Goal: Task Accomplishment & Management: Complete application form

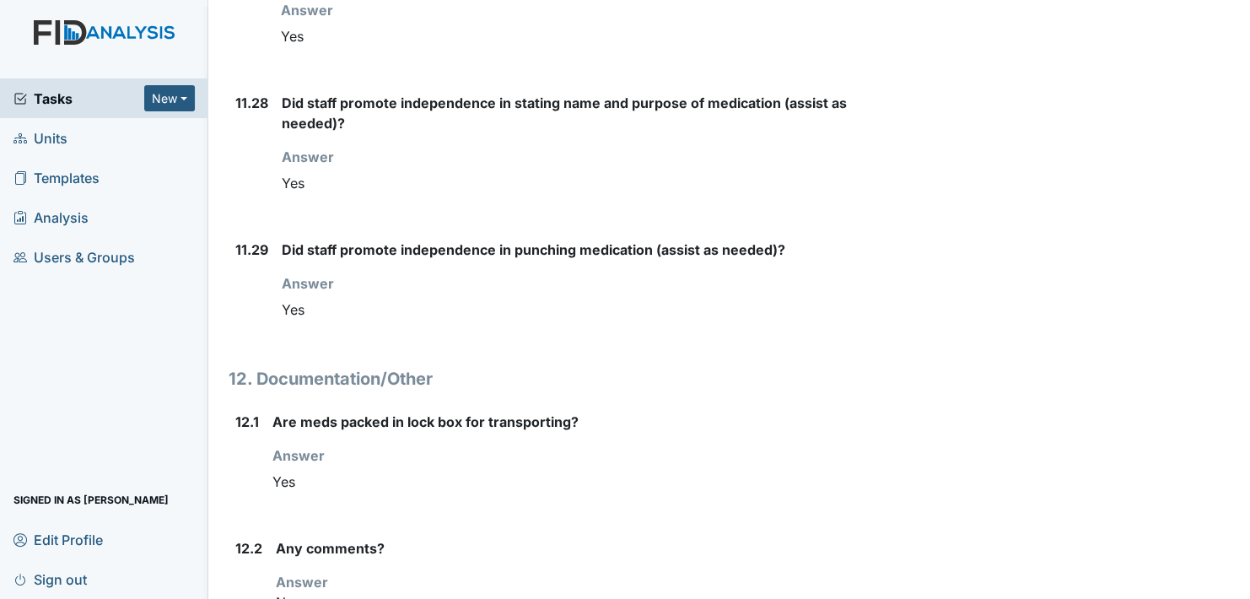
scroll to position [13584, 0]
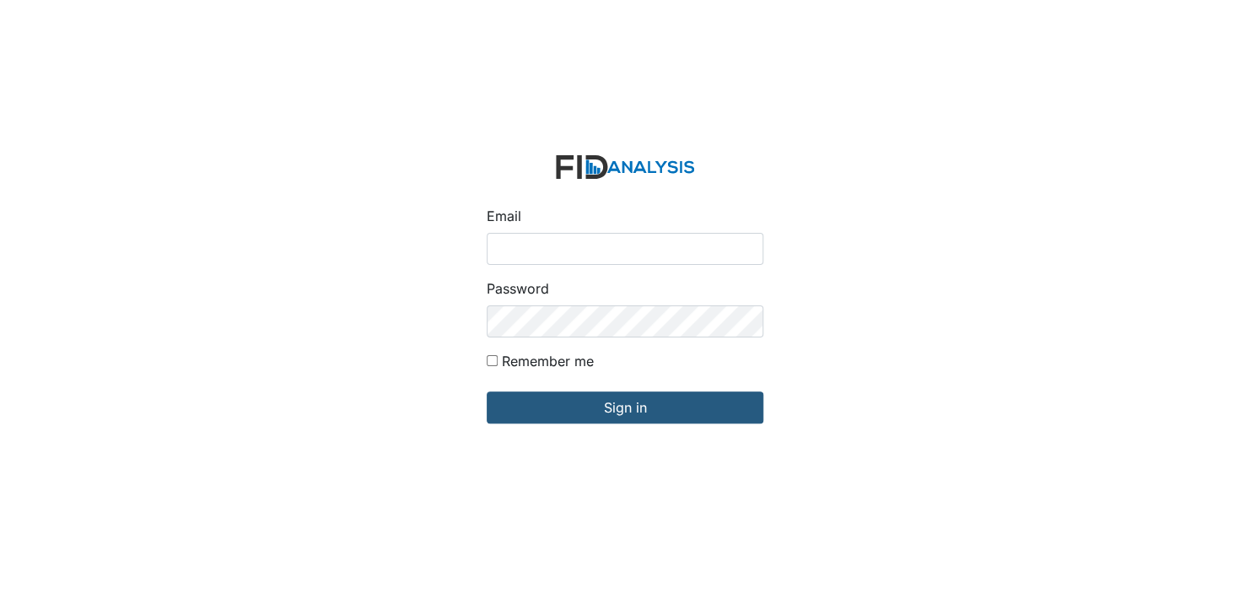
click at [513, 252] on input "Email" at bounding box center [625, 249] width 277 height 32
type input "[EMAIL_ADDRESS][DOMAIN_NAME]"
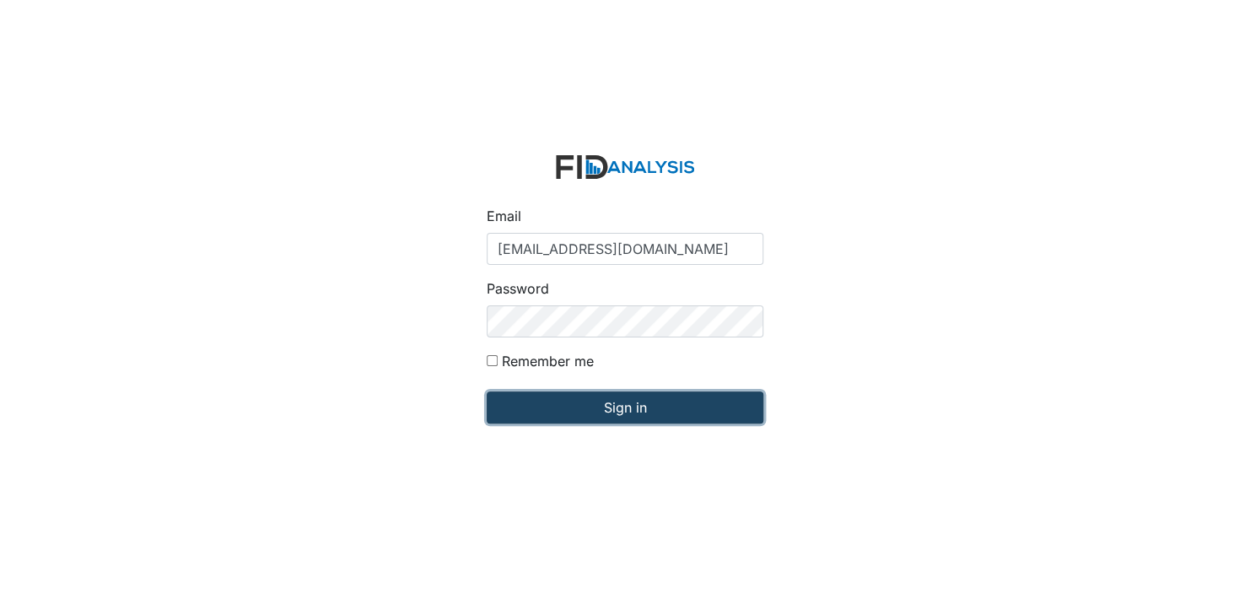
click at [594, 410] on input "Sign in" at bounding box center [625, 407] width 277 height 32
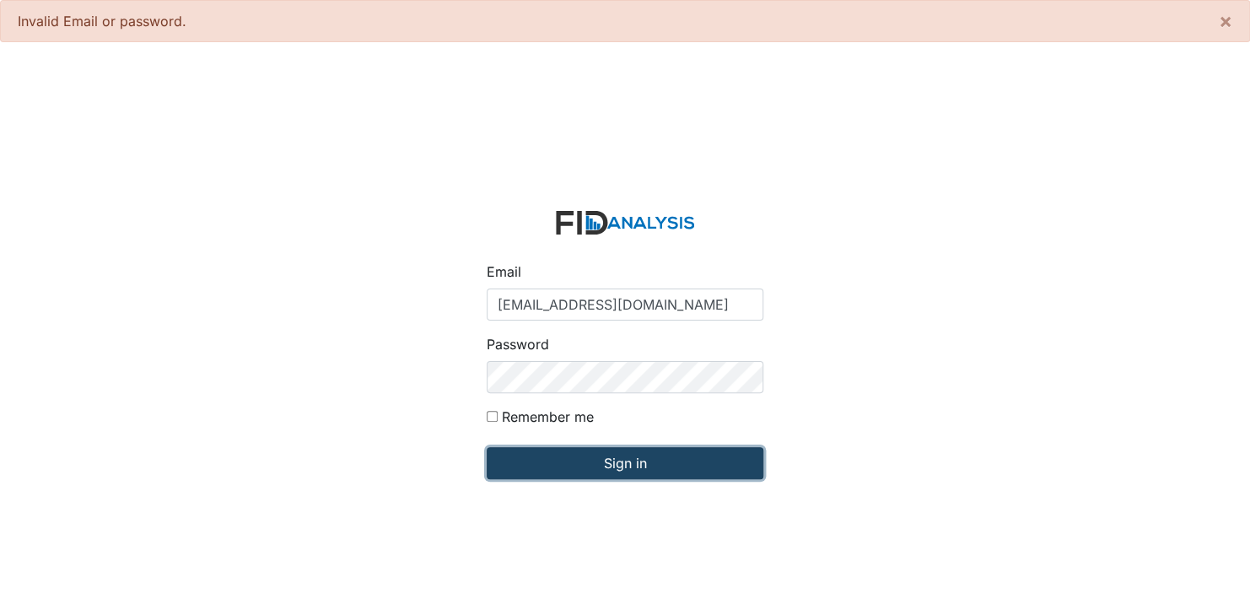
click at [644, 467] on input "Sign in" at bounding box center [625, 463] width 277 height 32
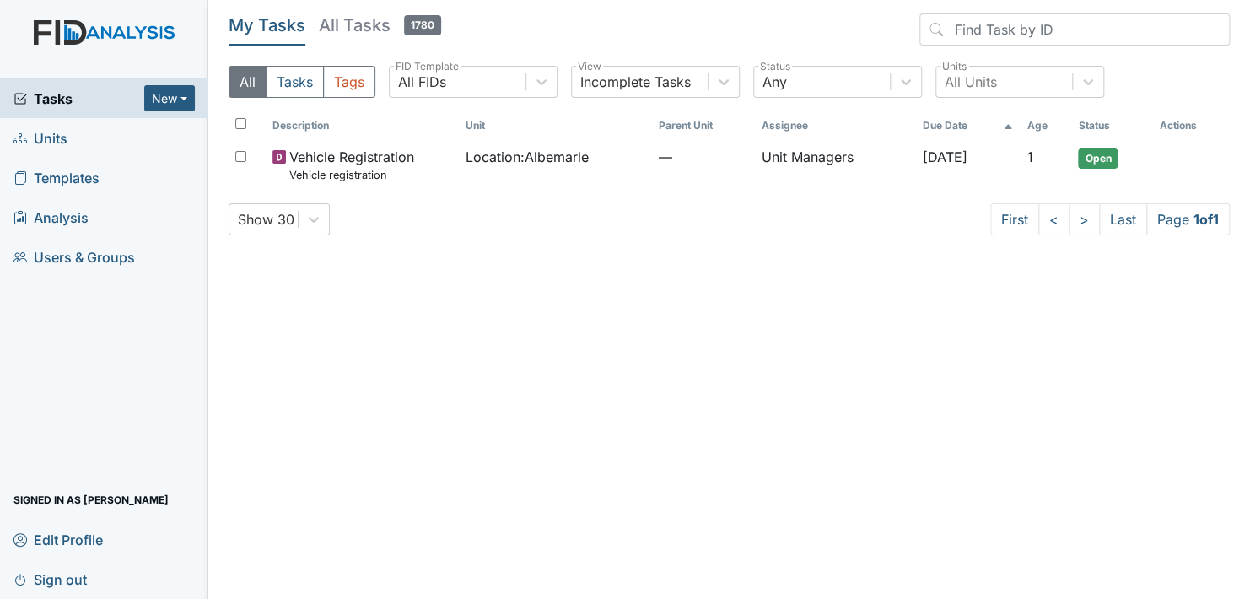
click at [55, 140] on span "Units" at bounding box center [40, 138] width 54 height 26
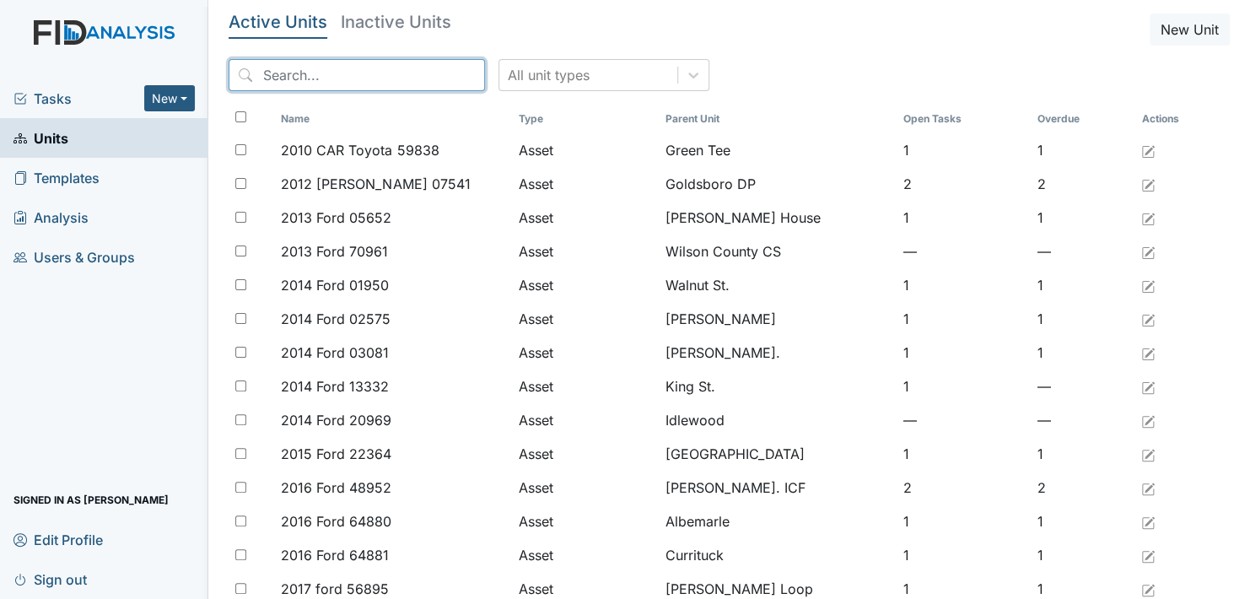
click at [308, 74] on input "search" at bounding box center [357, 75] width 256 height 32
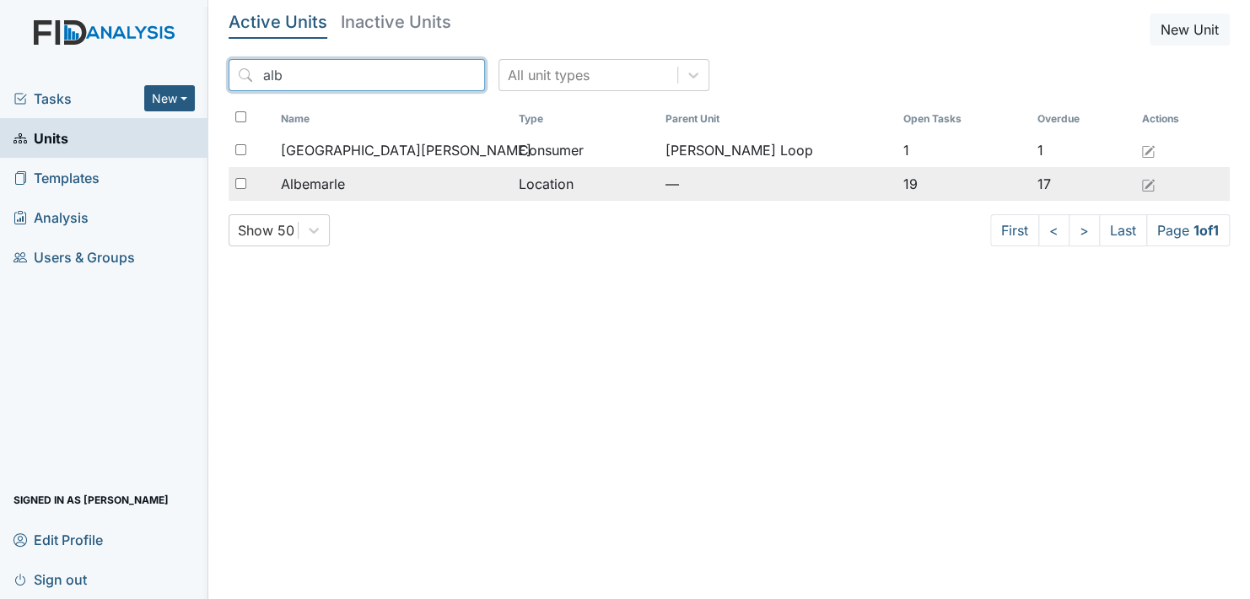
type input "alb"
click at [327, 187] on span "Albemarle" at bounding box center [313, 184] width 64 height 20
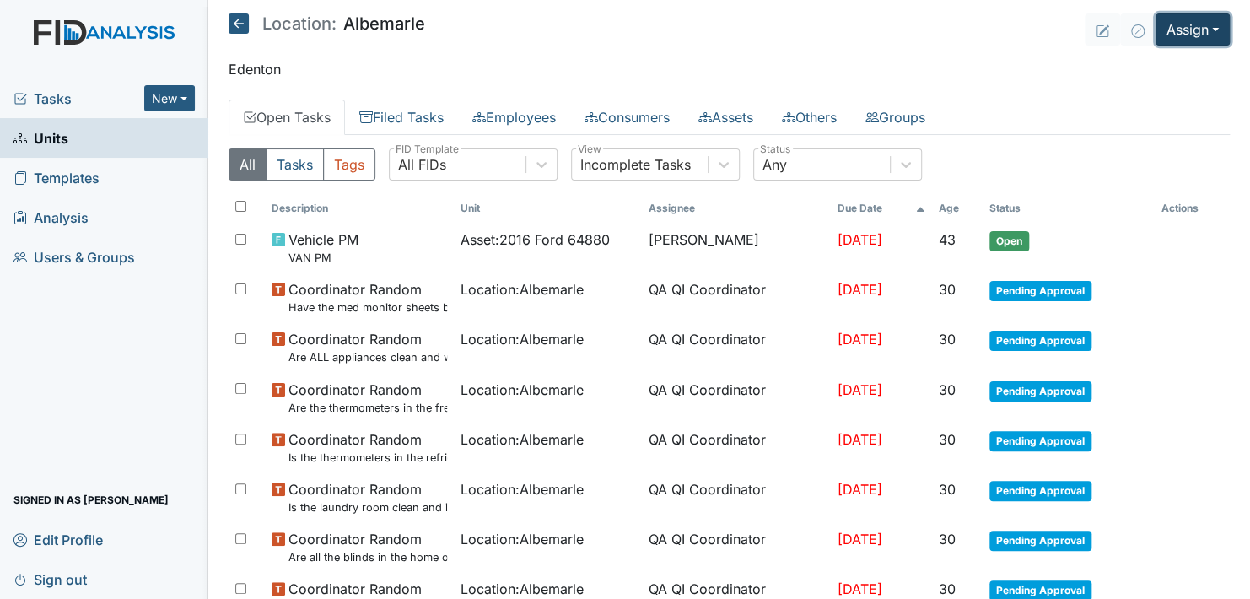
click at [1189, 30] on button "Assign" at bounding box center [1193, 29] width 74 height 32
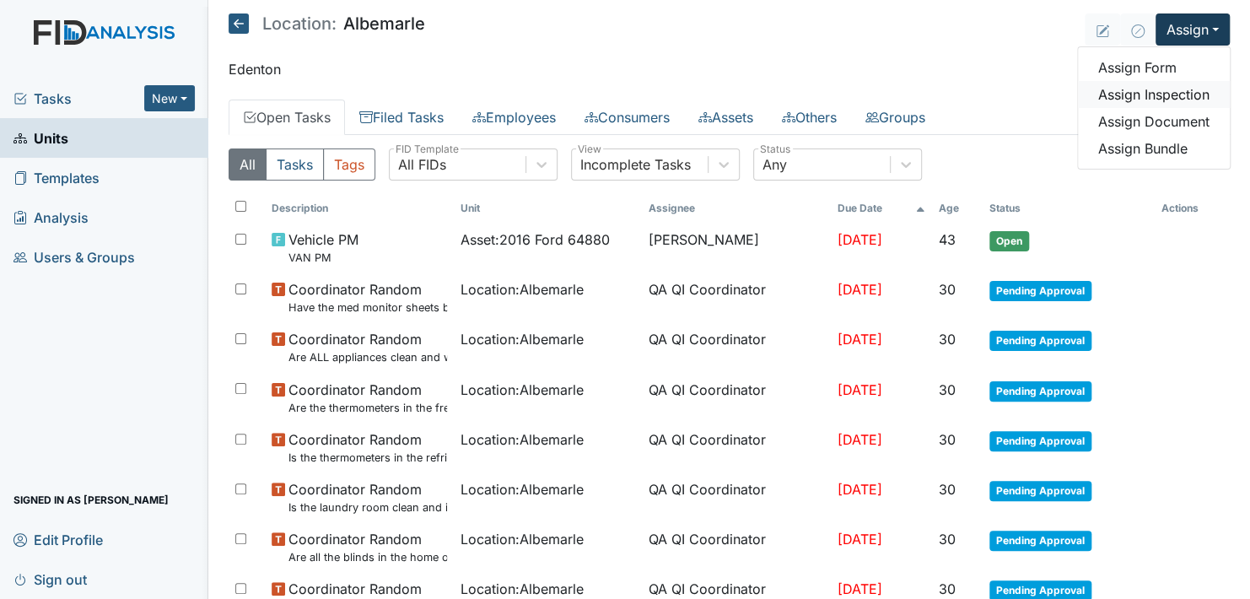
click at [1174, 98] on link "Assign Inspection" at bounding box center [1154, 94] width 152 height 27
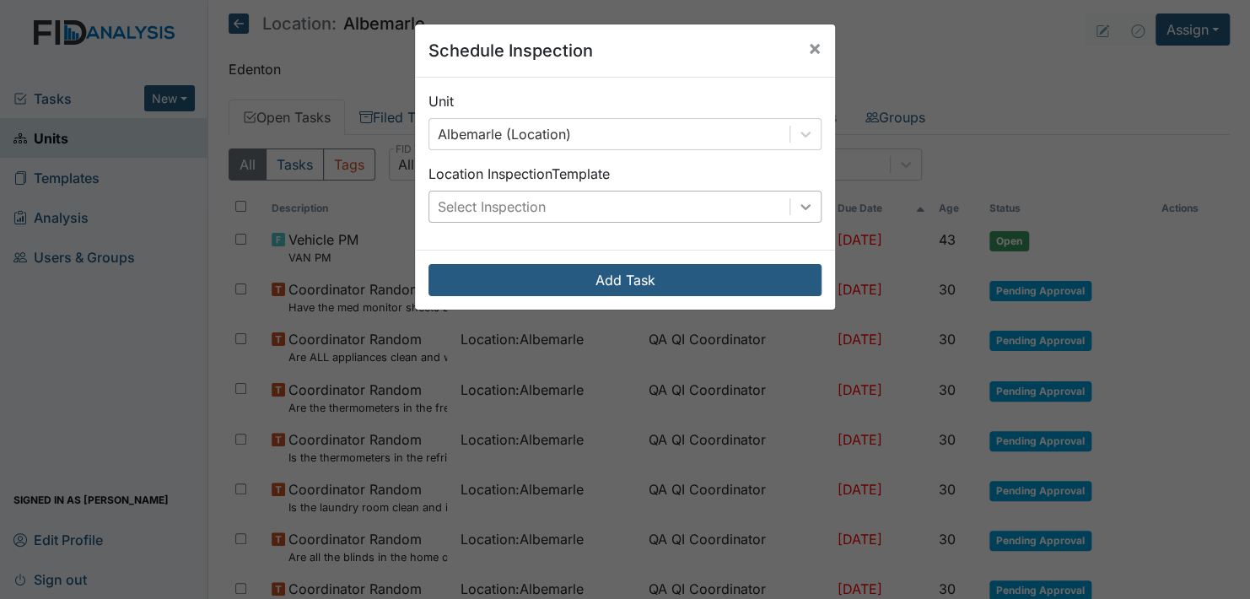
click at [800, 200] on icon at bounding box center [805, 206] width 17 height 17
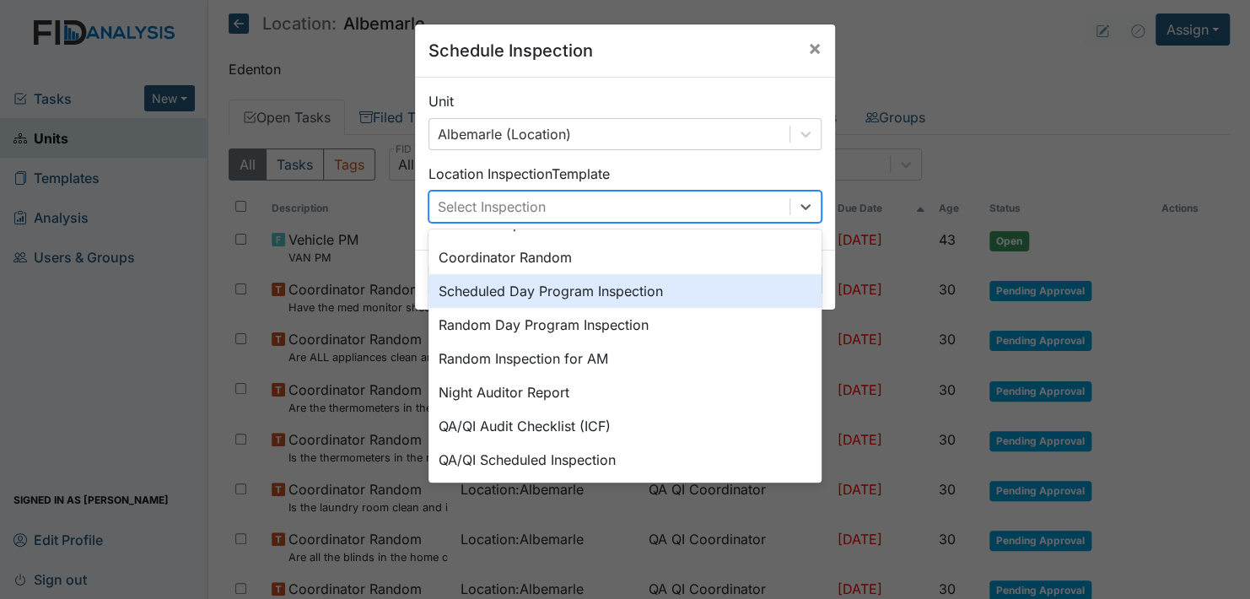
scroll to position [290, 0]
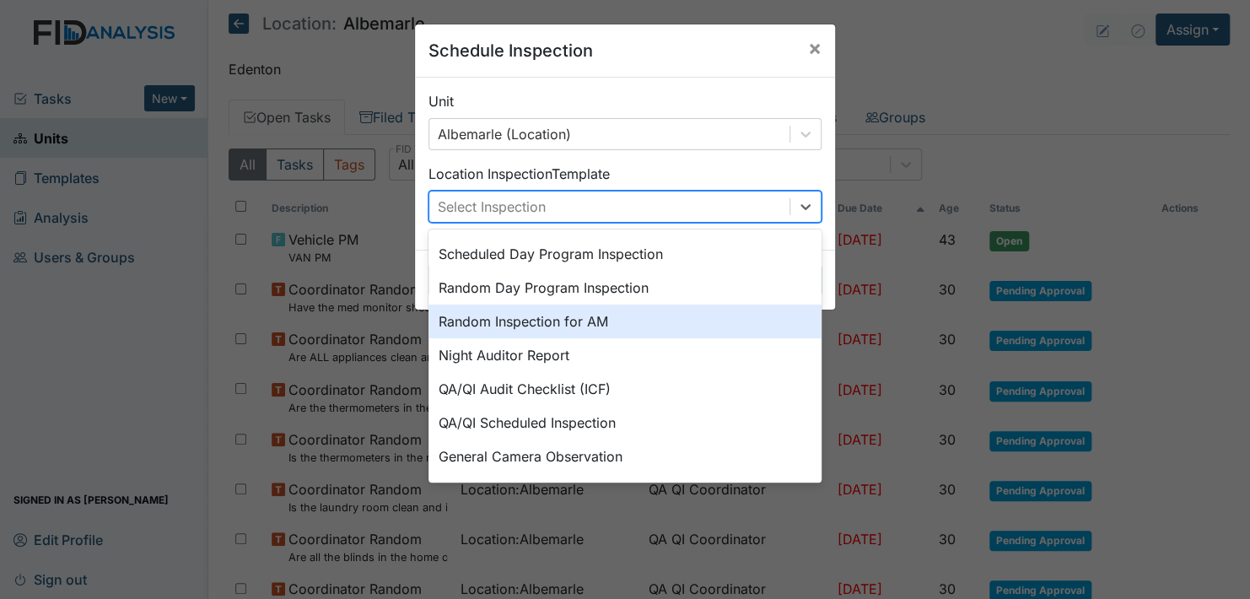
click at [540, 319] on div "Random Inspection for AM" at bounding box center [625, 322] width 393 height 34
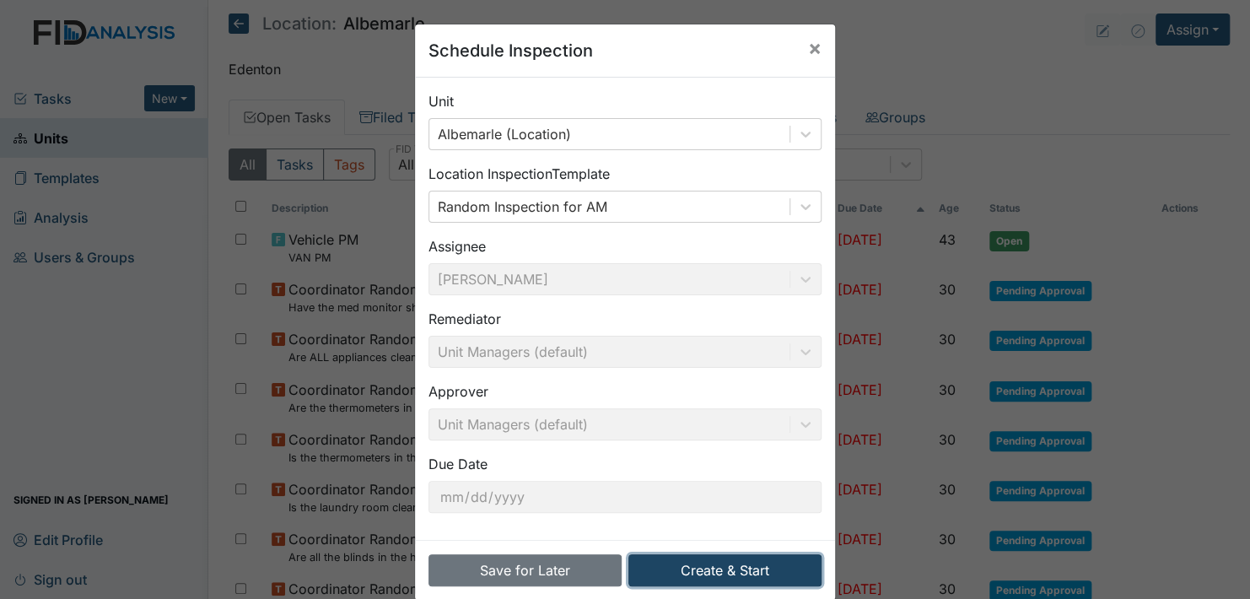
click at [726, 563] on button "Create & Start" at bounding box center [725, 570] width 193 height 32
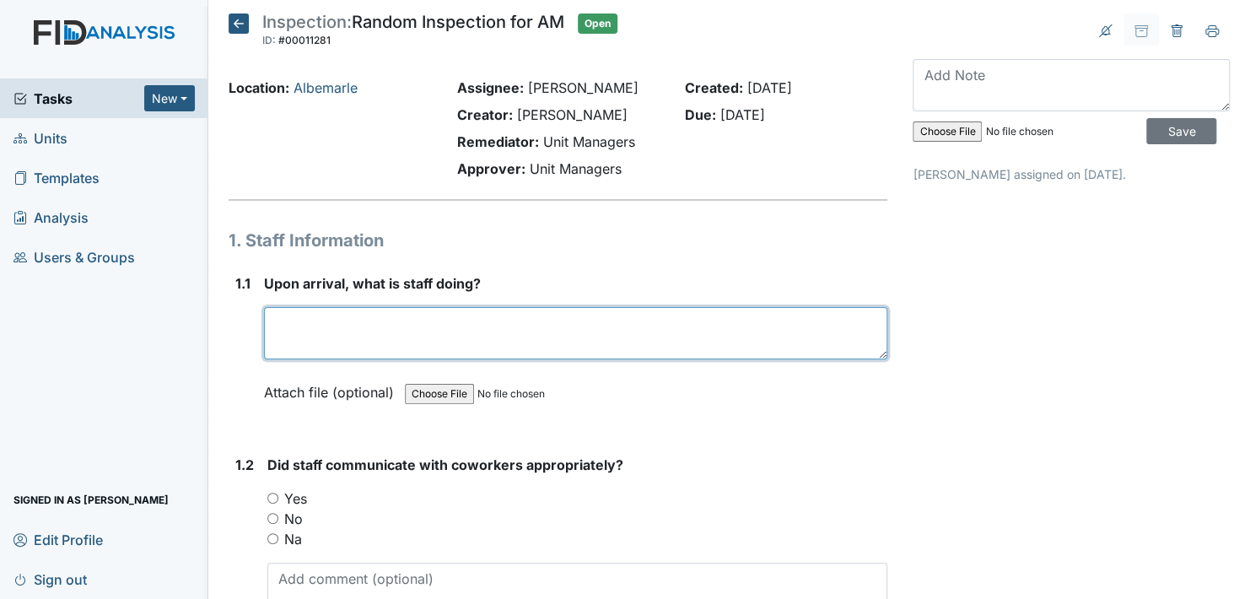
click at [305, 344] on textarea at bounding box center [576, 333] width 624 height 52
type textarea "S"
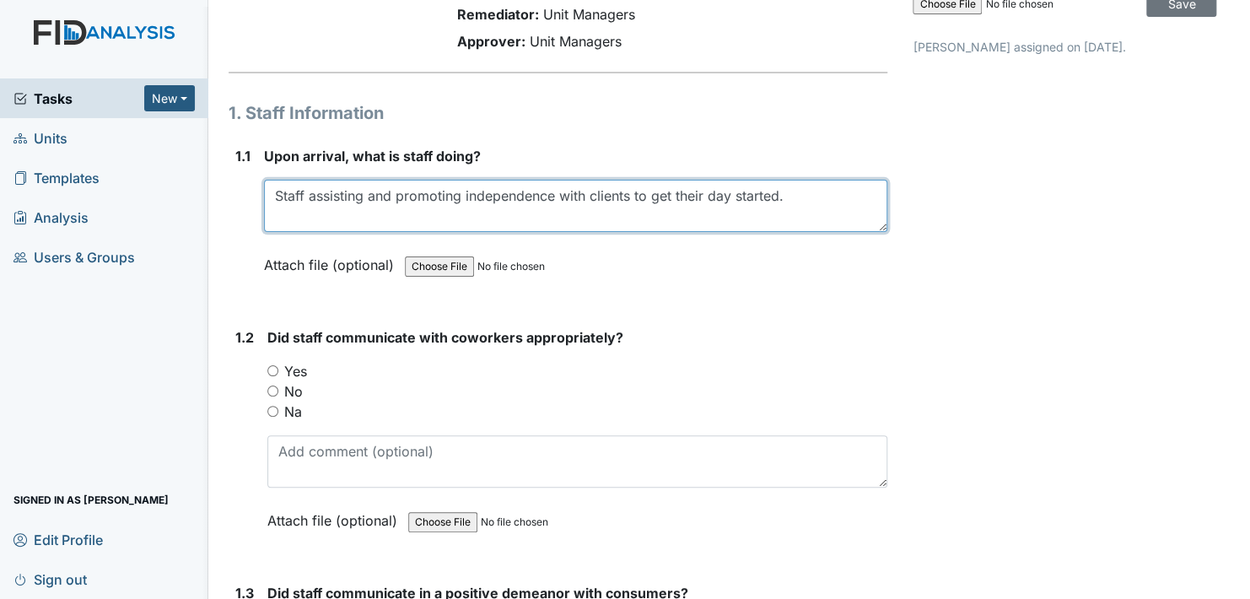
scroll to position [169, 0]
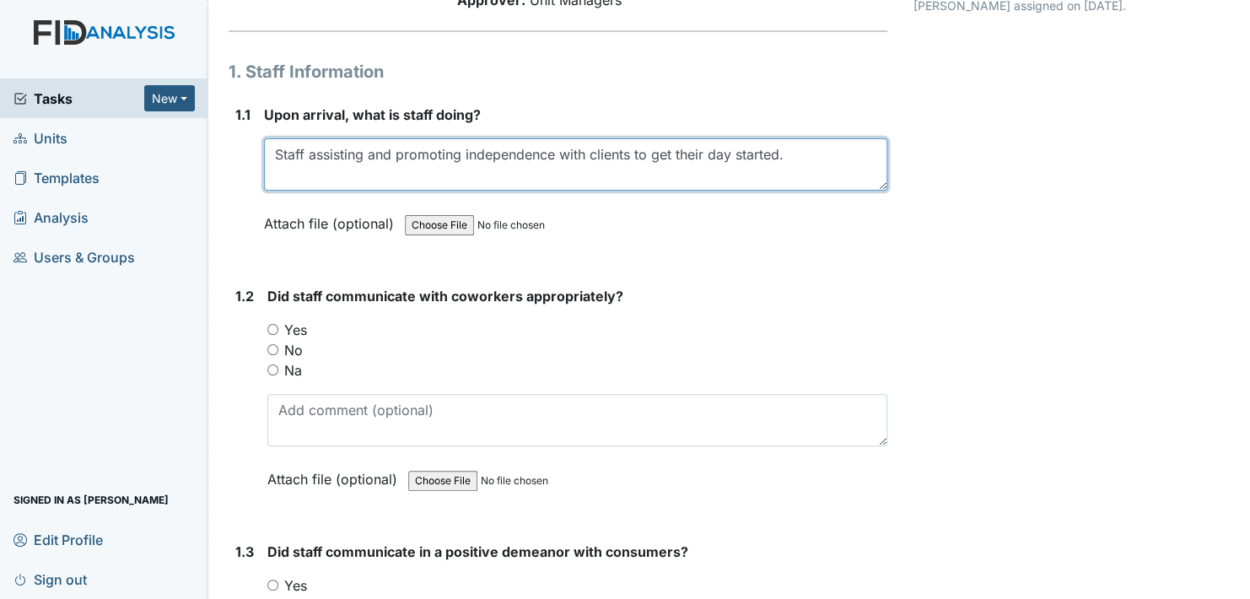
type textarea "Staff assisting and promoting independence with clients to get their day starte…"
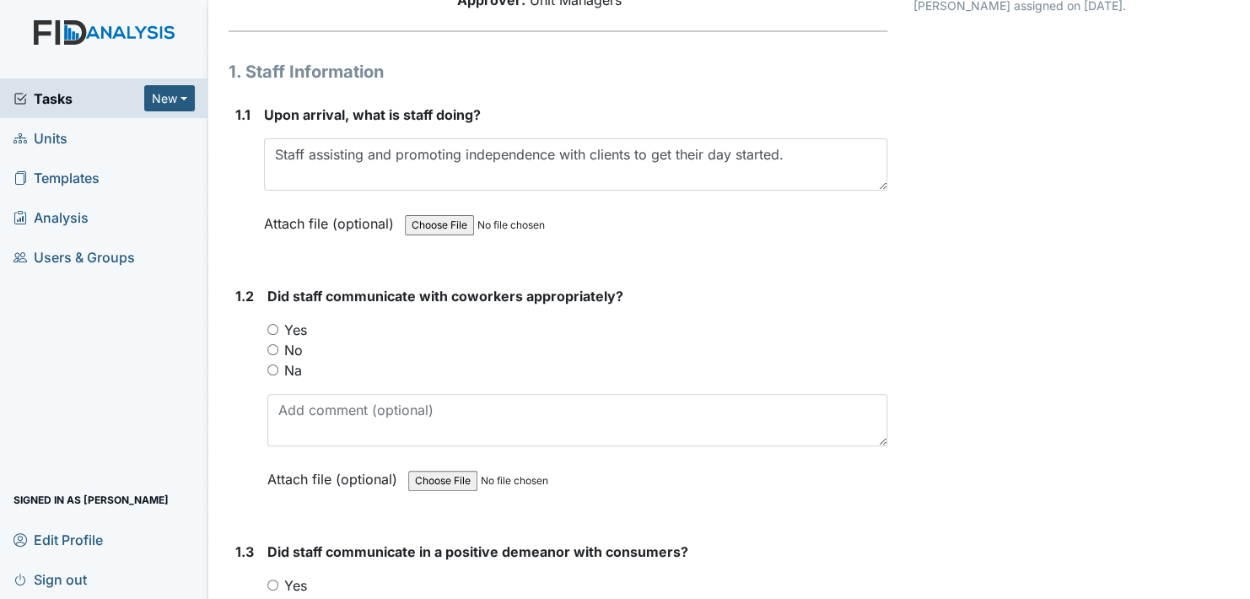
click at [272, 328] on input "Yes" at bounding box center [272, 329] width 11 height 11
radio input "true"
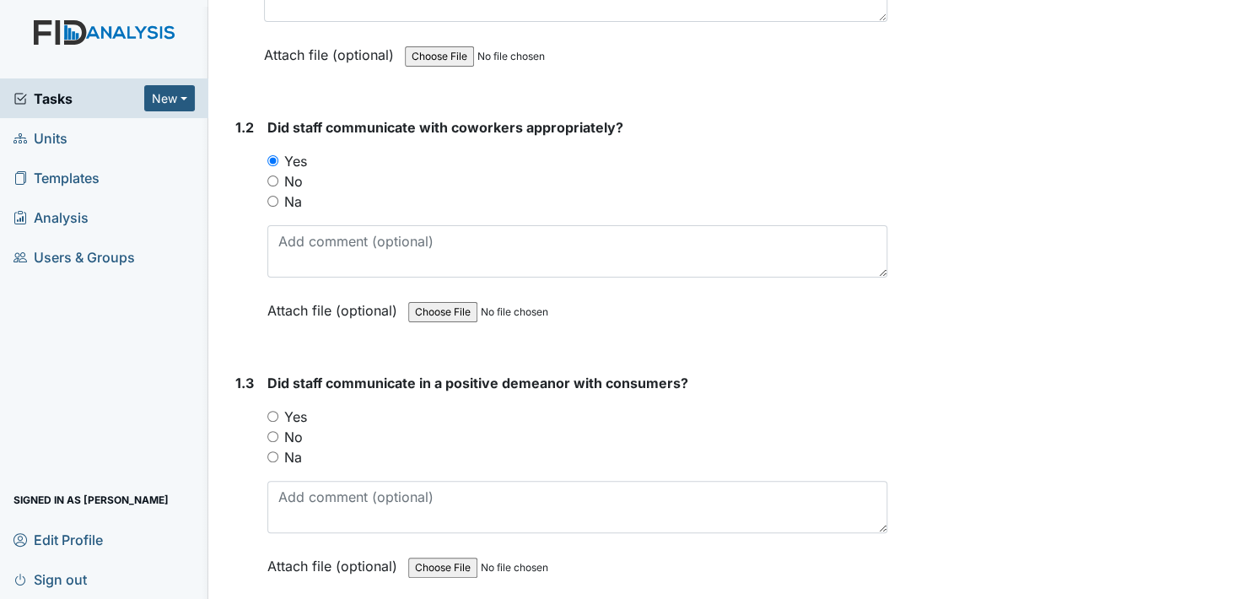
scroll to position [422, 0]
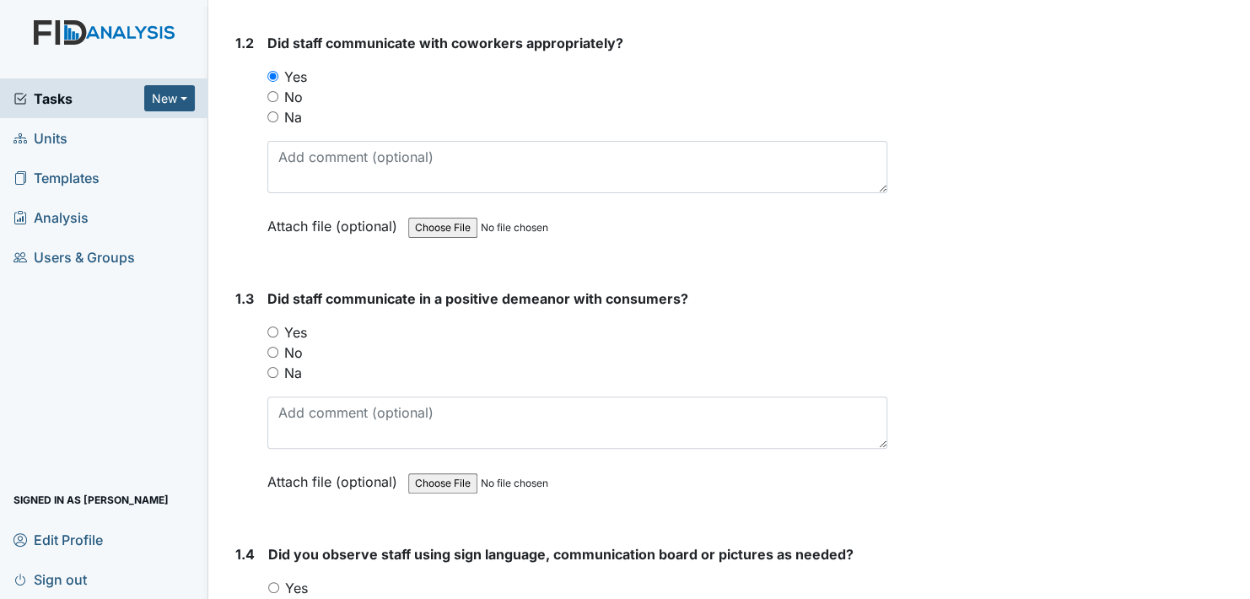
click at [271, 330] on input "Yes" at bounding box center [272, 332] width 11 height 11
radio input "true"
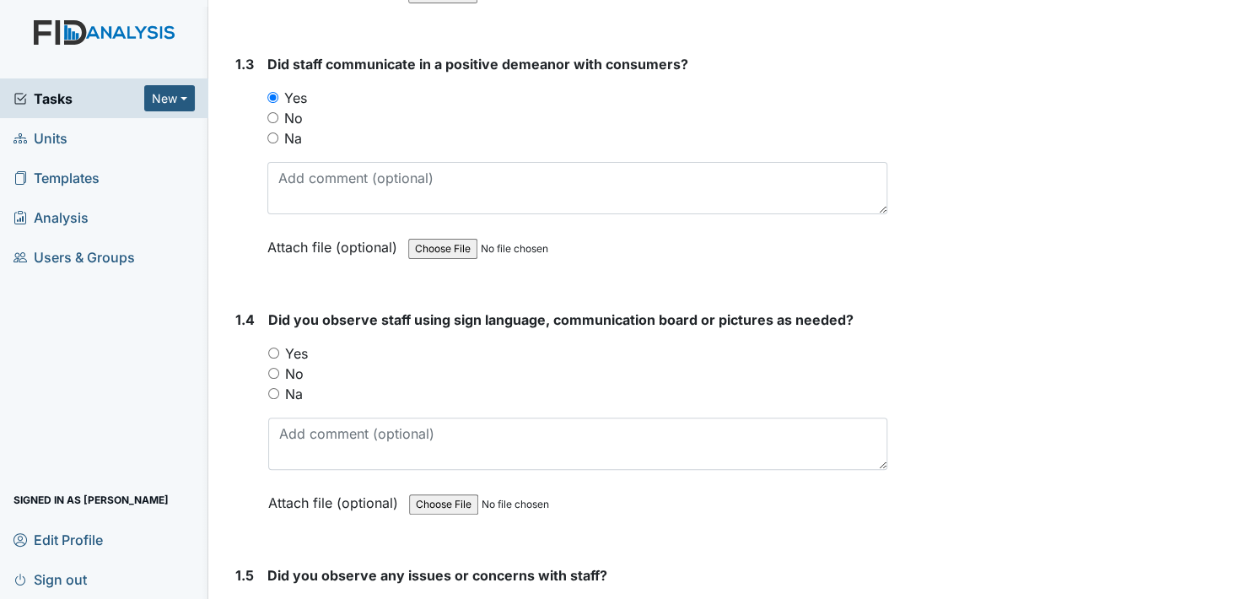
scroll to position [675, 0]
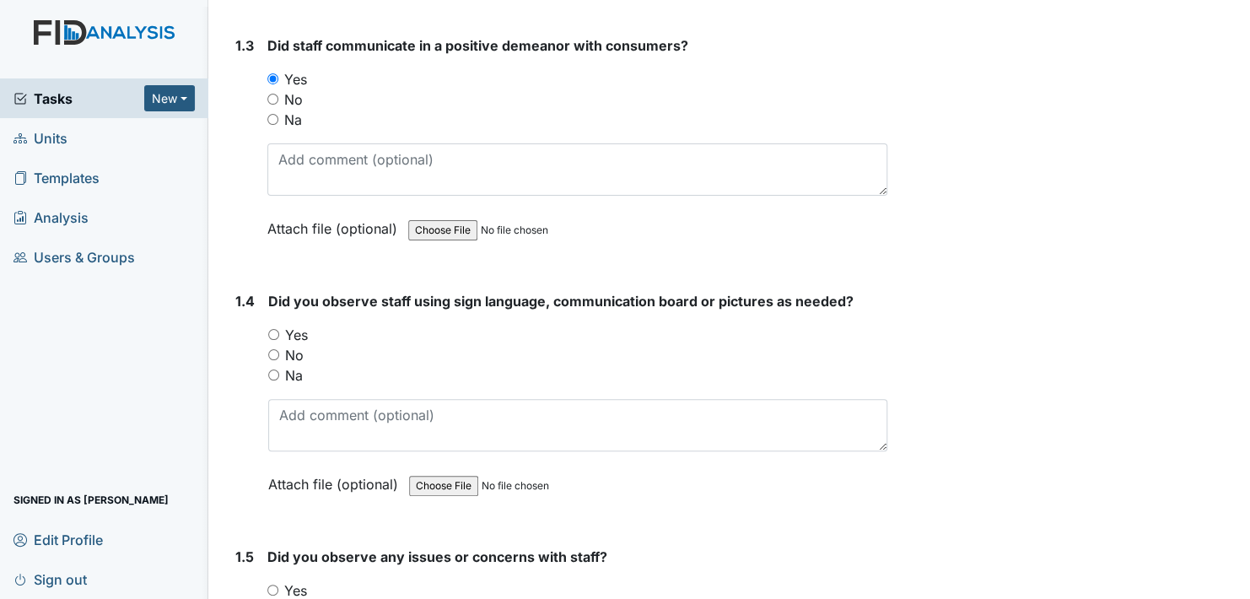
click at [273, 331] on input "Yes" at bounding box center [273, 334] width 11 height 11
radio input "true"
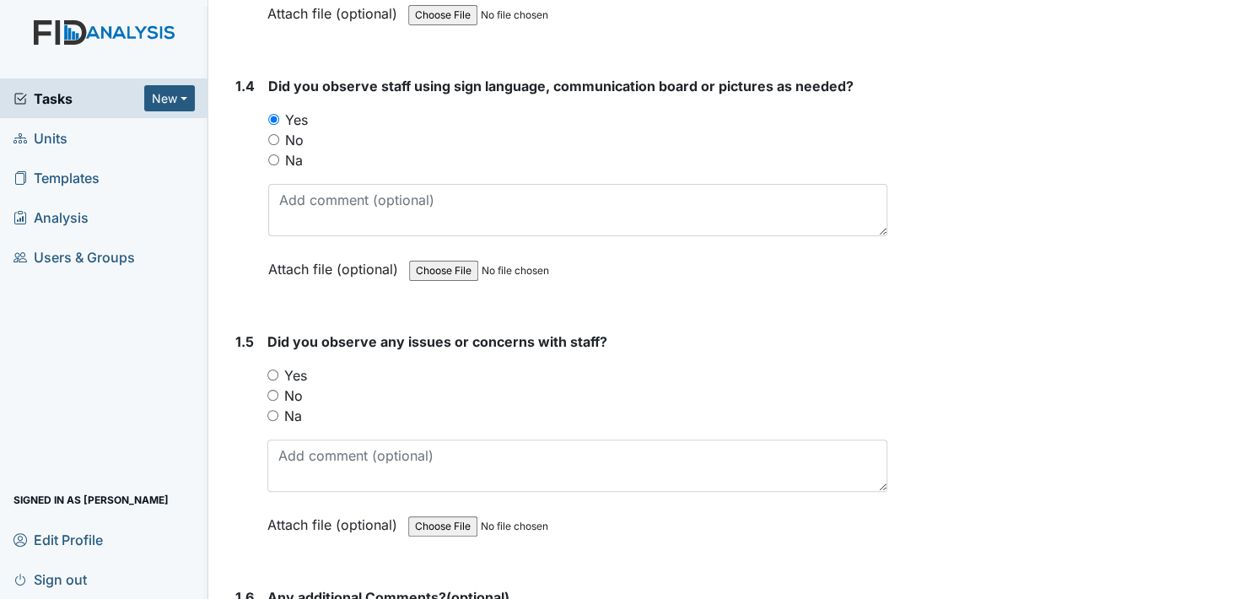
scroll to position [928, 0]
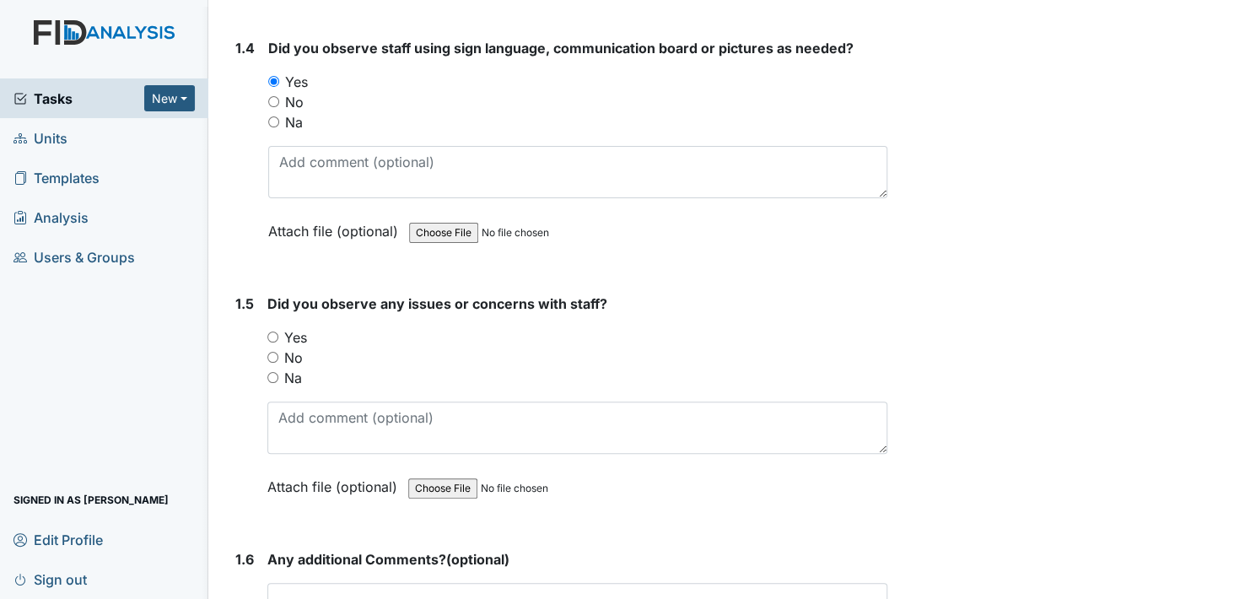
click at [267, 354] on input "No" at bounding box center [272, 357] width 11 height 11
radio input "true"
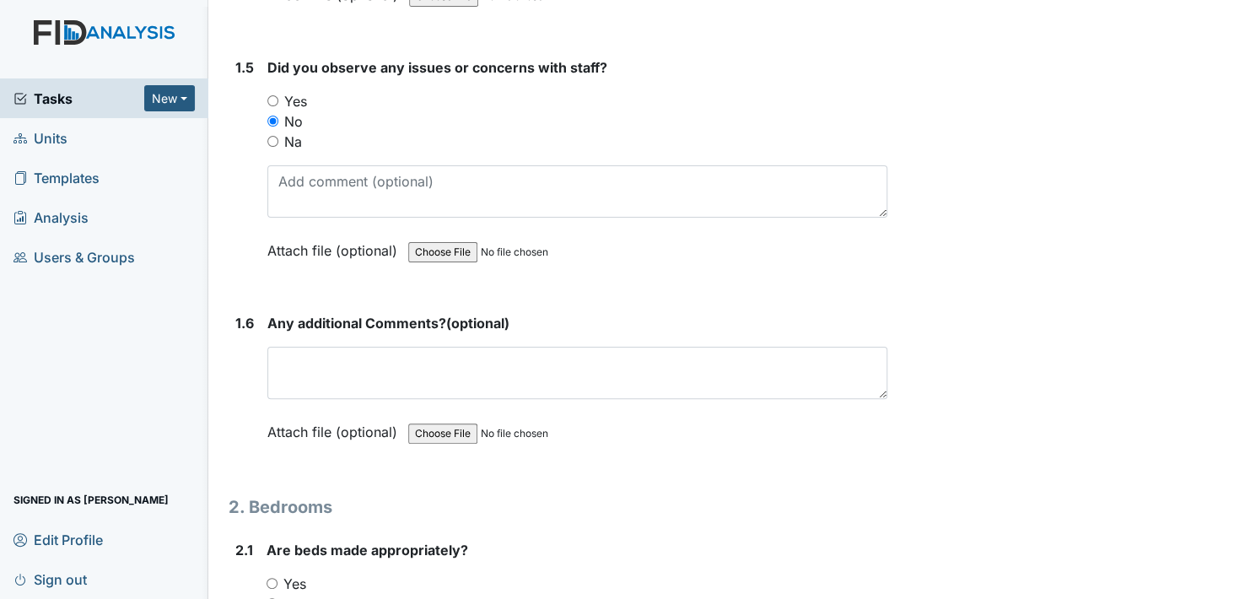
scroll to position [1181, 0]
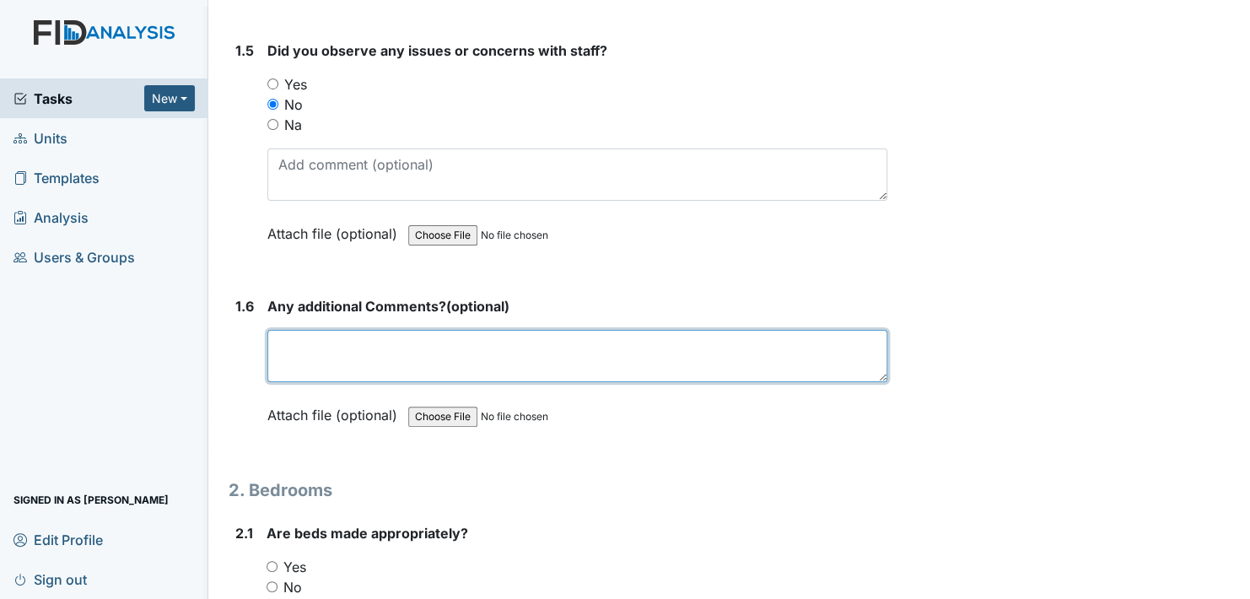
click at [334, 355] on textarea at bounding box center [577, 356] width 620 height 52
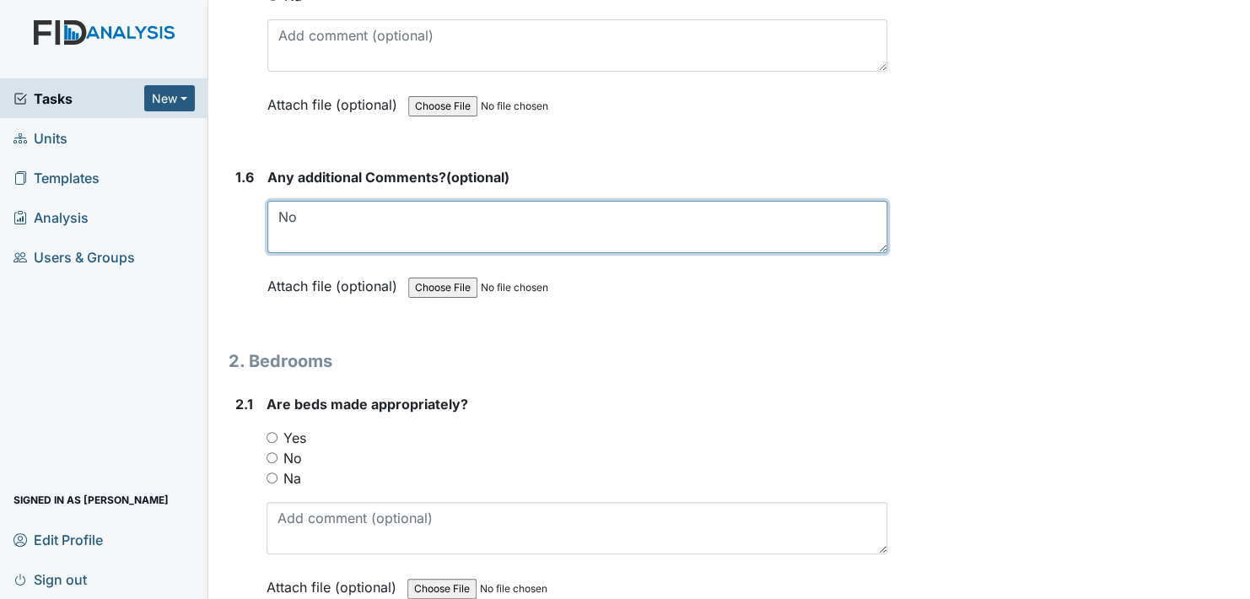
scroll to position [1350, 0]
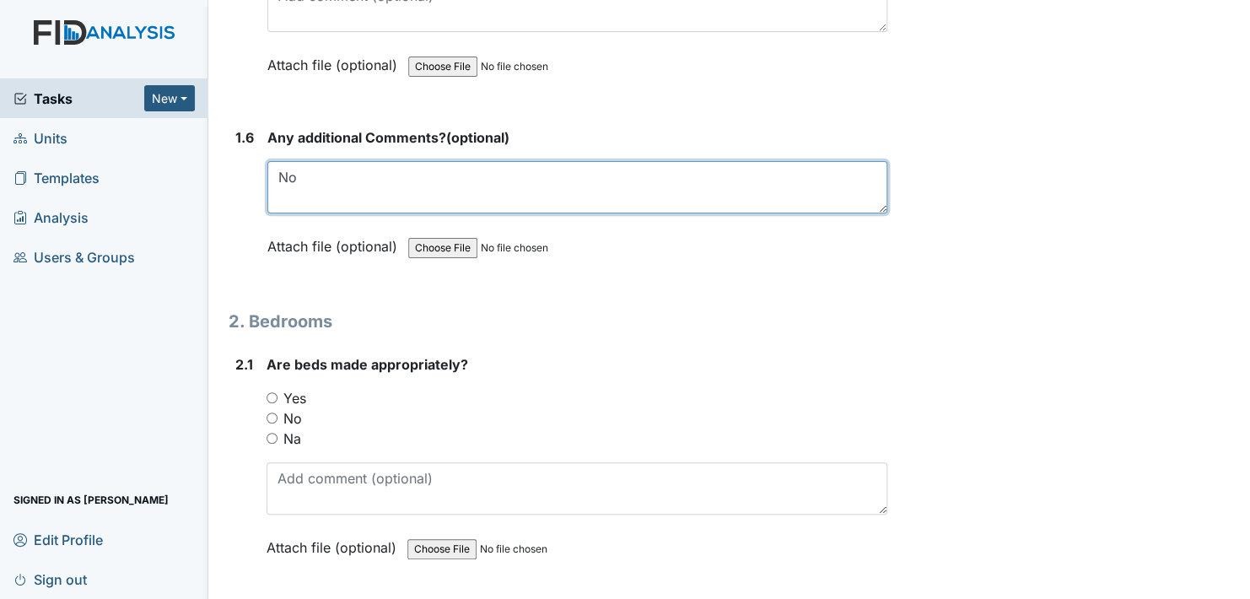
type textarea "No"
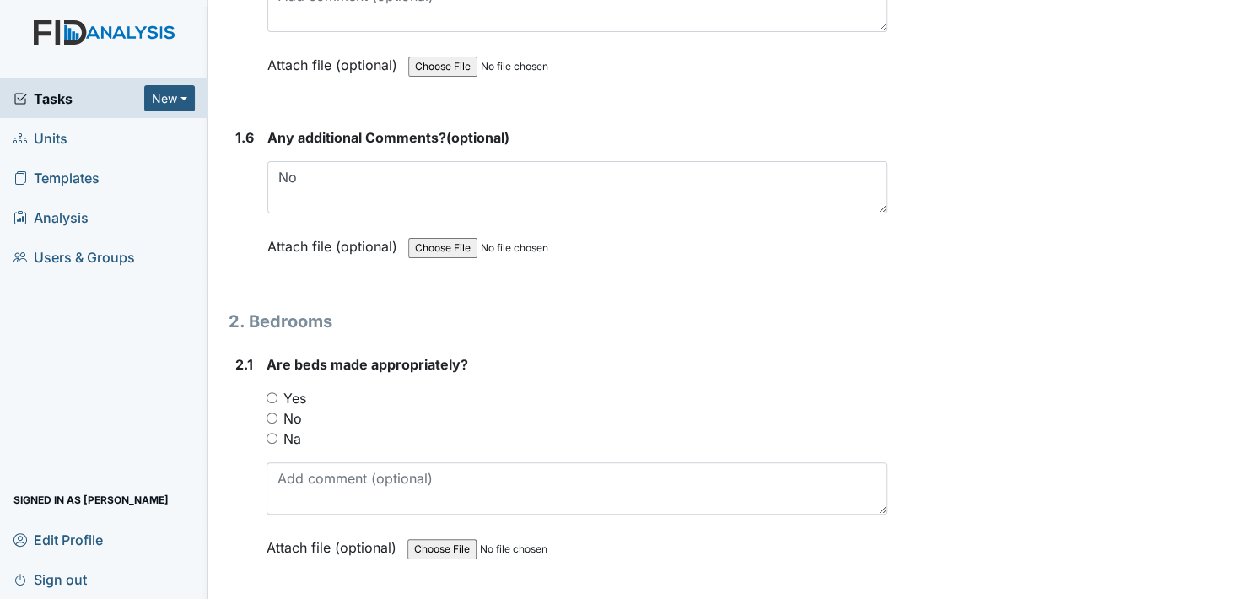
click at [273, 392] on input "Yes" at bounding box center [272, 397] width 11 height 11
radio input "true"
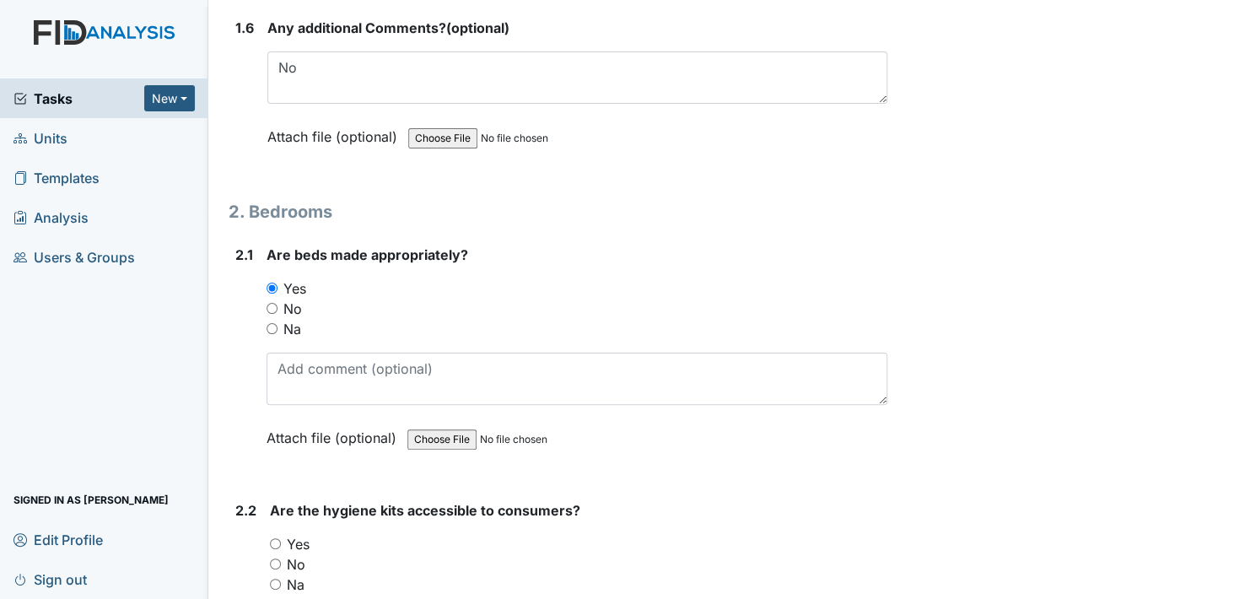
scroll to position [1603, 0]
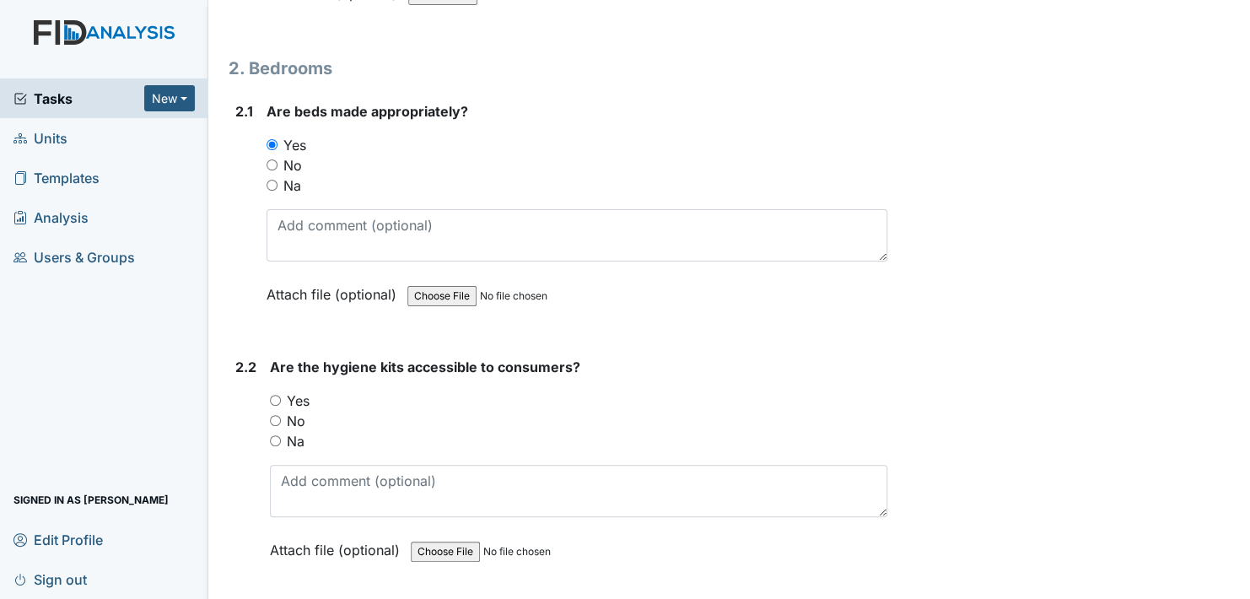
click at [274, 395] on input "Yes" at bounding box center [275, 400] width 11 height 11
radio input "true"
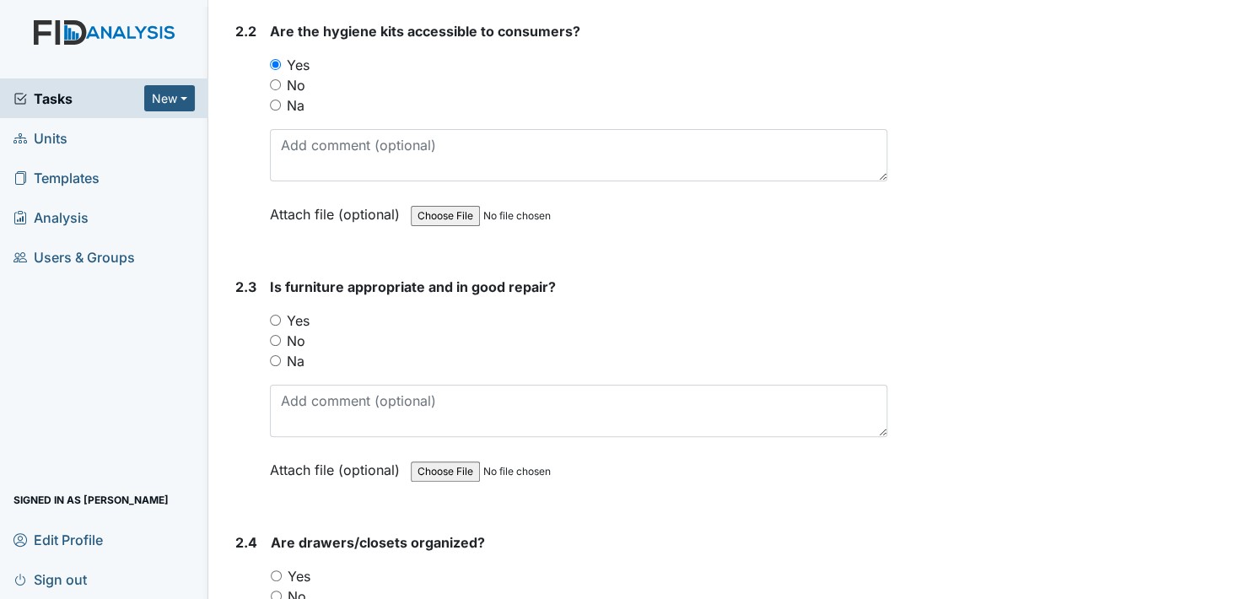
scroll to position [1941, 0]
click at [274, 313] on input "Yes" at bounding box center [275, 318] width 11 height 11
radio input "true"
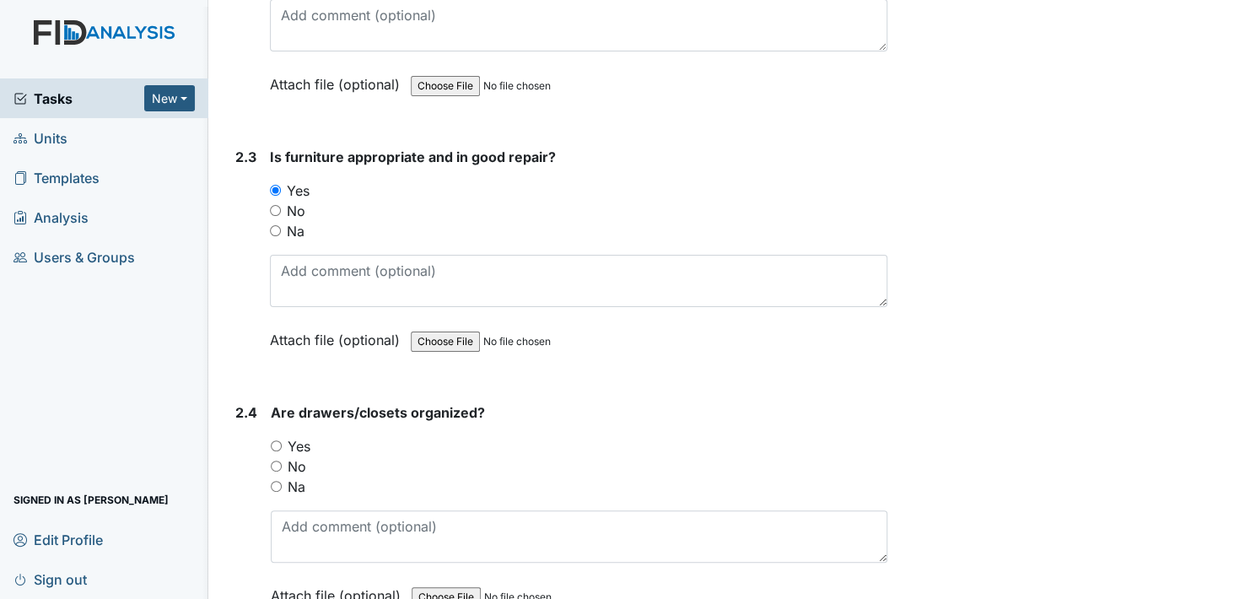
scroll to position [2109, 0]
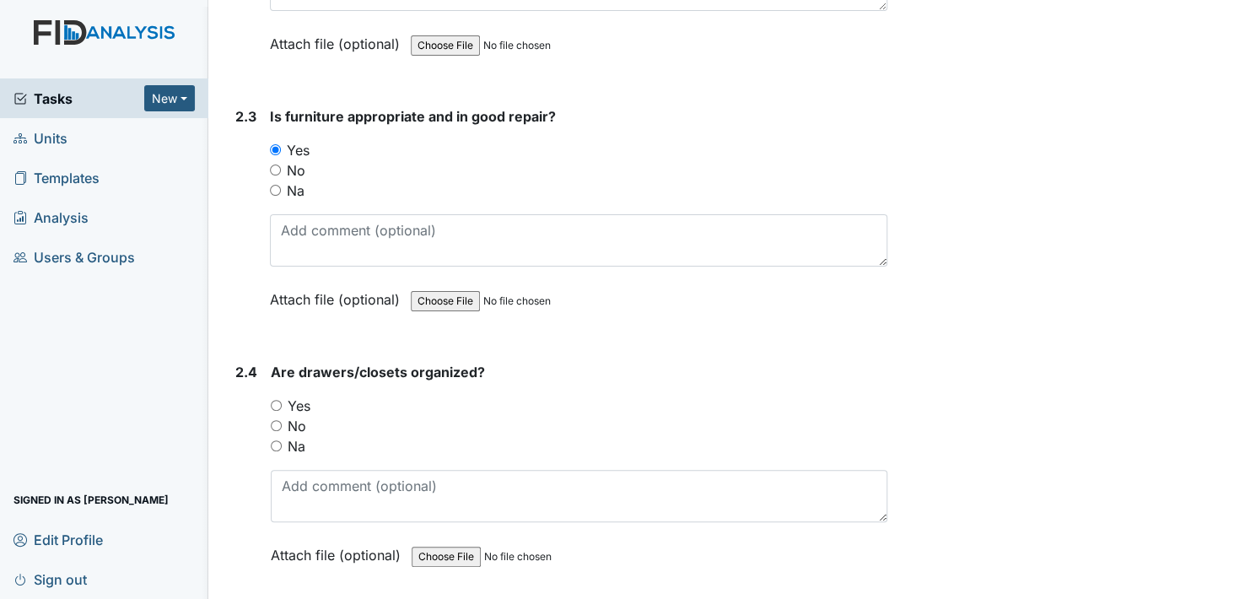
click at [278, 400] on input "Yes" at bounding box center [276, 405] width 11 height 11
radio input "true"
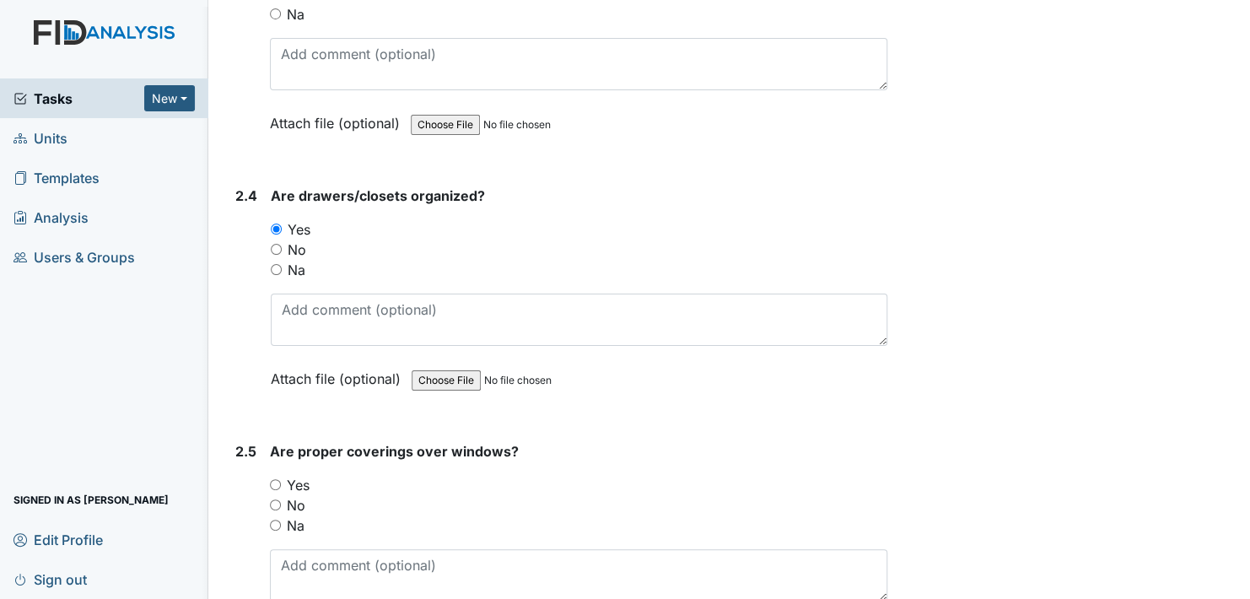
scroll to position [2362, 0]
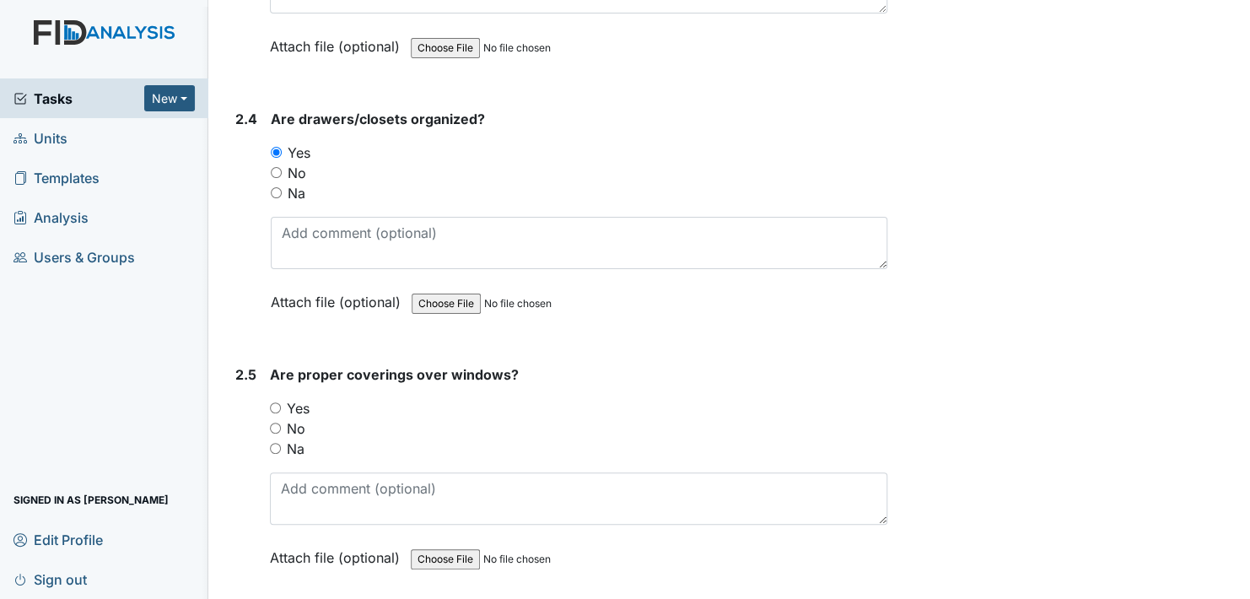
click at [275, 402] on input "Yes" at bounding box center [275, 407] width 11 height 11
radio input "true"
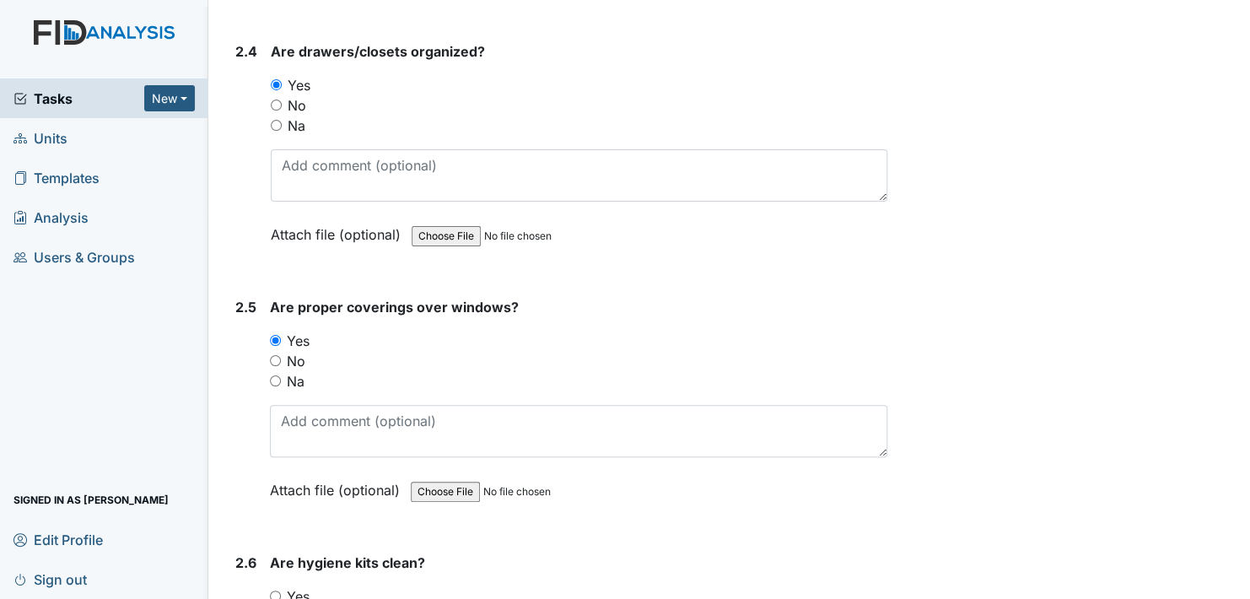
scroll to position [2615, 0]
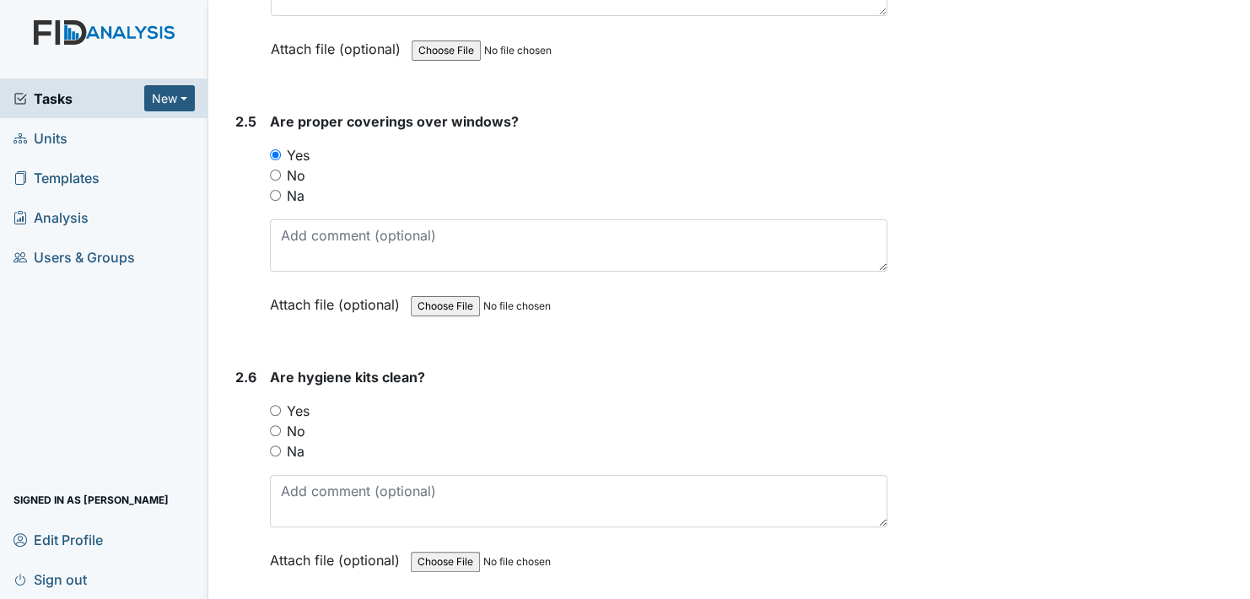
click at [278, 405] on input "Yes" at bounding box center [275, 410] width 11 height 11
radio input "true"
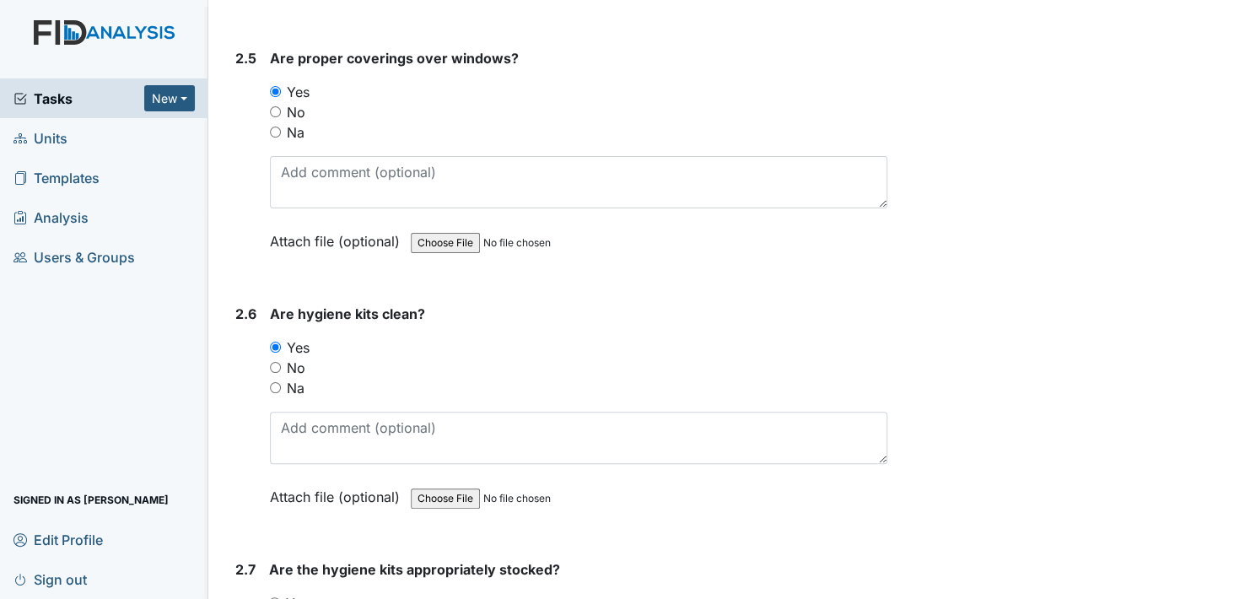
scroll to position [2869, 0]
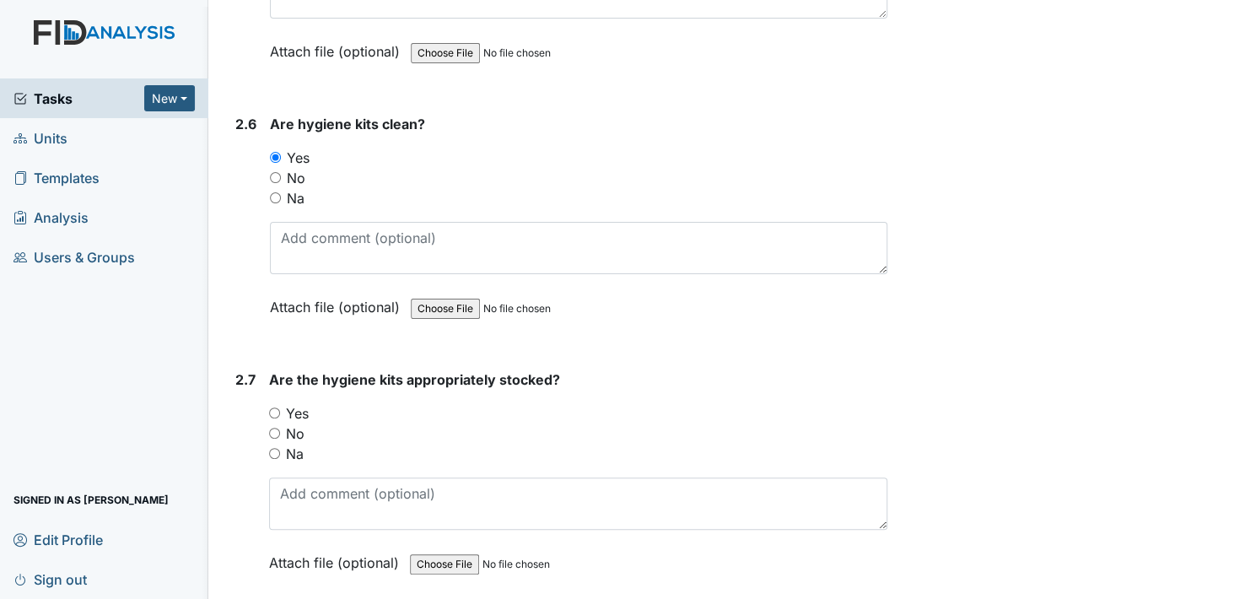
click at [273, 408] on input "Yes" at bounding box center [274, 413] width 11 height 11
radio input "true"
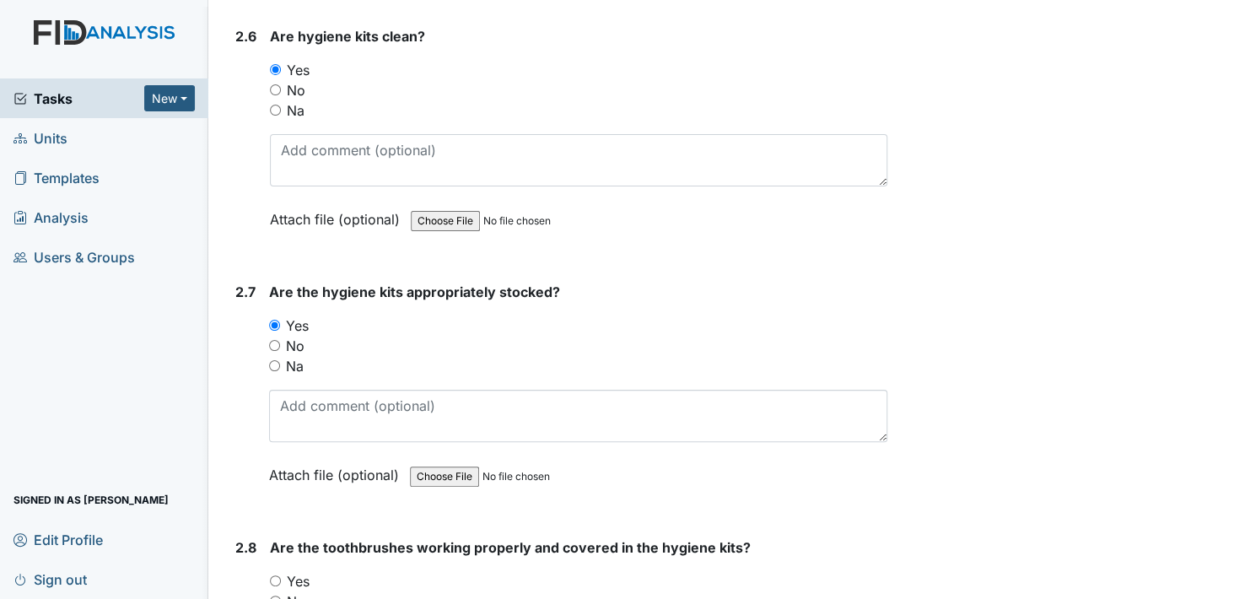
scroll to position [3122, 0]
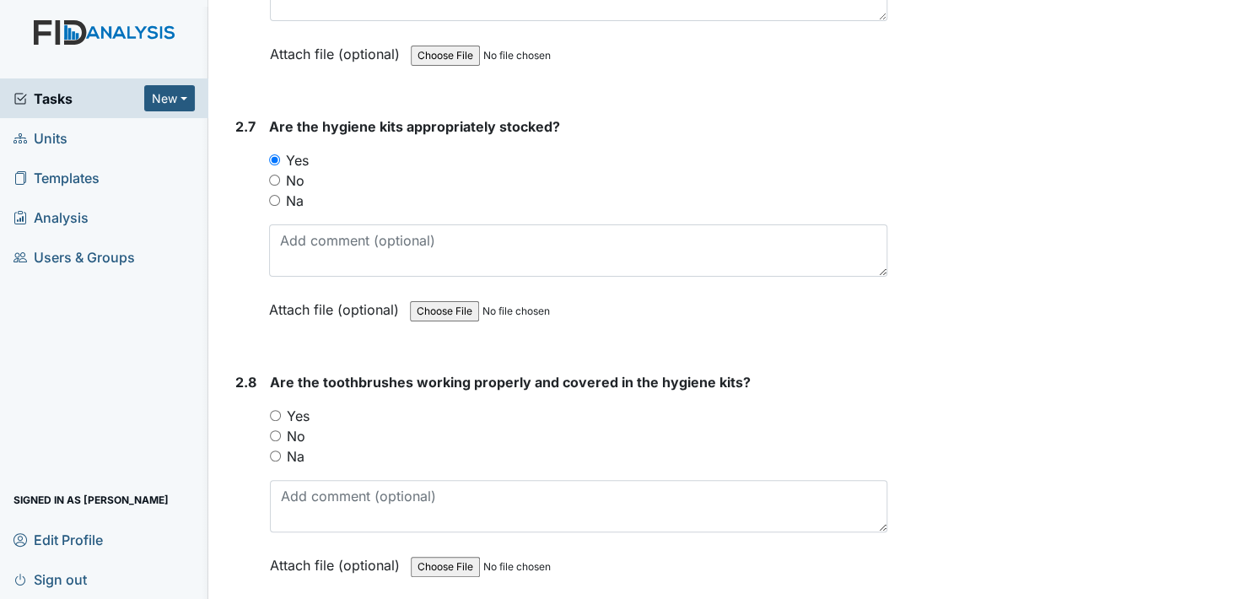
click at [273, 410] on input "Yes" at bounding box center [275, 415] width 11 height 11
radio input "true"
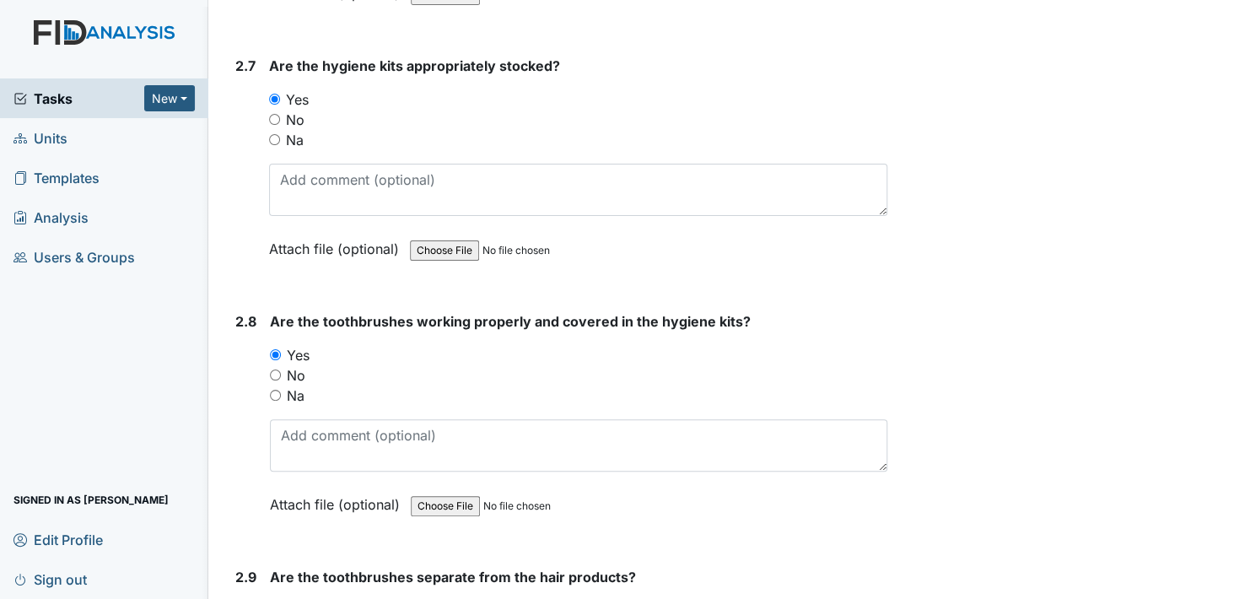
scroll to position [3375, 0]
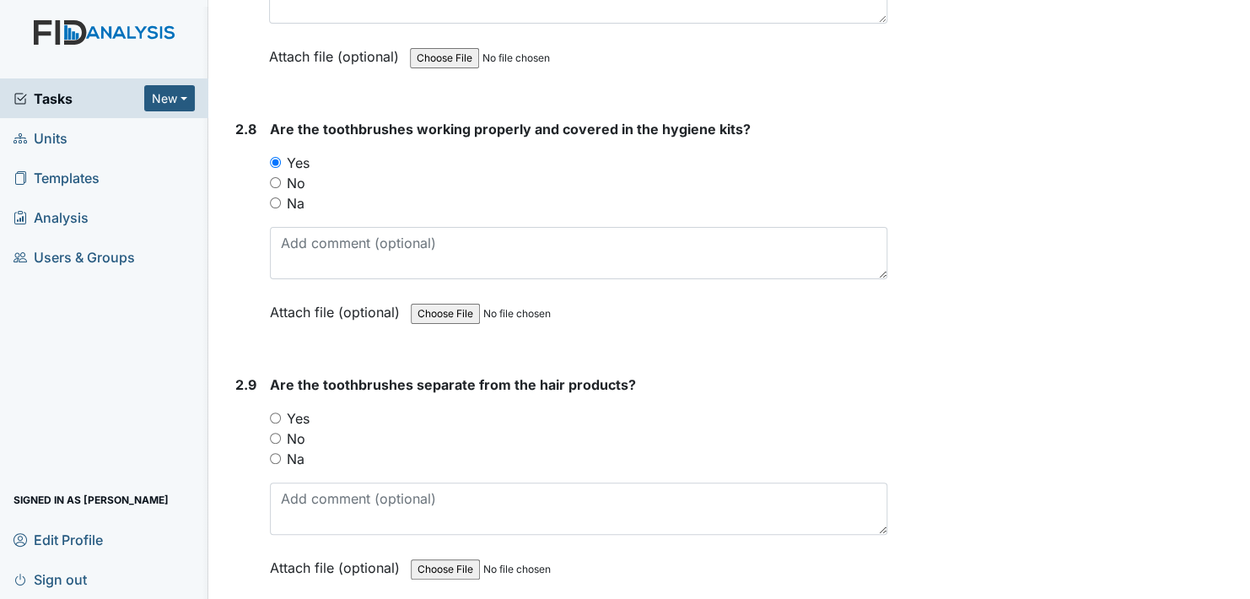
click at [280, 413] on input "Yes" at bounding box center [275, 418] width 11 height 11
radio input "true"
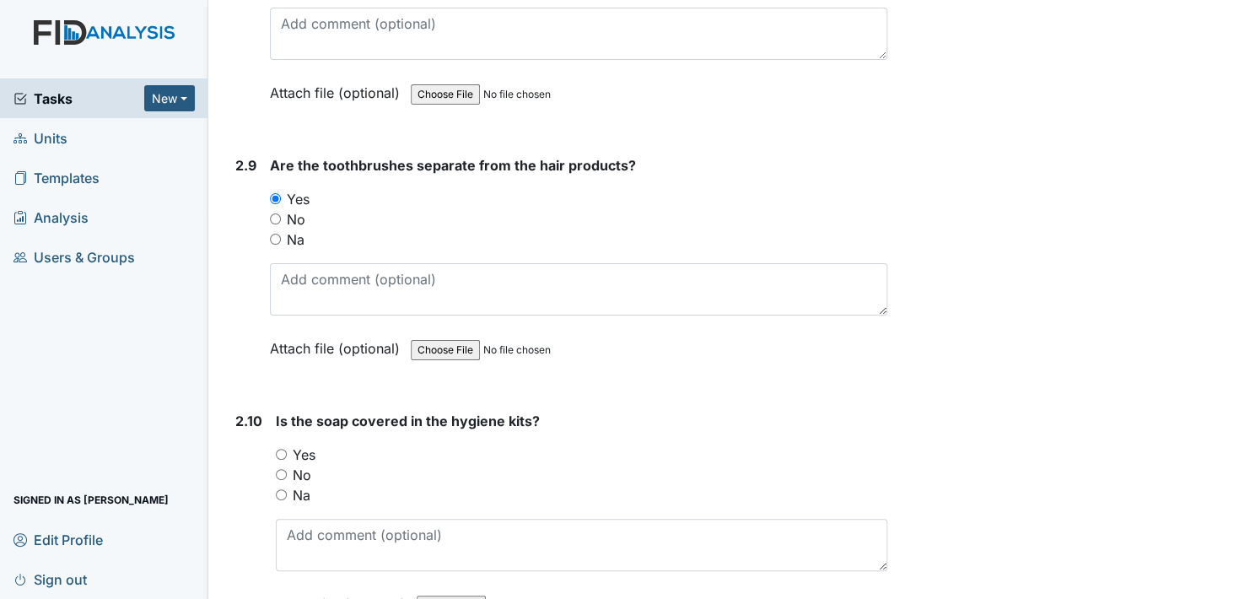
scroll to position [3628, 0]
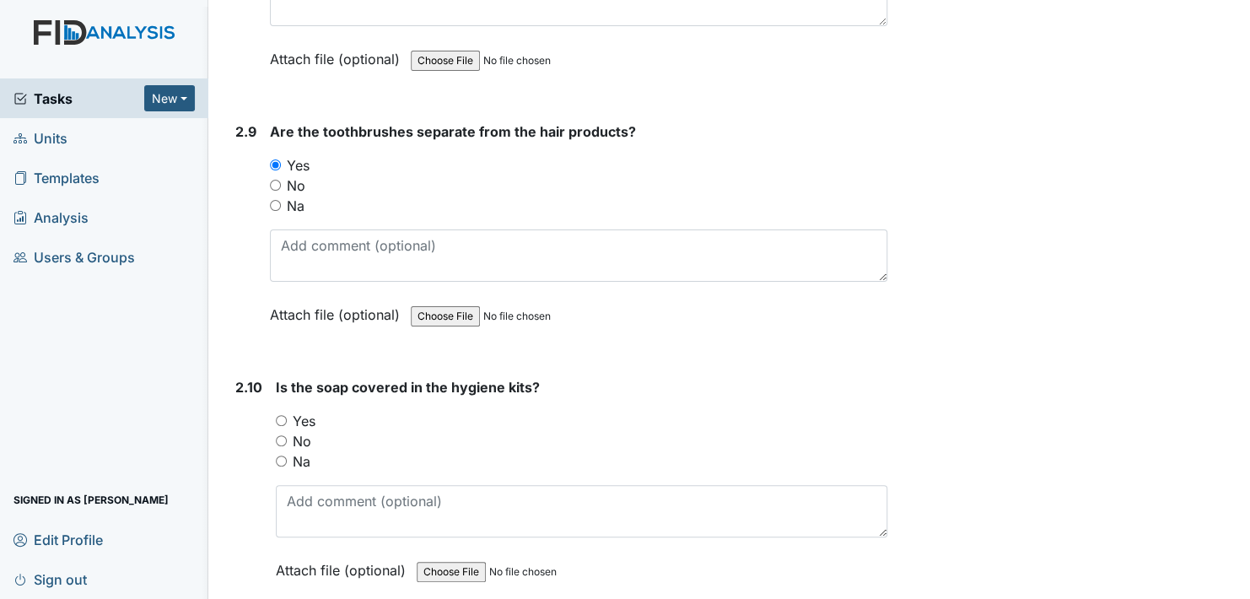
click at [278, 415] on input "Yes" at bounding box center [281, 420] width 11 height 11
radio input "true"
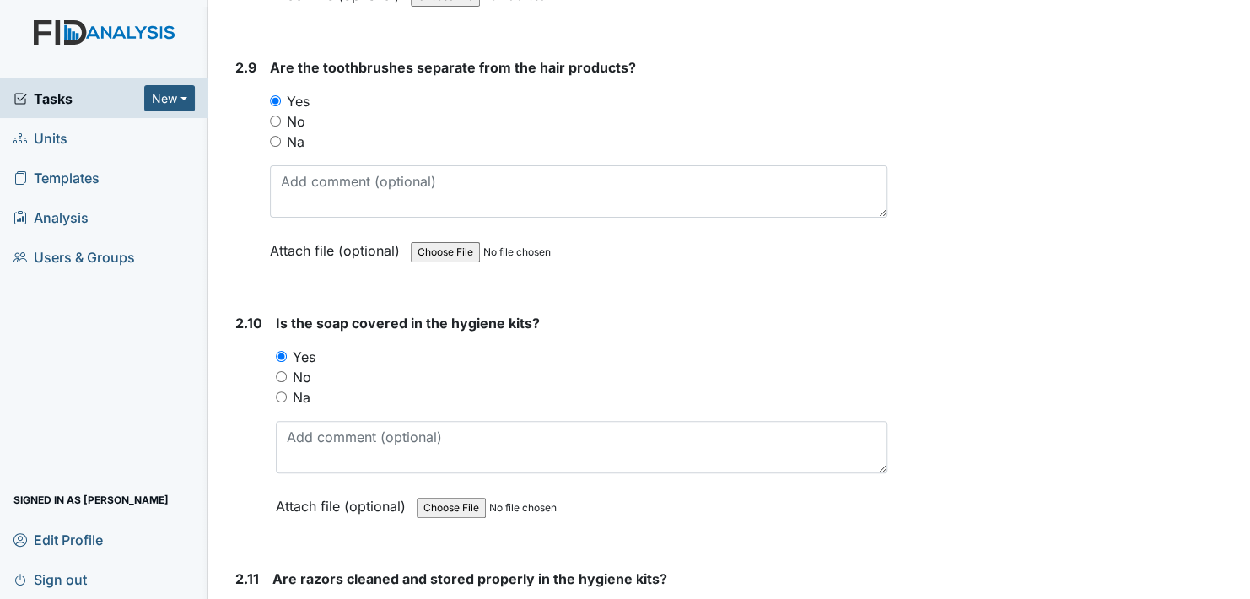
scroll to position [3881, 0]
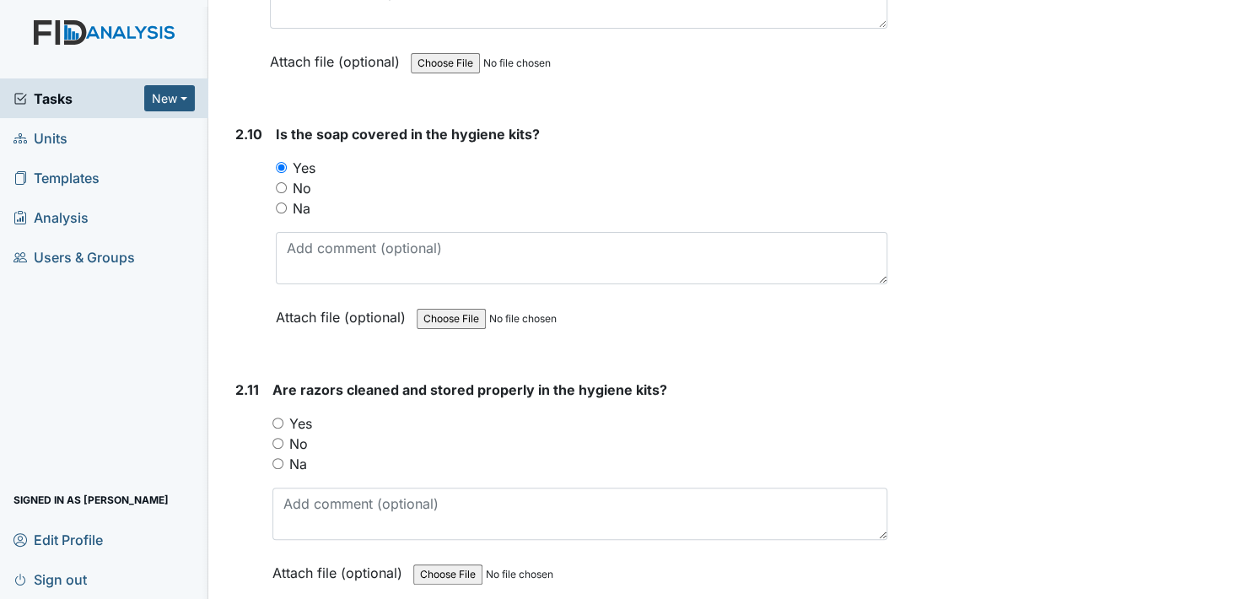
click at [279, 458] on input "Na" at bounding box center [278, 463] width 11 height 11
radio input "true"
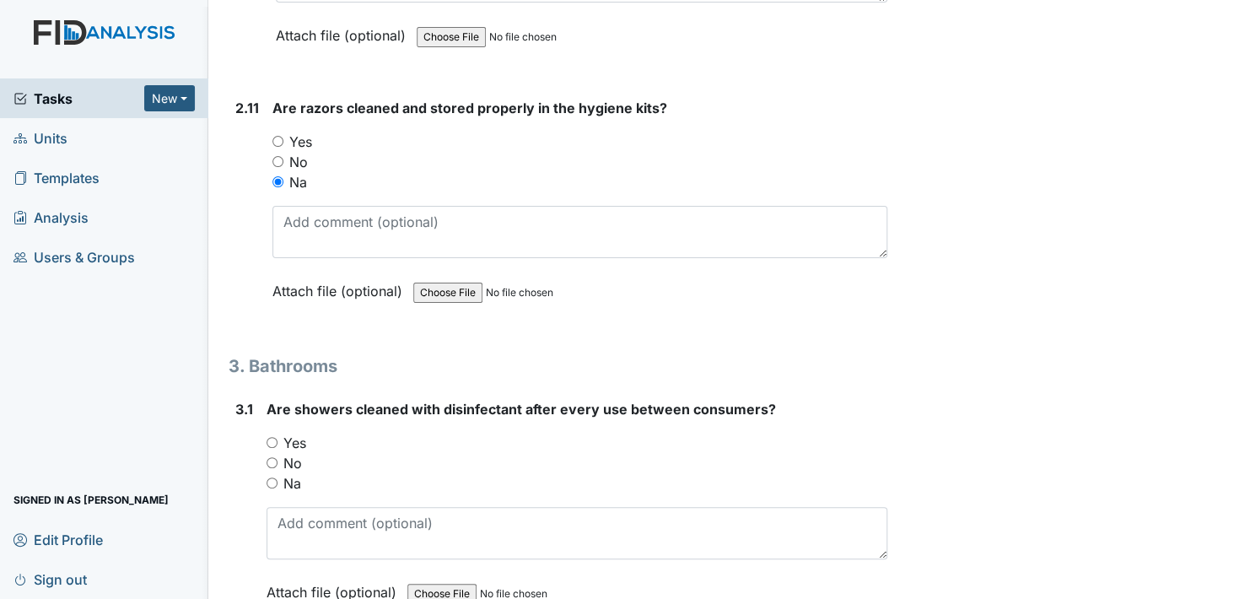
scroll to position [4219, 0]
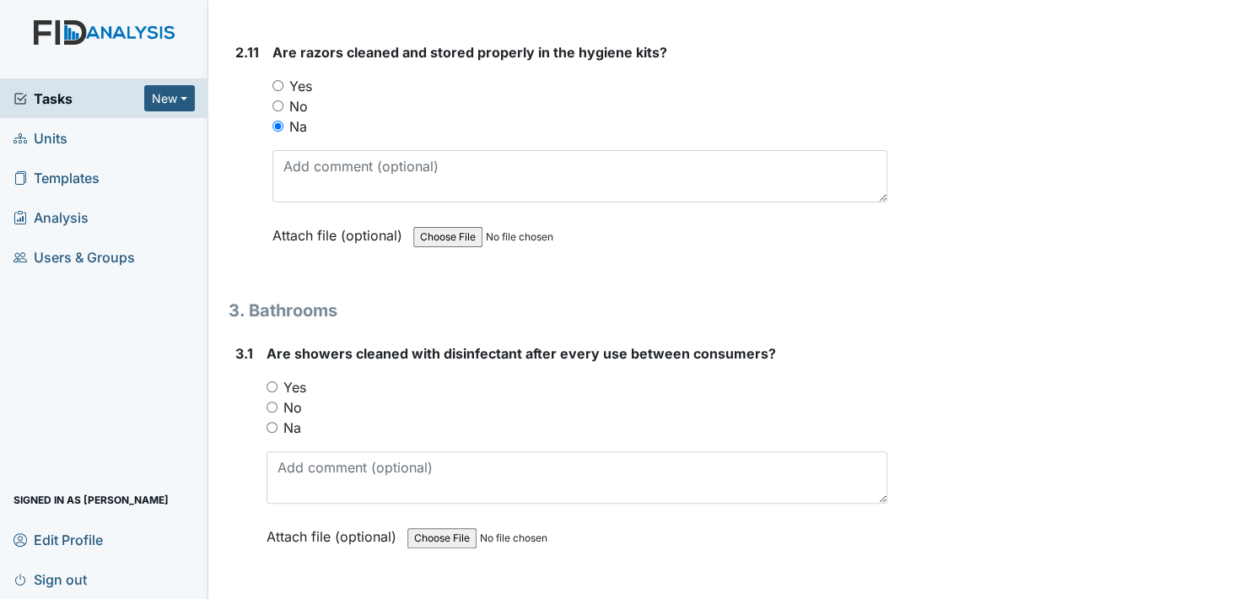
click at [270, 381] on input "Yes" at bounding box center [272, 386] width 11 height 11
radio input "true"
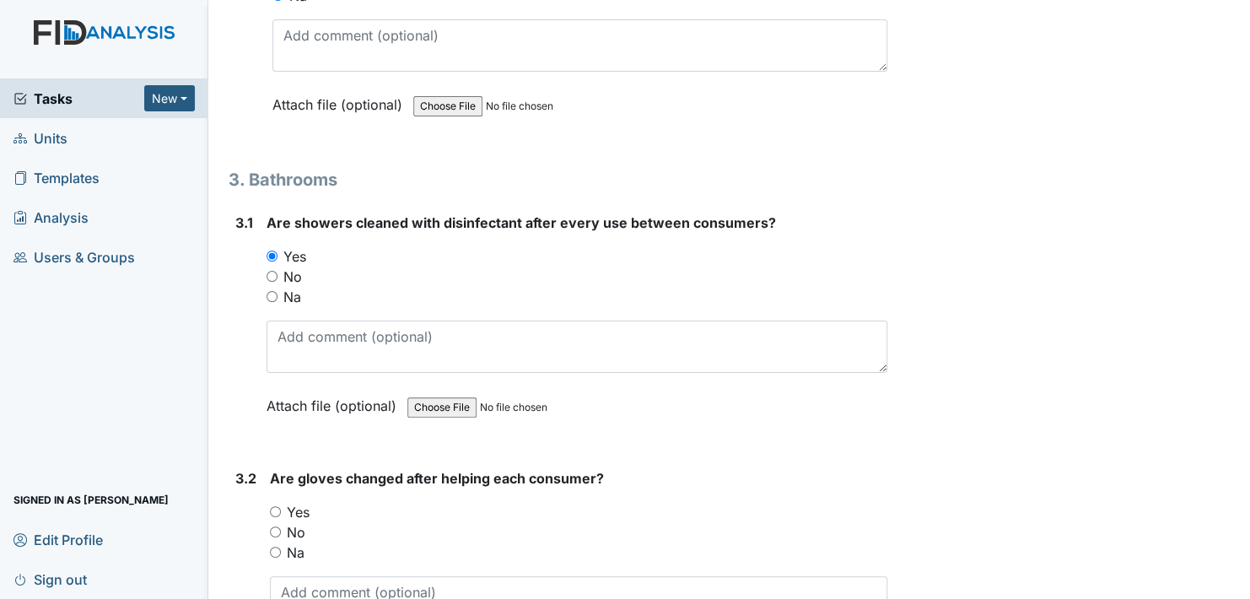
scroll to position [4387, 0]
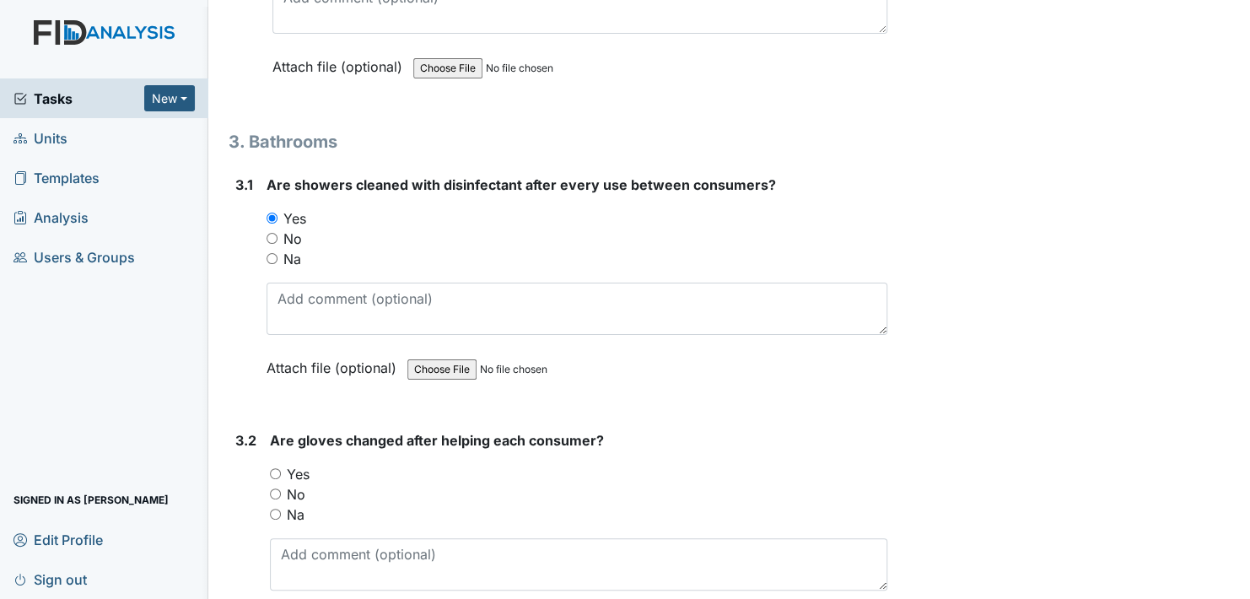
click at [275, 468] on input "Yes" at bounding box center [275, 473] width 11 height 11
radio input "true"
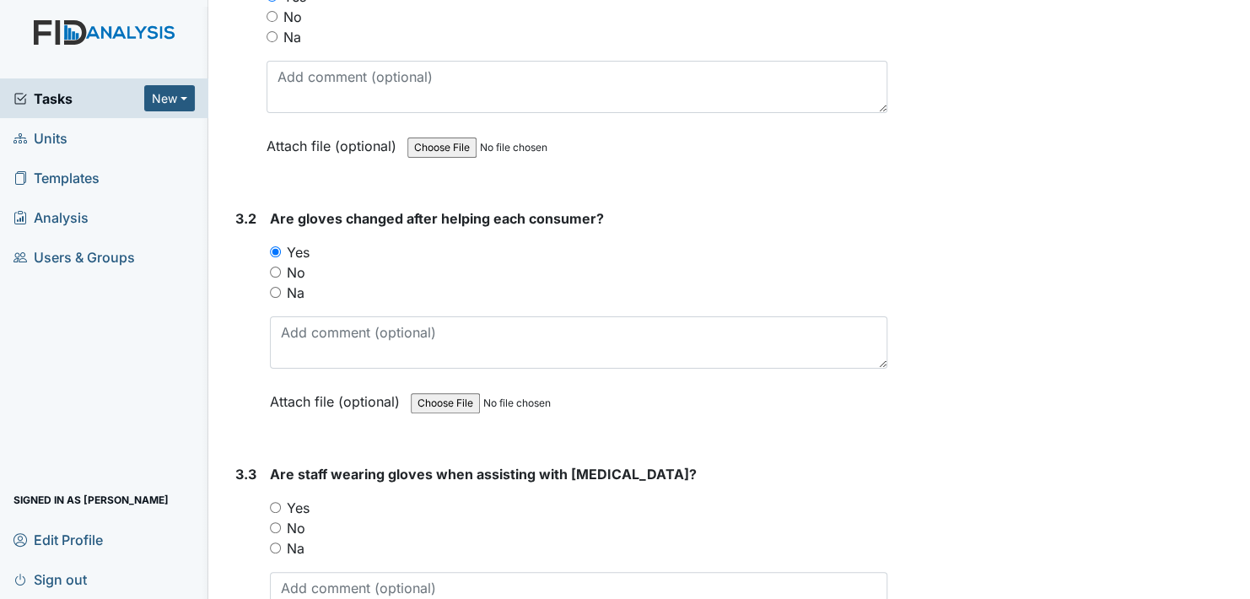
scroll to position [4640, 0]
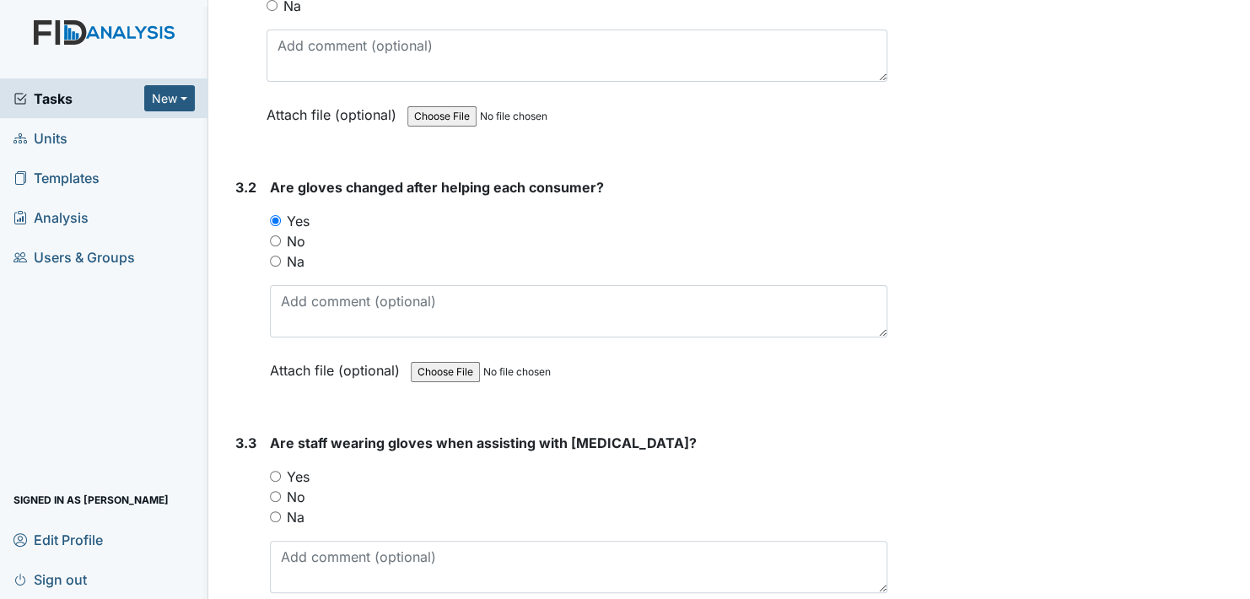
click at [278, 471] on input "Yes" at bounding box center [275, 476] width 11 height 11
radio input "true"
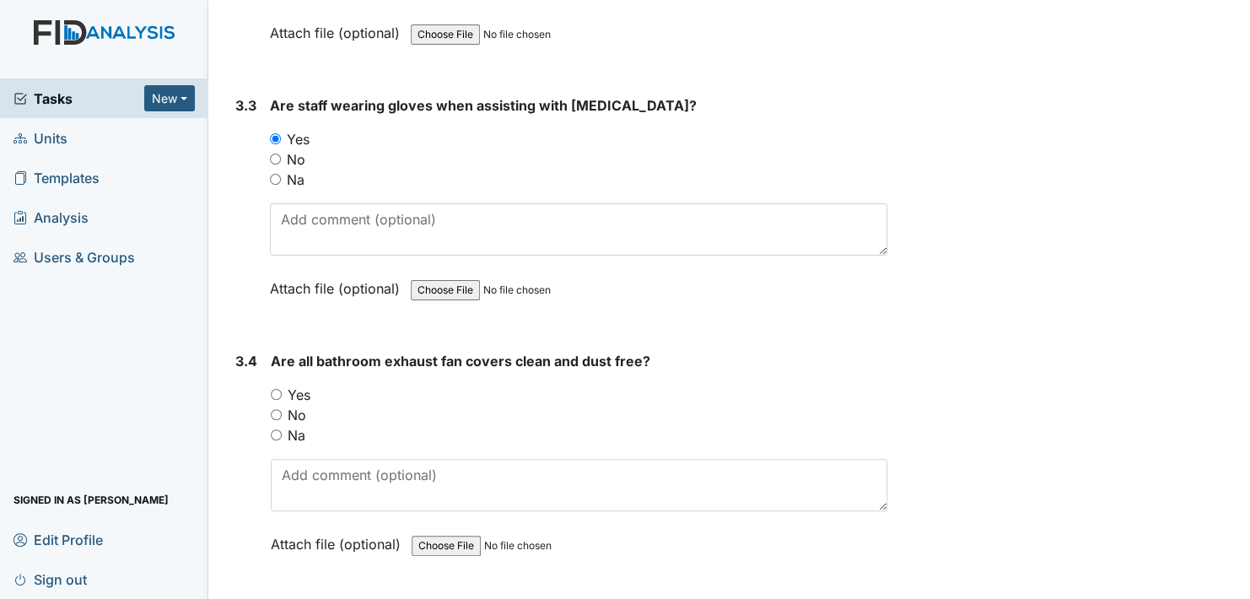
scroll to position [5062, 0]
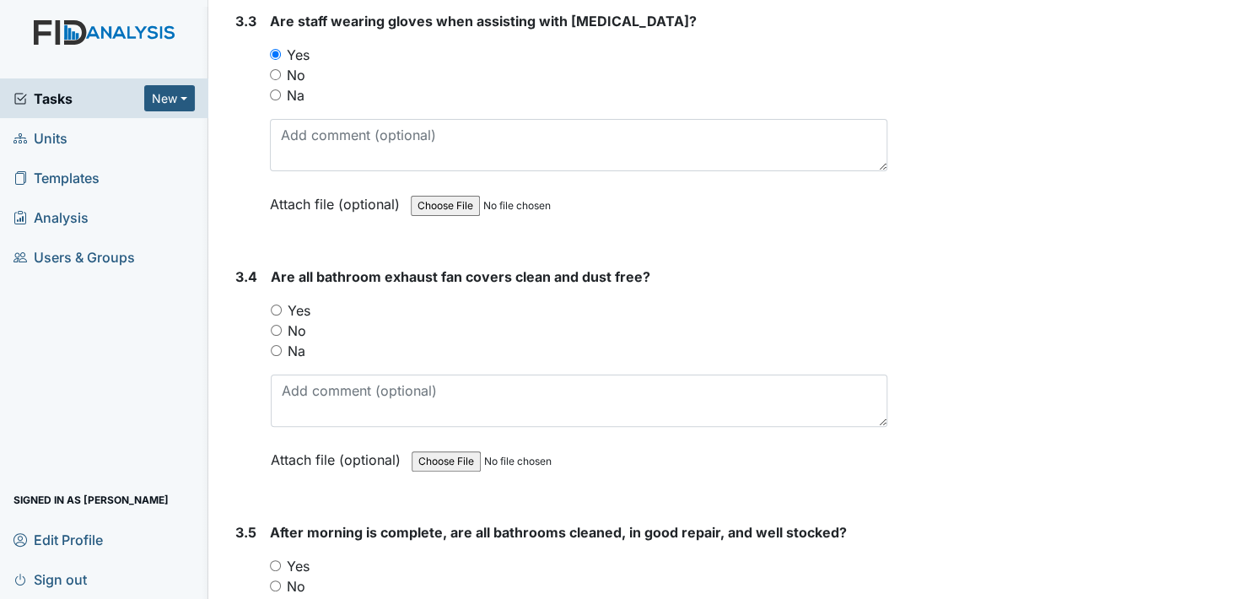
click at [275, 305] on input "Yes" at bounding box center [276, 310] width 11 height 11
radio input "true"
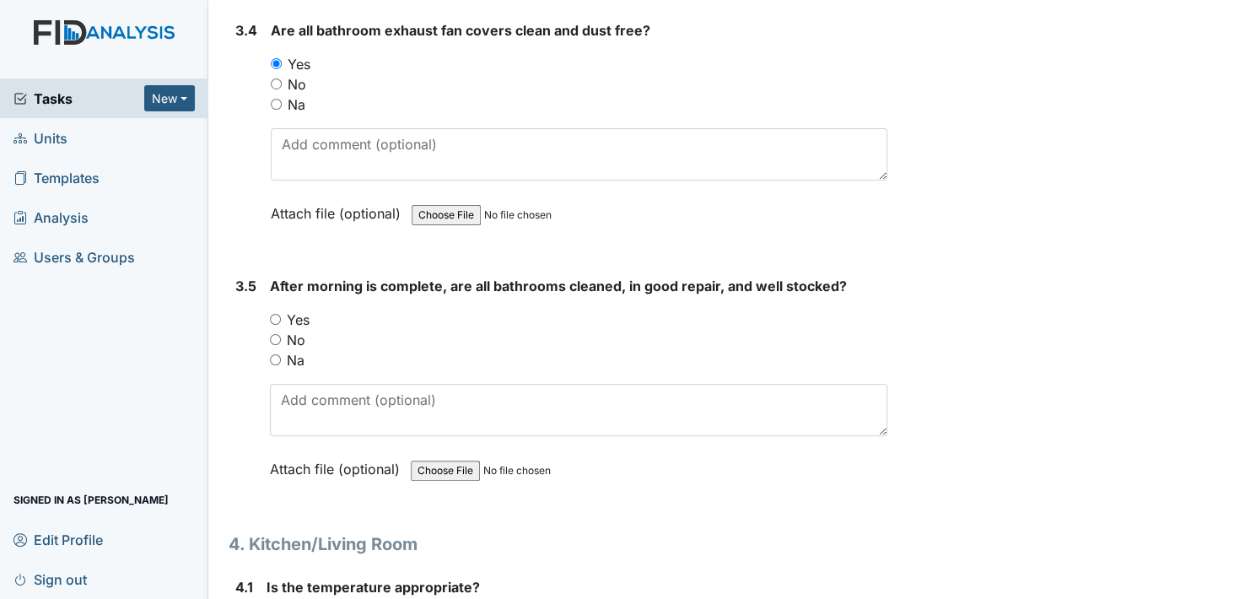
scroll to position [5400, 0]
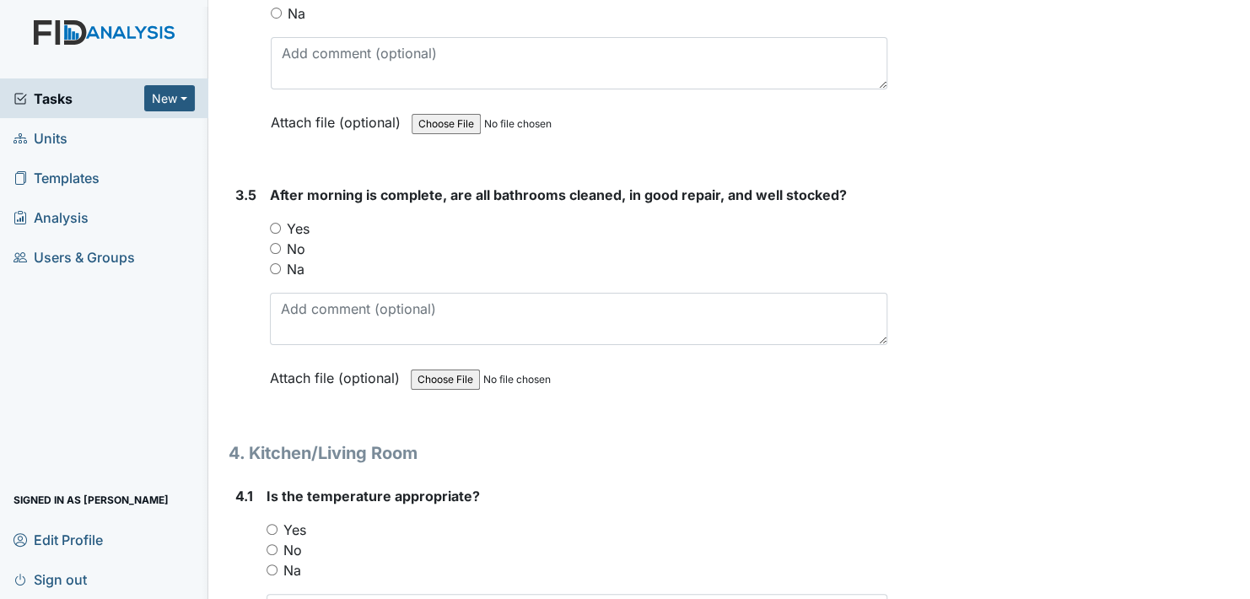
click at [274, 223] on input "Yes" at bounding box center [275, 228] width 11 height 11
radio input "true"
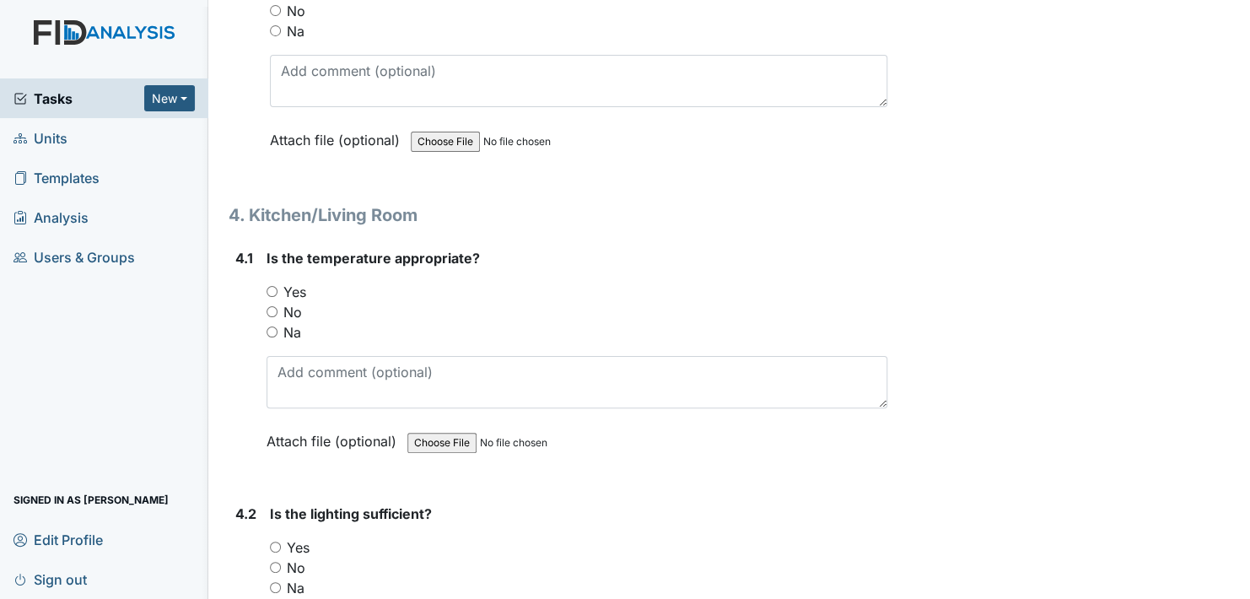
scroll to position [5653, 0]
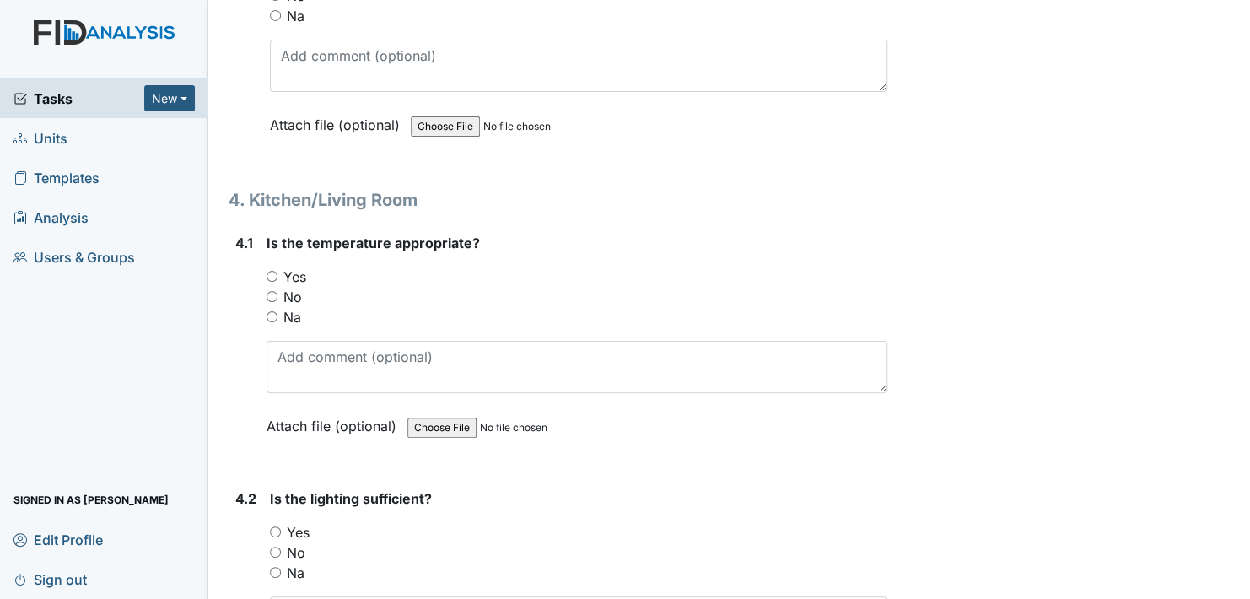
click at [274, 271] on input "Yes" at bounding box center [272, 276] width 11 height 11
radio input "true"
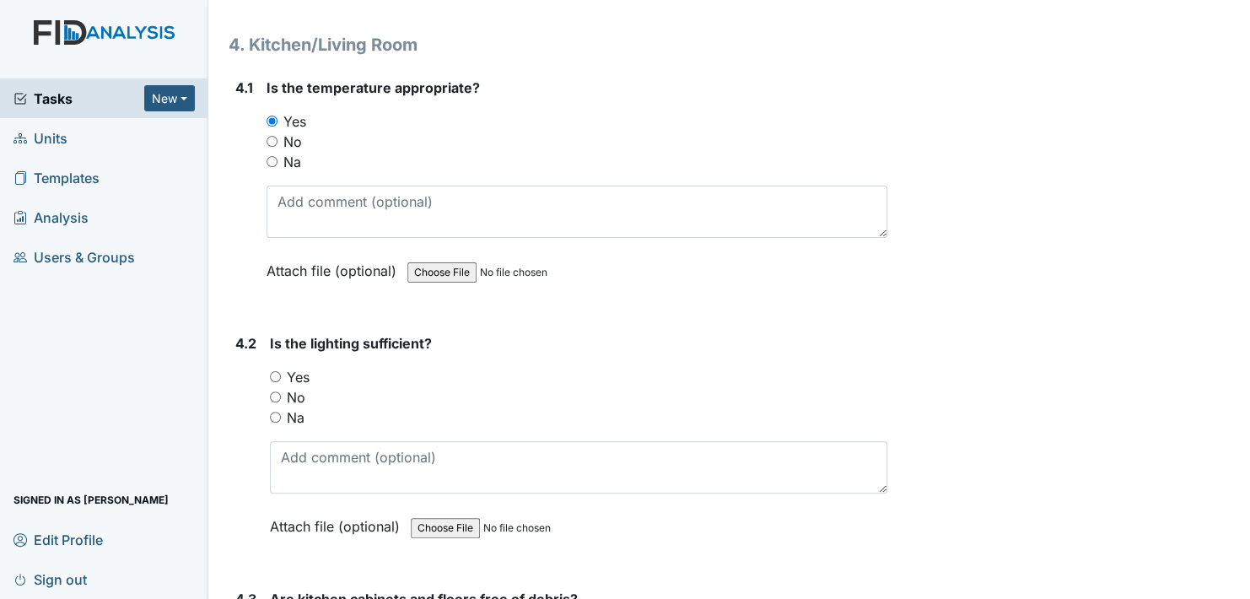
scroll to position [5906, 0]
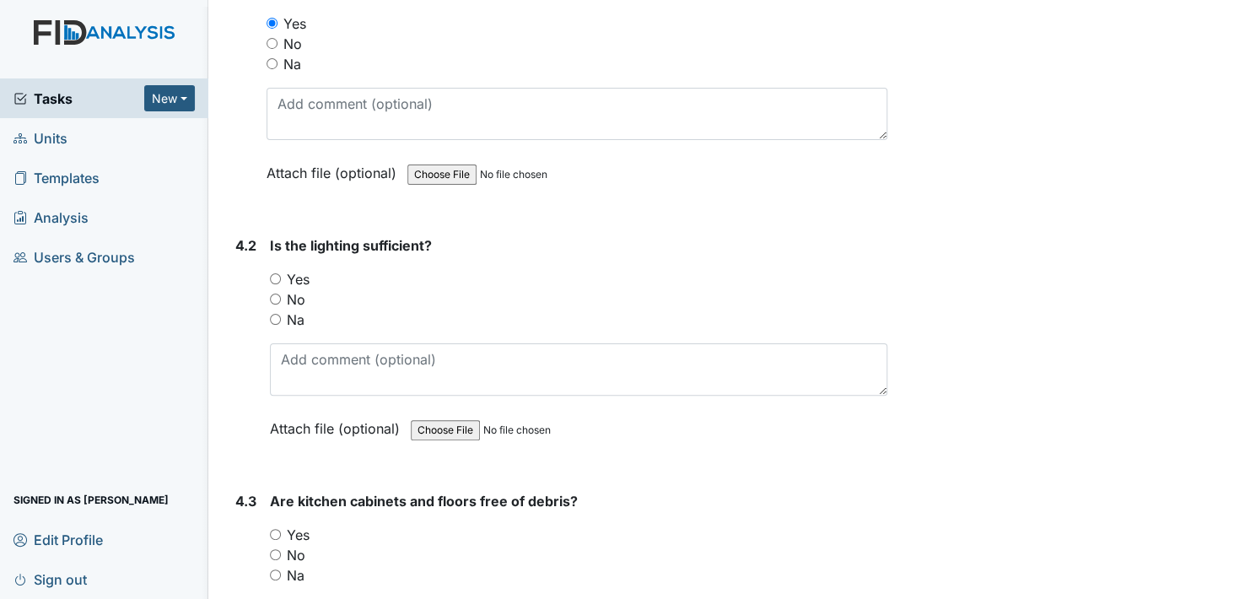
click at [274, 273] on input "Yes" at bounding box center [275, 278] width 11 height 11
radio input "true"
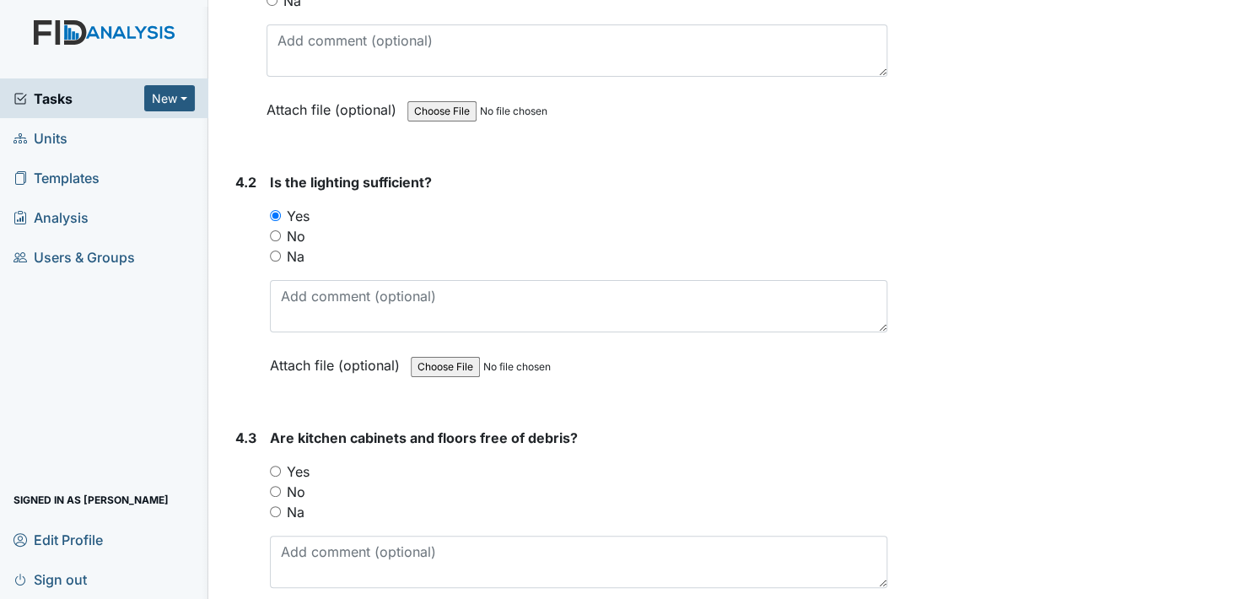
scroll to position [6159, 0]
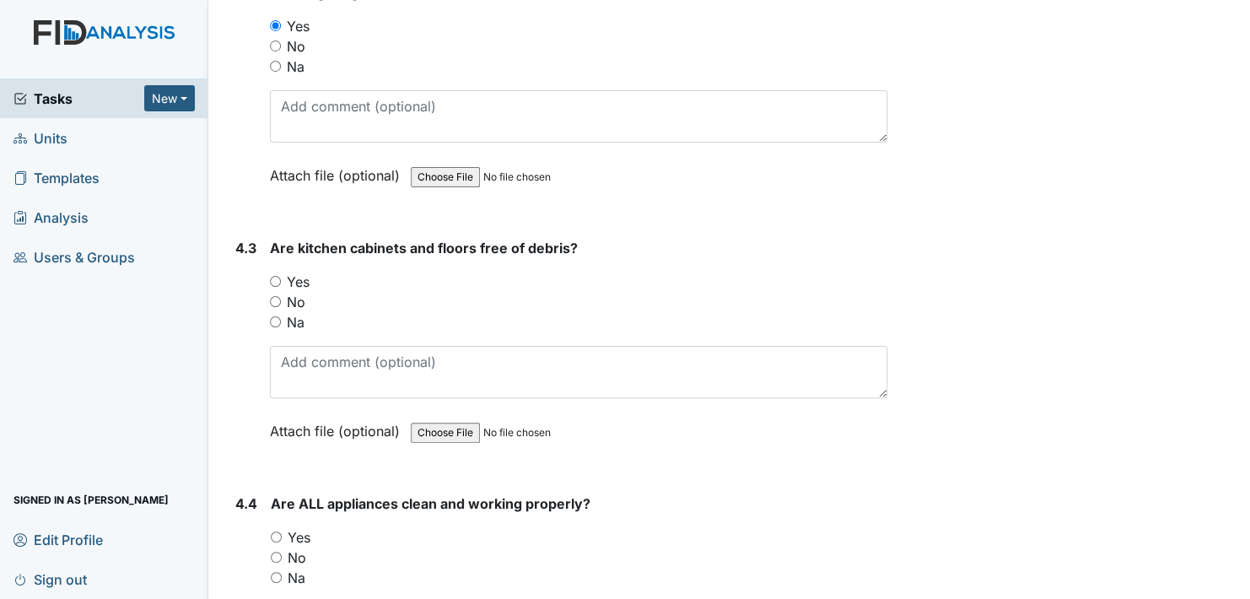
click at [277, 276] on input "Yes" at bounding box center [275, 281] width 11 height 11
radio input "true"
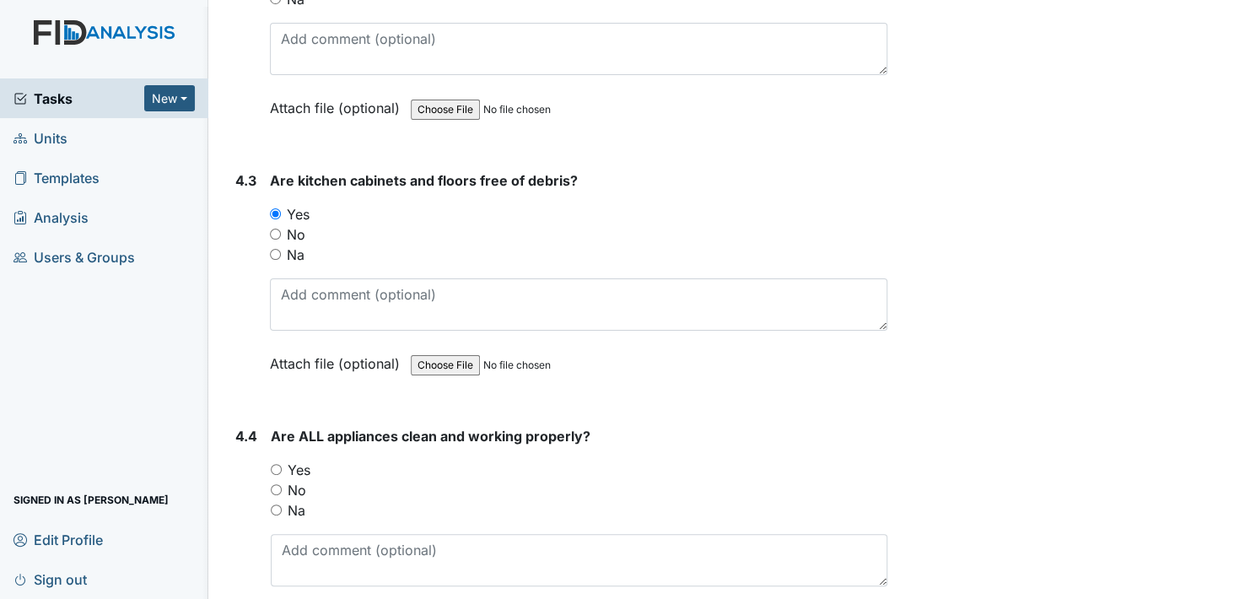
scroll to position [6412, 0]
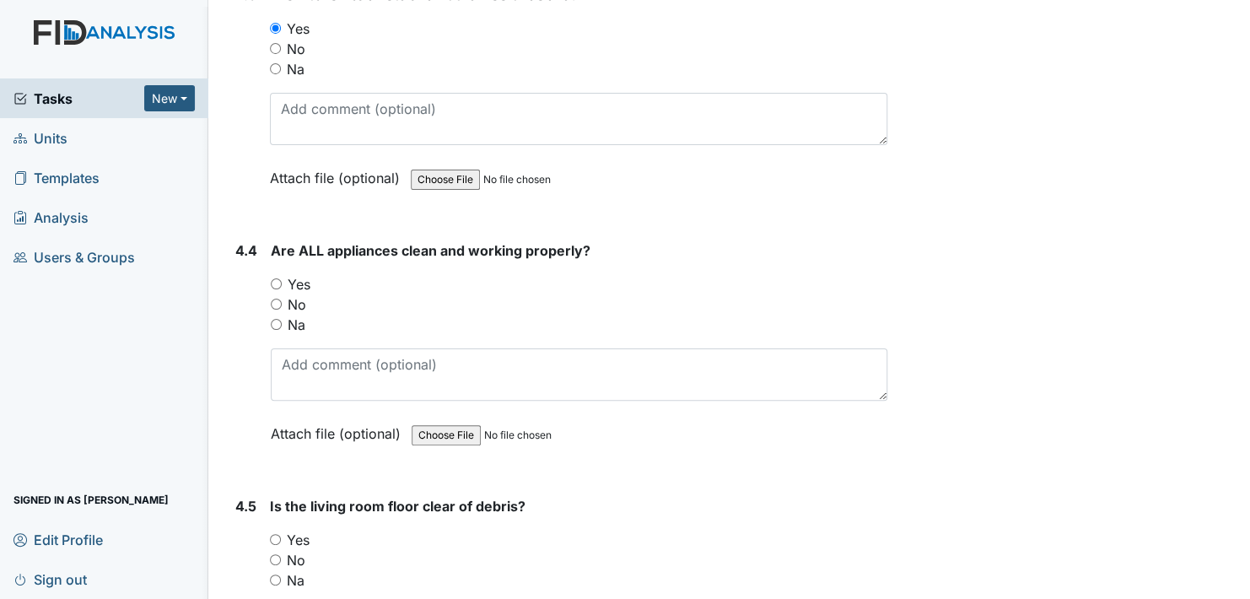
click at [276, 278] on input "Yes" at bounding box center [276, 283] width 11 height 11
radio input "true"
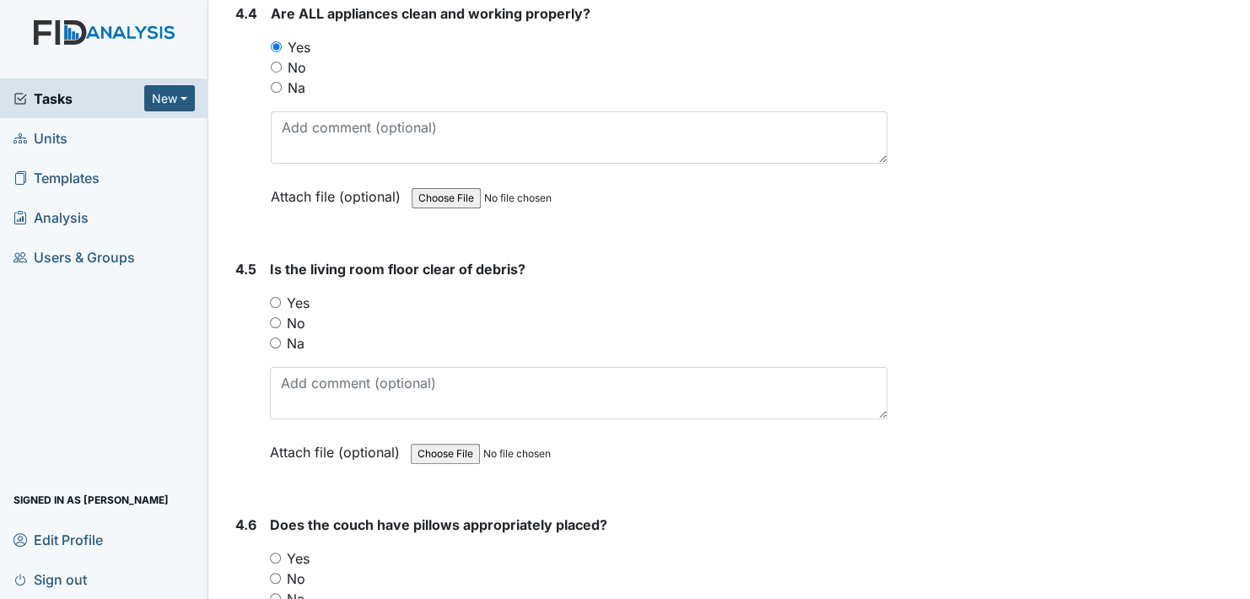
scroll to position [6665, 0]
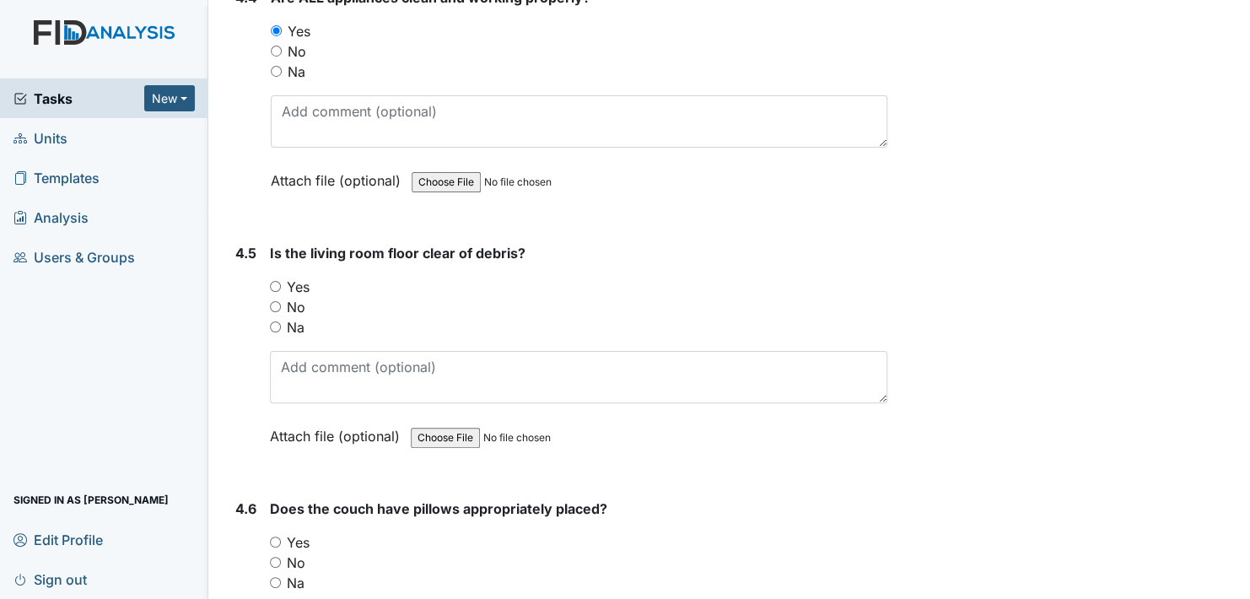
click at [277, 281] on input "Yes" at bounding box center [275, 286] width 11 height 11
radio input "true"
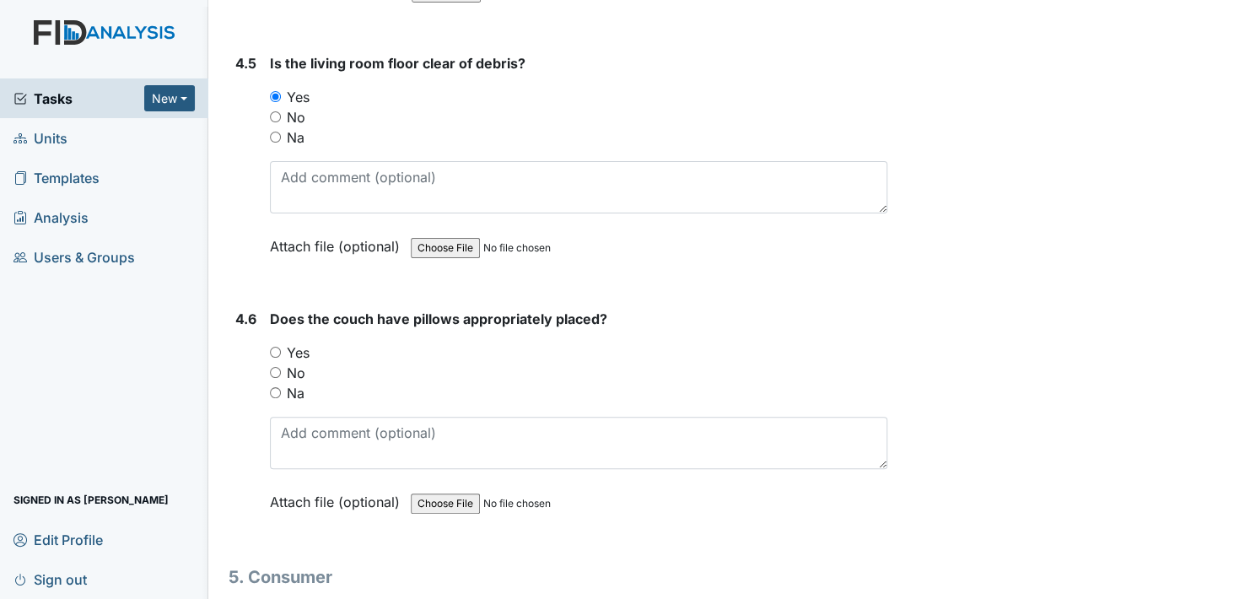
scroll to position [6918, 0]
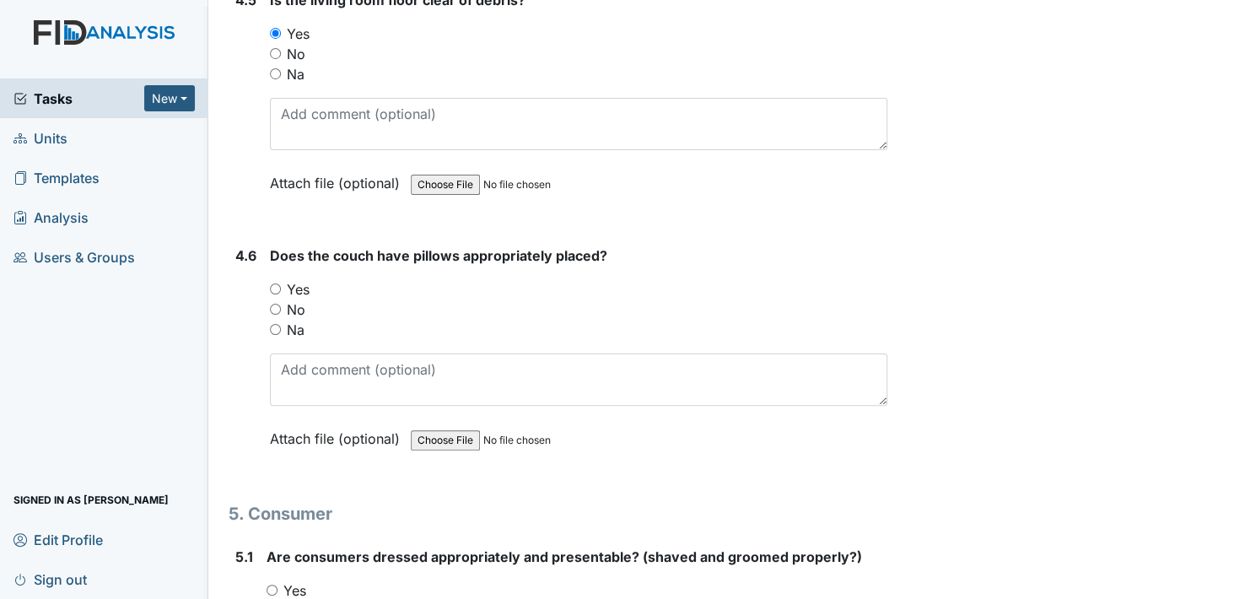
click at [274, 283] on input "Yes" at bounding box center [275, 288] width 11 height 11
radio input "true"
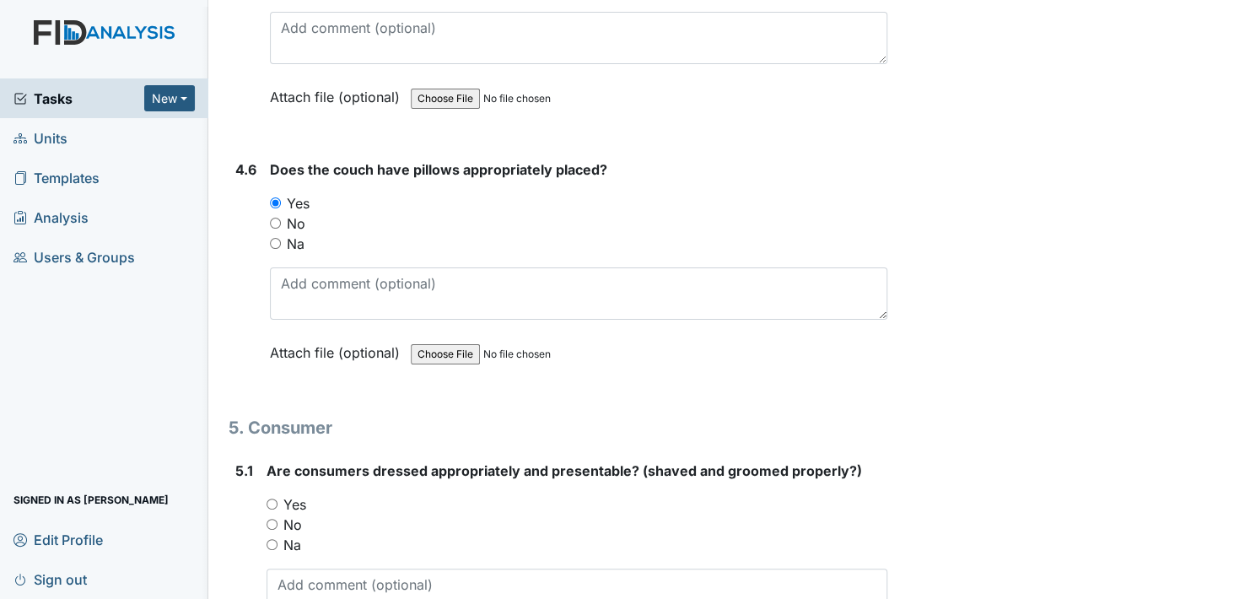
scroll to position [7172, 0]
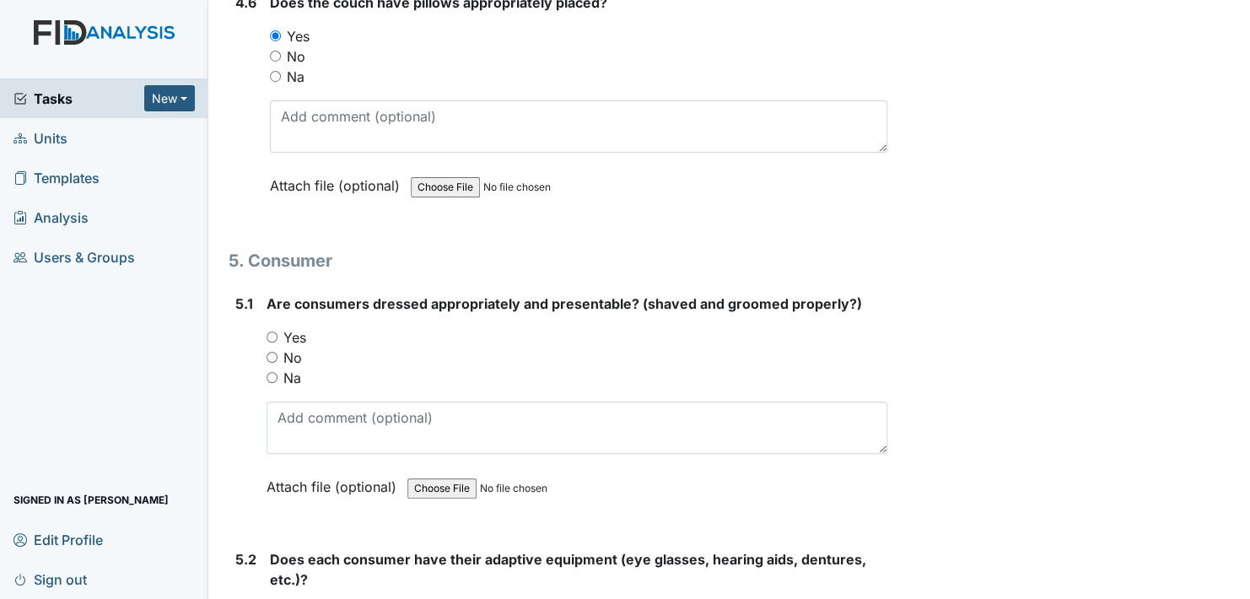
click at [271, 332] on input "Yes" at bounding box center [272, 337] width 11 height 11
radio input "true"
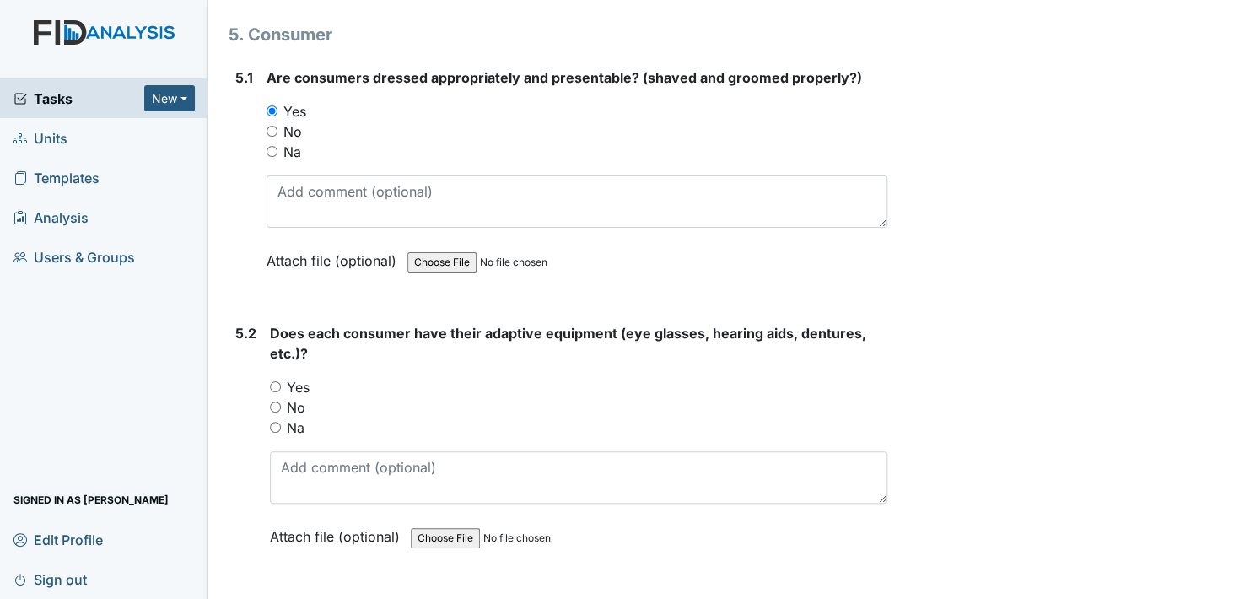
scroll to position [7425, 0]
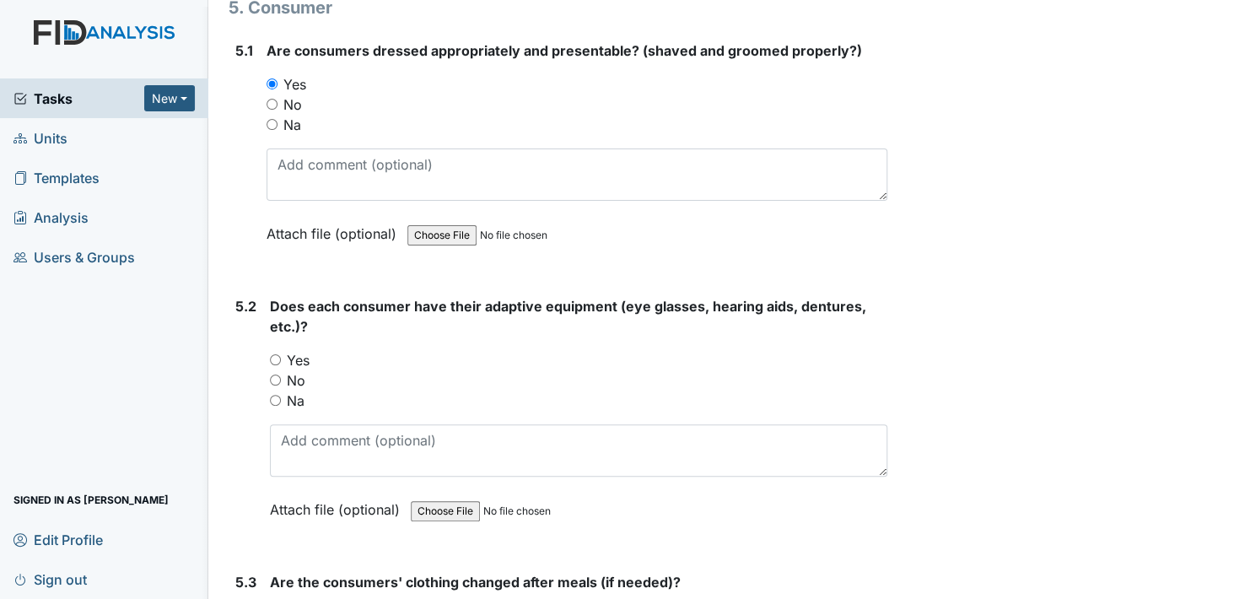
click at [274, 354] on input "Yes" at bounding box center [275, 359] width 11 height 11
radio input "true"
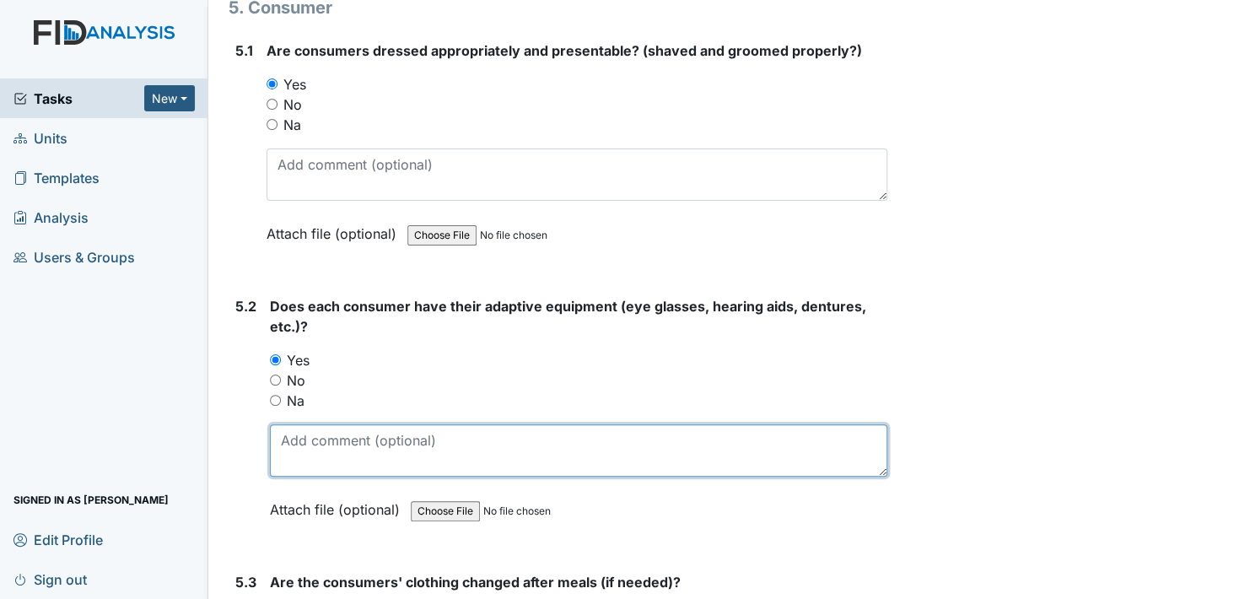
click at [361, 424] on textarea at bounding box center [579, 450] width 618 height 52
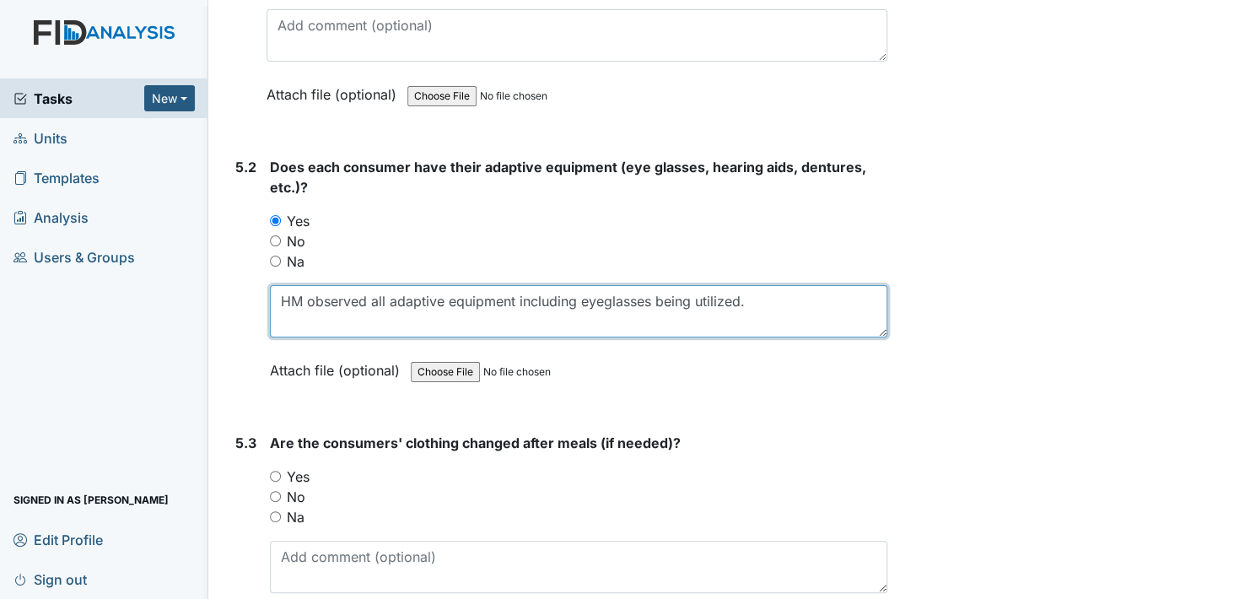
scroll to position [7593, 0]
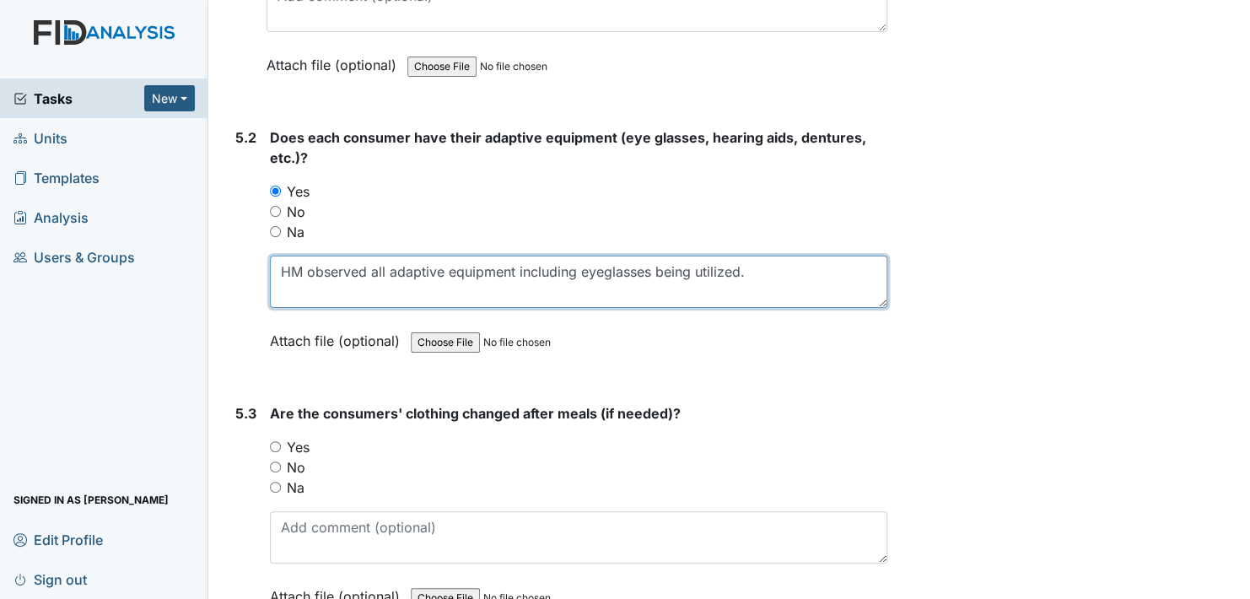
type textarea "HM observed all adaptive equipment including eyeglasses being utilized."
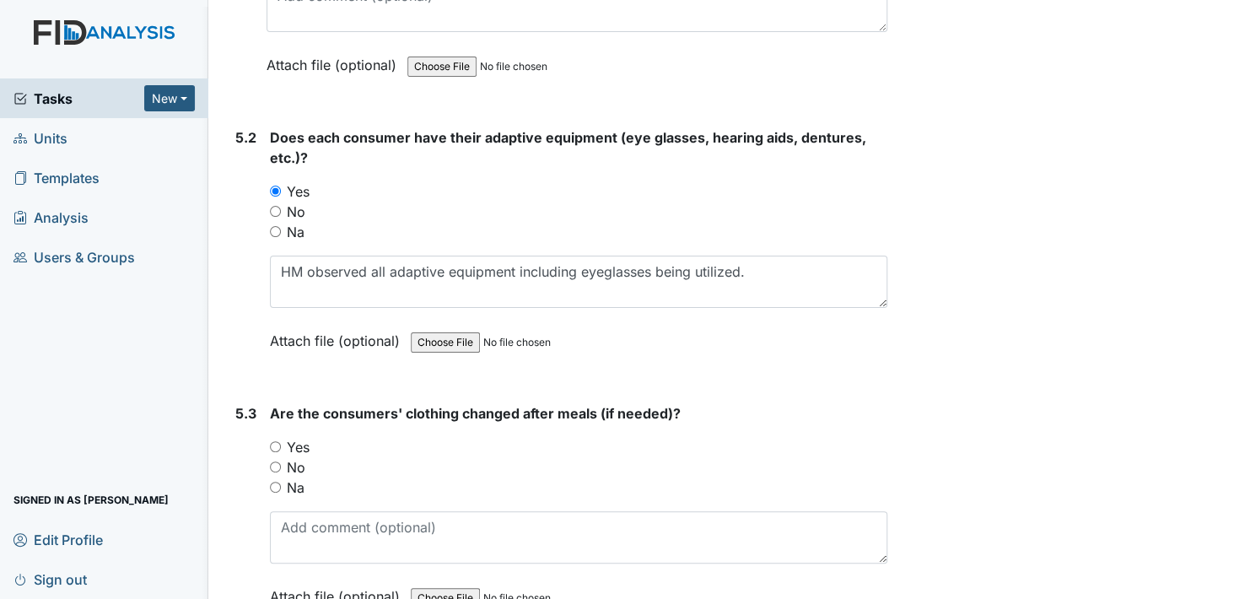
click at [274, 441] on input "Yes" at bounding box center [275, 446] width 11 height 11
radio input "true"
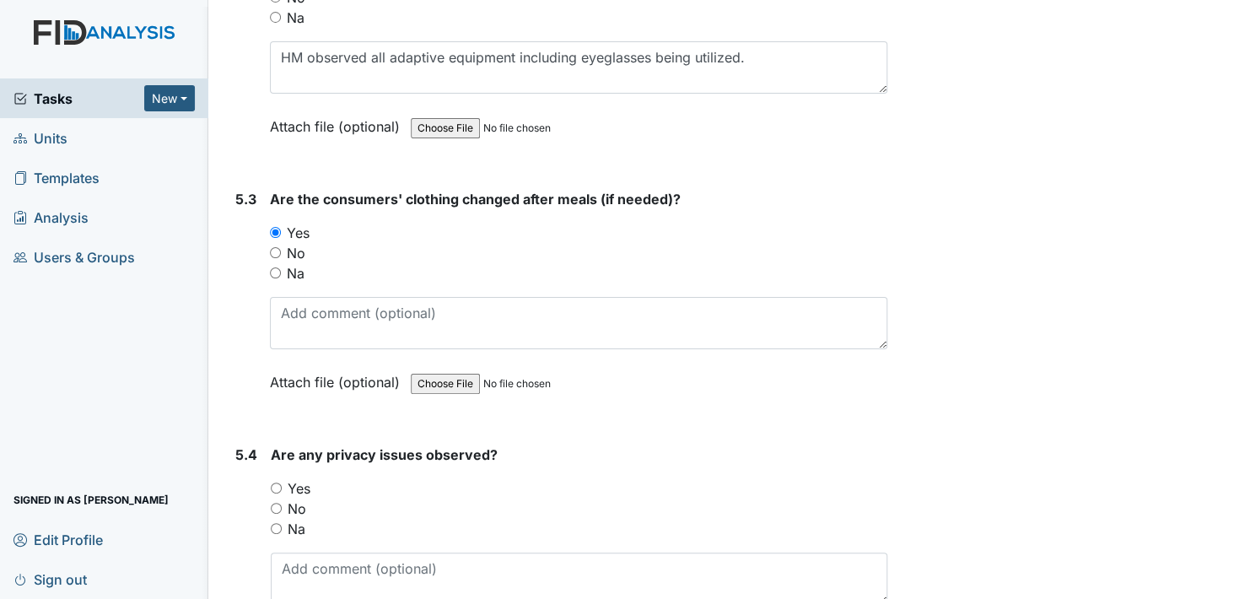
scroll to position [7846, 0]
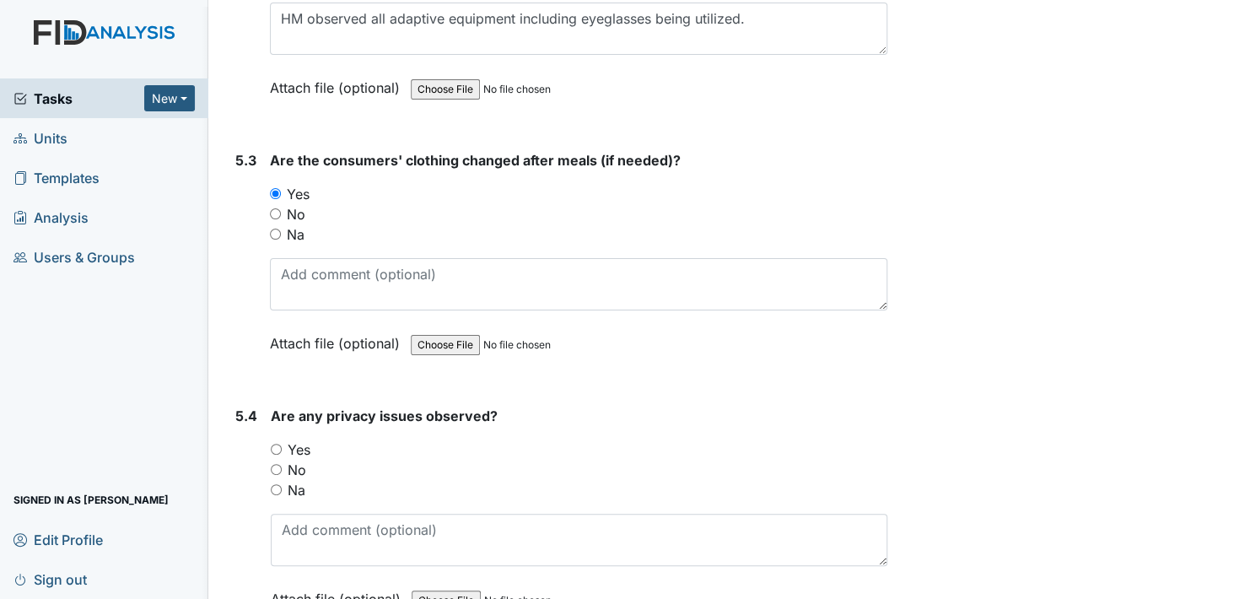
click at [278, 464] on input "No" at bounding box center [276, 469] width 11 height 11
radio input "true"
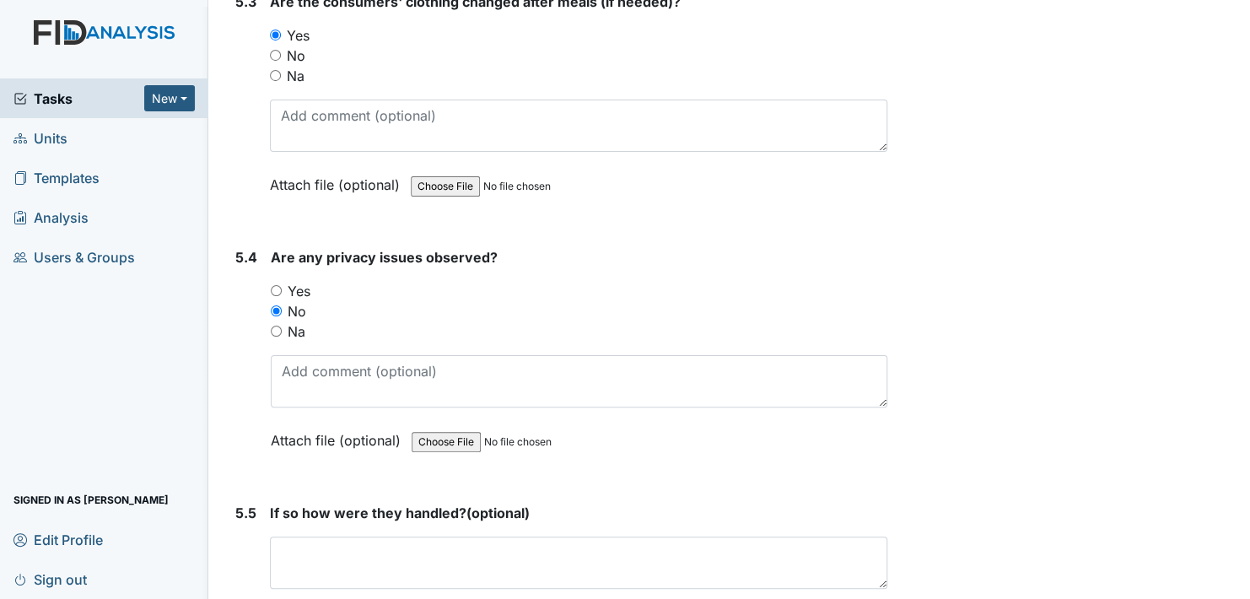
scroll to position [8100, 0]
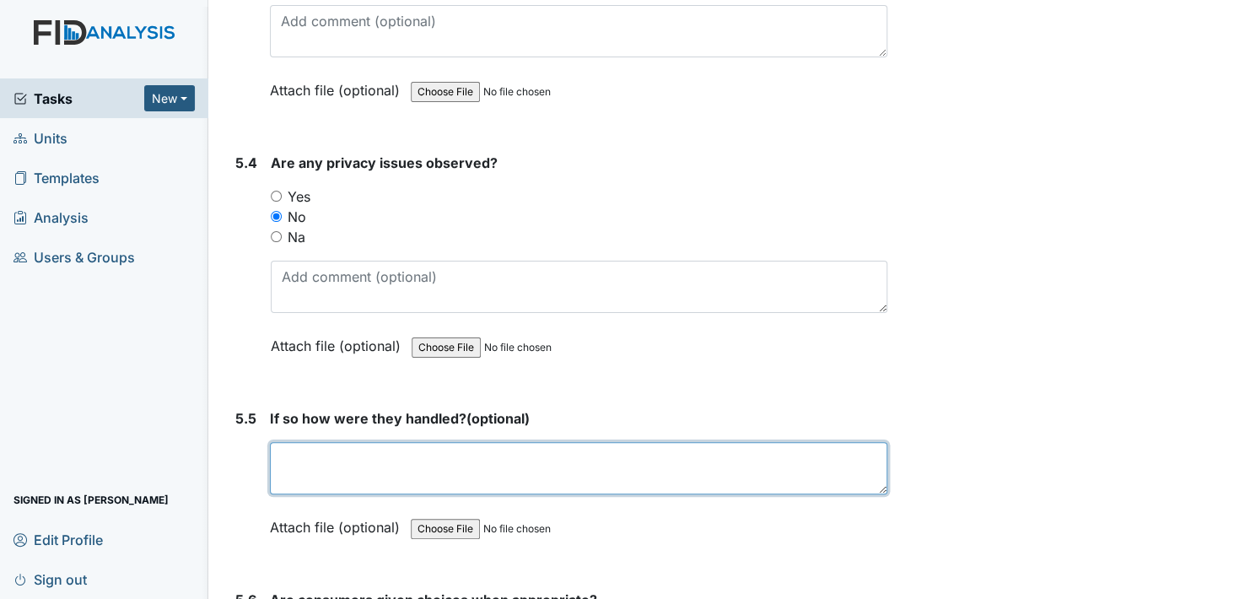
click at [328, 444] on textarea at bounding box center [579, 468] width 618 height 52
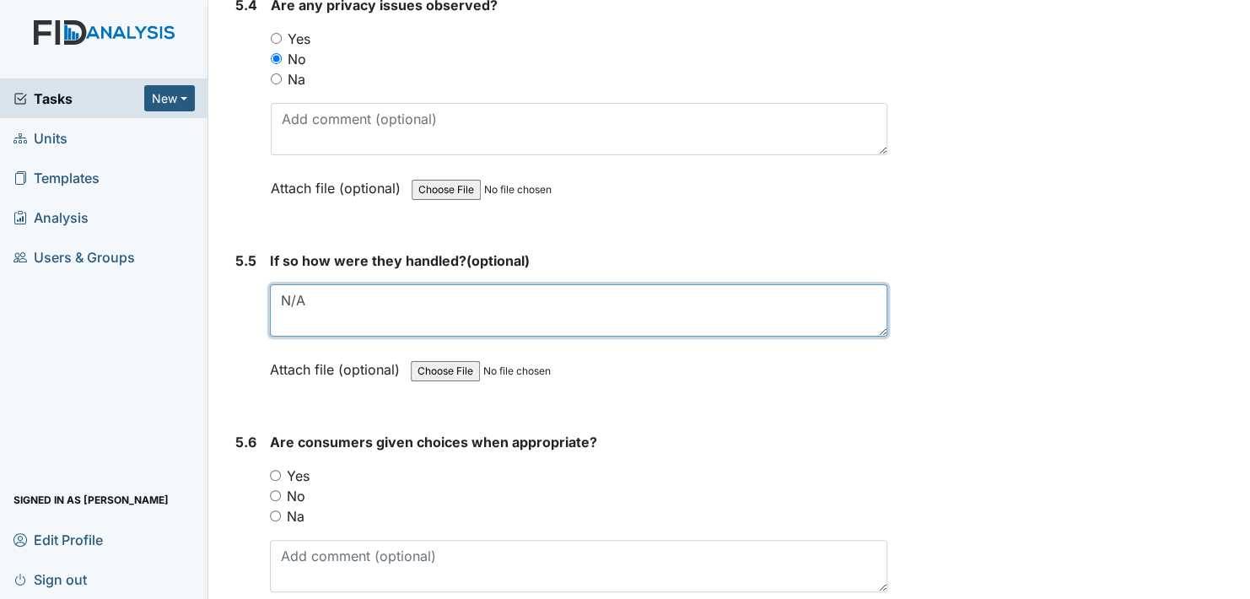
scroll to position [8268, 0]
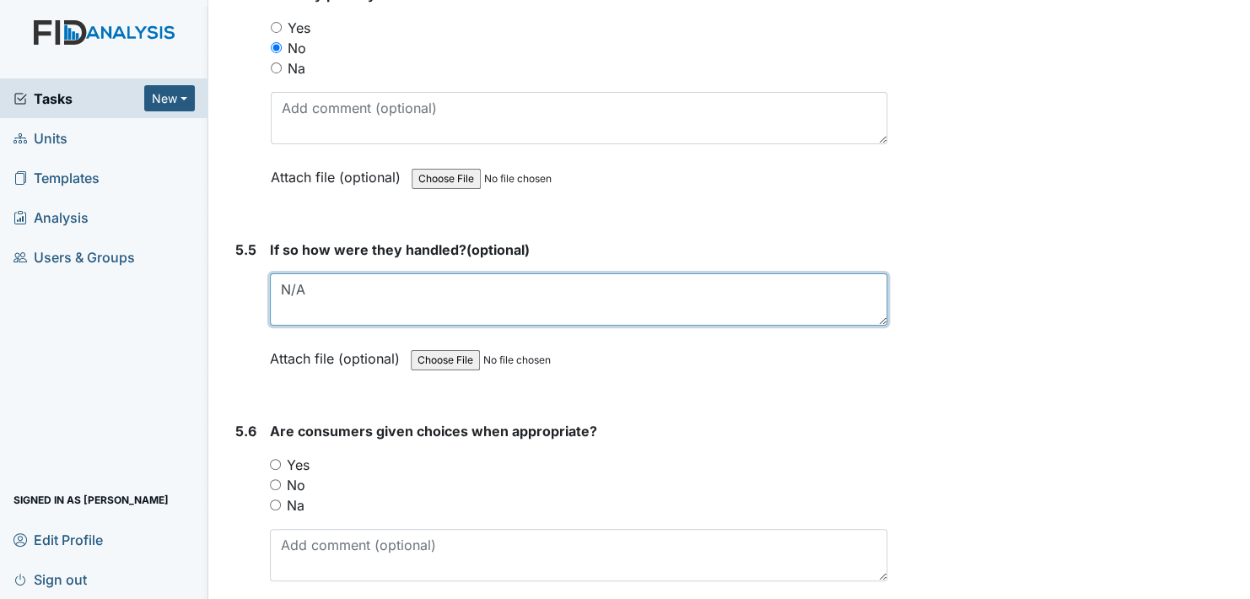
type textarea "N/A"
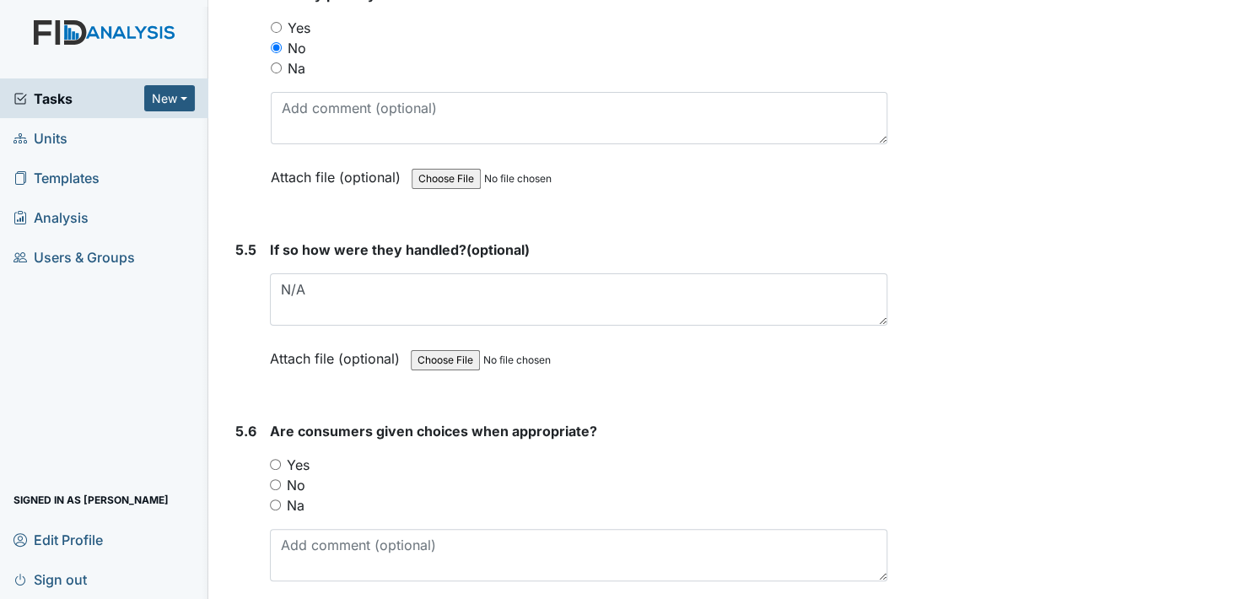
click at [275, 459] on input "Yes" at bounding box center [275, 464] width 11 height 11
radio input "true"
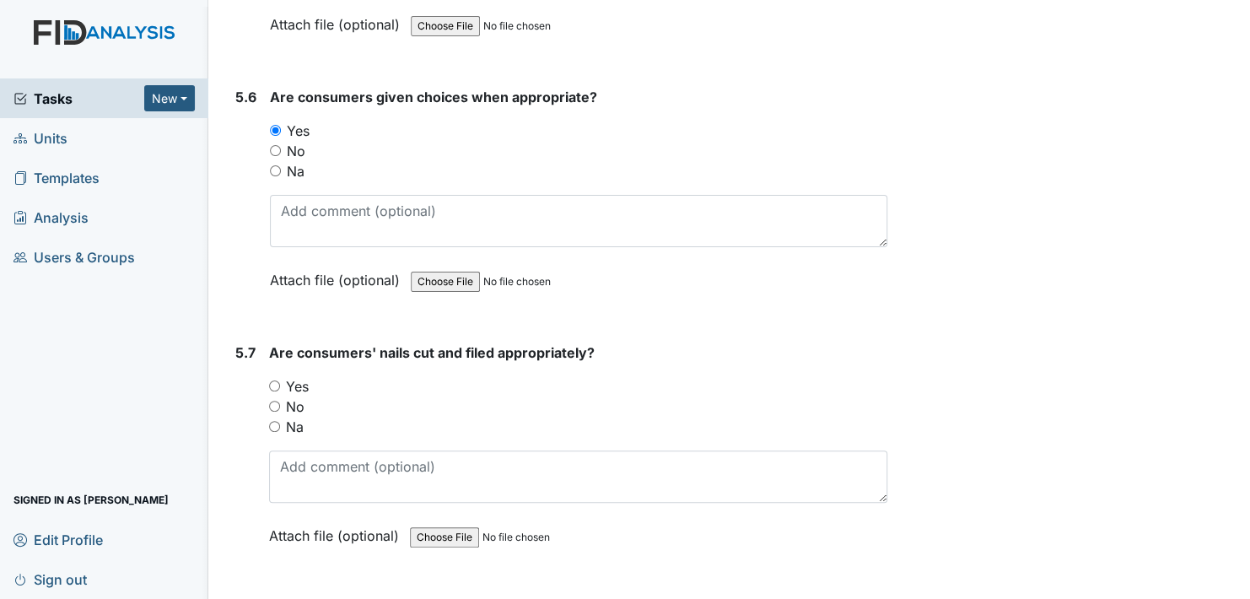
scroll to position [8606, 0]
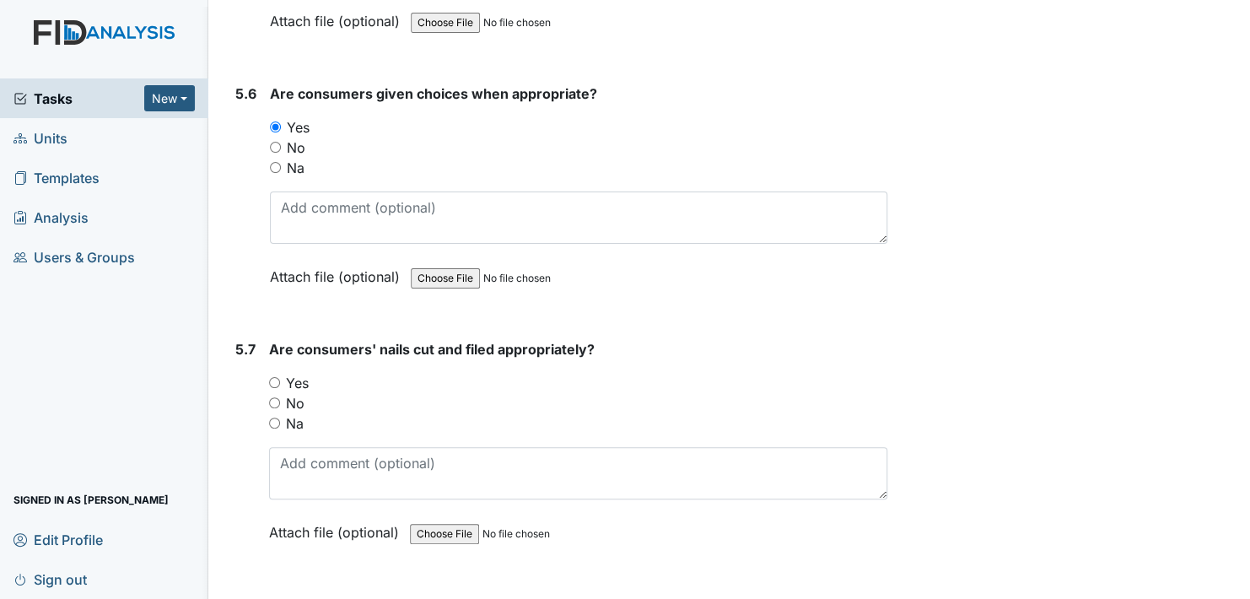
drag, startPoint x: 271, startPoint y: 354, endPoint x: 306, endPoint y: 364, distance: 36.9
click at [270, 377] on input "Yes" at bounding box center [274, 382] width 11 height 11
radio input "true"
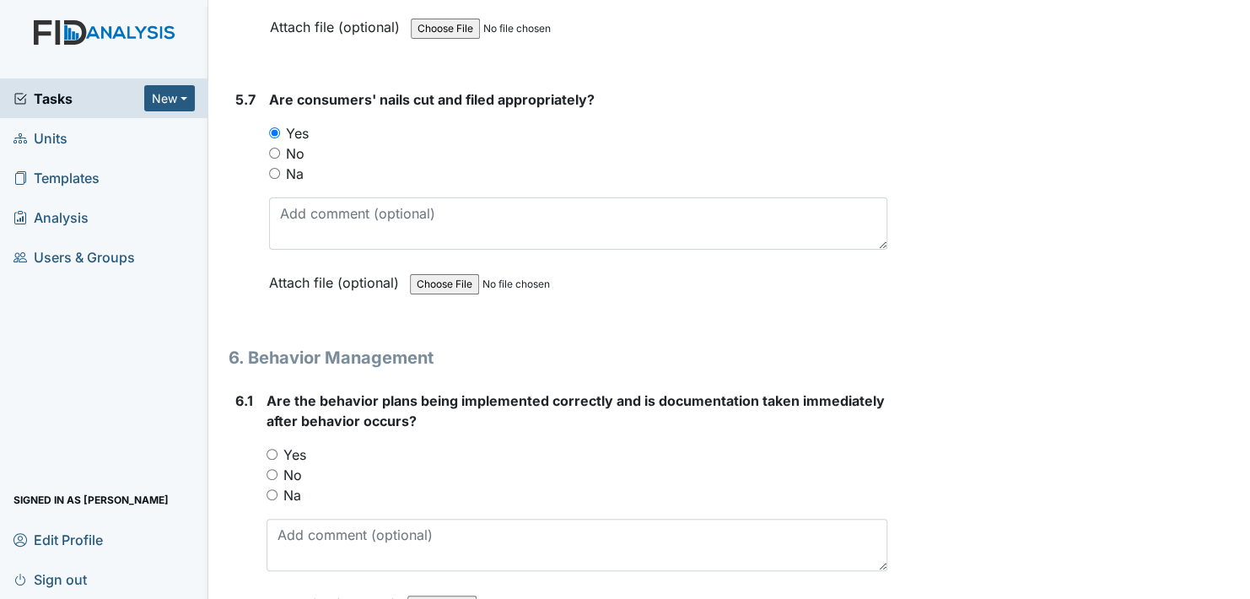
scroll to position [8859, 0]
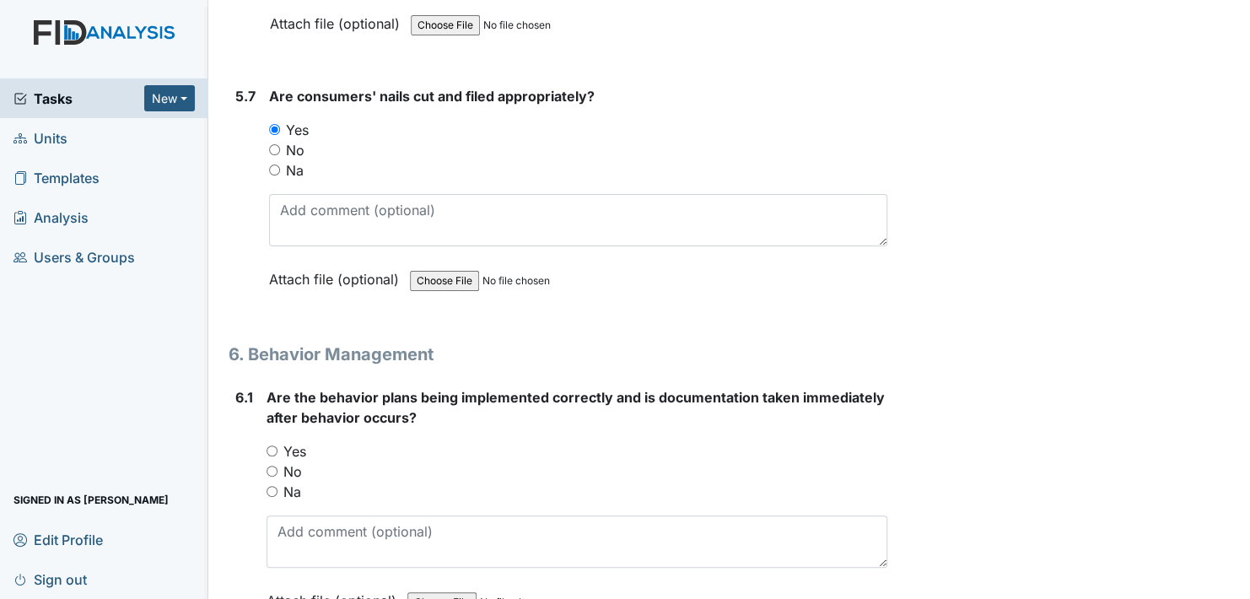
click at [270, 445] on input "Yes" at bounding box center [272, 450] width 11 height 11
radio input "true"
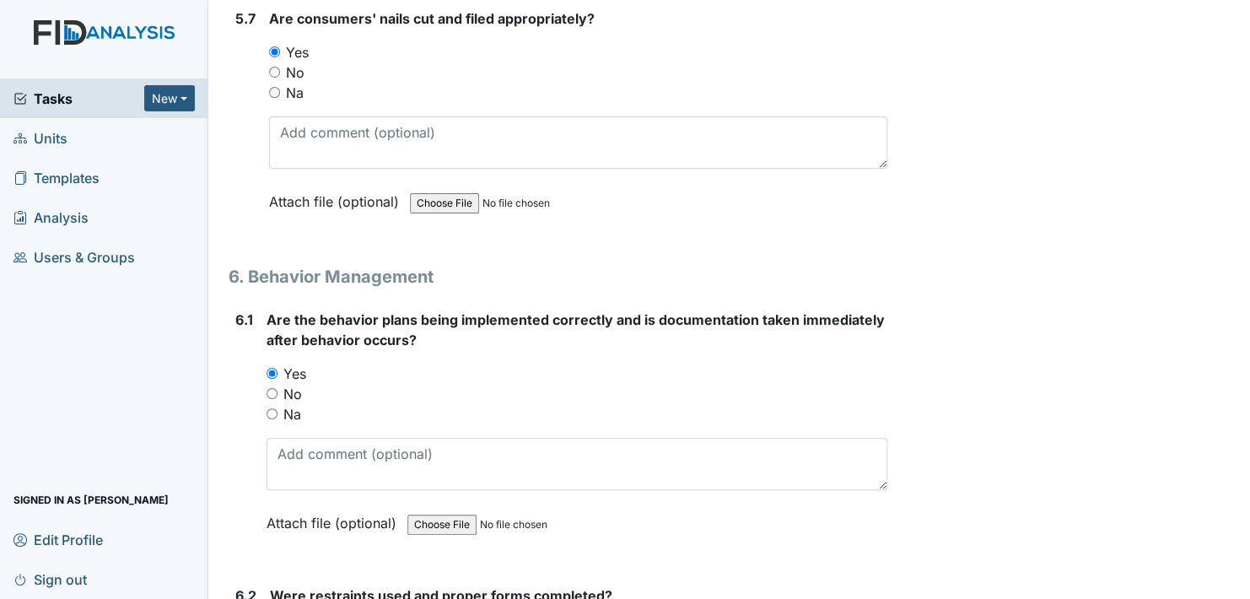
scroll to position [9112, 0]
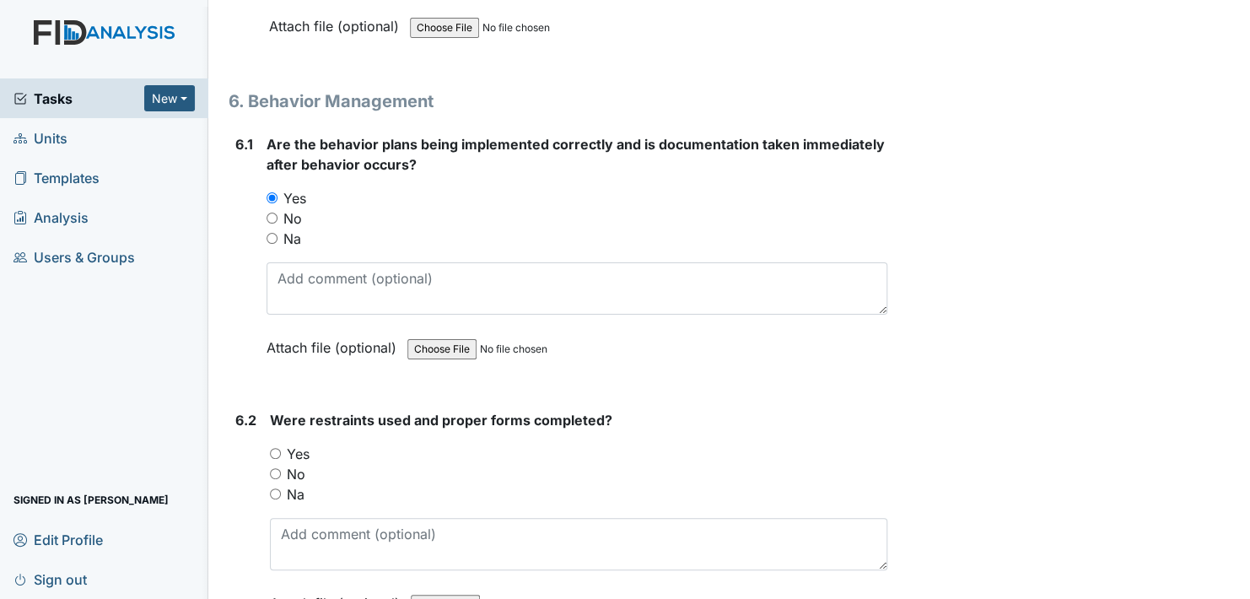
click at [274, 448] on input "Yes" at bounding box center [275, 453] width 11 height 11
radio input "true"
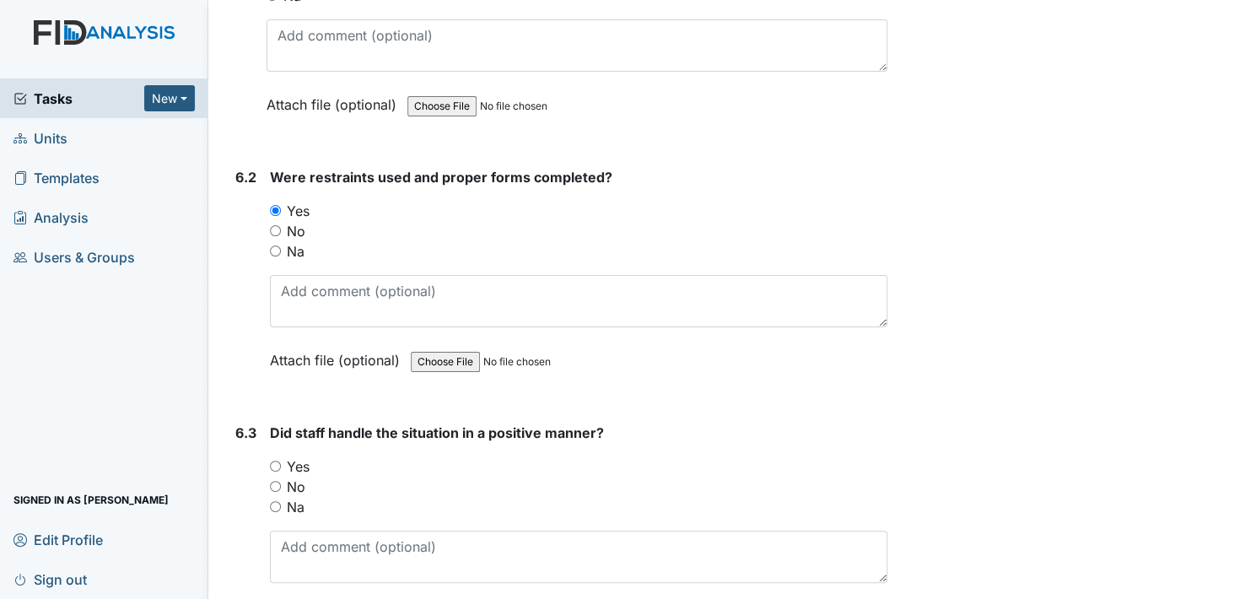
scroll to position [9365, 0]
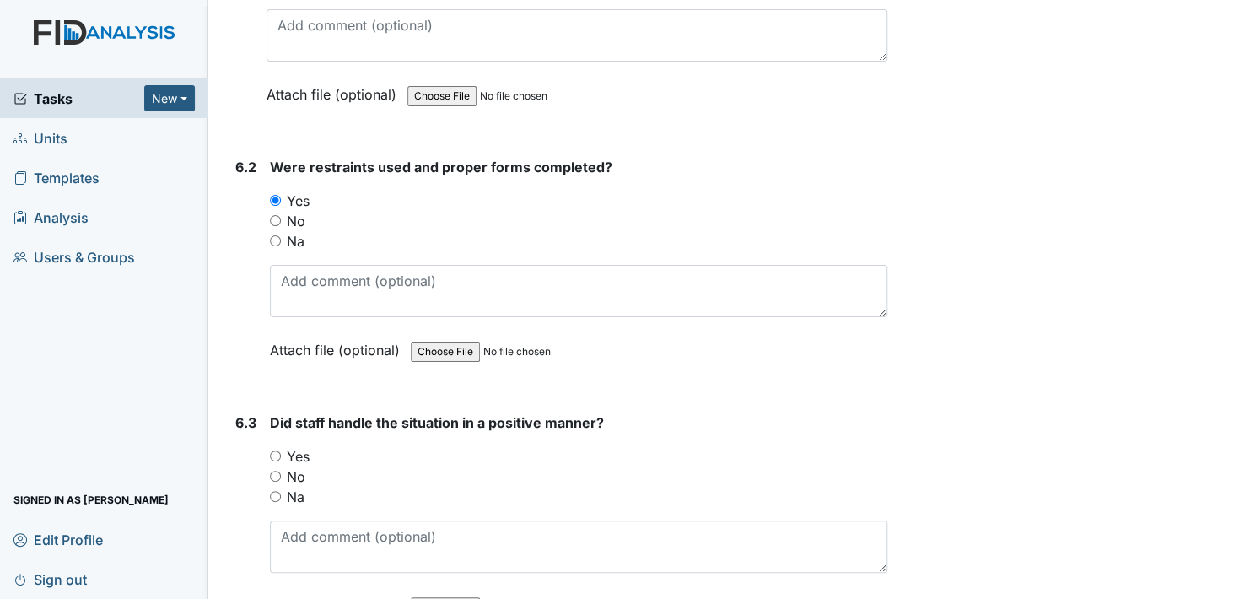
click at [273, 451] on input "Yes" at bounding box center [275, 456] width 11 height 11
radio input "true"
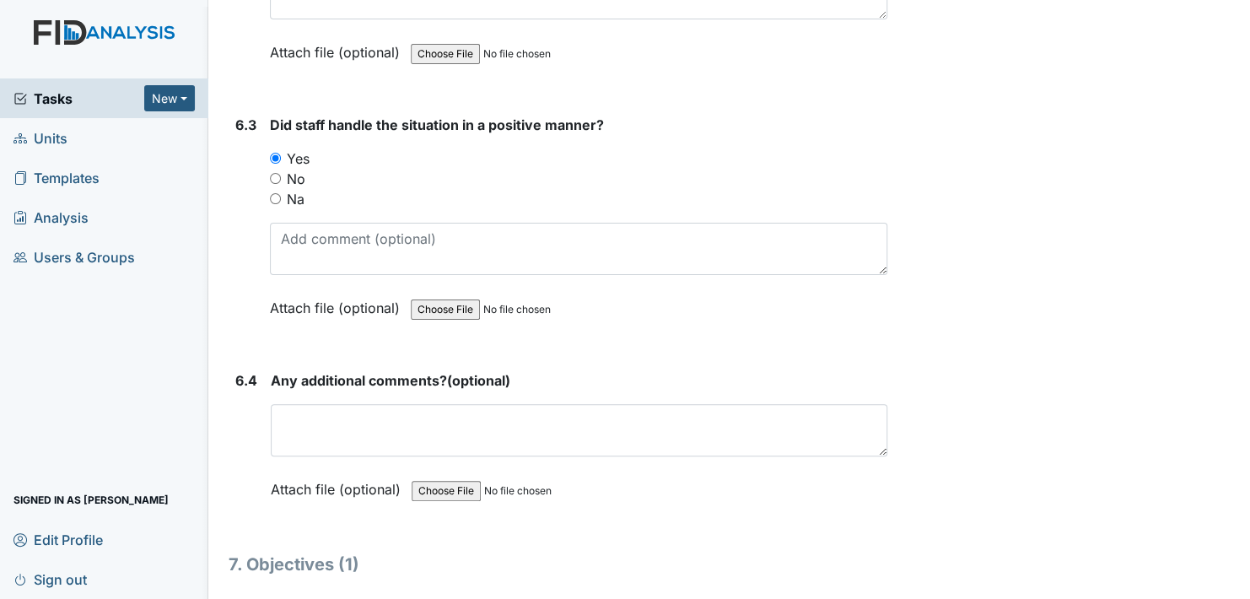
scroll to position [9703, 0]
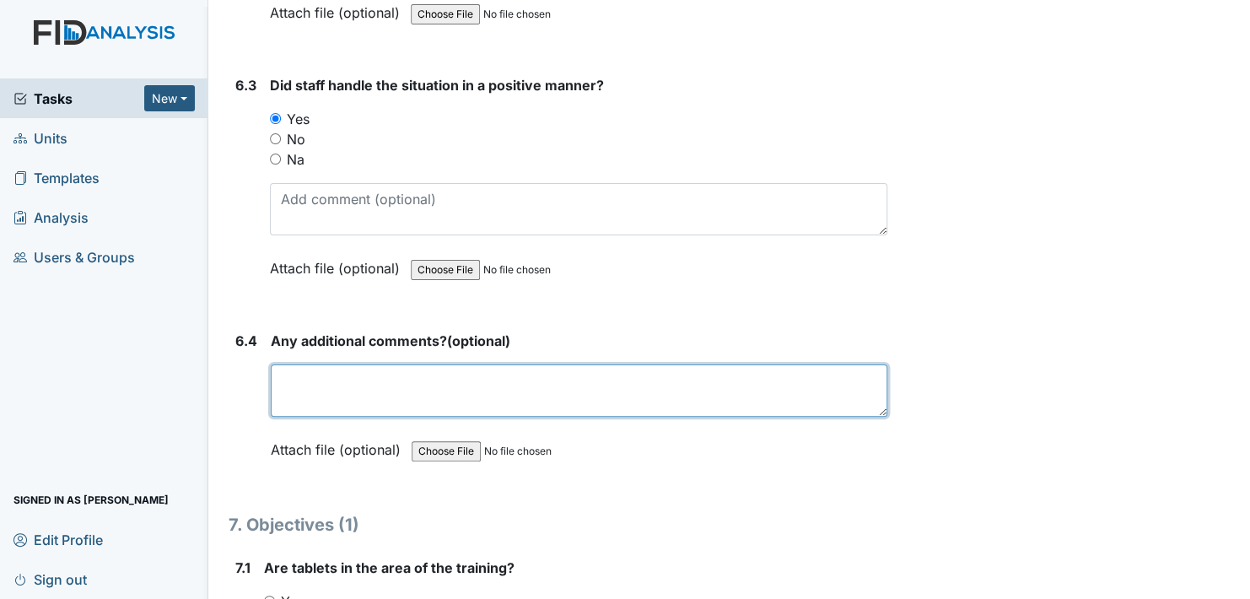
click at [343, 370] on textarea at bounding box center [579, 390] width 617 height 52
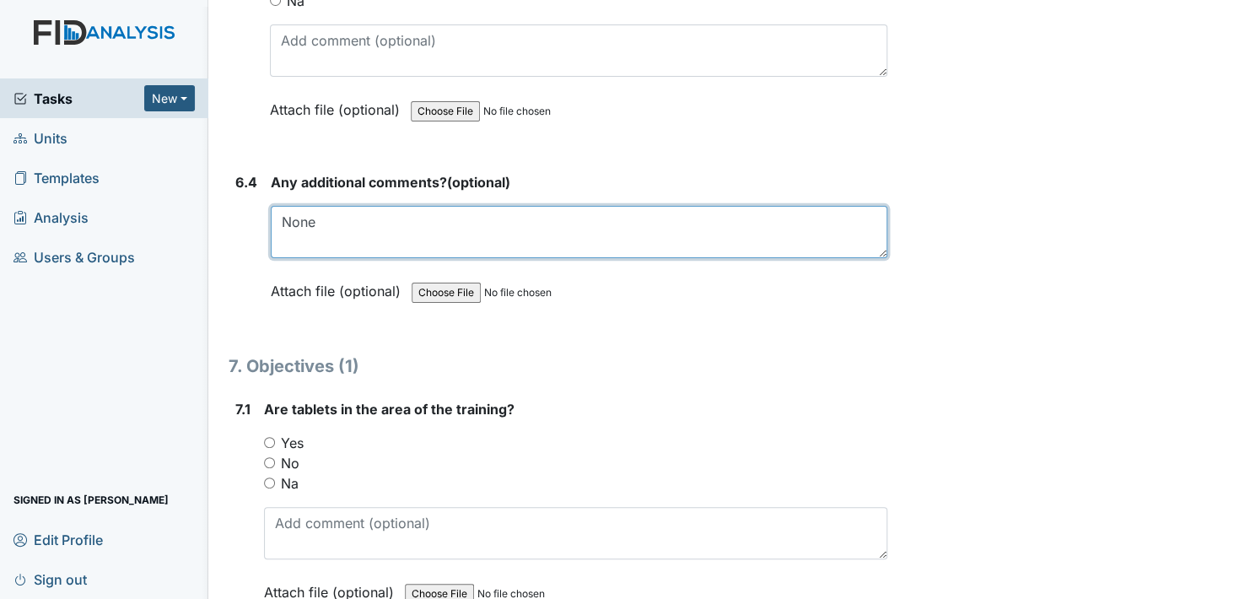
scroll to position [9871, 0]
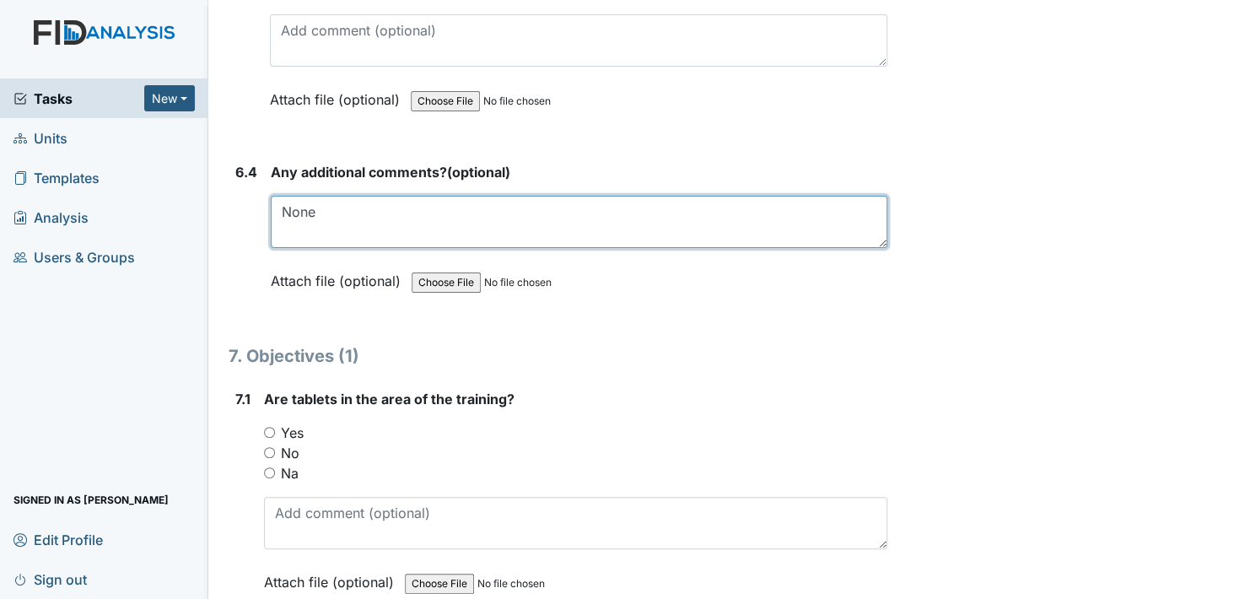
type textarea "None"
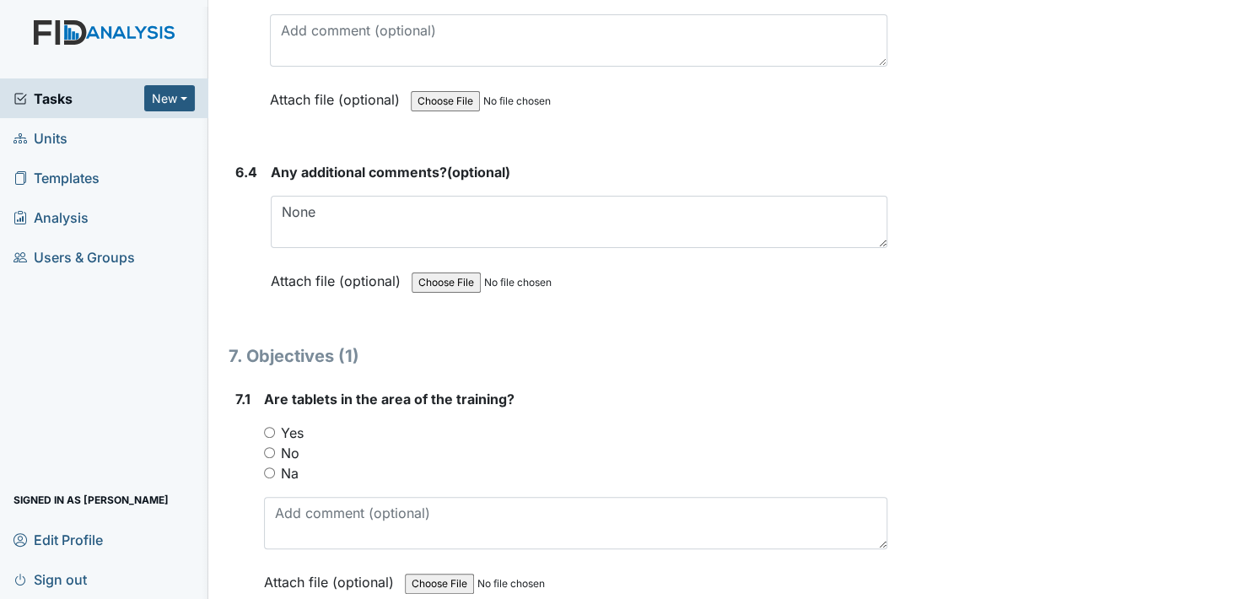
click at [267, 427] on input "Yes" at bounding box center [269, 432] width 11 height 11
radio input "true"
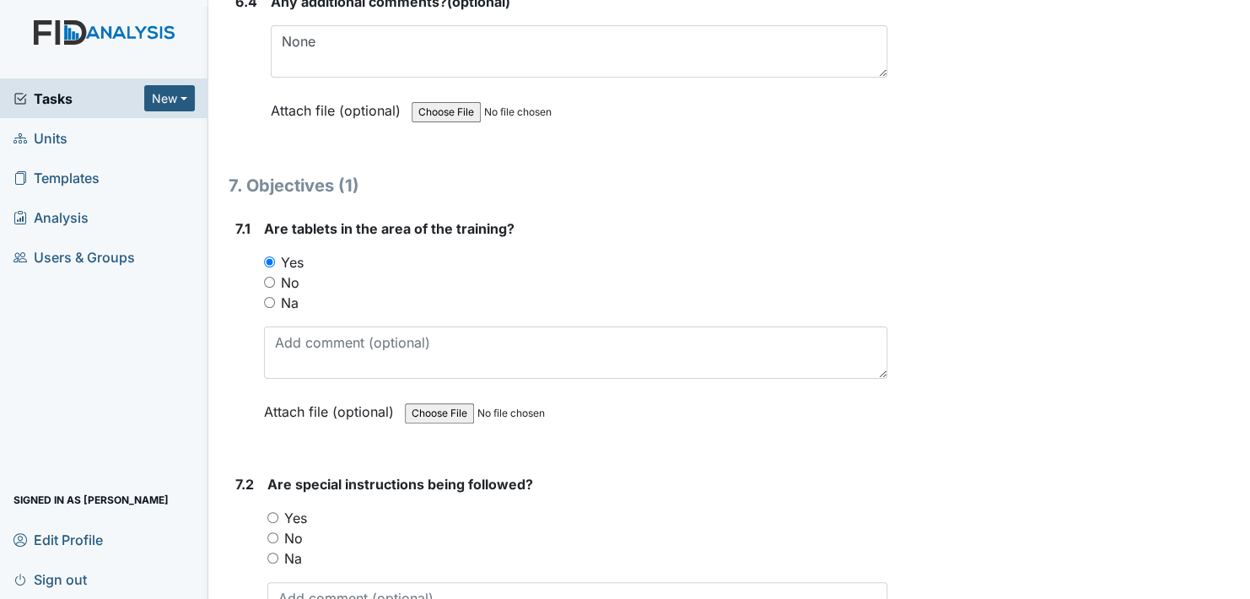
scroll to position [10125, 0]
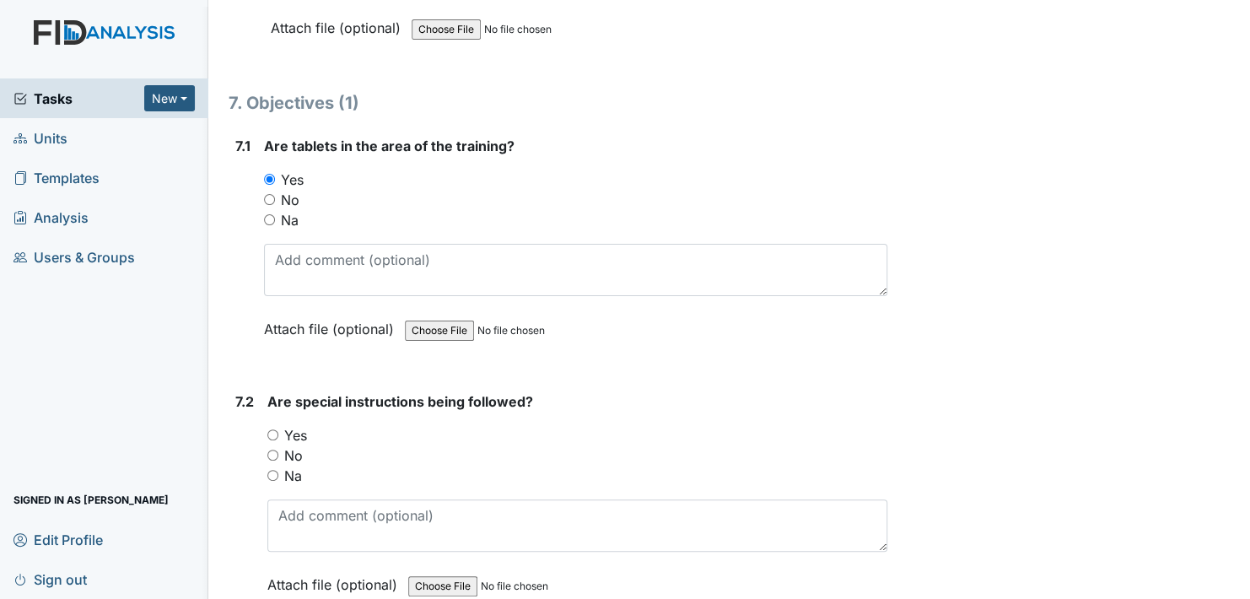
click at [271, 429] on input "Yes" at bounding box center [272, 434] width 11 height 11
radio input "true"
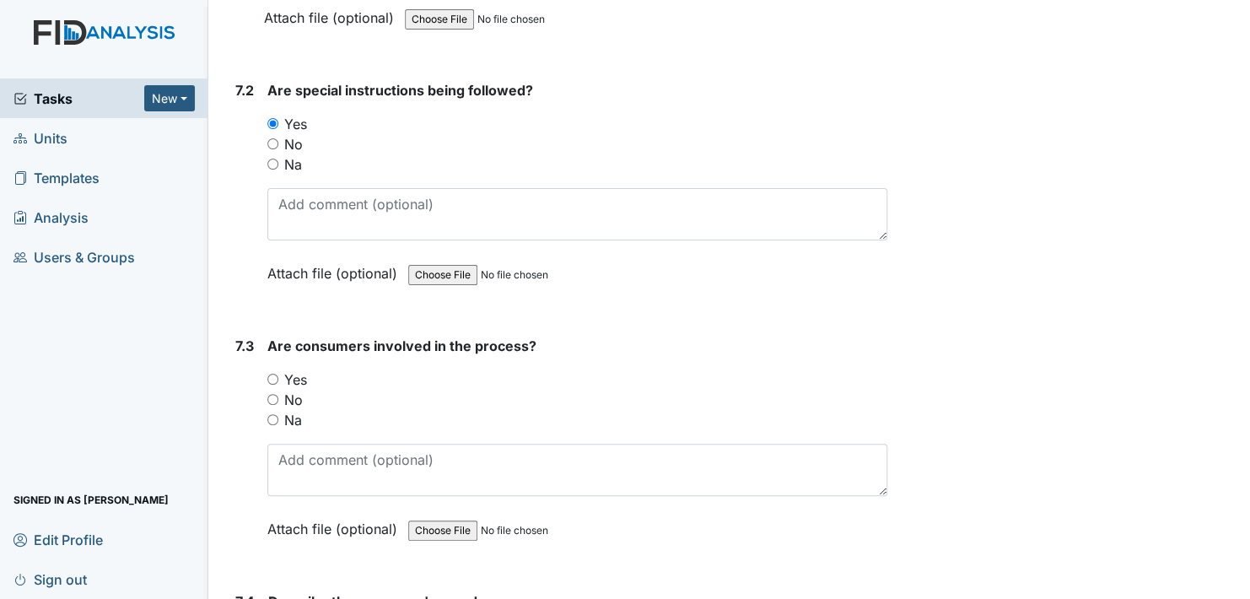
scroll to position [10462, 0]
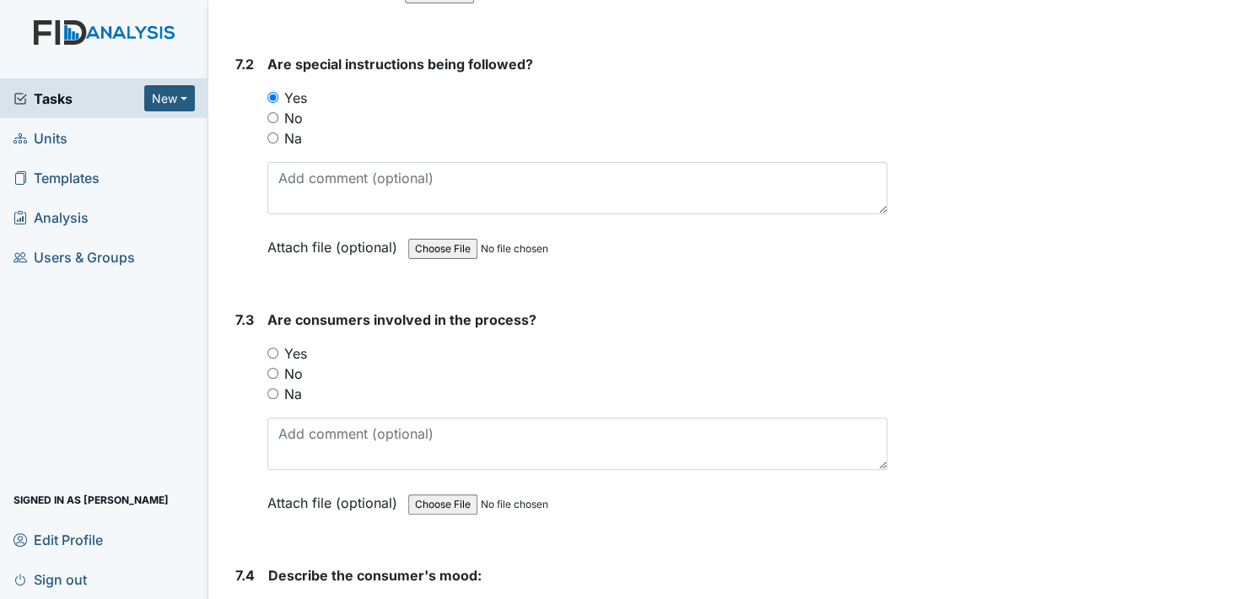
click at [270, 348] on input "Yes" at bounding box center [272, 353] width 11 height 11
radio input "true"
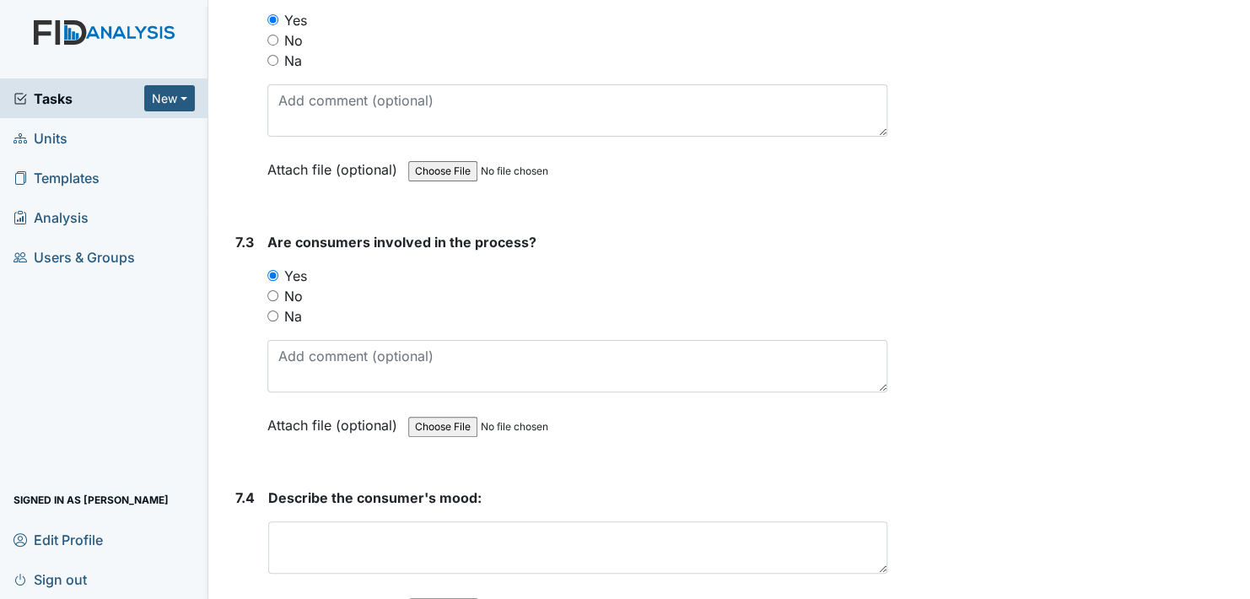
scroll to position [10715, 0]
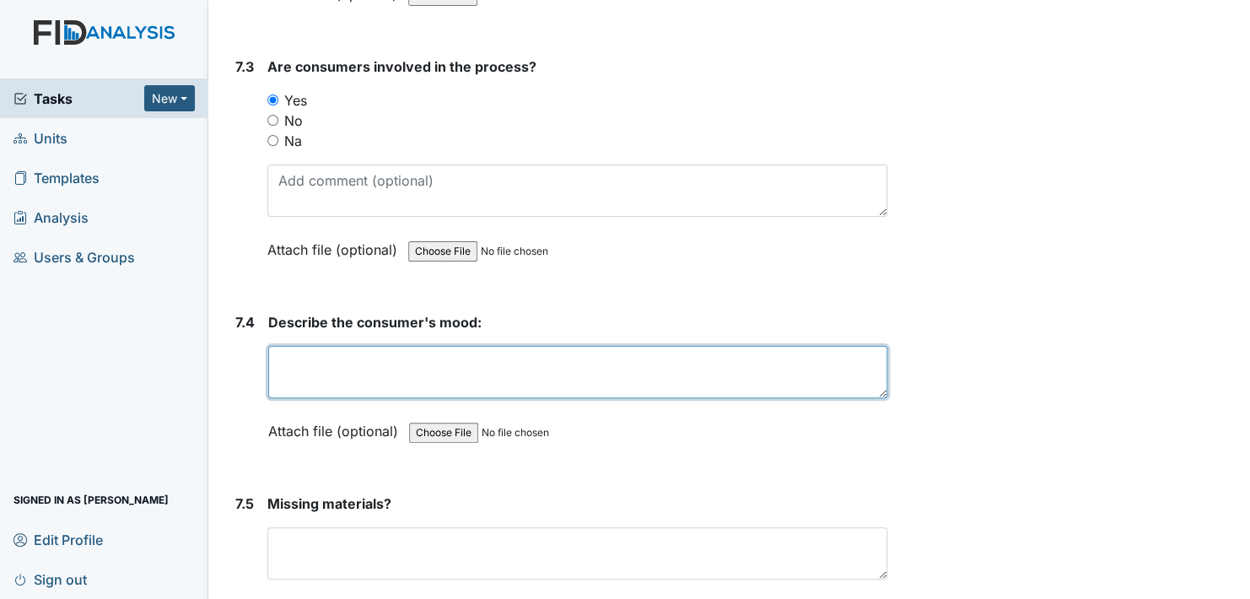
click at [348, 346] on textarea at bounding box center [577, 372] width 619 height 52
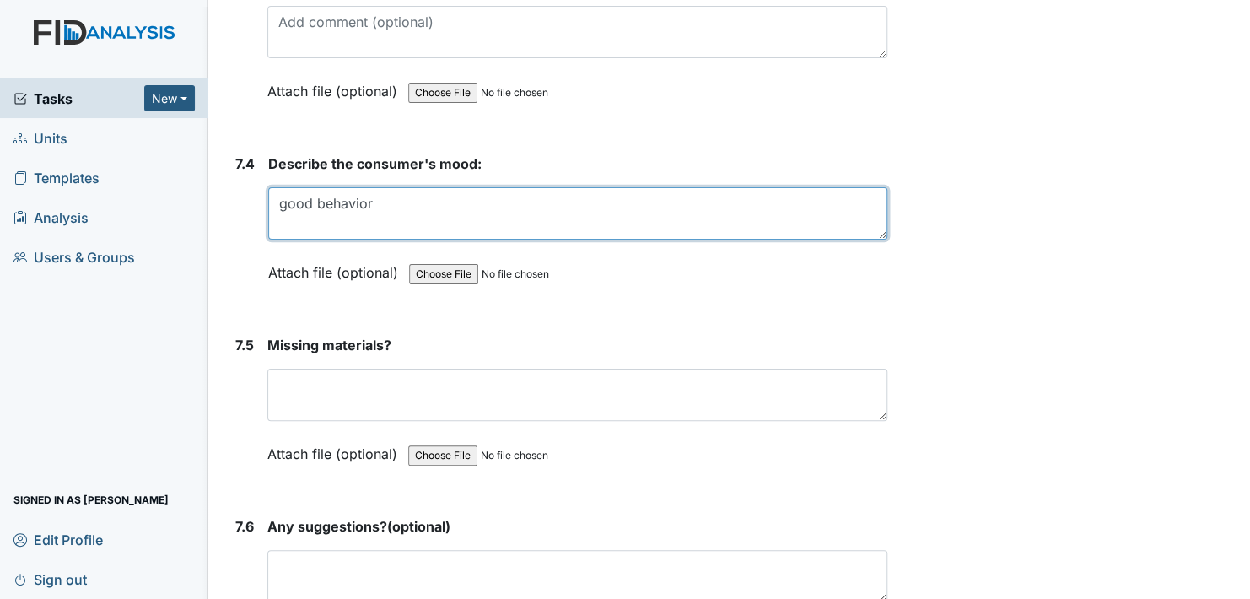
scroll to position [10884, 0]
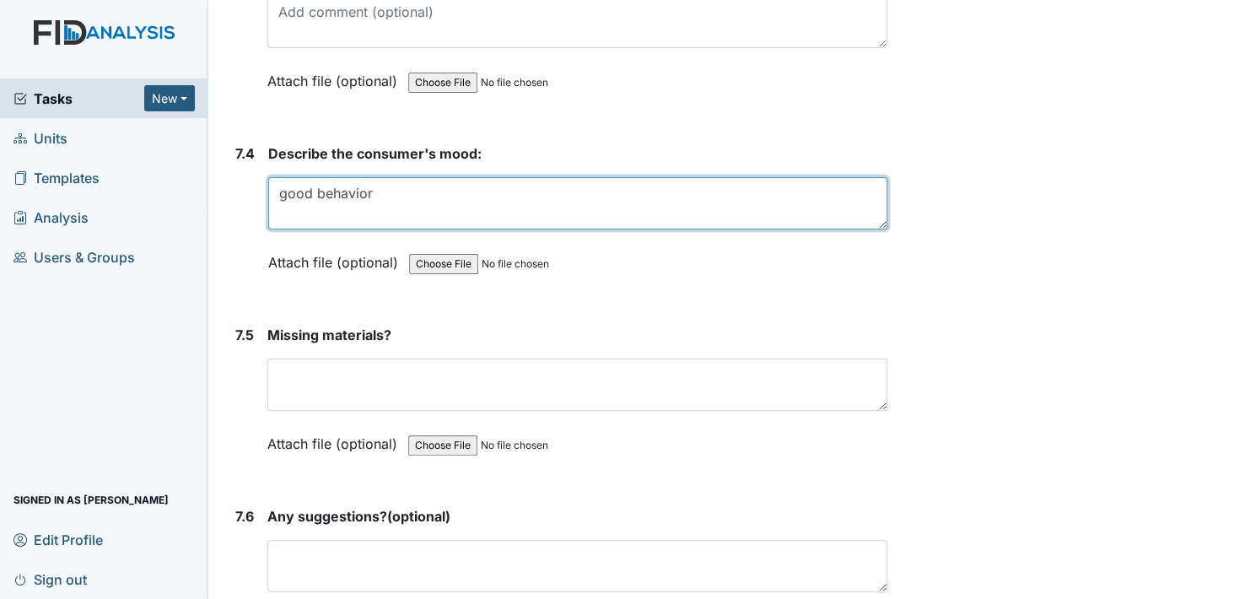
type textarea "good behavior"
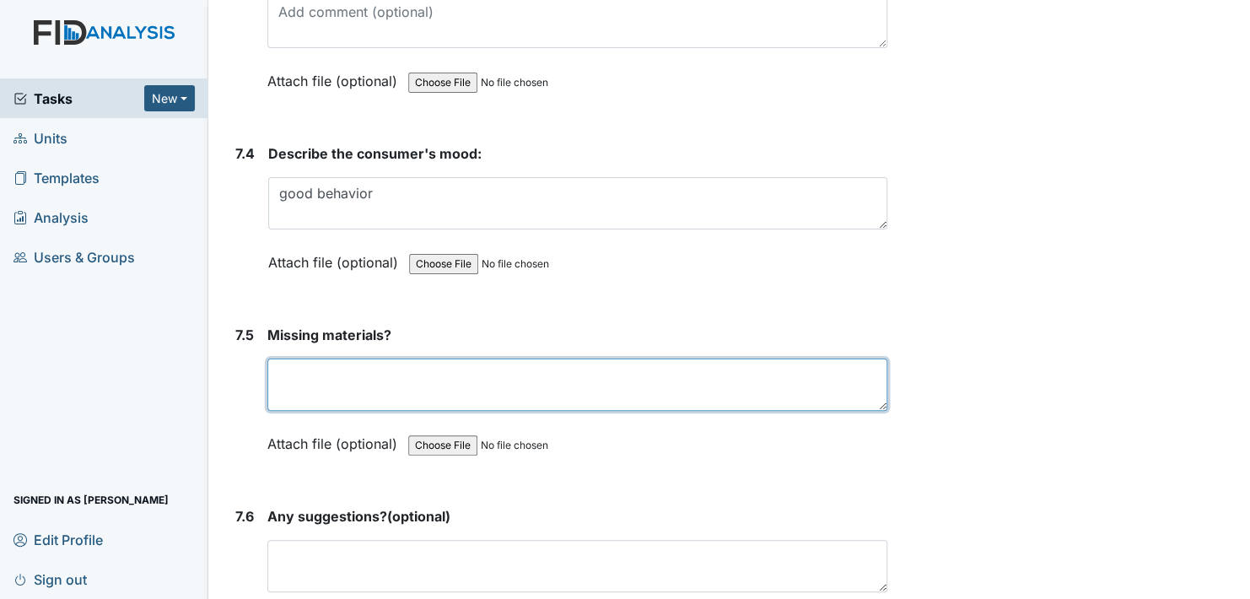
click at [340, 359] on textarea at bounding box center [577, 385] width 620 height 52
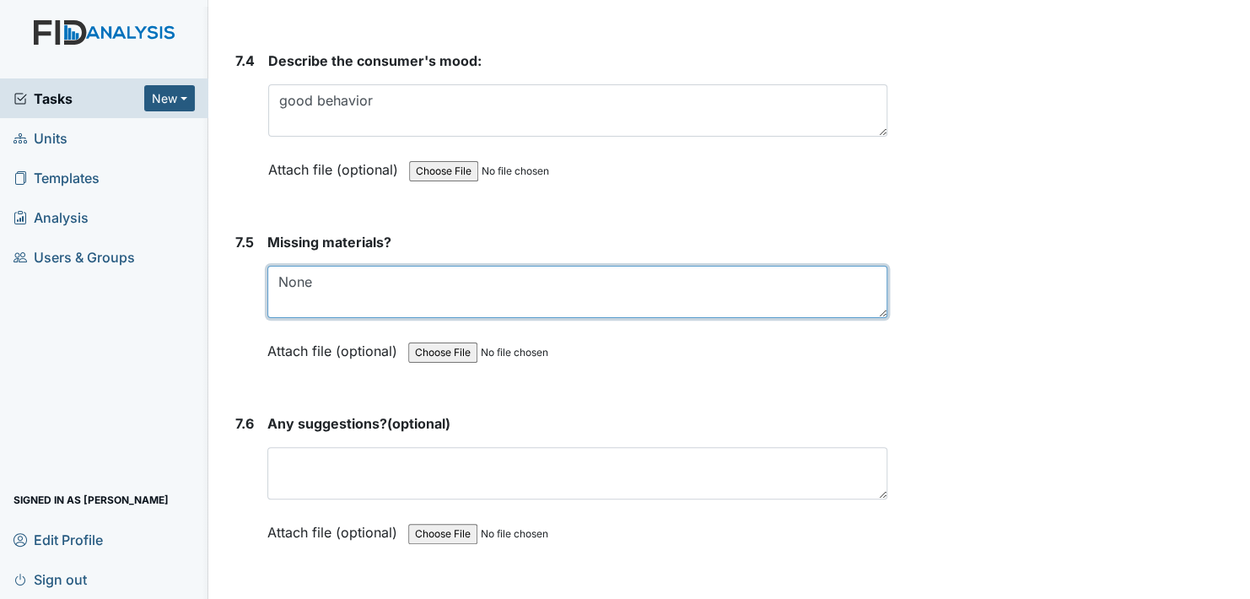
scroll to position [11053, 0]
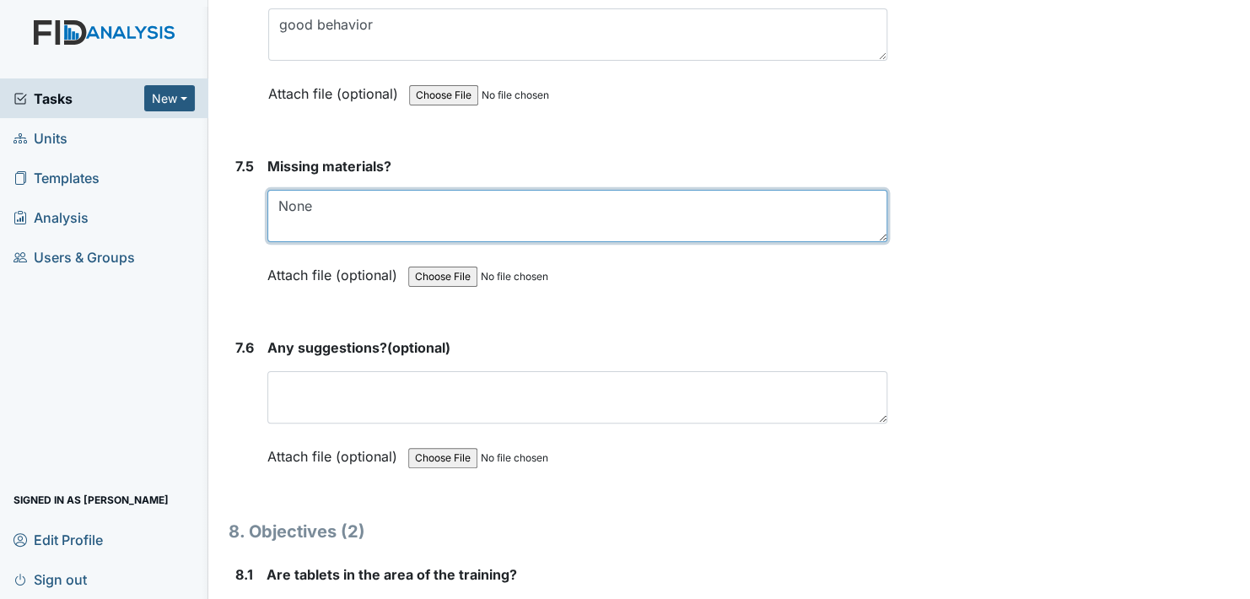
type textarea "None"
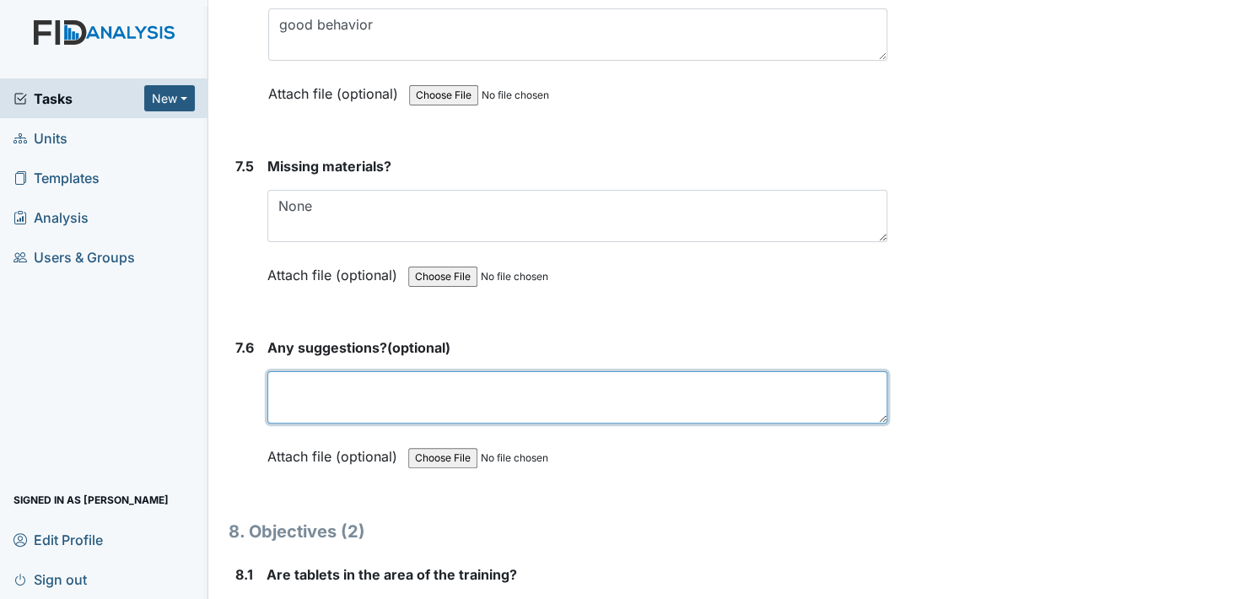
click at [342, 371] on textarea at bounding box center [577, 397] width 620 height 52
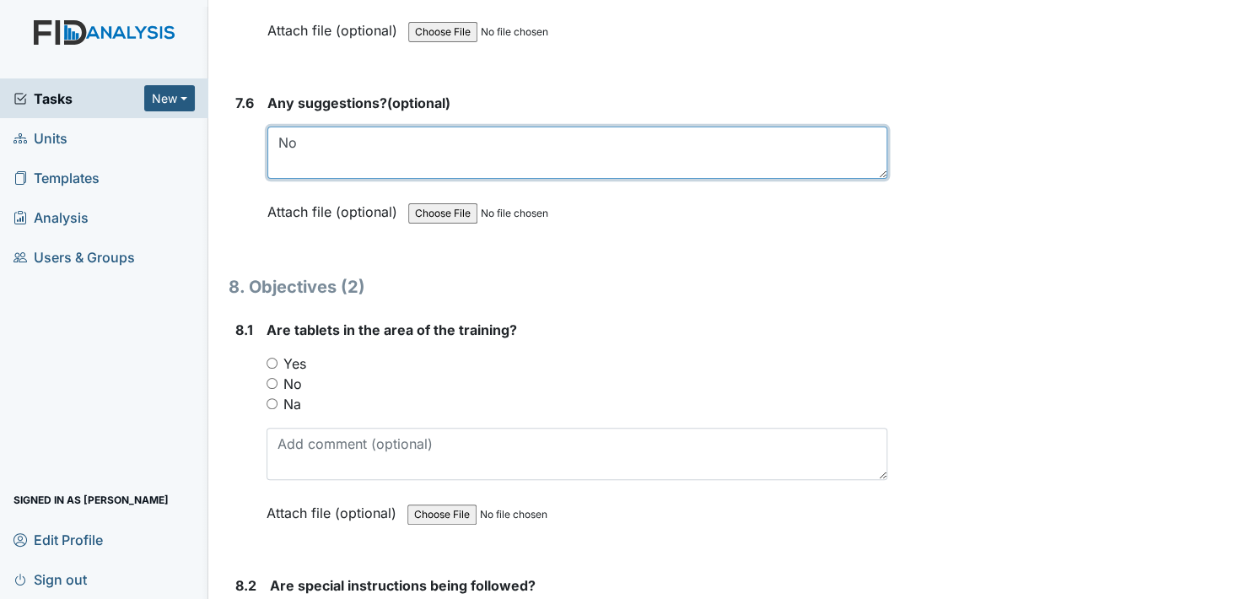
scroll to position [11306, 0]
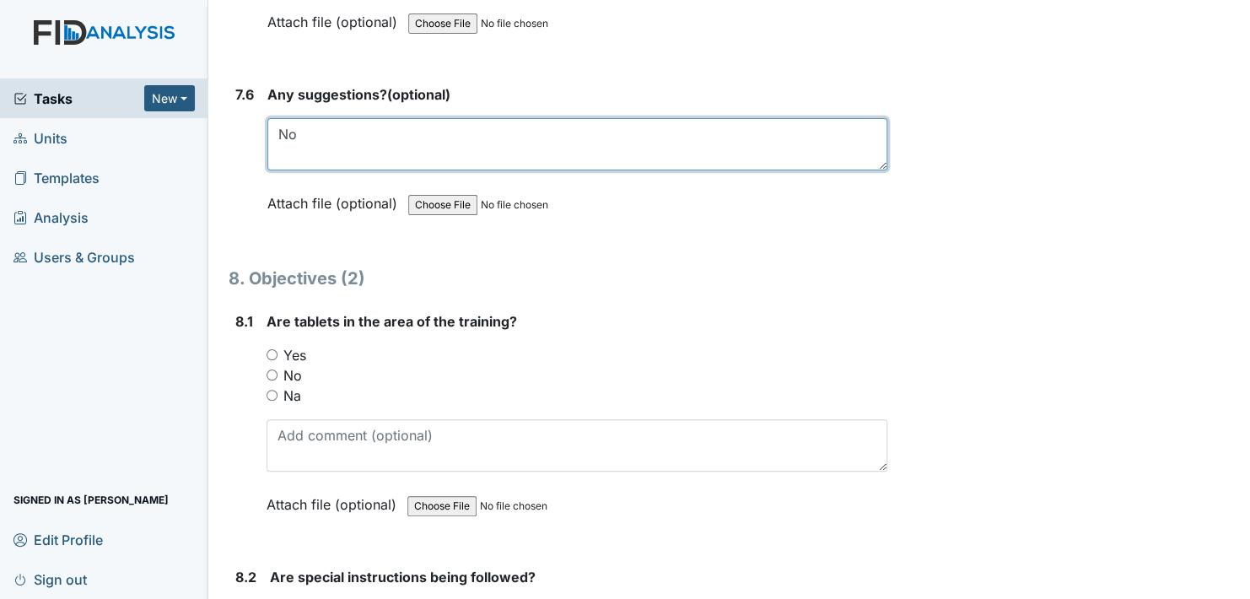
type textarea "No"
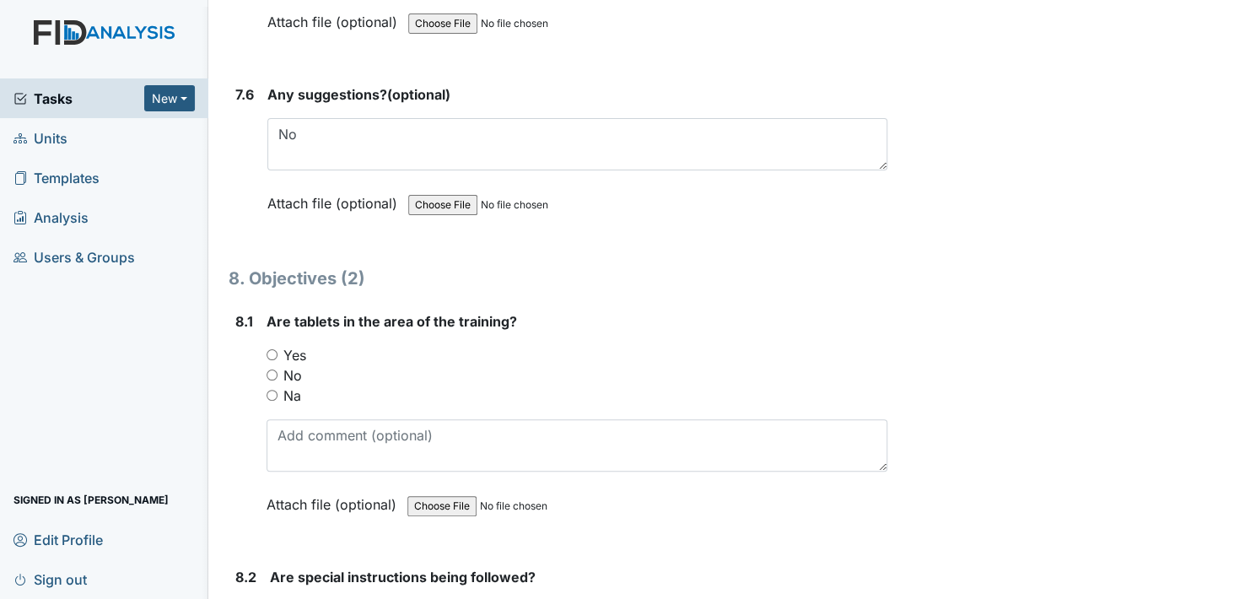
click at [273, 349] on input "Yes" at bounding box center [272, 354] width 11 height 11
radio input "true"
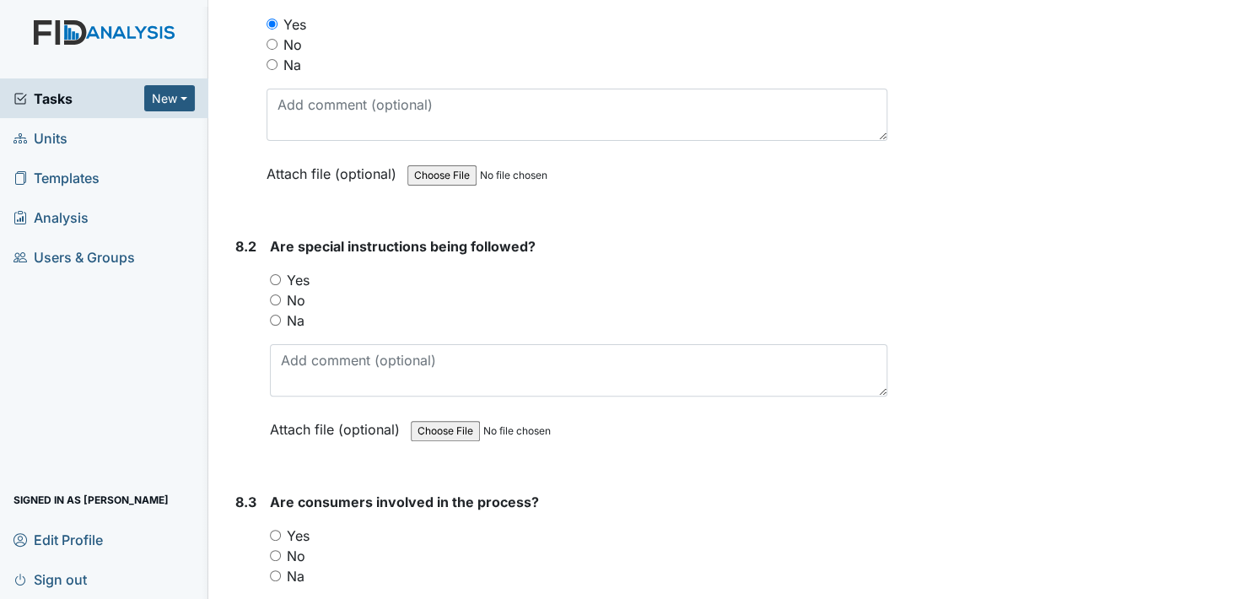
scroll to position [11643, 0]
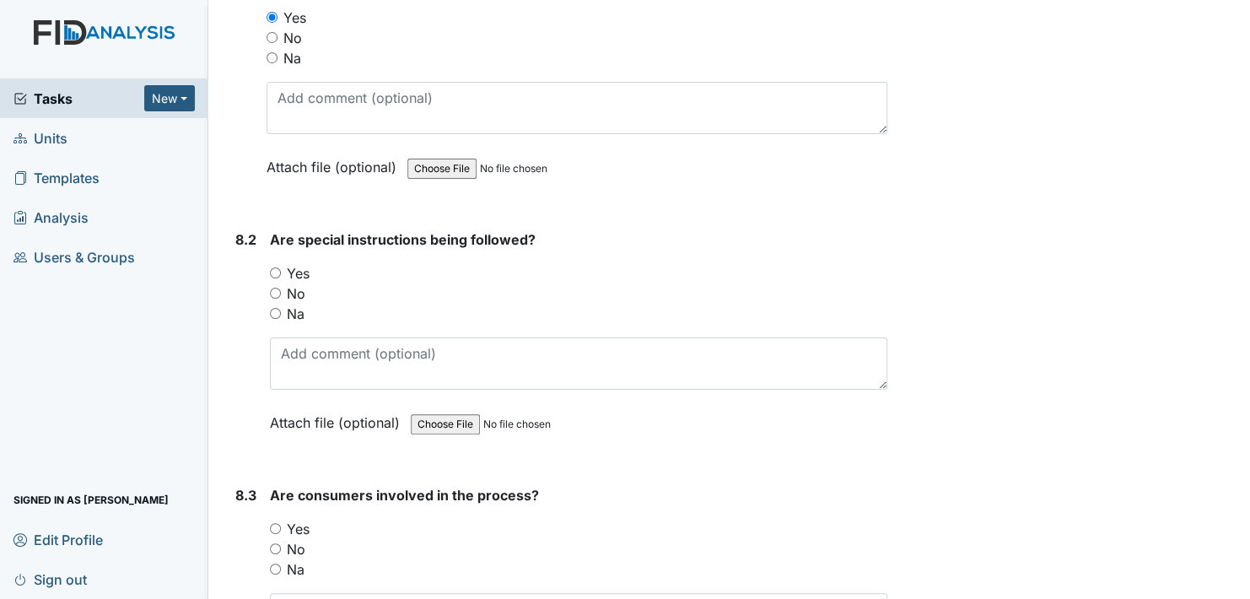
click at [274, 267] on input "Yes" at bounding box center [275, 272] width 11 height 11
radio input "true"
click at [278, 523] on input "Yes" at bounding box center [275, 528] width 11 height 11
radio input "true"
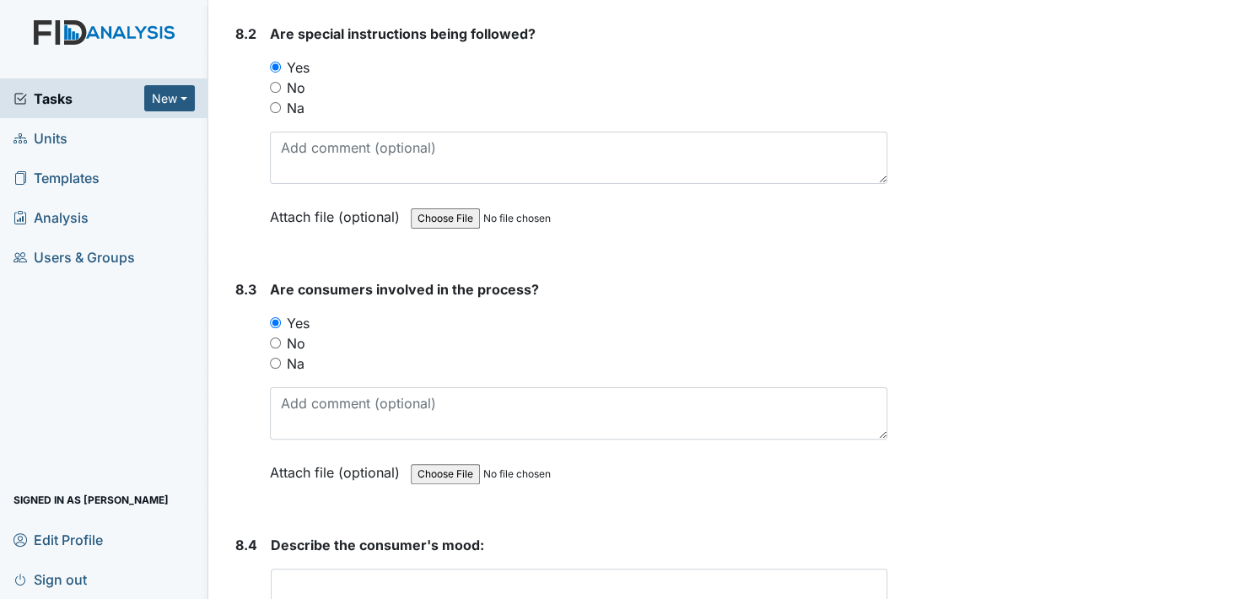
scroll to position [11896, 0]
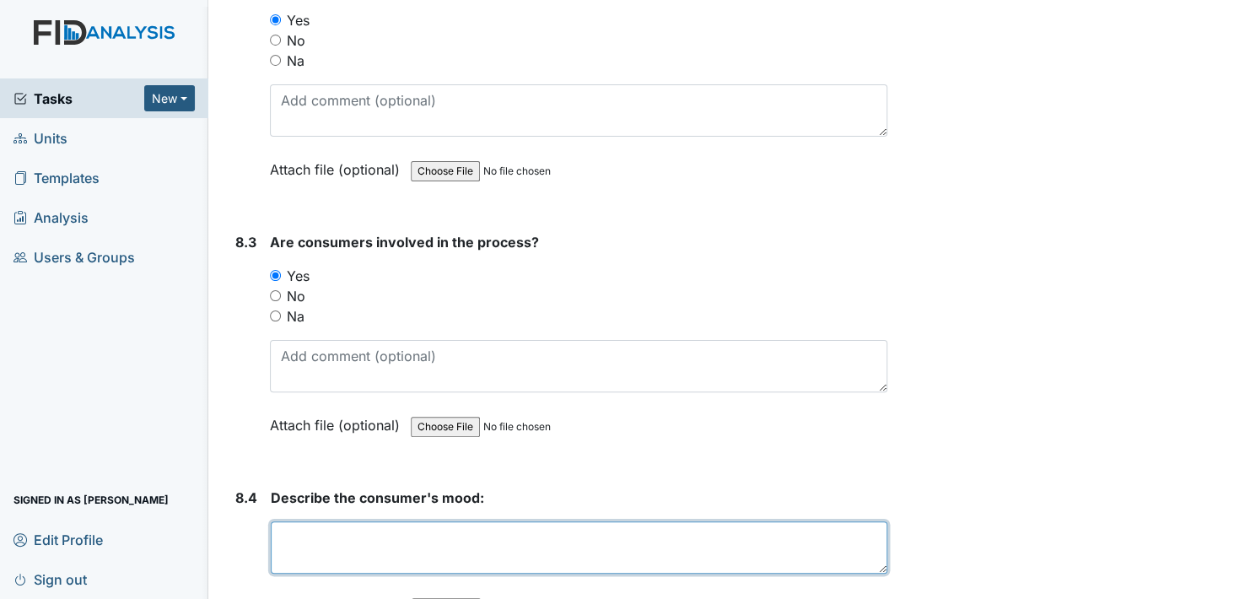
click at [332, 521] on textarea at bounding box center [579, 547] width 617 height 52
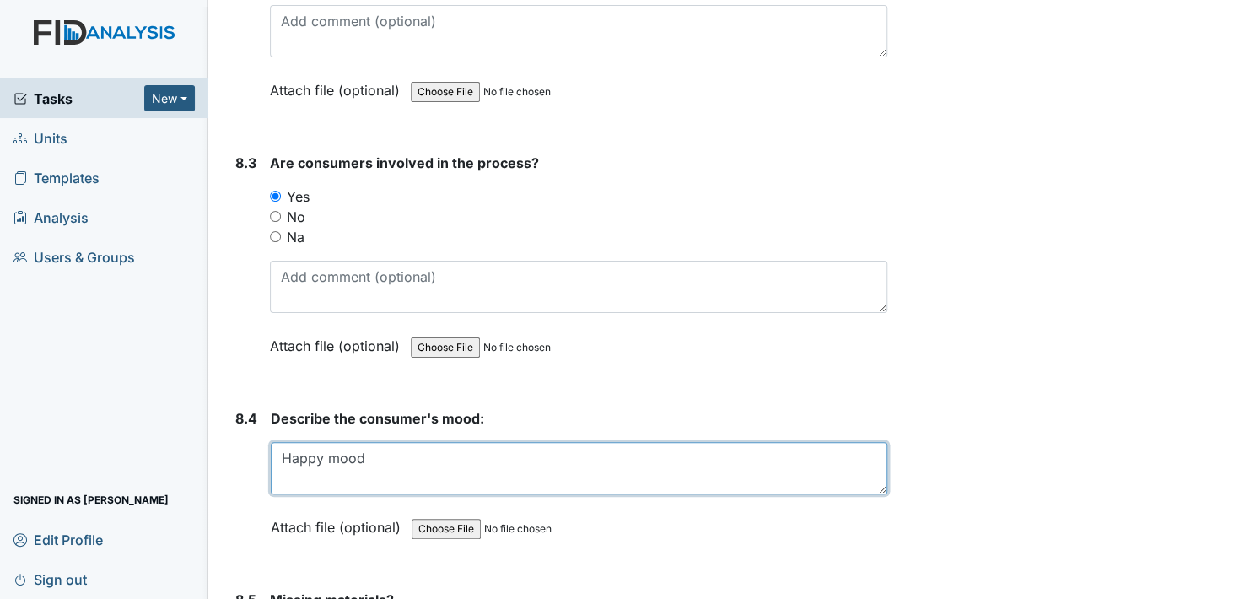
scroll to position [12065, 0]
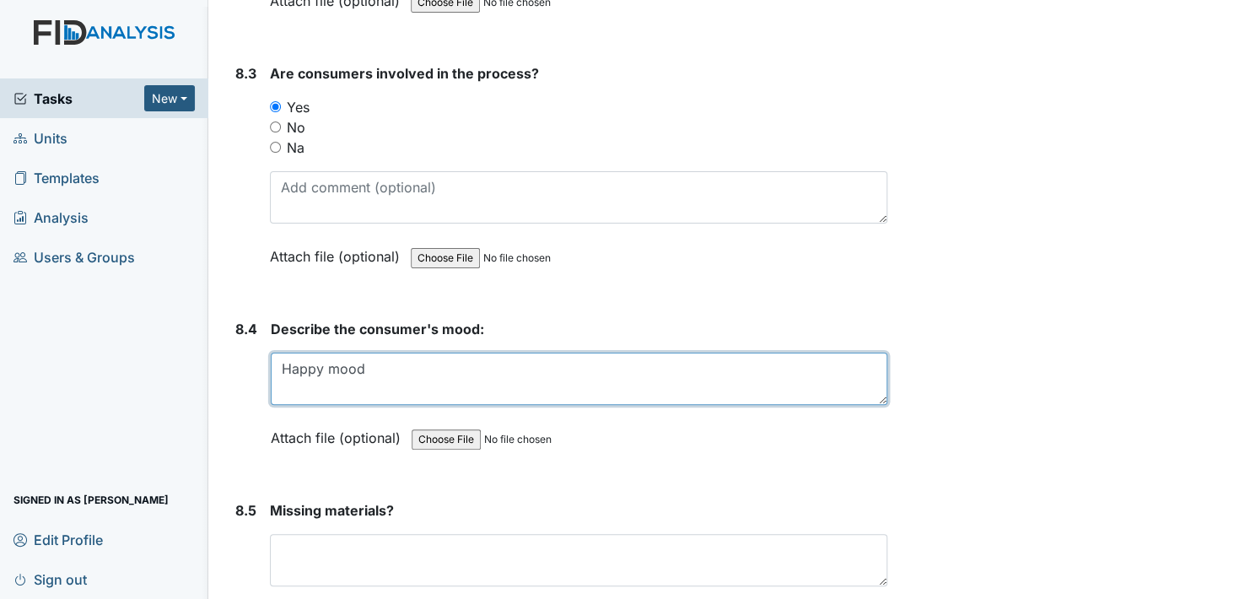
type textarea "Happy mood"
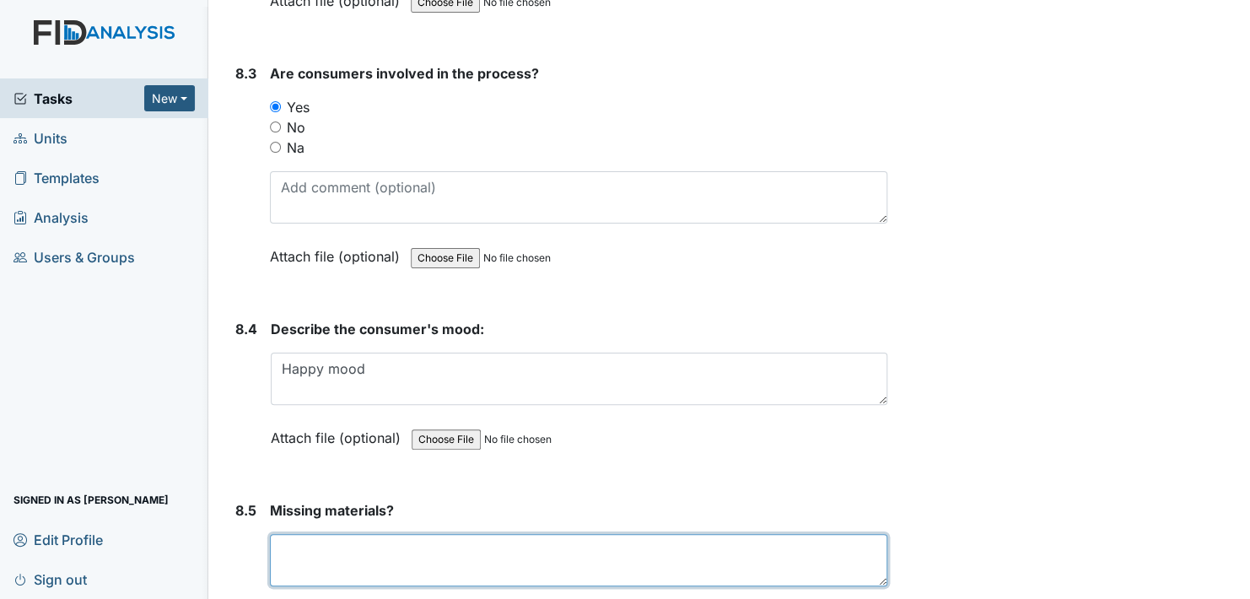
click at [382, 534] on textarea at bounding box center [579, 560] width 618 height 52
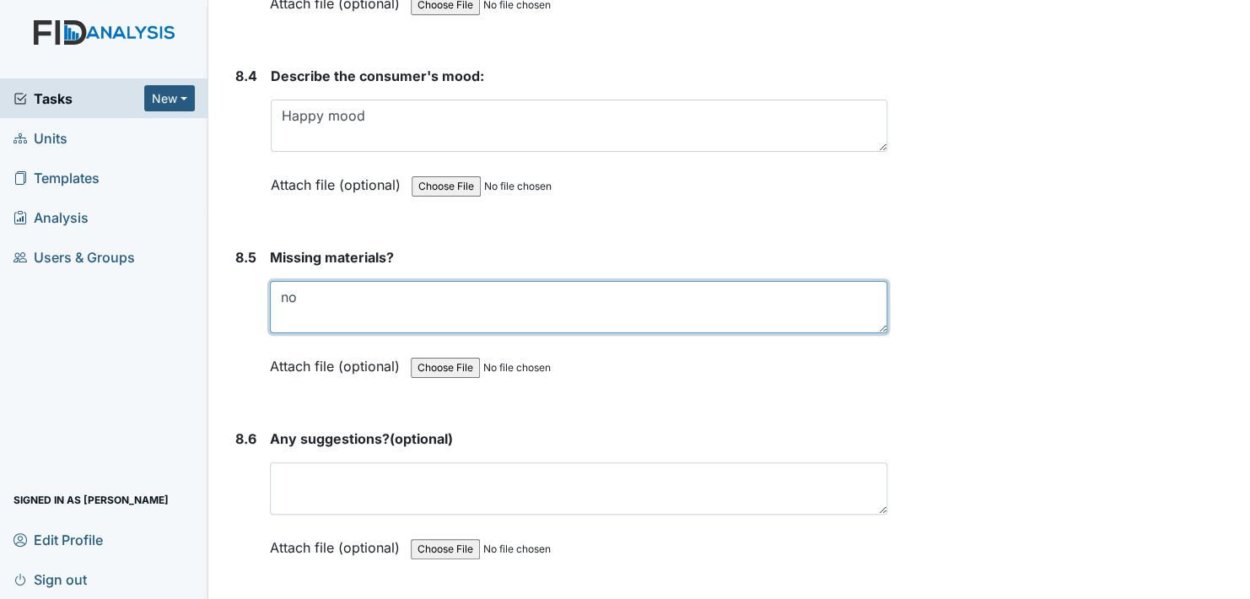
type textarea "no"
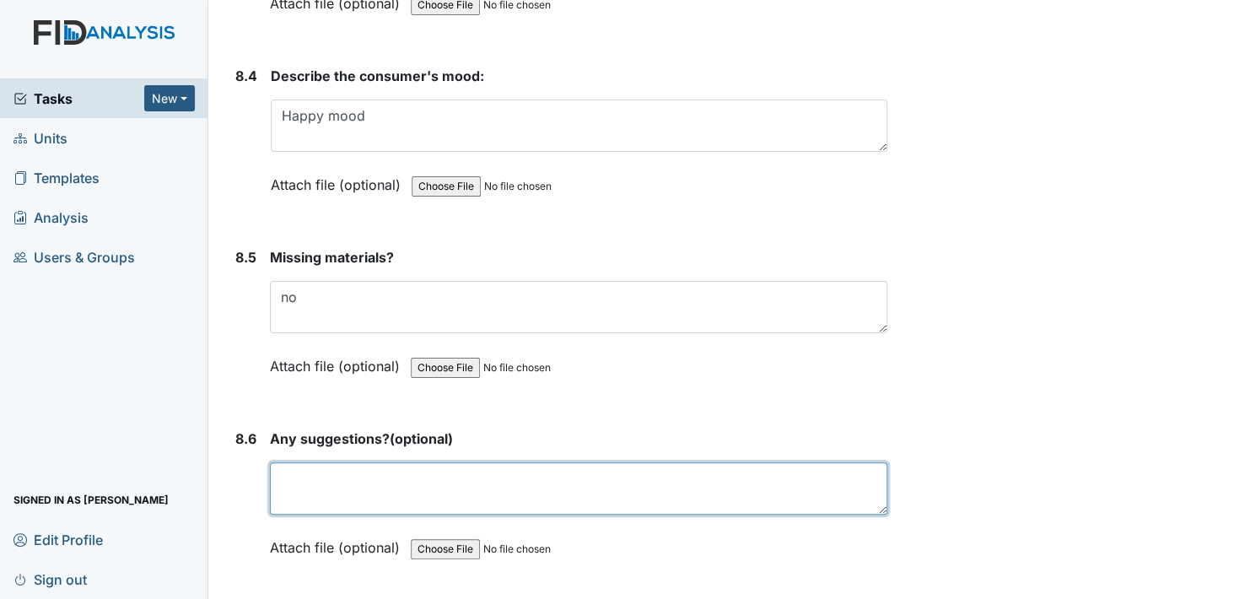
click at [342, 462] on textarea at bounding box center [579, 488] width 618 height 52
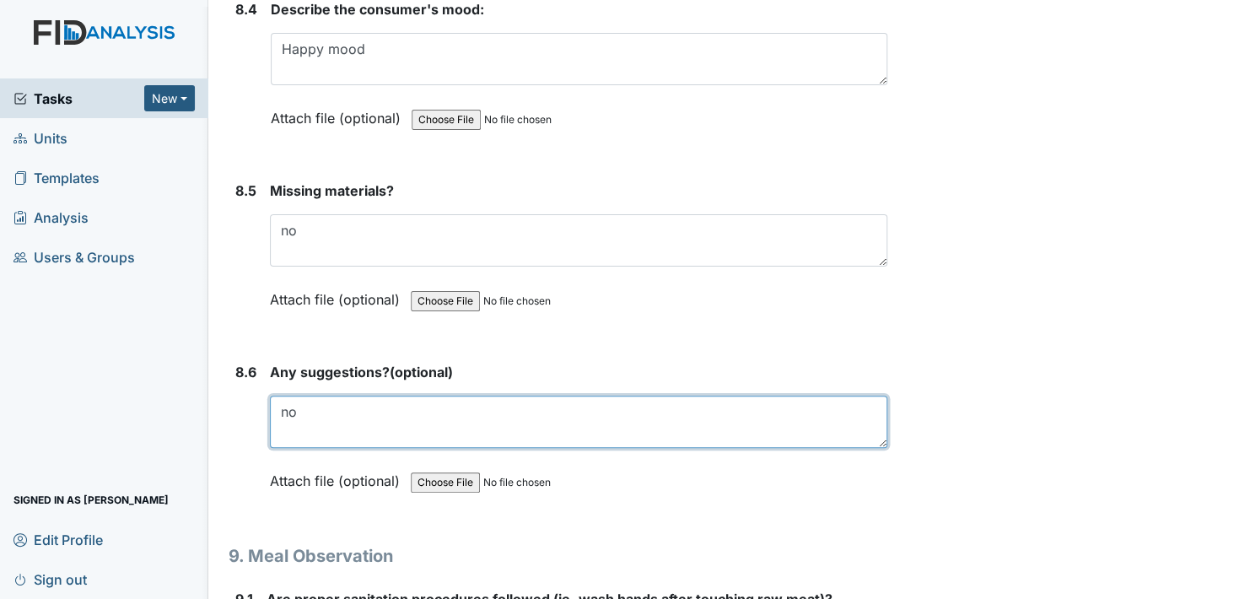
scroll to position [12571, 0]
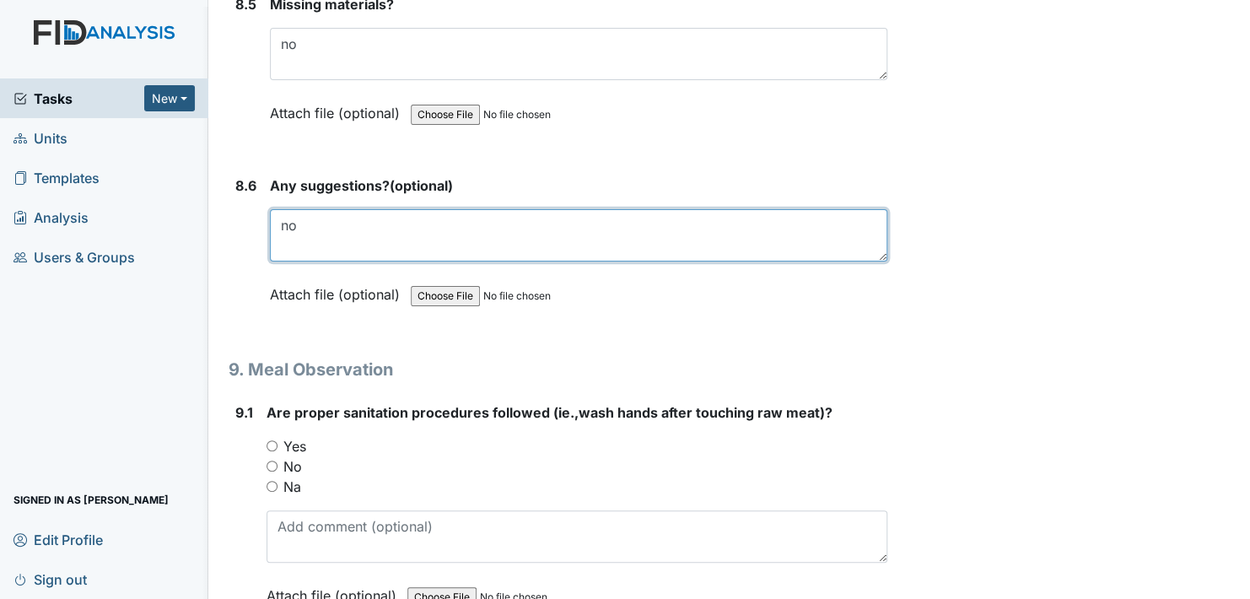
type textarea "no"
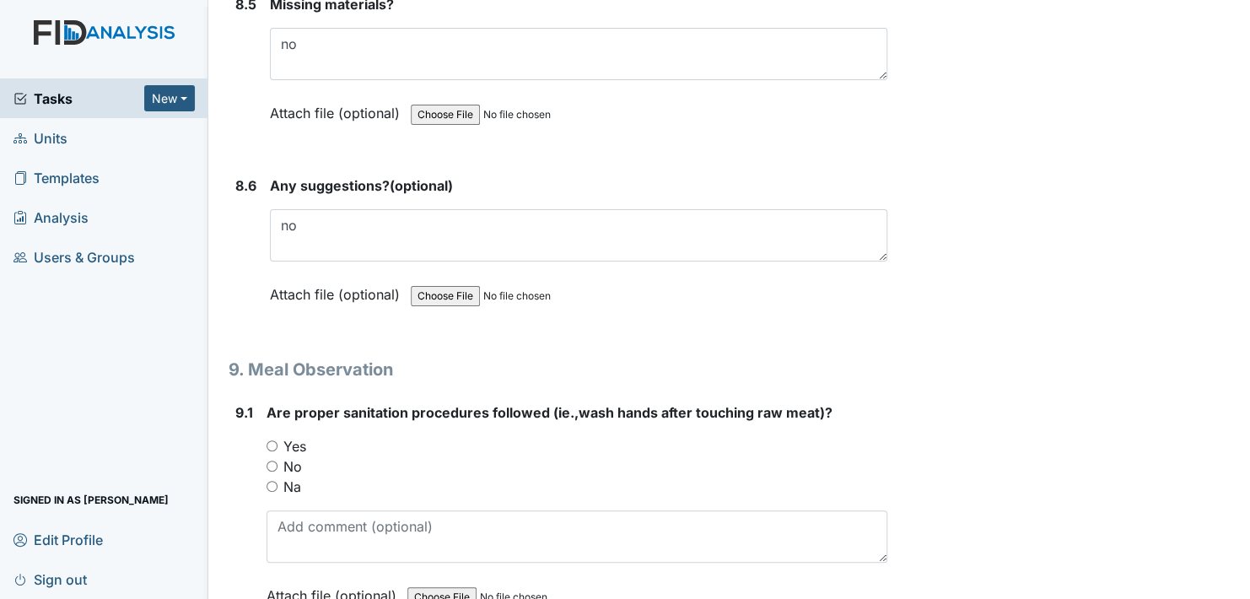
click at [270, 440] on input "Yes" at bounding box center [272, 445] width 11 height 11
radio input "true"
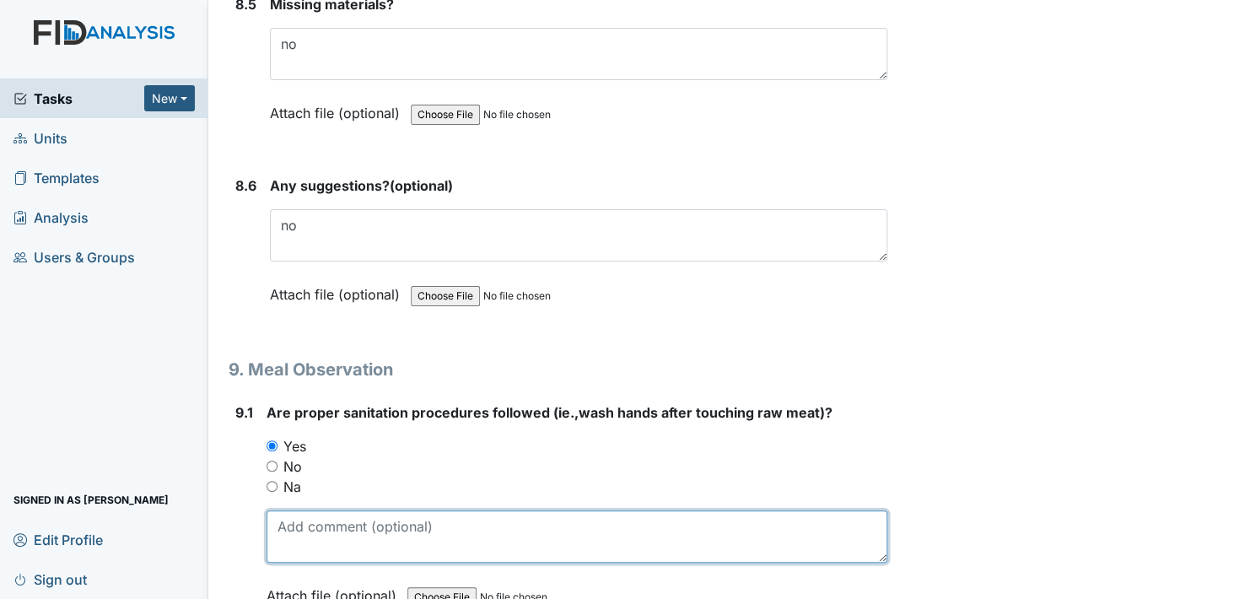
click at [325, 510] on textarea at bounding box center [577, 536] width 621 height 52
click at [346, 510] on textarea "Staff used protective and preventative health measures according to policies" at bounding box center [577, 536] width 621 height 52
click at [794, 510] on textarea "Staff used protective and preventative health measures according to policies" at bounding box center [577, 536] width 621 height 52
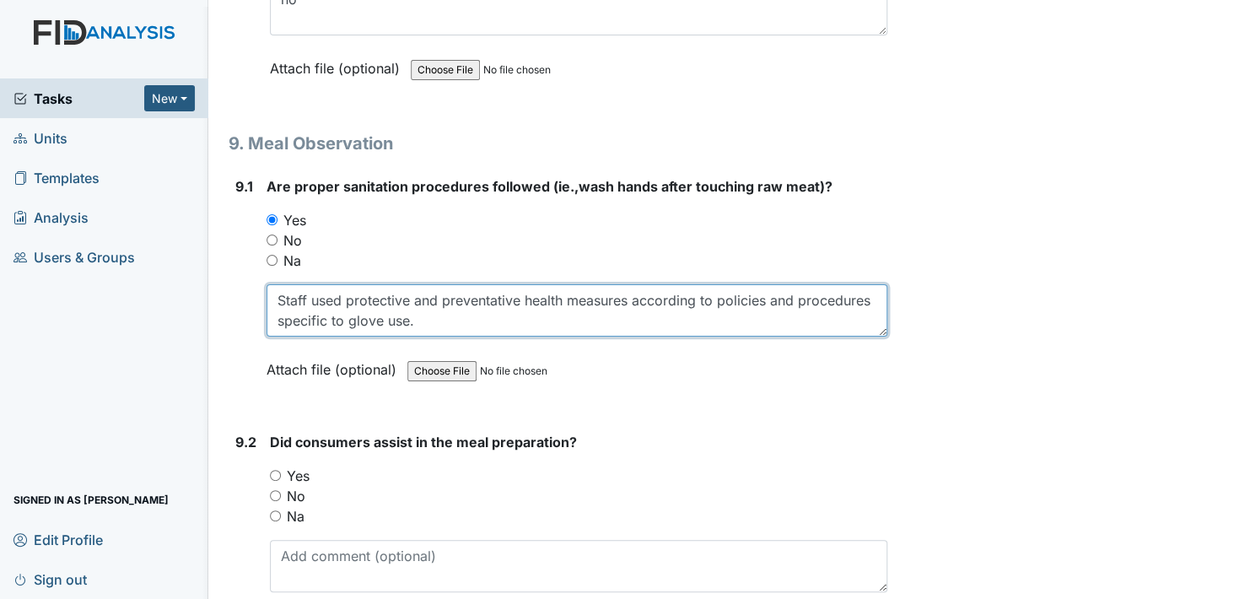
scroll to position [12824, 0]
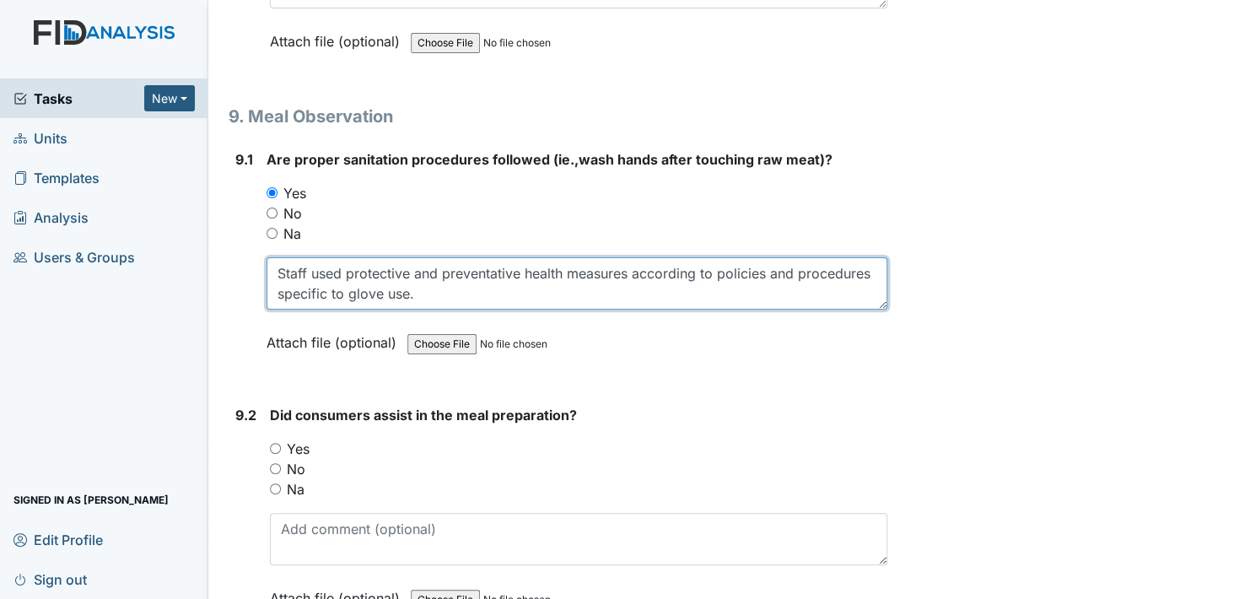
type textarea "Staff used protective and preventative health measures according to policies an…"
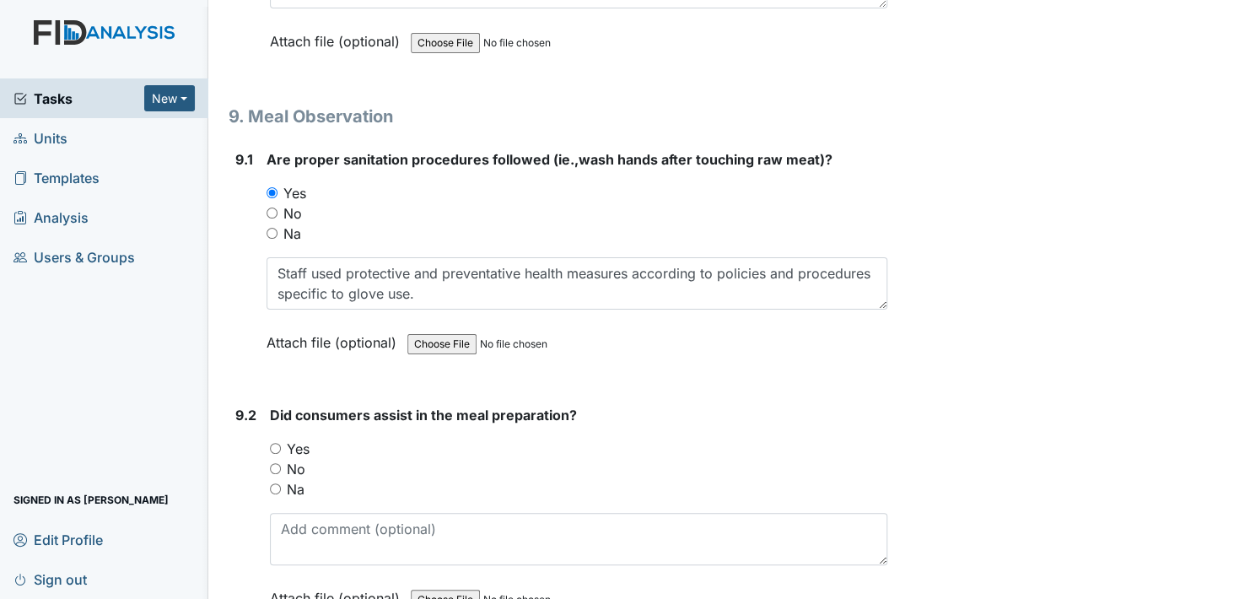
click at [273, 443] on input "Yes" at bounding box center [275, 448] width 11 height 11
radio input "true"
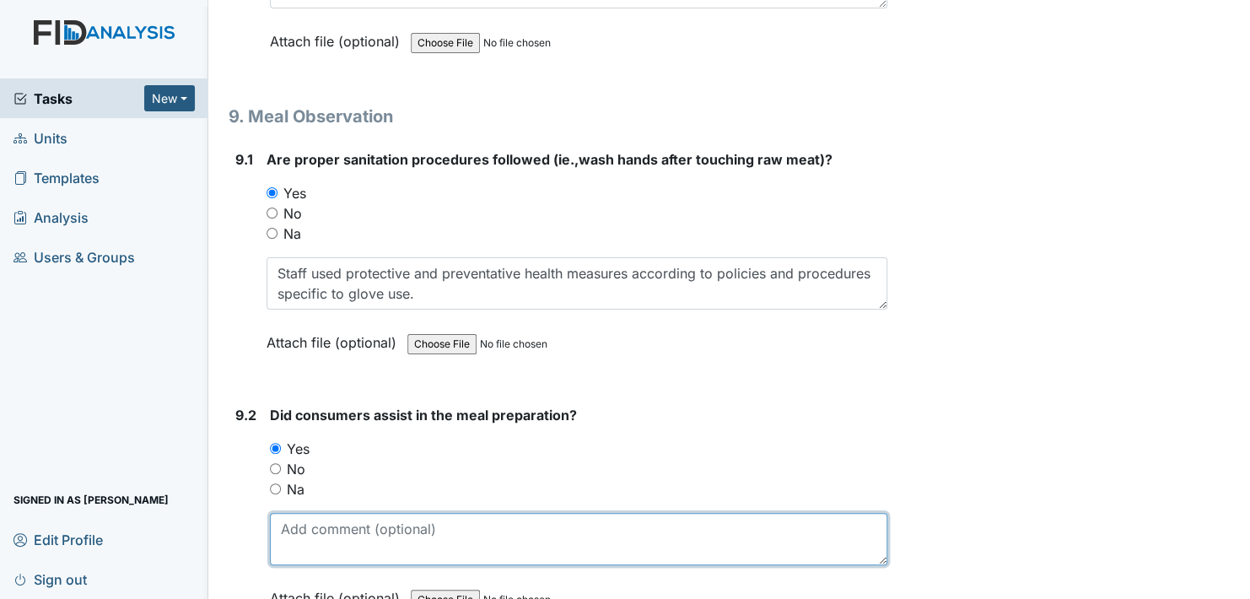
click at [328, 513] on textarea at bounding box center [579, 539] width 618 height 52
drag, startPoint x: 741, startPoint y: 483, endPoint x: 703, endPoint y: 501, distance: 42.3
click at [834, 513] on textarea "Staff encouraged active treatment and promoted independence throughout the meal" at bounding box center [579, 539] width 618 height 52
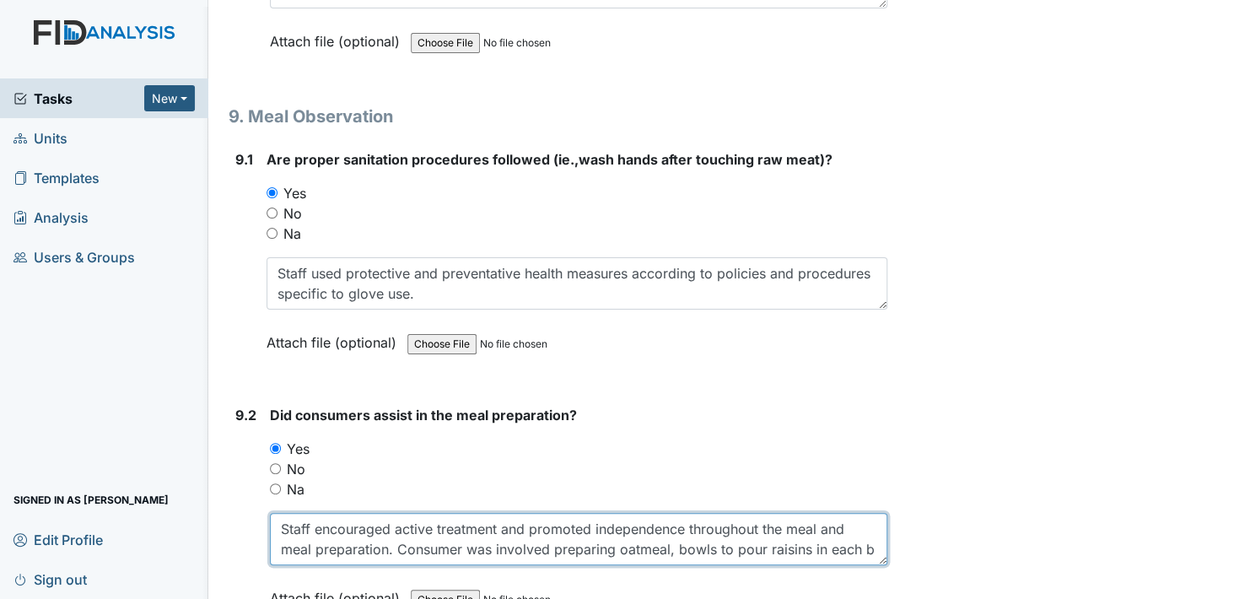
scroll to position [13, 0]
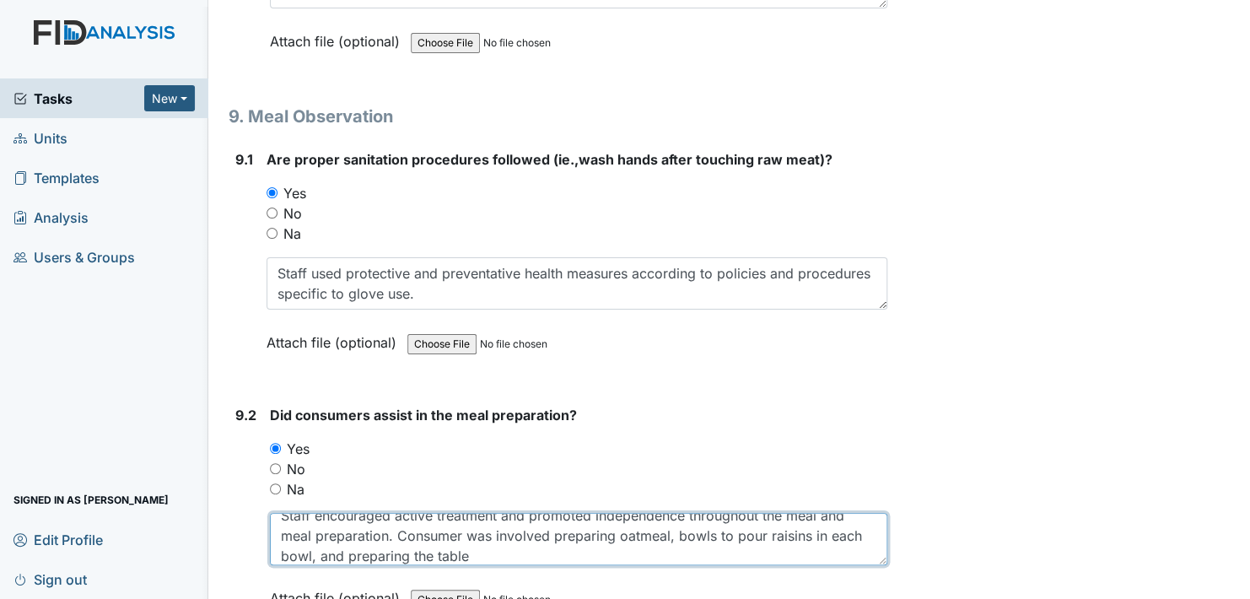
click at [673, 513] on textarea "Staff encouraged active treatment and promoted independence throughout the meal…" at bounding box center [579, 539] width 618 height 52
click at [399, 514] on textarea "Staff encouraged active treatment and promoted independence throughout the meal…" at bounding box center [579, 539] width 618 height 52
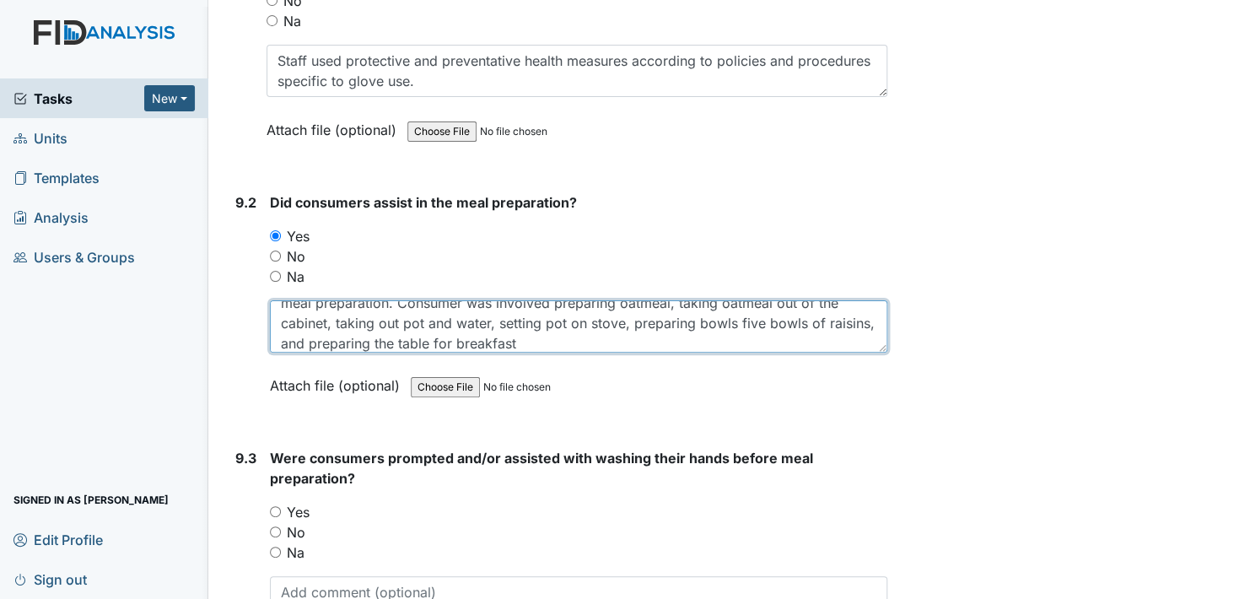
scroll to position [13077, 0]
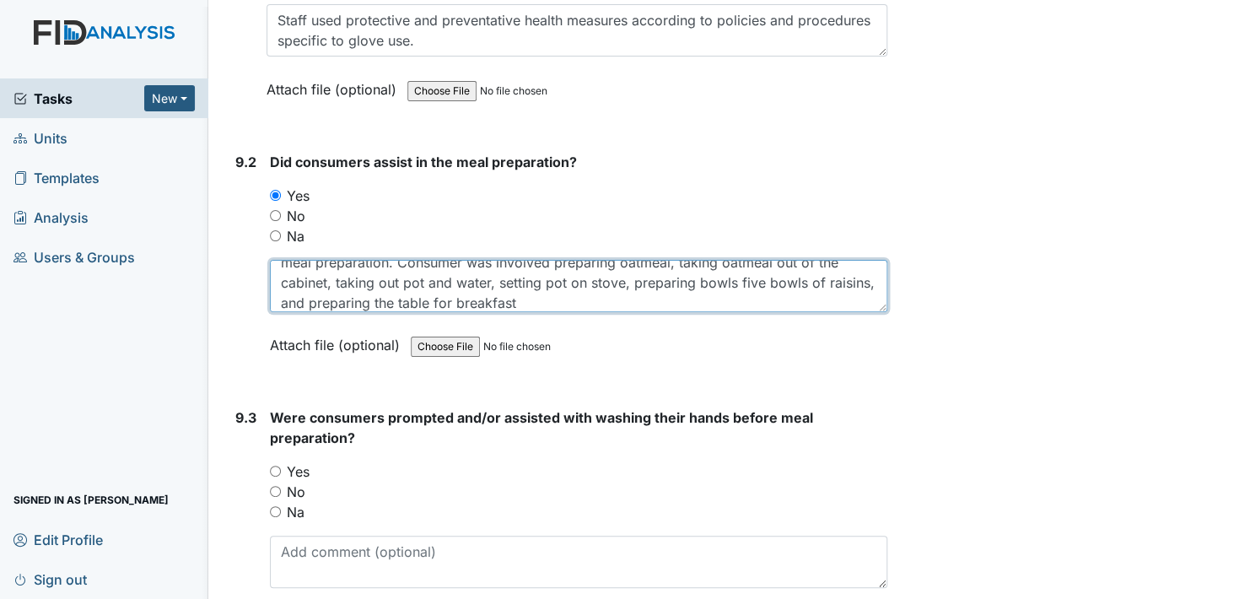
type textarea "Staff encouraged active treatment and promoted independence throughout the meal…"
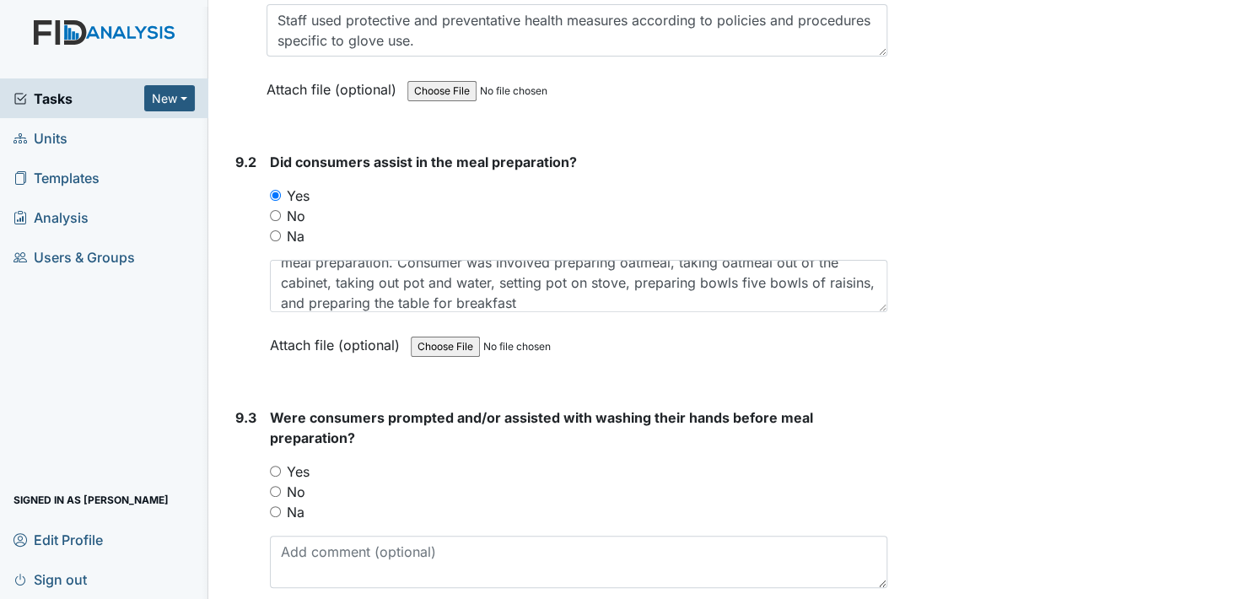
click at [276, 466] on input "Yes" at bounding box center [275, 471] width 11 height 11
radio input "true"
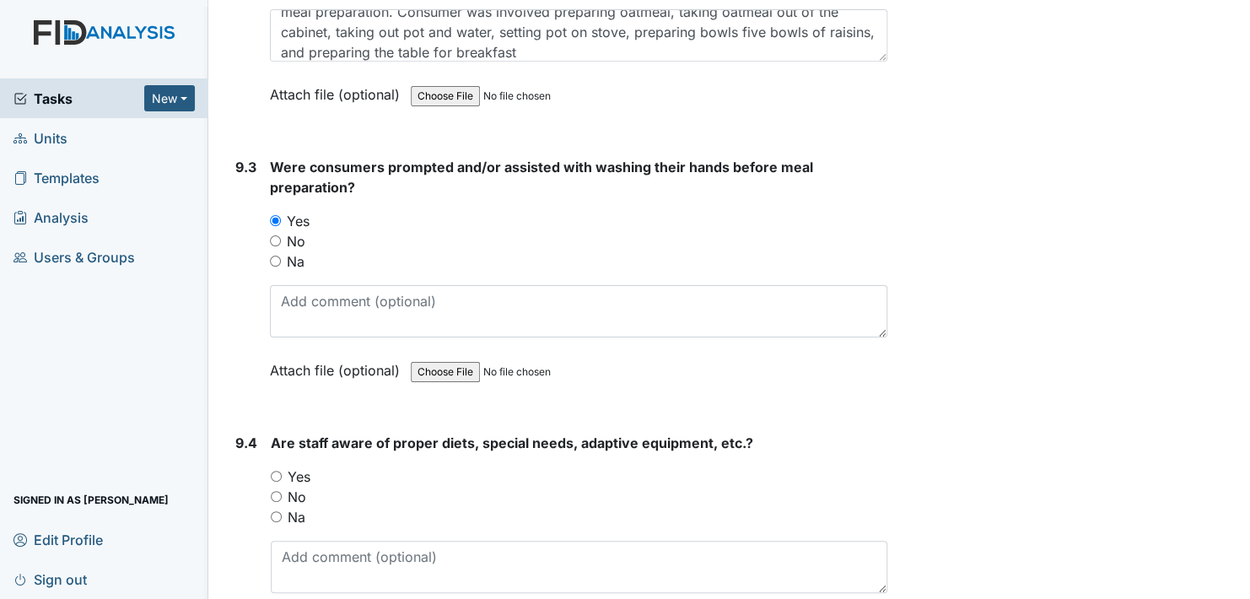
scroll to position [13331, 0]
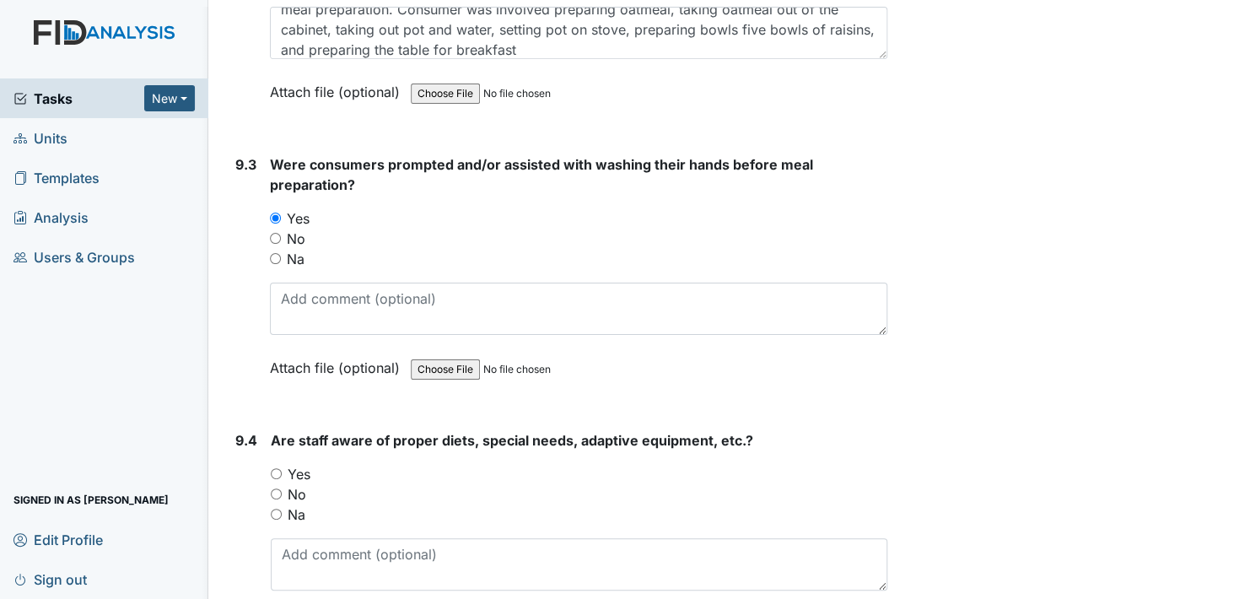
click at [278, 468] on input "Yes" at bounding box center [276, 473] width 11 height 11
radio input "true"
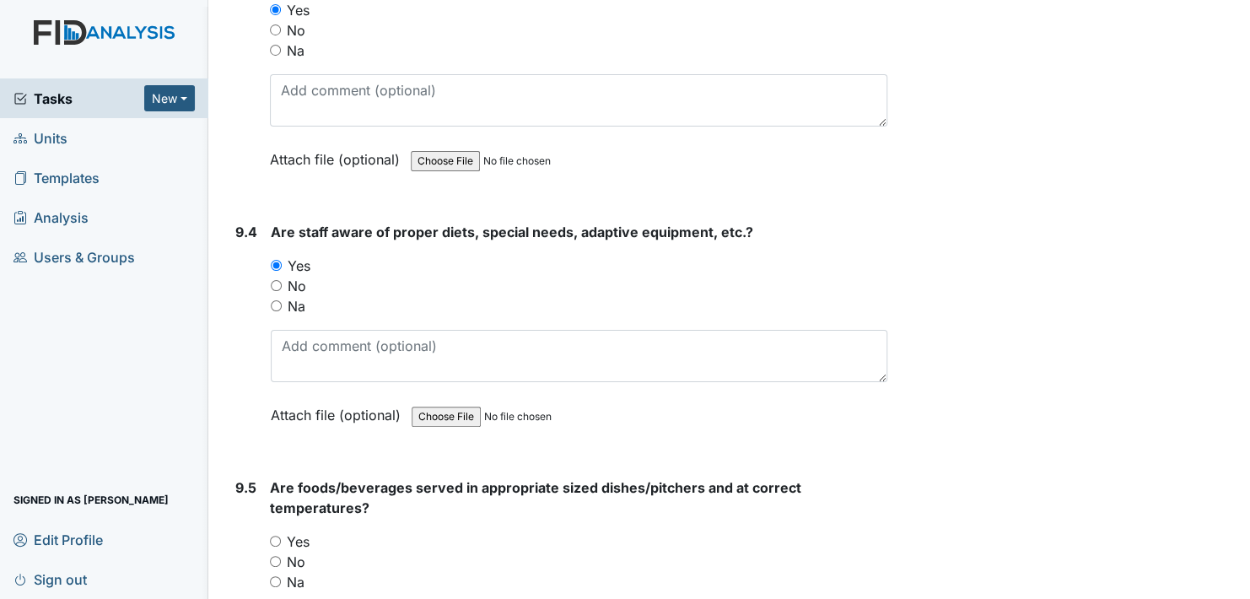
scroll to position [13584, 0]
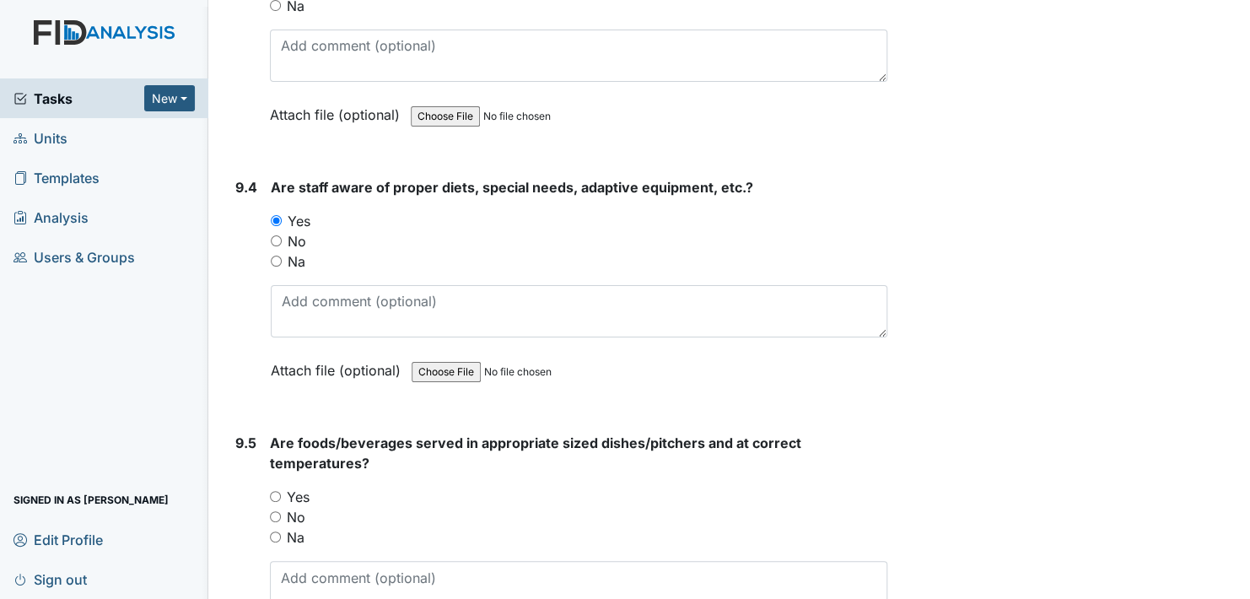
click at [276, 491] on input "Yes" at bounding box center [275, 496] width 11 height 11
radio input "true"
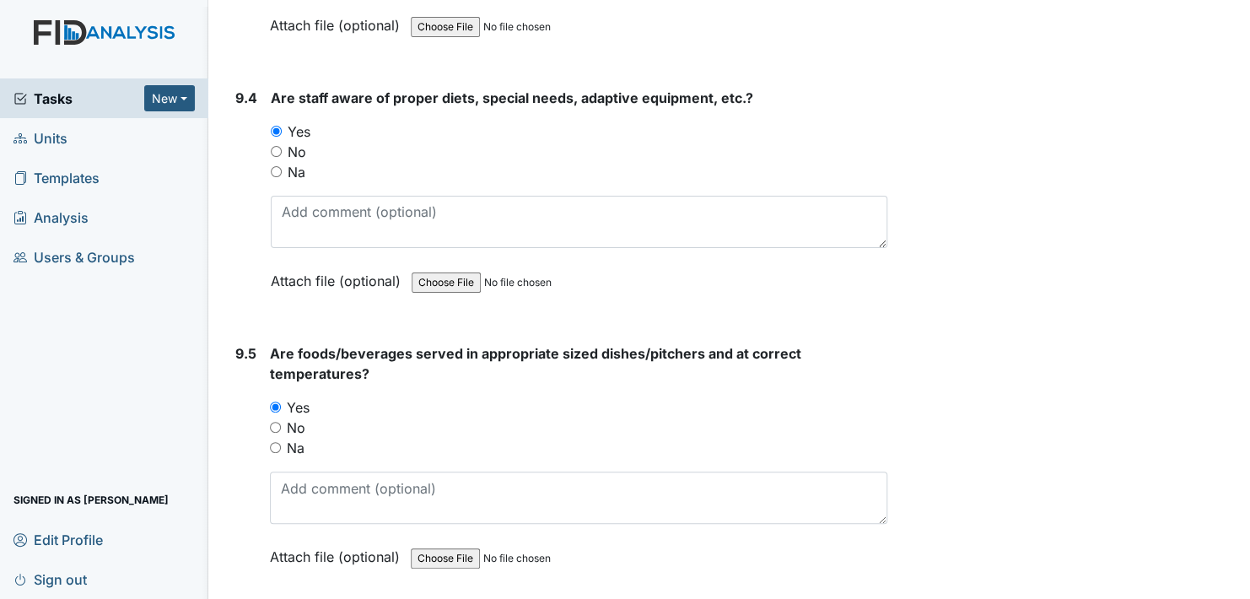
scroll to position [13837, 0]
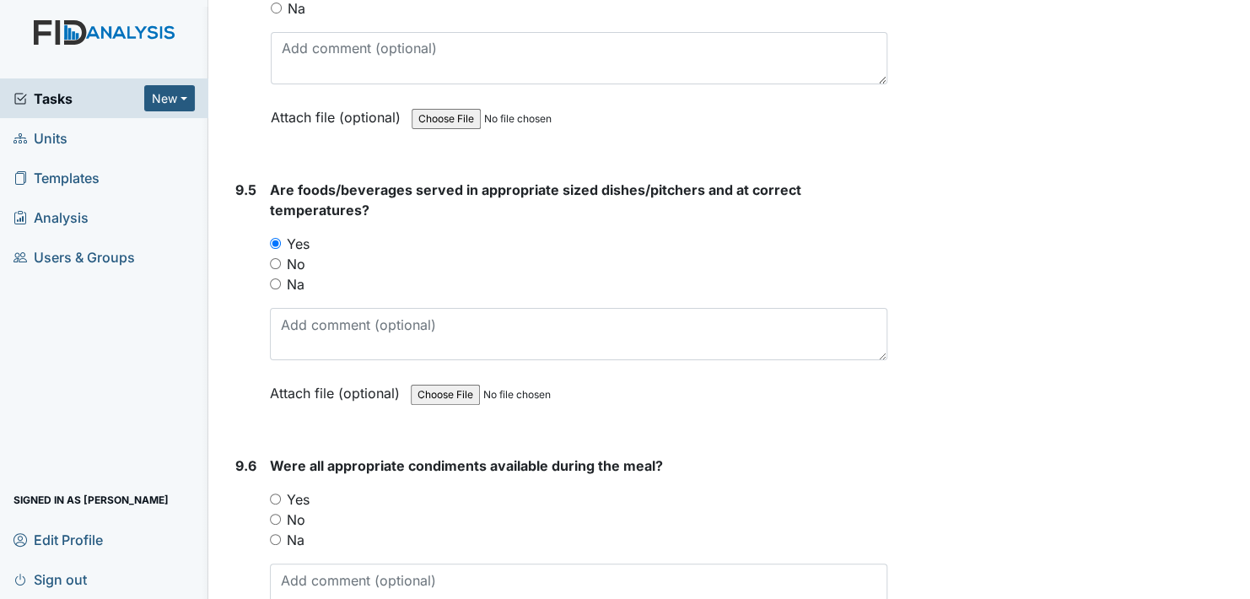
click at [274, 494] on input "Yes" at bounding box center [275, 499] width 11 height 11
radio input "true"
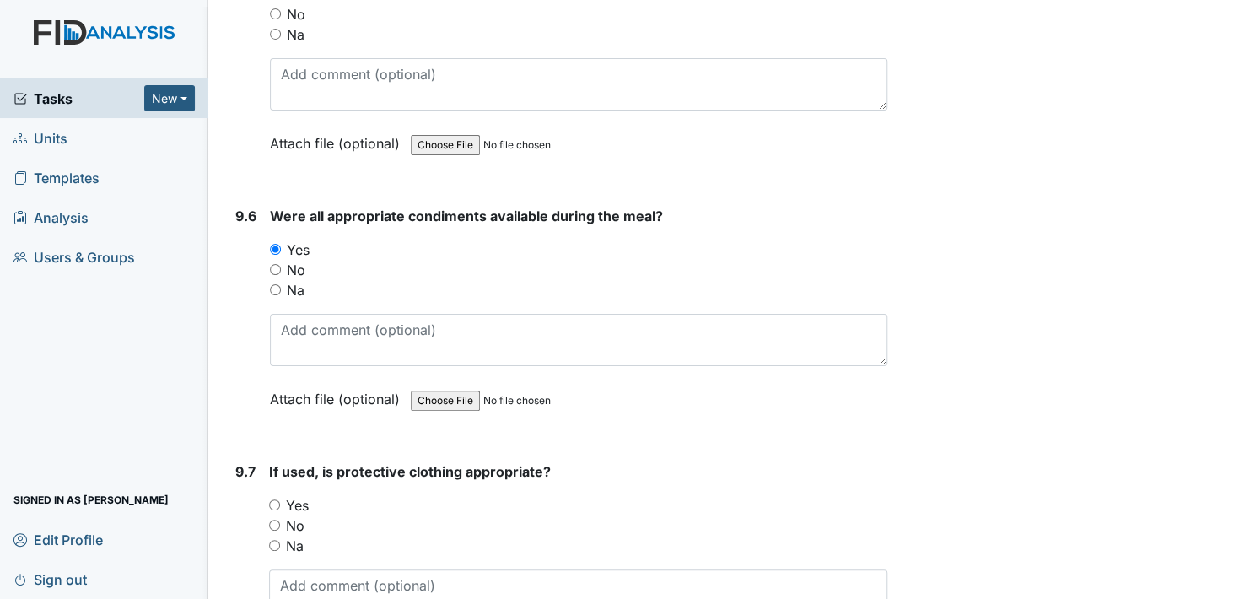
scroll to position [14090, 0]
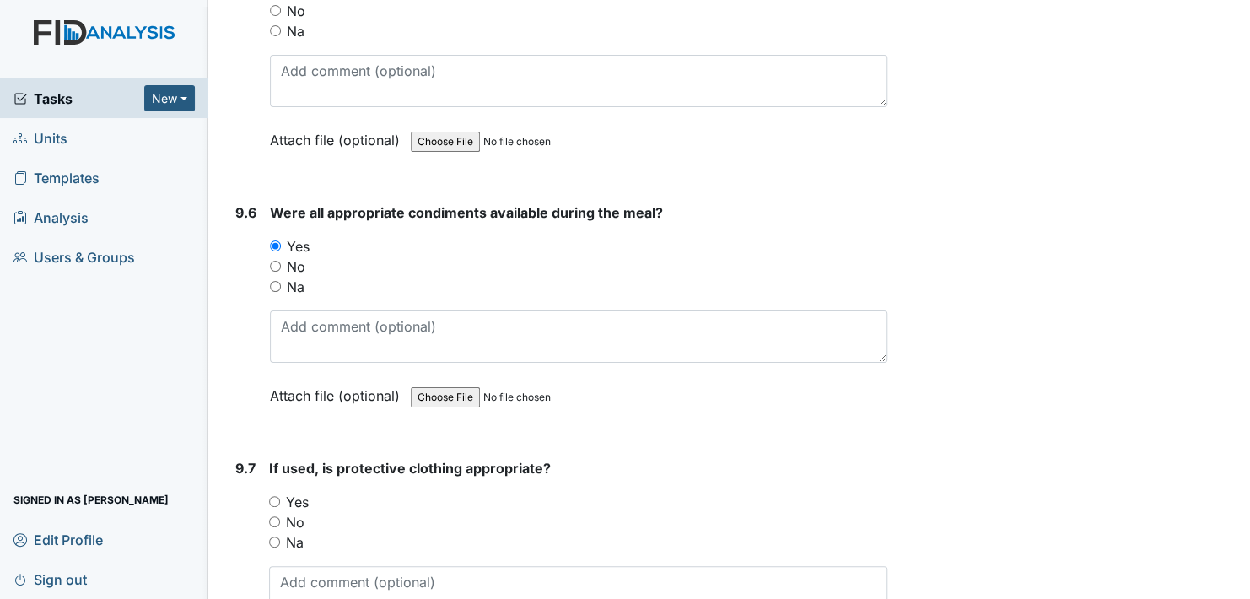
click at [275, 496] on input "Yes" at bounding box center [274, 501] width 11 height 11
radio input "true"
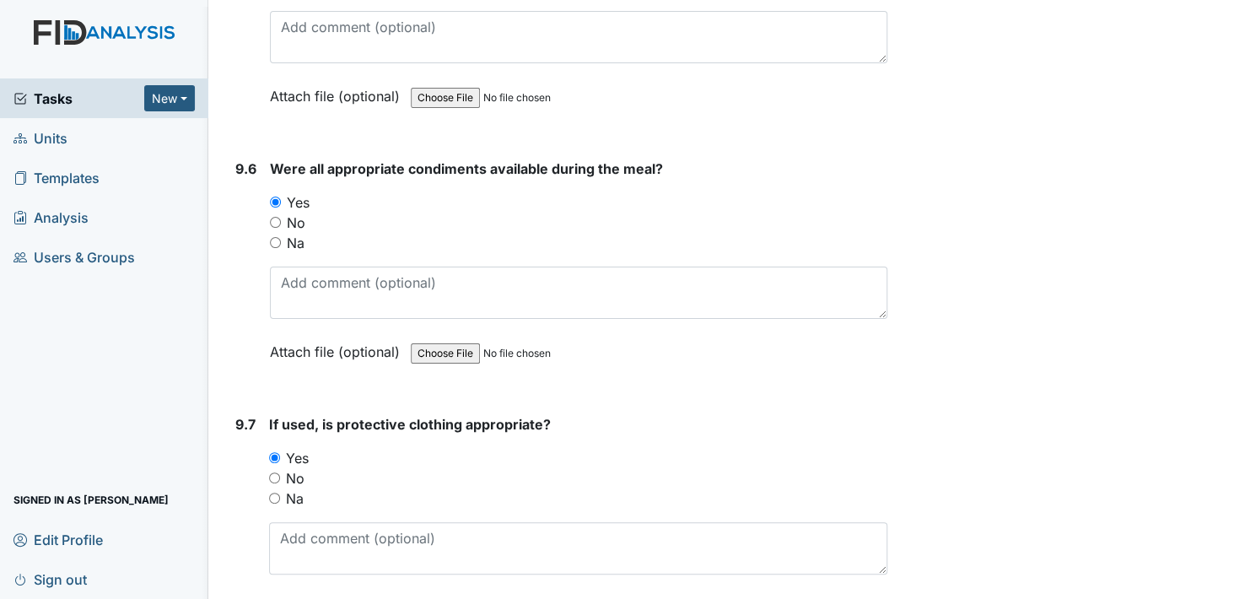
scroll to position [14343, 0]
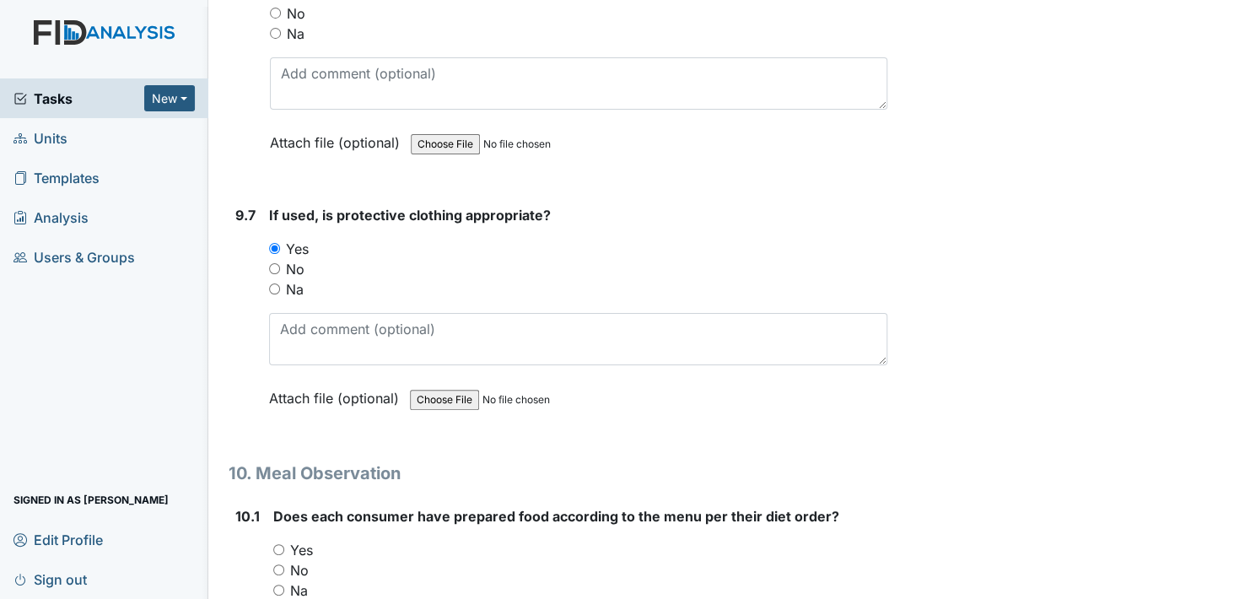
click at [281, 544] on input "Yes" at bounding box center [278, 549] width 11 height 11
radio input "true"
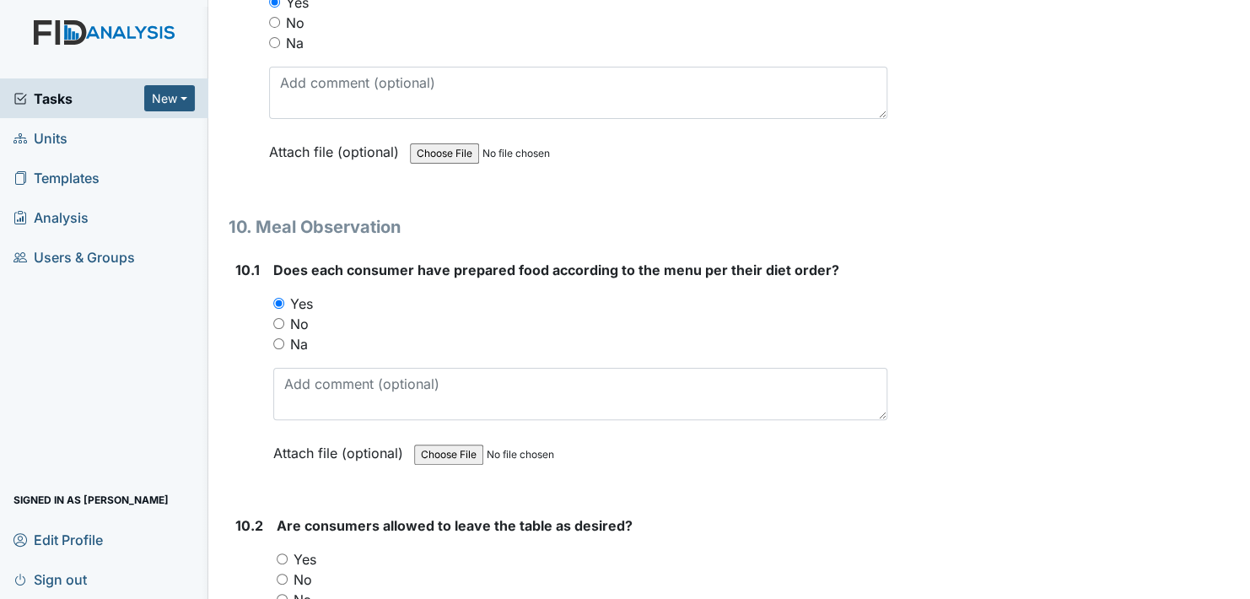
scroll to position [14596, 0]
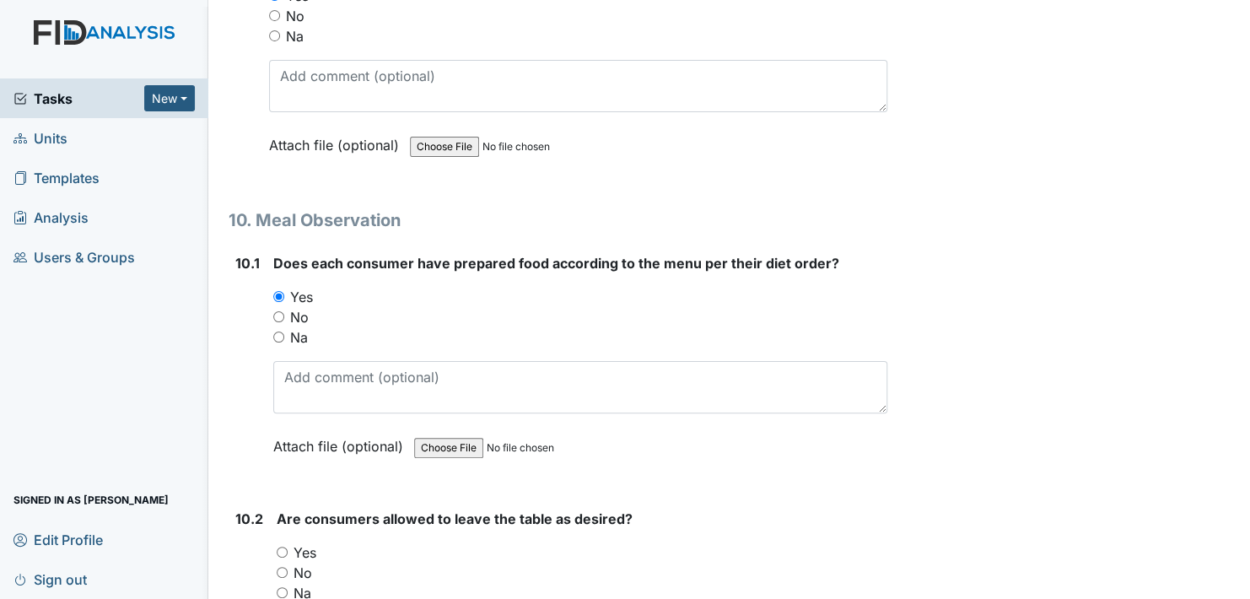
click at [279, 547] on input "Yes" at bounding box center [282, 552] width 11 height 11
radio input "true"
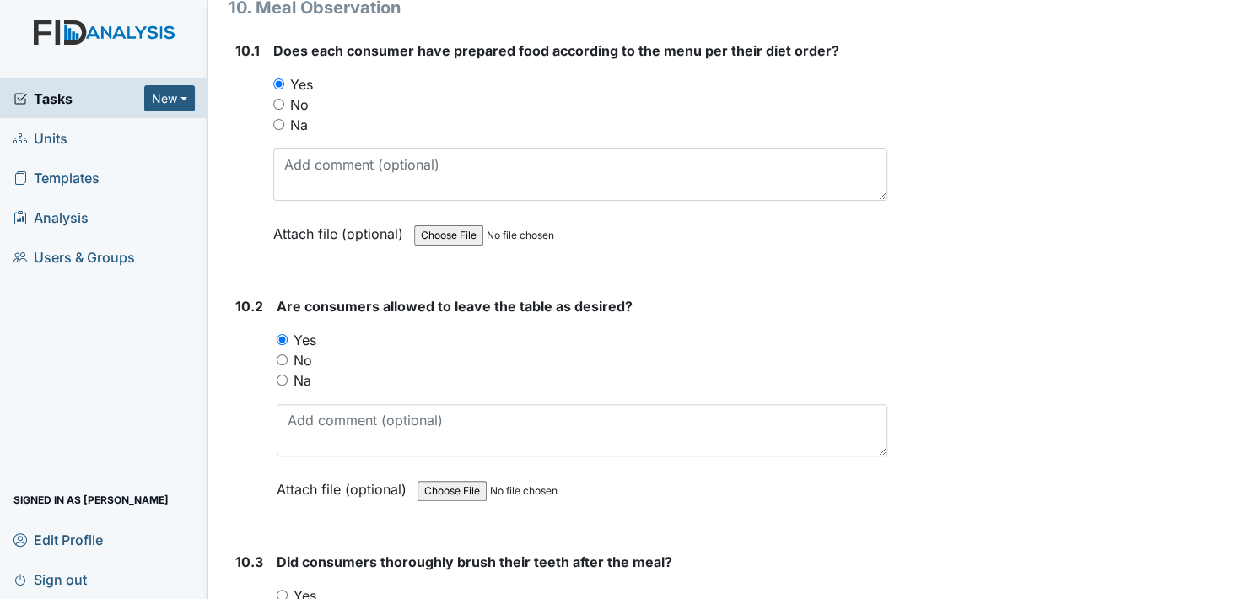
scroll to position [14849, 0]
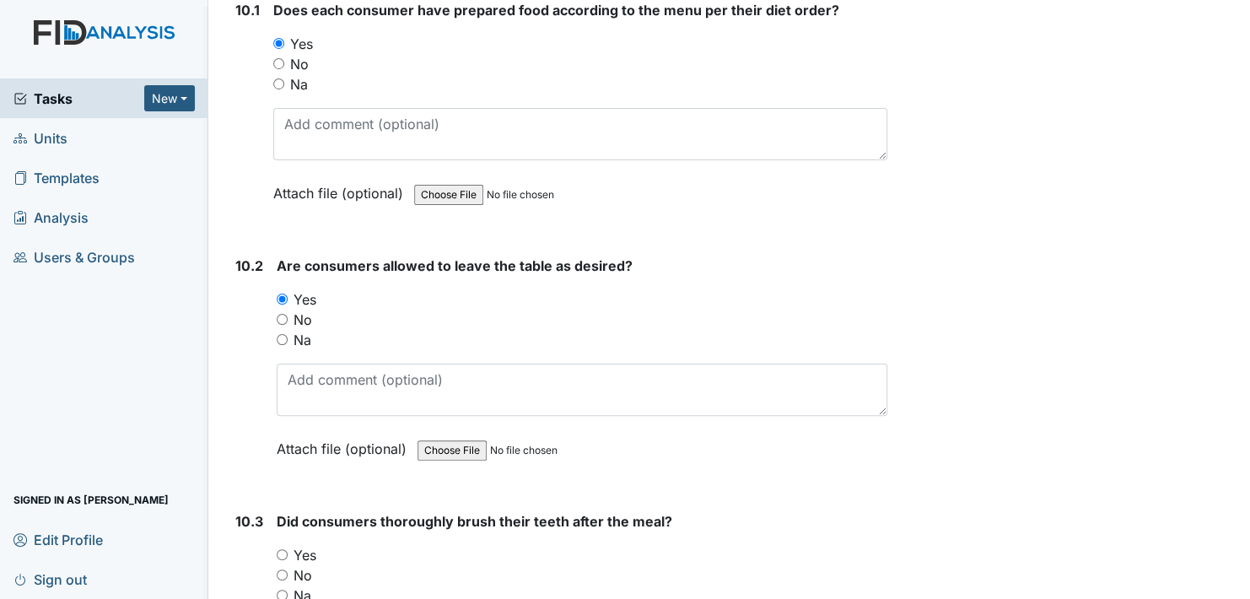
click at [281, 549] on input "Yes" at bounding box center [282, 554] width 11 height 11
radio input "true"
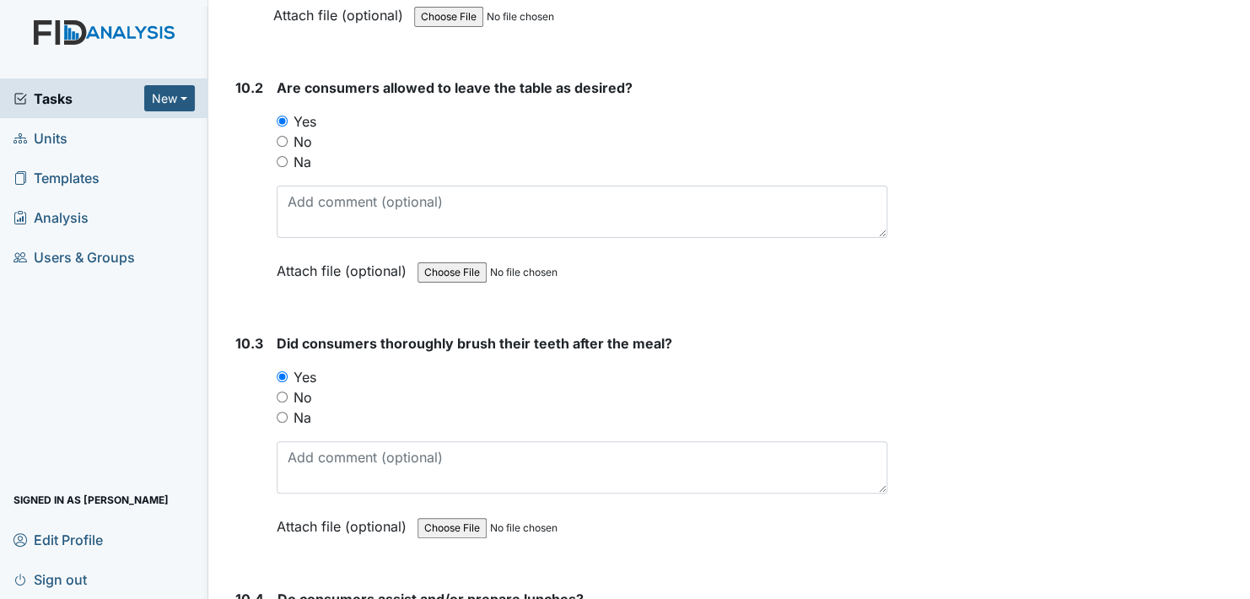
scroll to position [15102, 0]
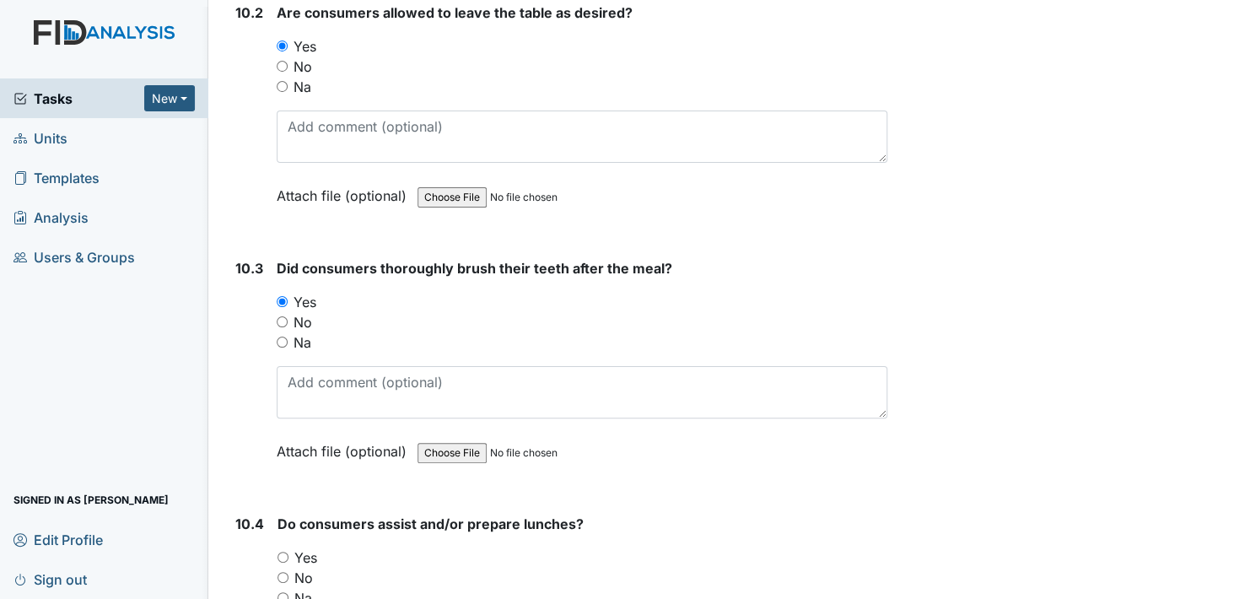
click at [283, 552] on input "Yes" at bounding box center [283, 557] width 11 height 11
radio input "true"
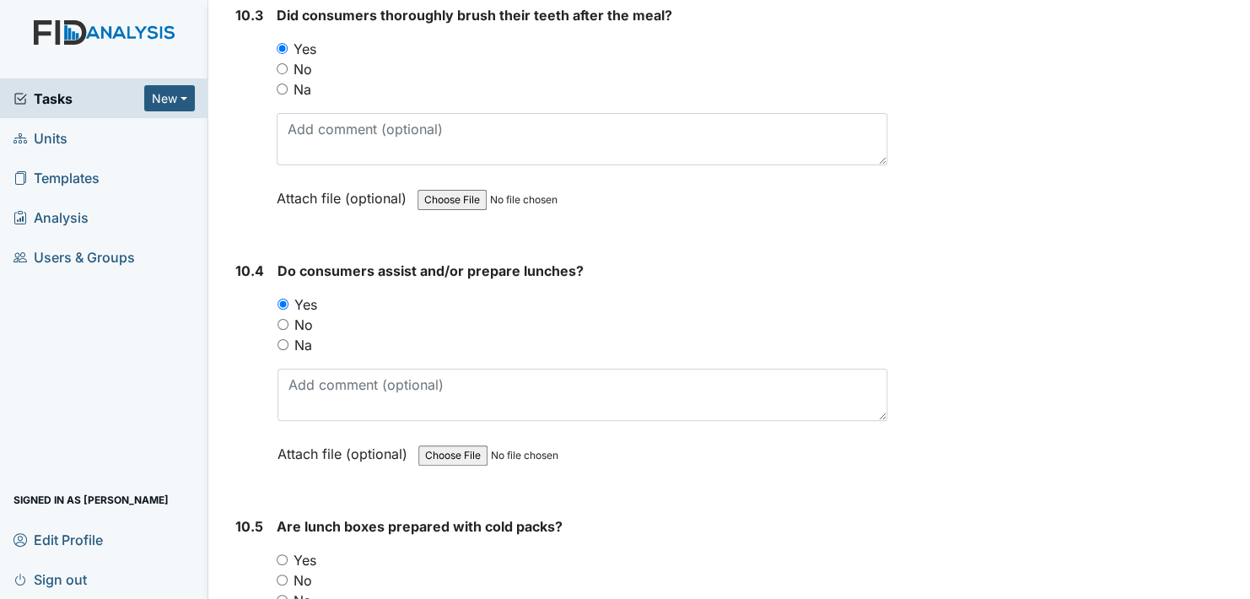
scroll to position [15524, 0]
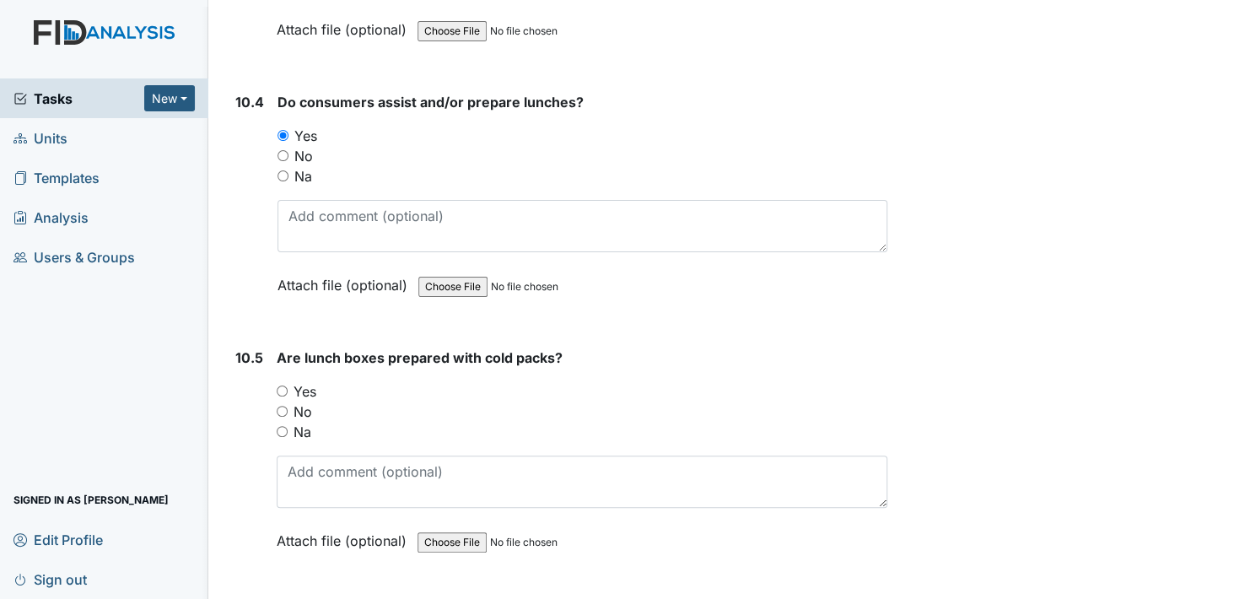
drag, startPoint x: 279, startPoint y: 338, endPoint x: 321, endPoint y: 356, distance: 45.8
click at [280, 386] on input "Yes" at bounding box center [282, 391] width 11 height 11
radio input "true"
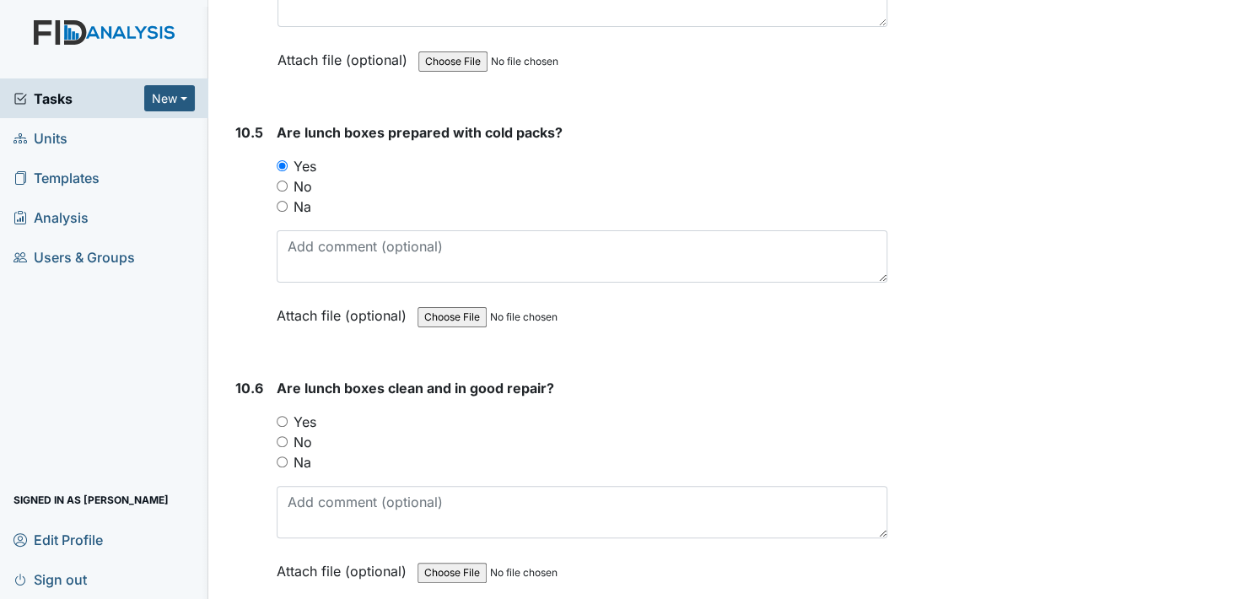
scroll to position [15777, 0]
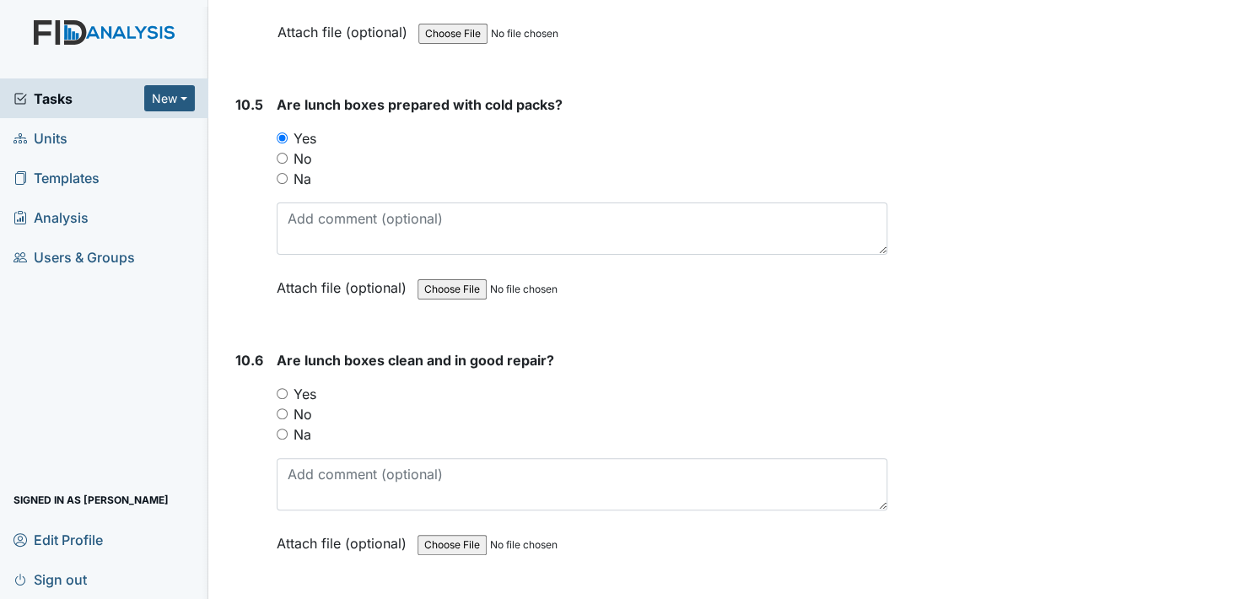
click at [282, 388] on input "Yes" at bounding box center [282, 393] width 11 height 11
radio input "true"
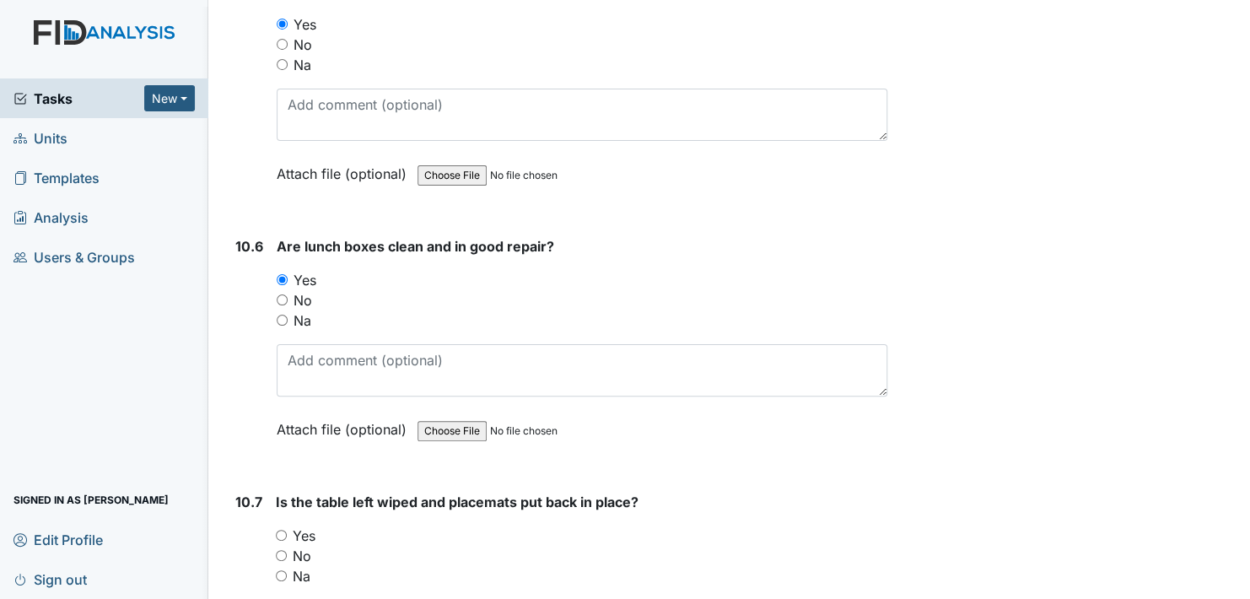
scroll to position [16030, 0]
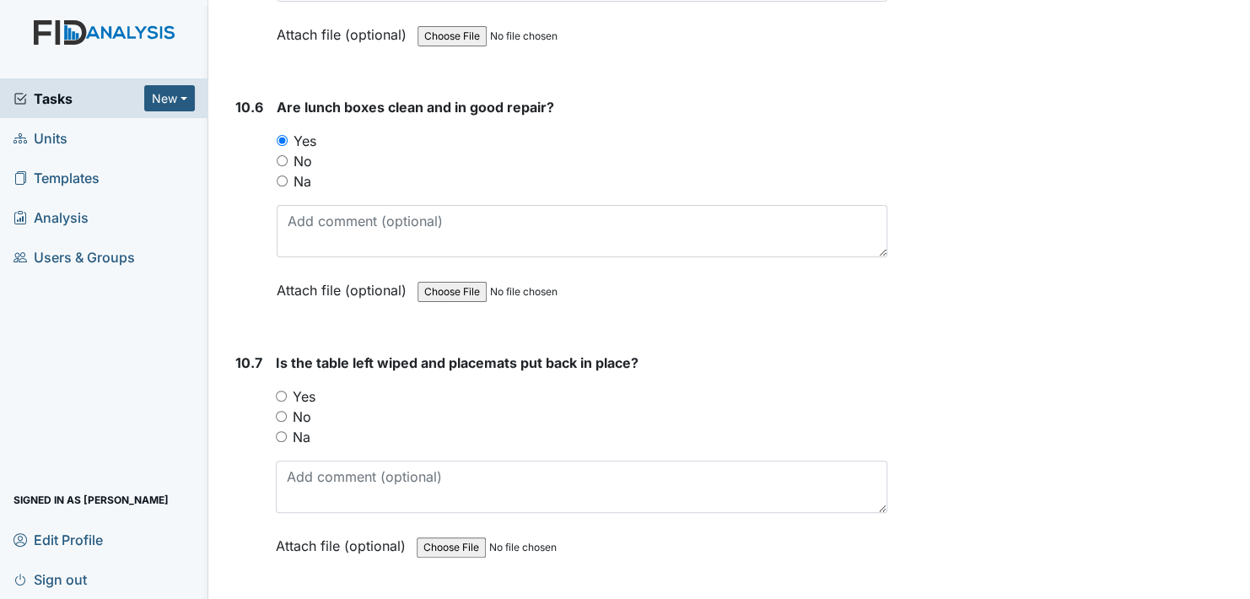
click at [281, 391] on input "Yes" at bounding box center [281, 396] width 11 height 11
radio input "true"
click at [281, 391] on input "Yes" at bounding box center [281, 396] width 11 height 11
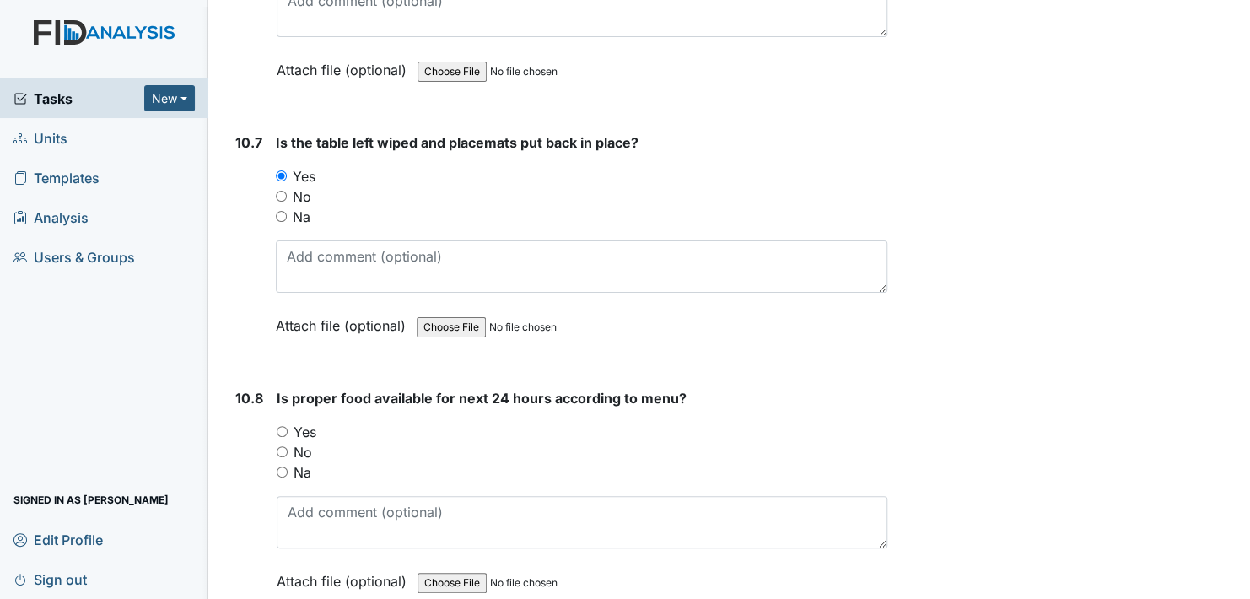
scroll to position [16284, 0]
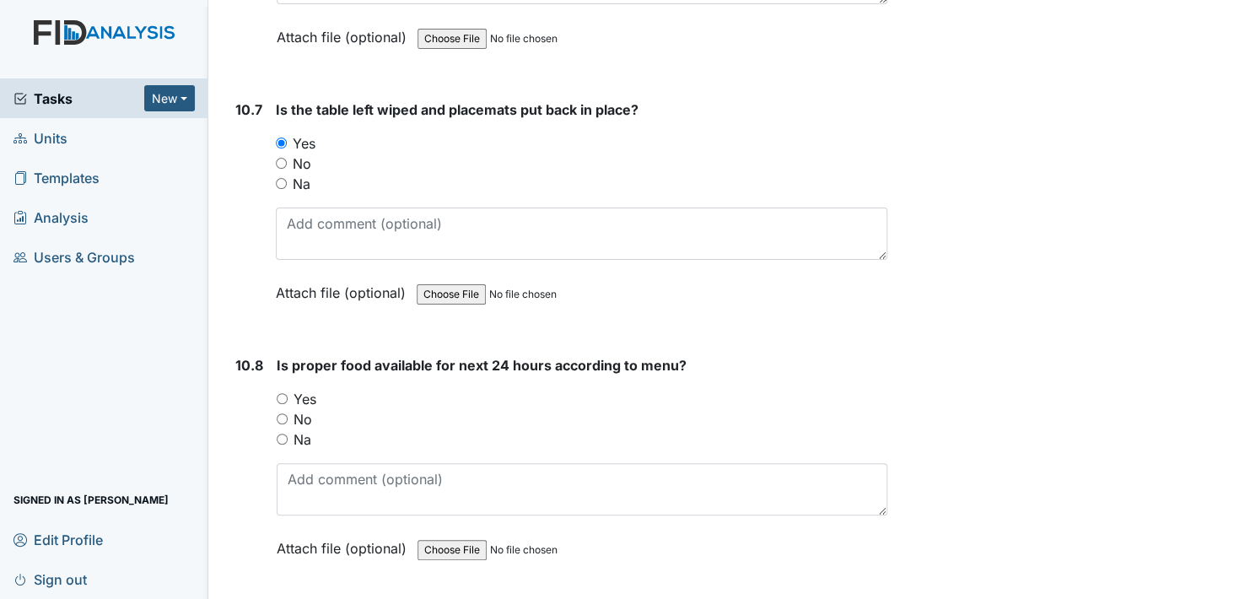
drag, startPoint x: 279, startPoint y: 343, endPoint x: 290, endPoint y: 343, distance: 11.0
click at [281, 393] on input "Yes" at bounding box center [282, 398] width 11 height 11
radio input "true"
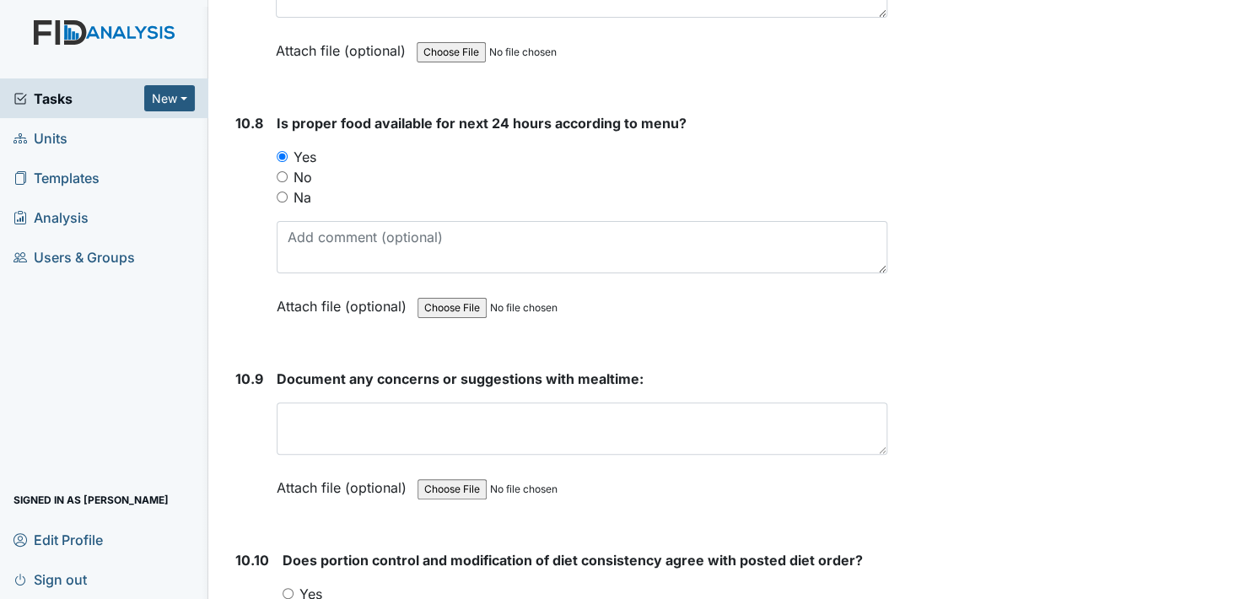
scroll to position [16537, 0]
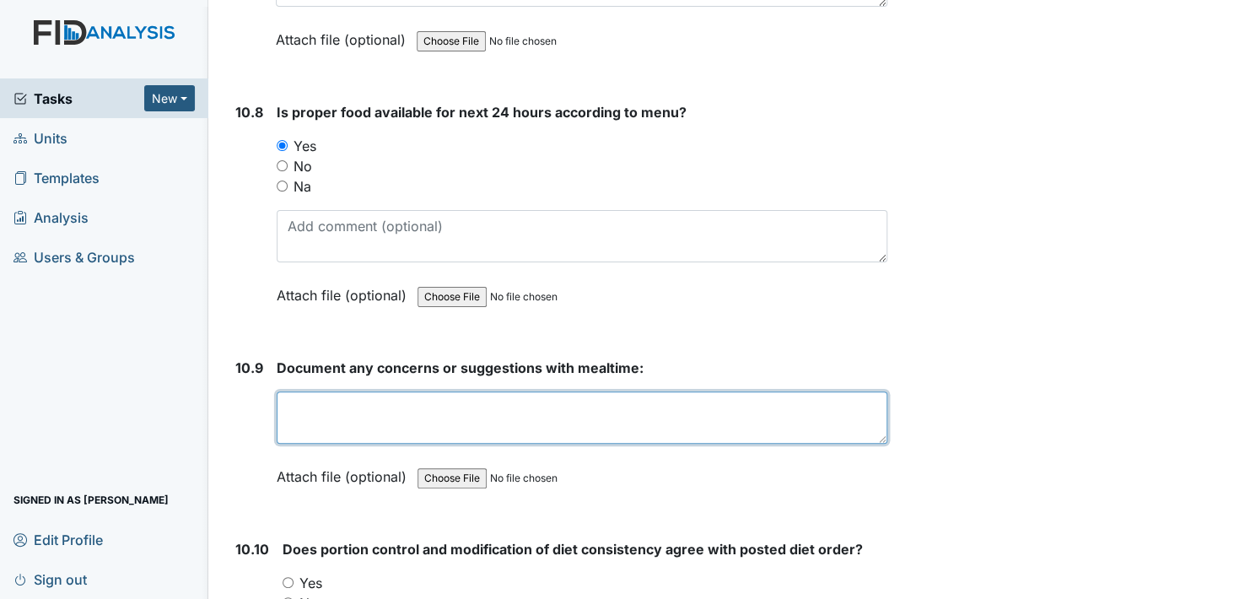
click at [352, 391] on textarea at bounding box center [582, 417] width 611 height 52
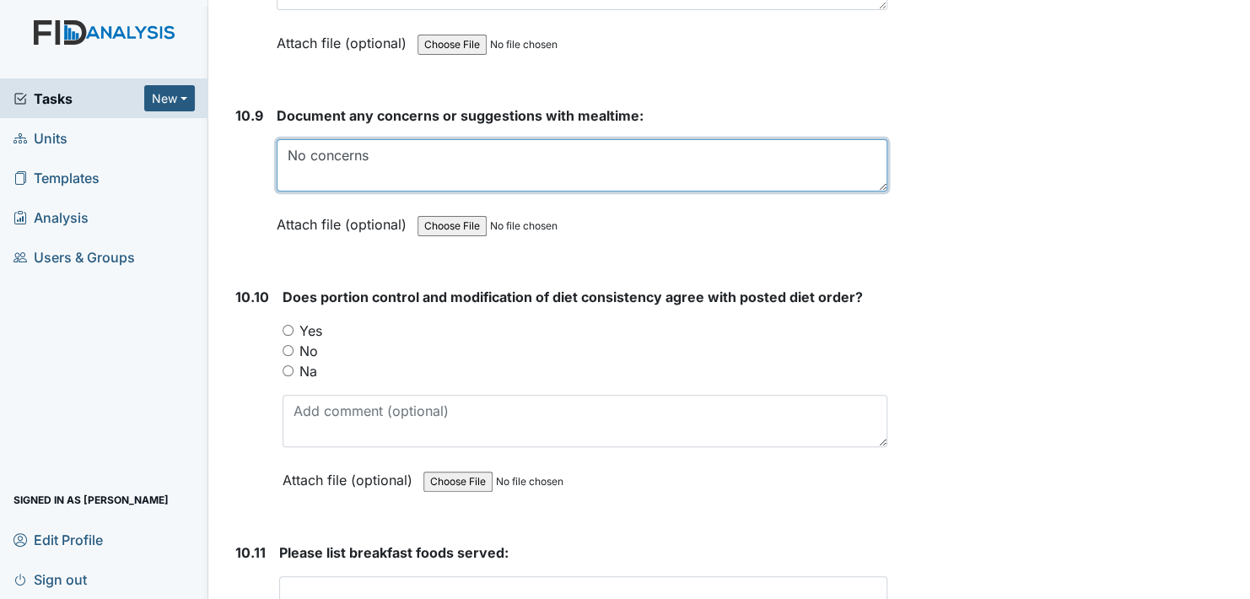
scroll to position [16790, 0]
type textarea "No concerns"
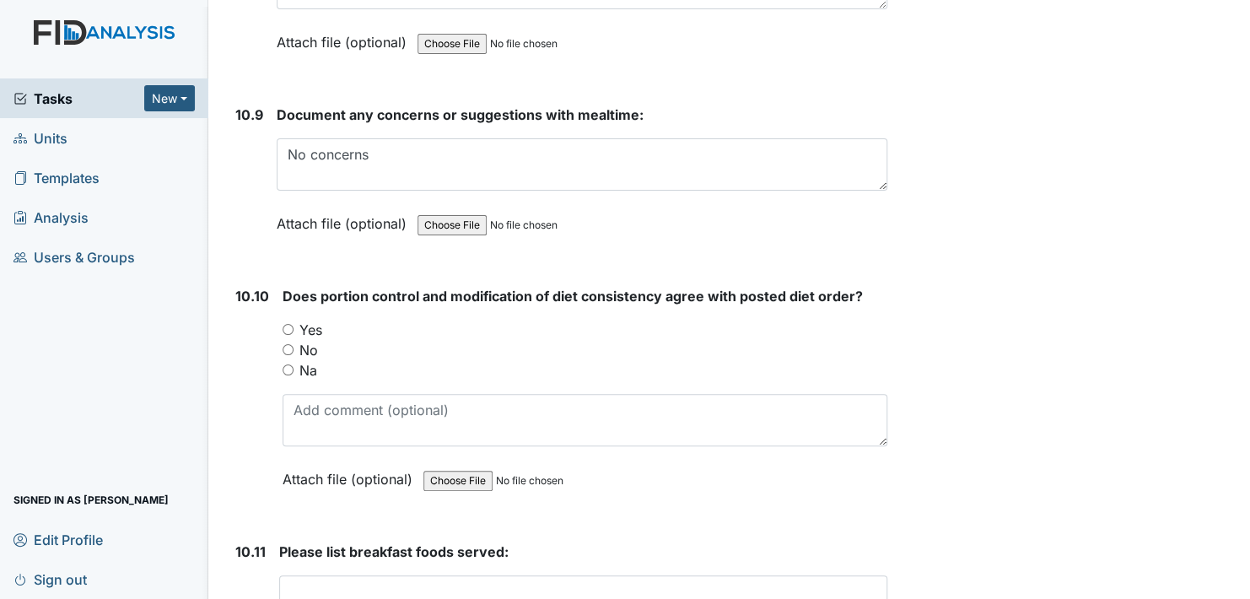
click at [289, 324] on input "Yes" at bounding box center [288, 329] width 11 height 11
radio input "true"
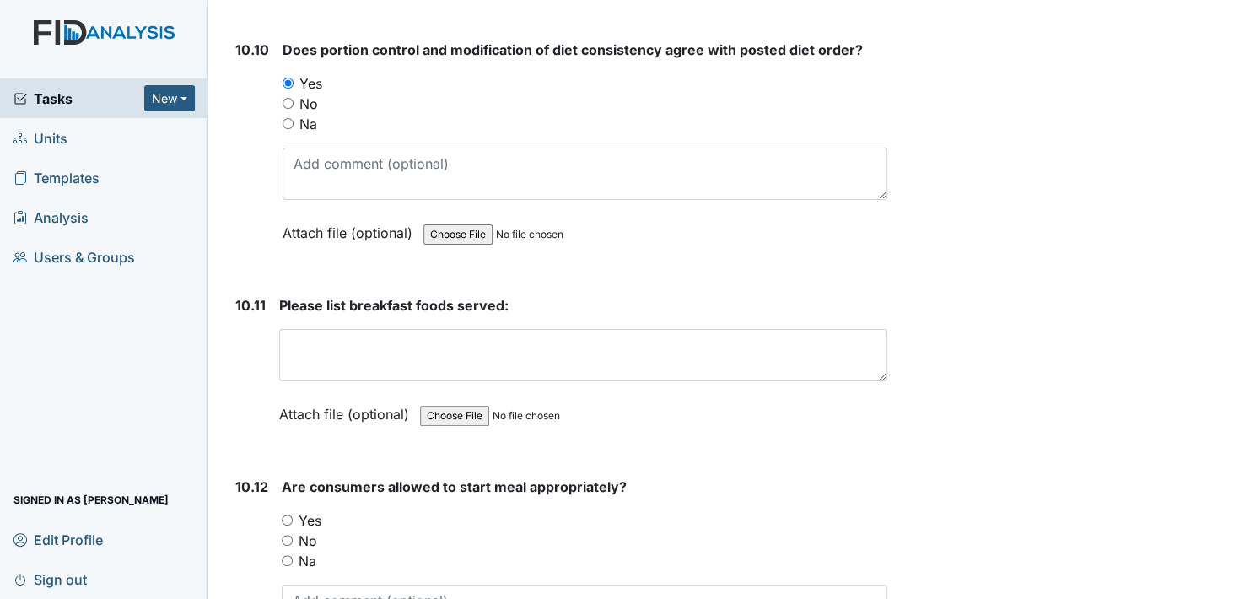
scroll to position [17043, 0]
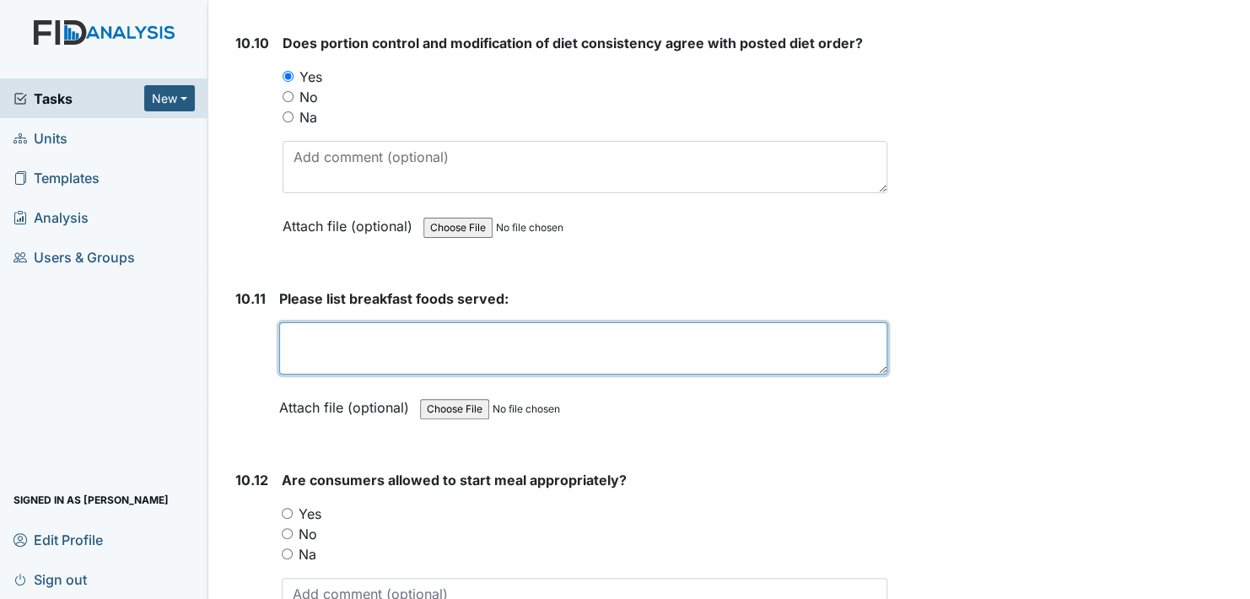
click at [346, 322] on textarea at bounding box center [583, 348] width 608 height 52
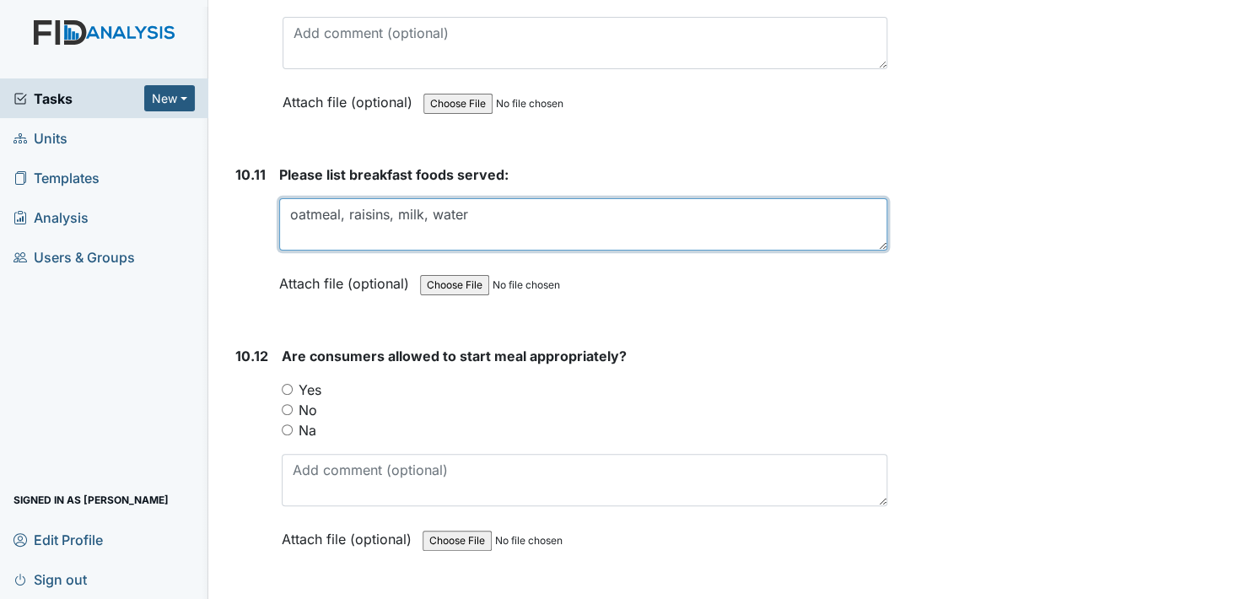
scroll to position [17212, 0]
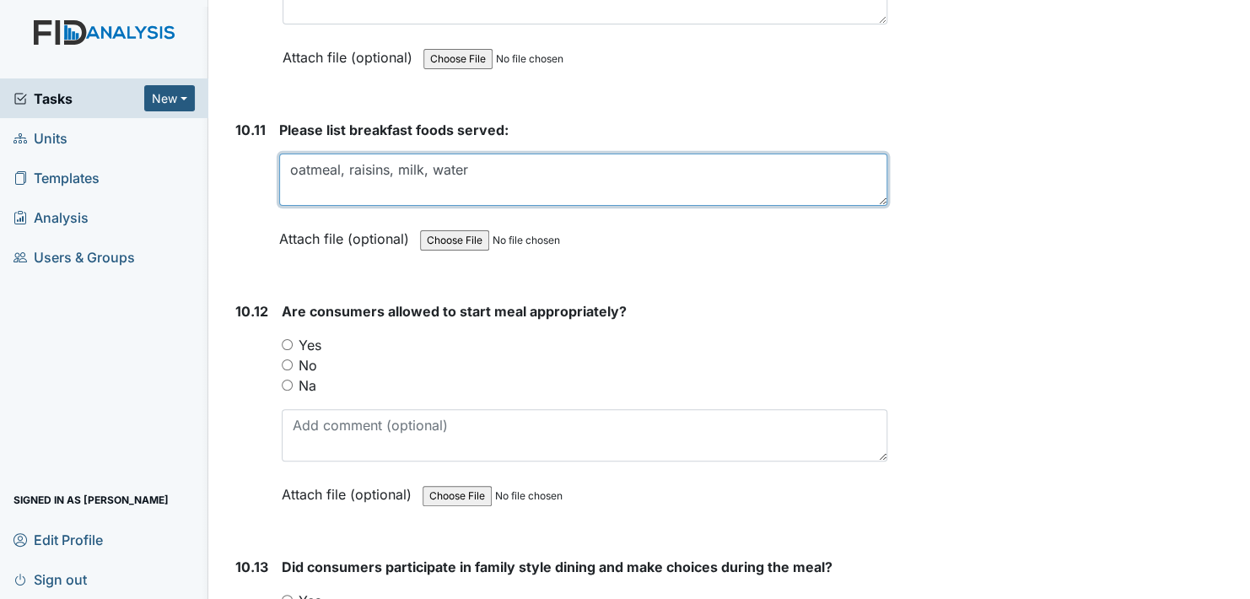
type textarea "oatmeal, raisins, milk, water"
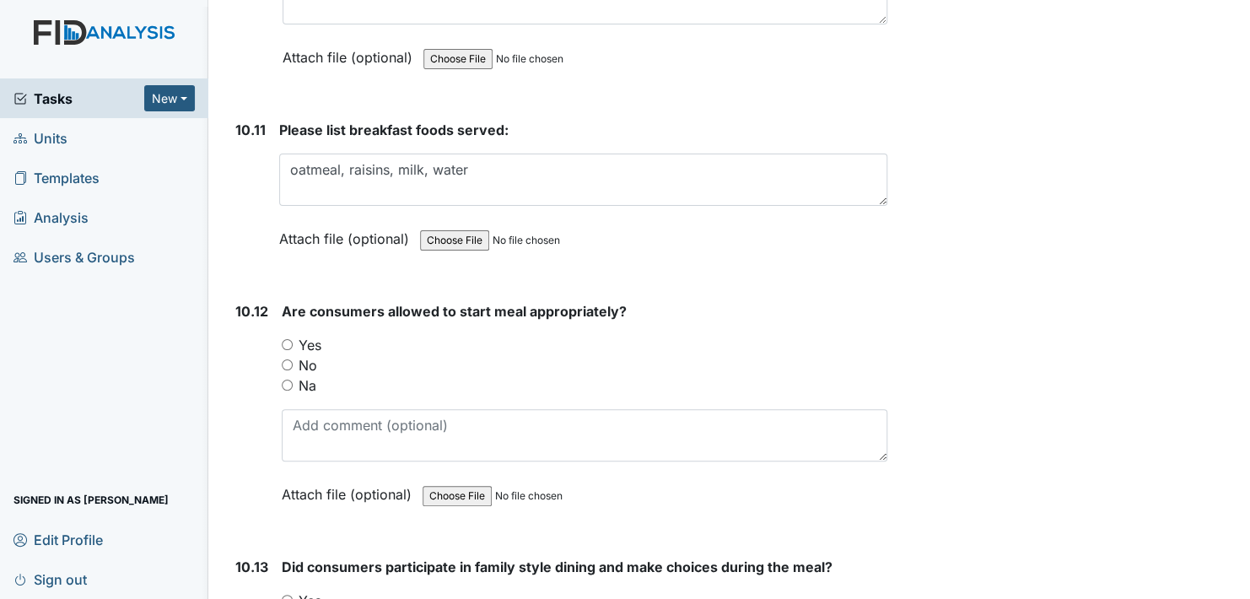
click at [288, 339] on input "Yes" at bounding box center [287, 344] width 11 height 11
radio input "true"
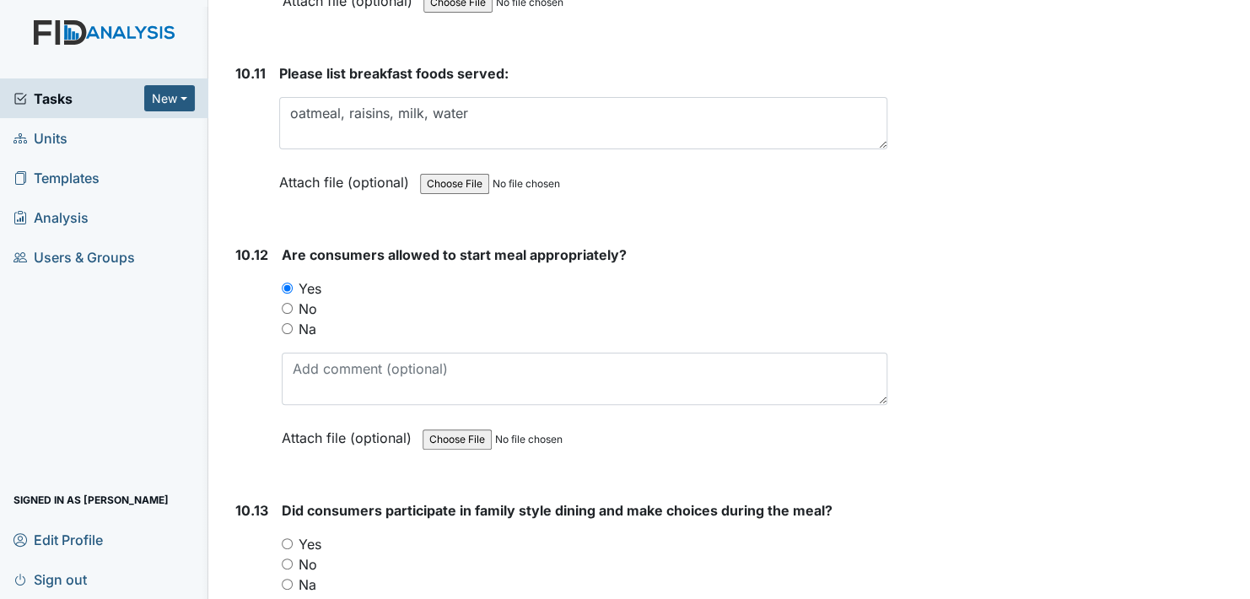
scroll to position [17465, 0]
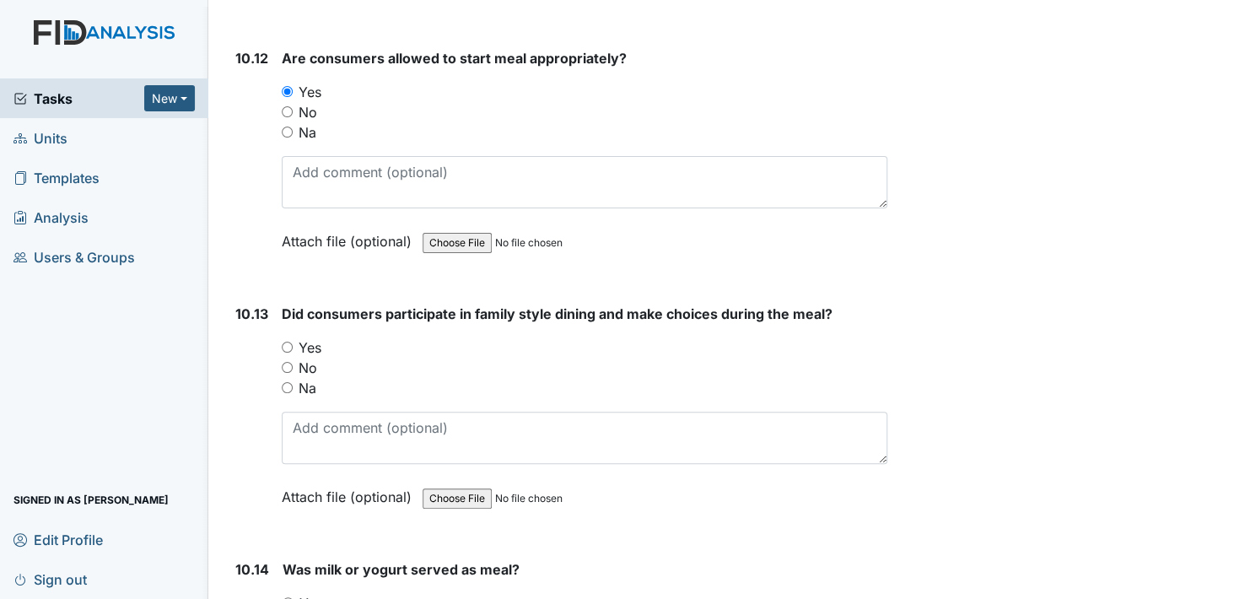
click at [287, 342] on input "Yes" at bounding box center [287, 347] width 11 height 11
radio input "true"
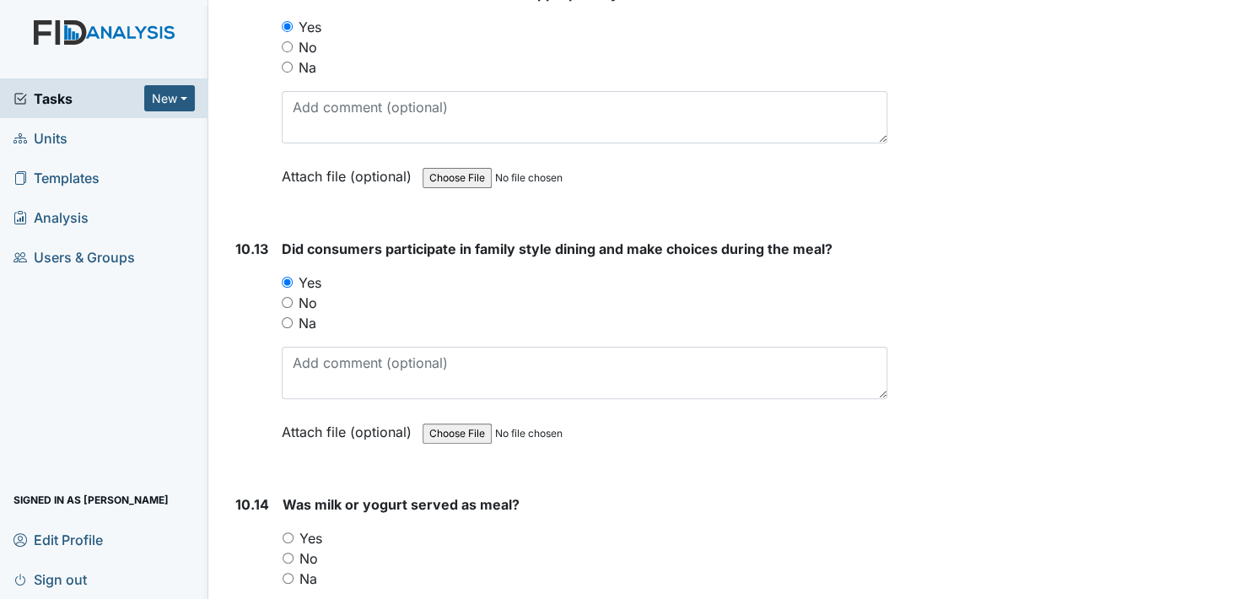
scroll to position [17634, 0]
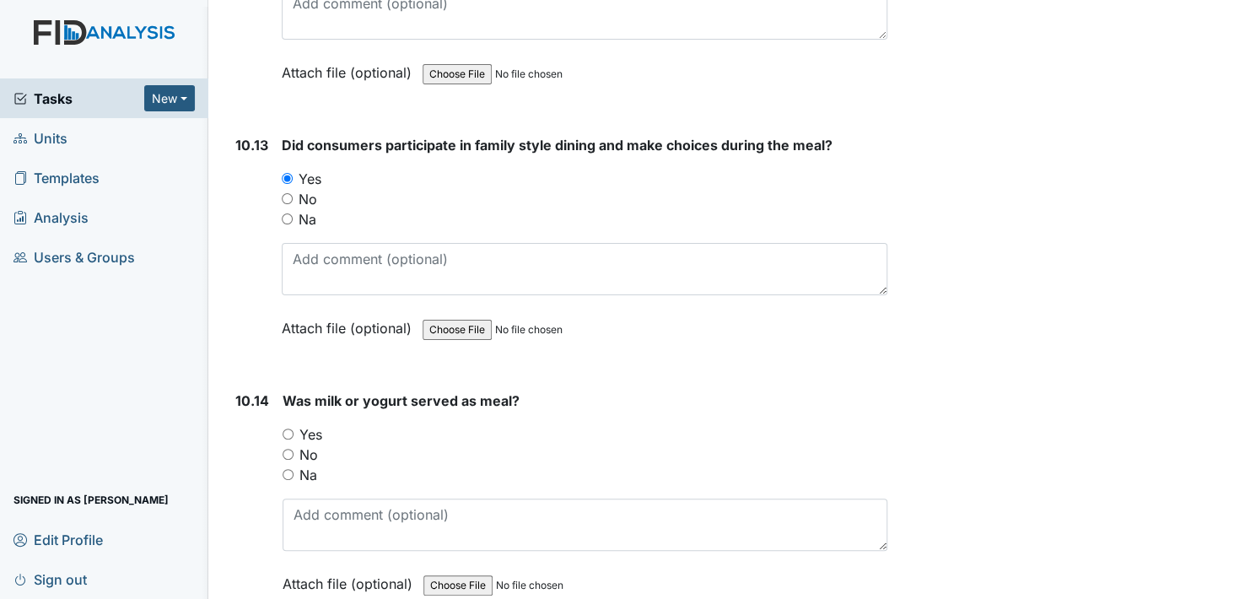
click at [290, 429] on input "Yes" at bounding box center [288, 434] width 11 height 11
radio input "true"
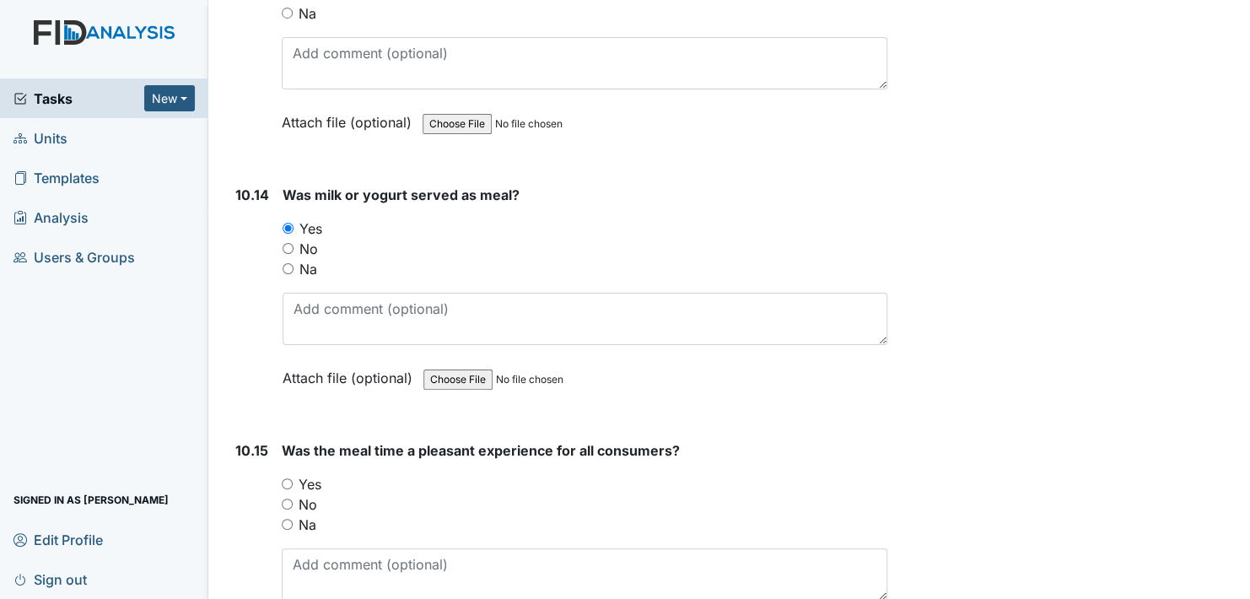
scroll to position [17887, 0]
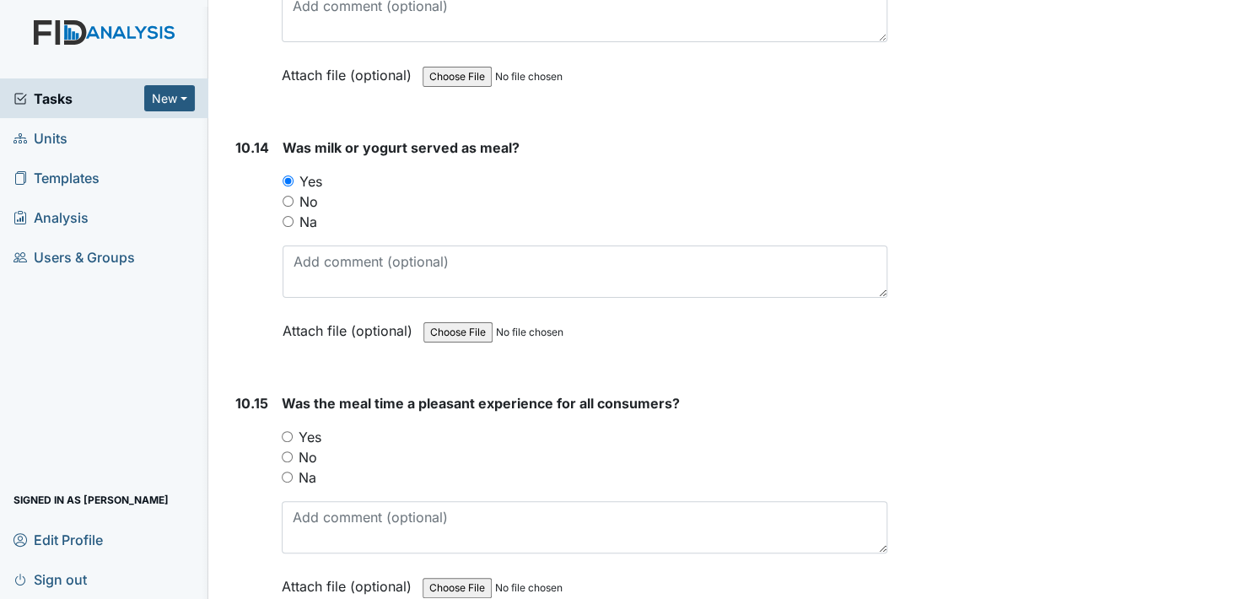
click at [284, 431] on input "Yes" at bounding box center [287, 436] width 11 height 11
radio input "true"
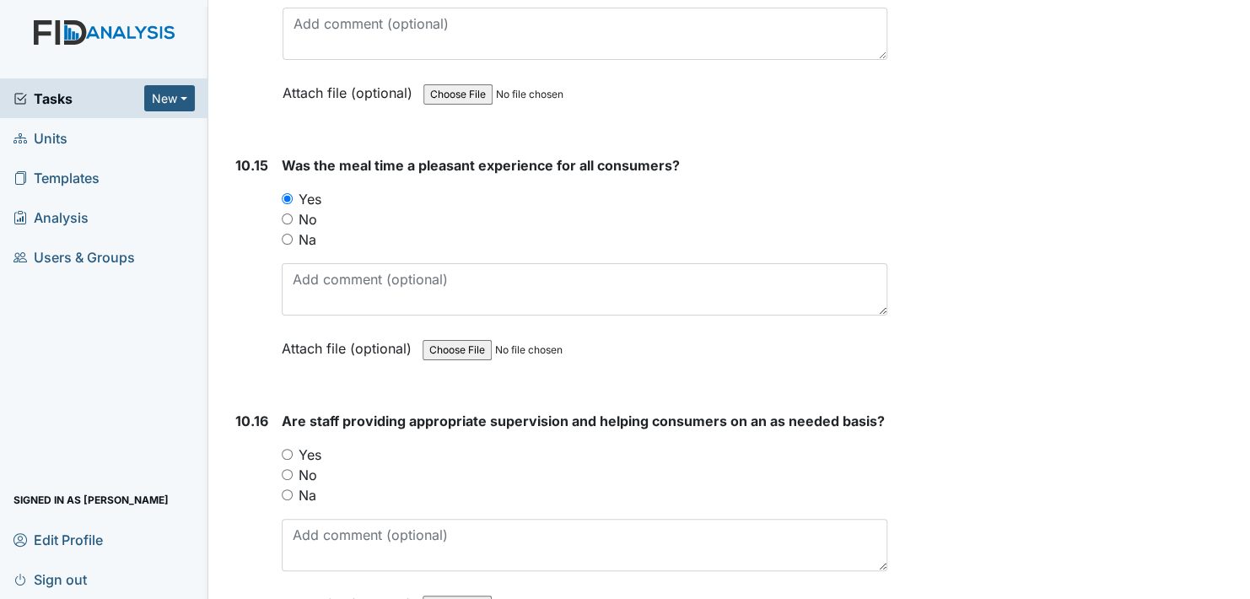
scroll to position [18224, 0]
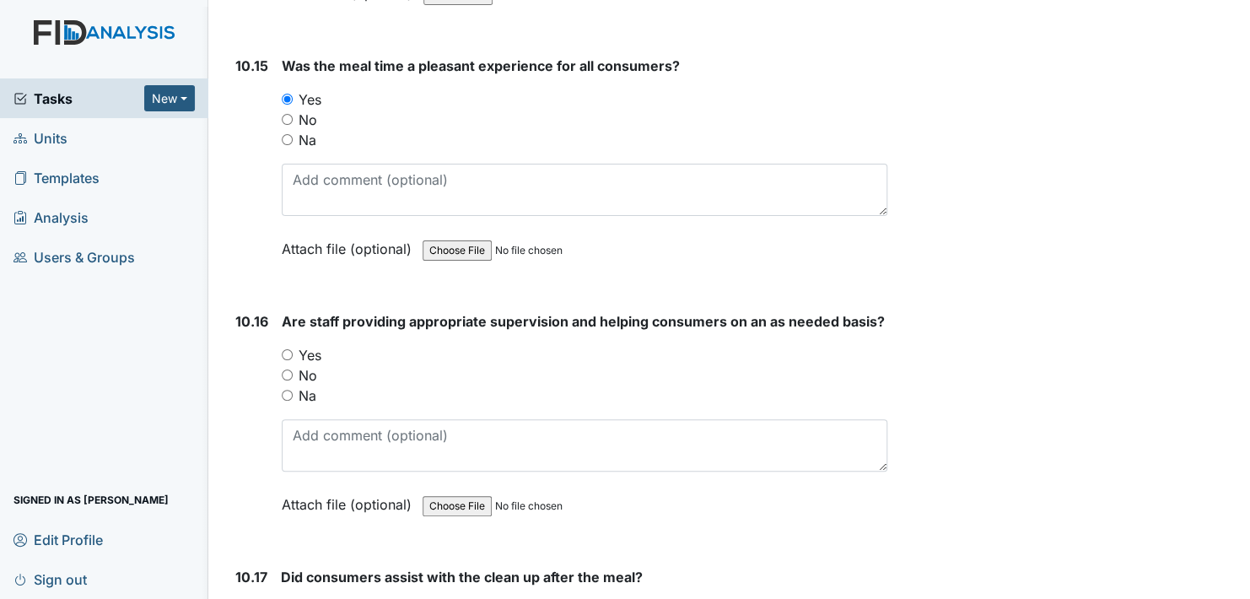
click at [286, 349] on input "Yes" at bounding box center [287, 354] width 11 height 11
radio input "true"
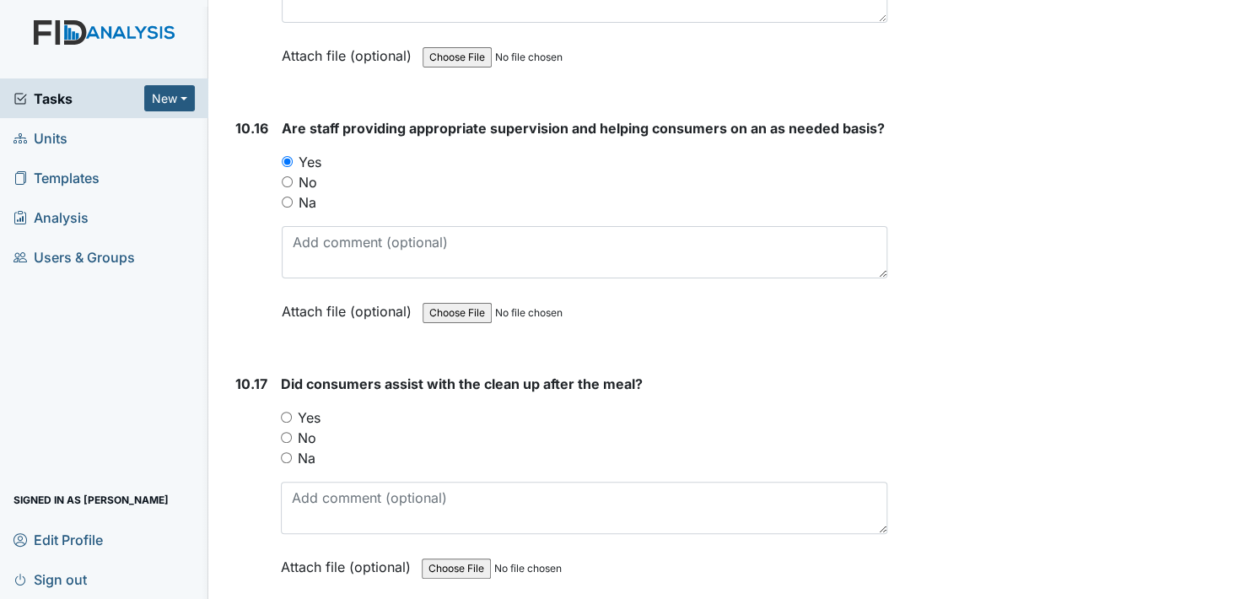
scroll to position [18477, 0]
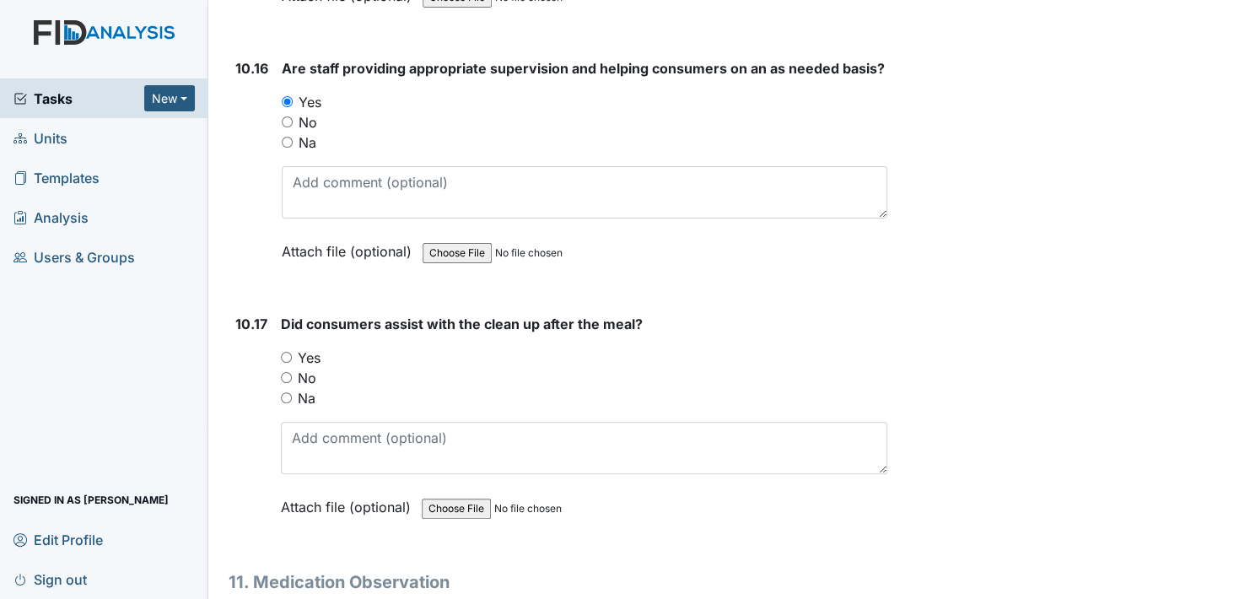
drag, startPoint x: 285, startPoint y: 313, endPoint x: 332, endPoint y: 312, distance: 46.4
click at [286, 352] on input "Yes" at bounding box center [286, 357] width 11 height 11
radio input "true"
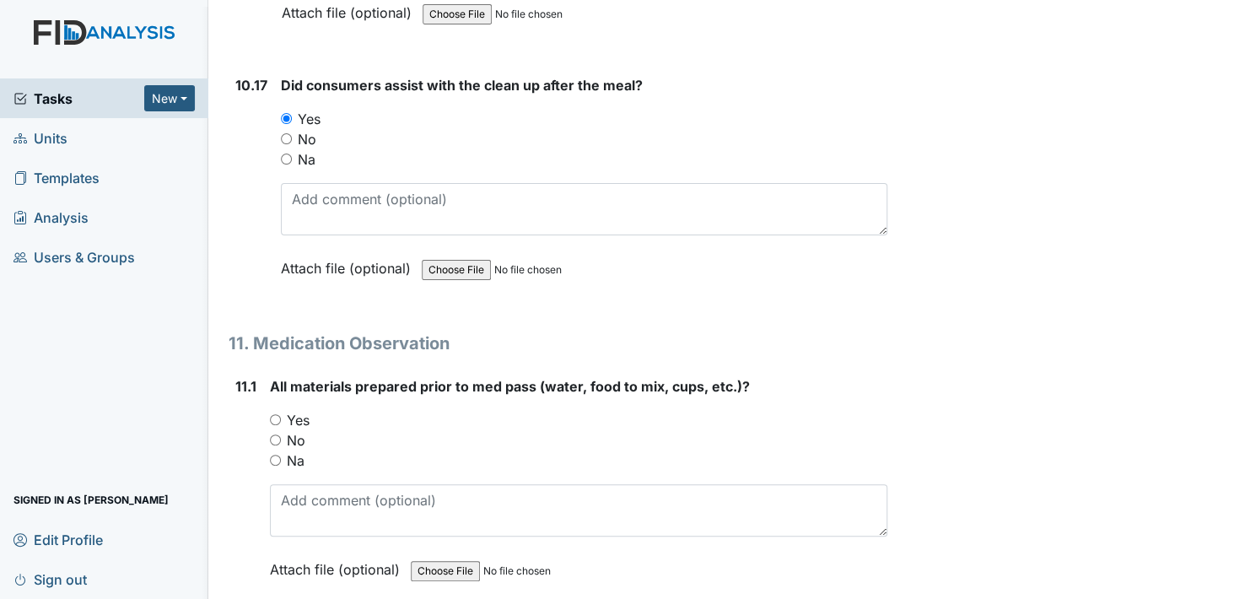
scroll to position [18730, 0]
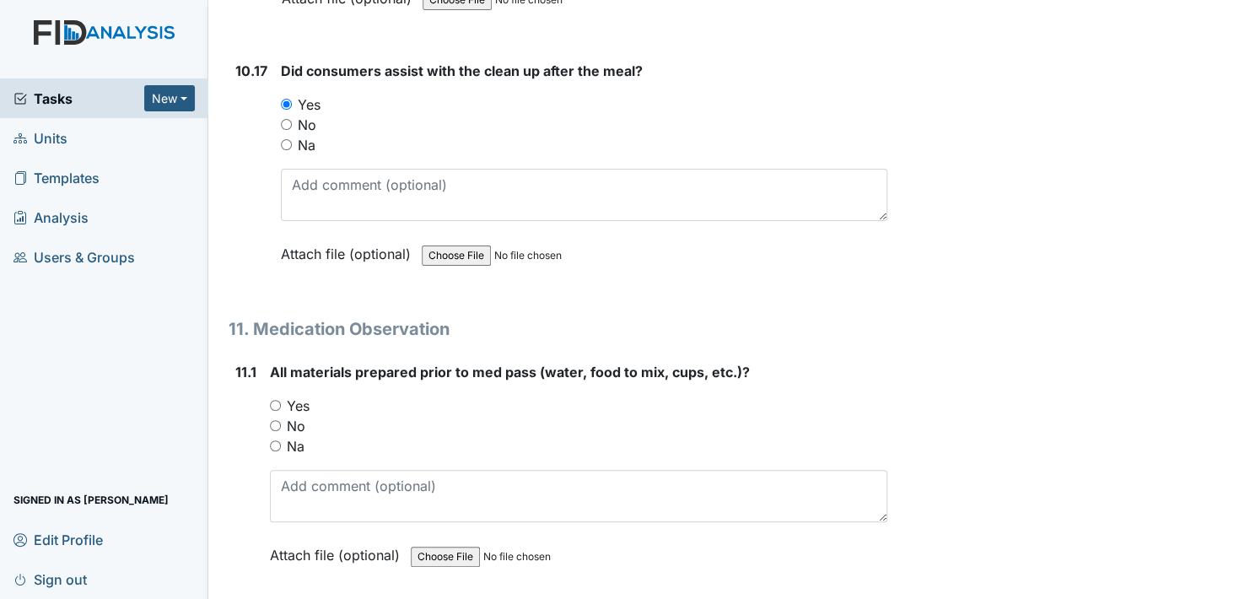
click at [275, 400] on input "Yes" at bounding box center [275, 405] width 11 height 11
radio input "true"
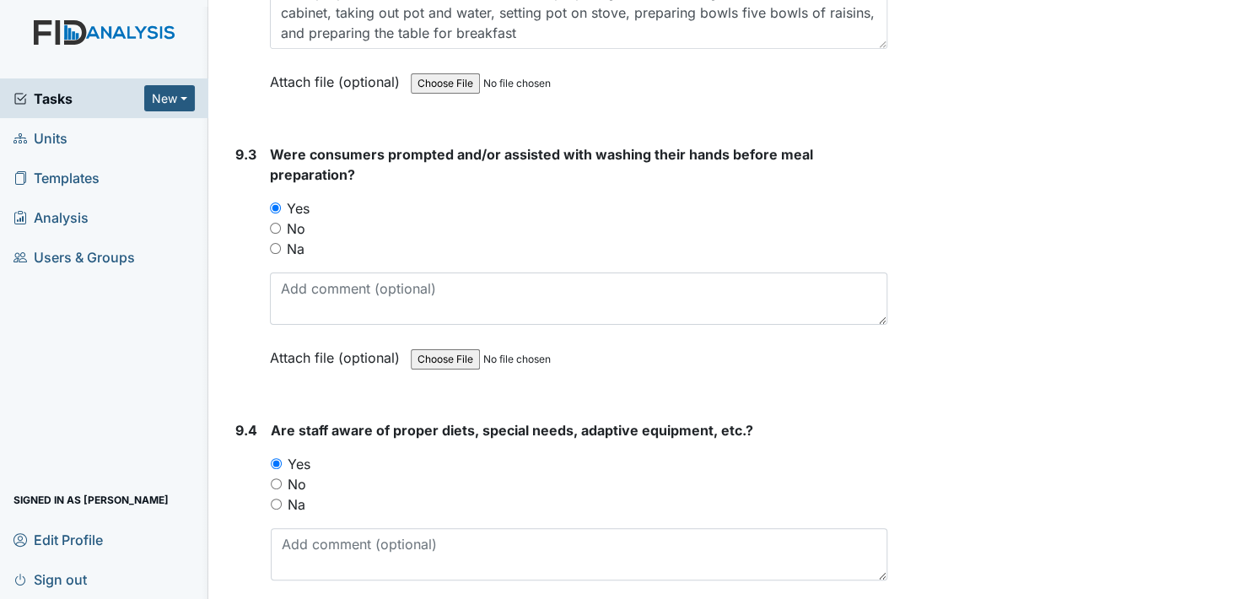
scroll to position [13415, 0]
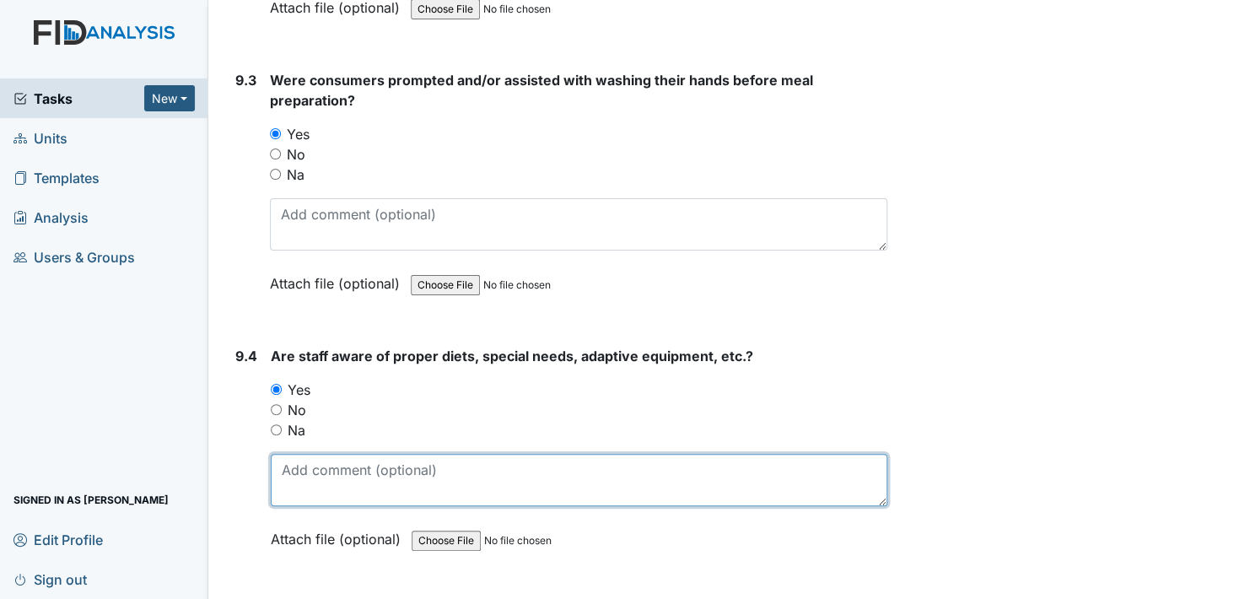
click at [293, 454] on textarea at bounding box center [579, 480] width 617 height 52
click at [318, 454] on textarea "HM observed clients wearing eyeglasses and all other adaptive equipment as pres…" at bounding box center [579, 480] width 617 height 52
click at [856, 454] on textarea "HM observed clients wearing eyeglasses and all other adaptive equipment as pres…" at bounding box center [579, 480] width 617 height 52
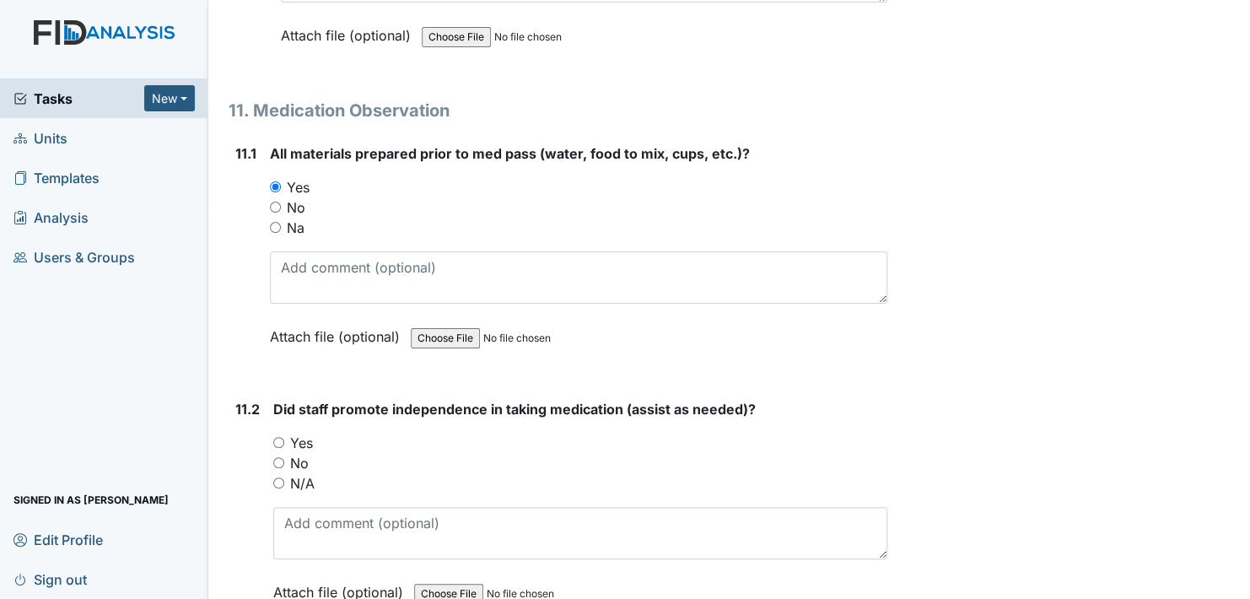
scroll to position [18899, 0]
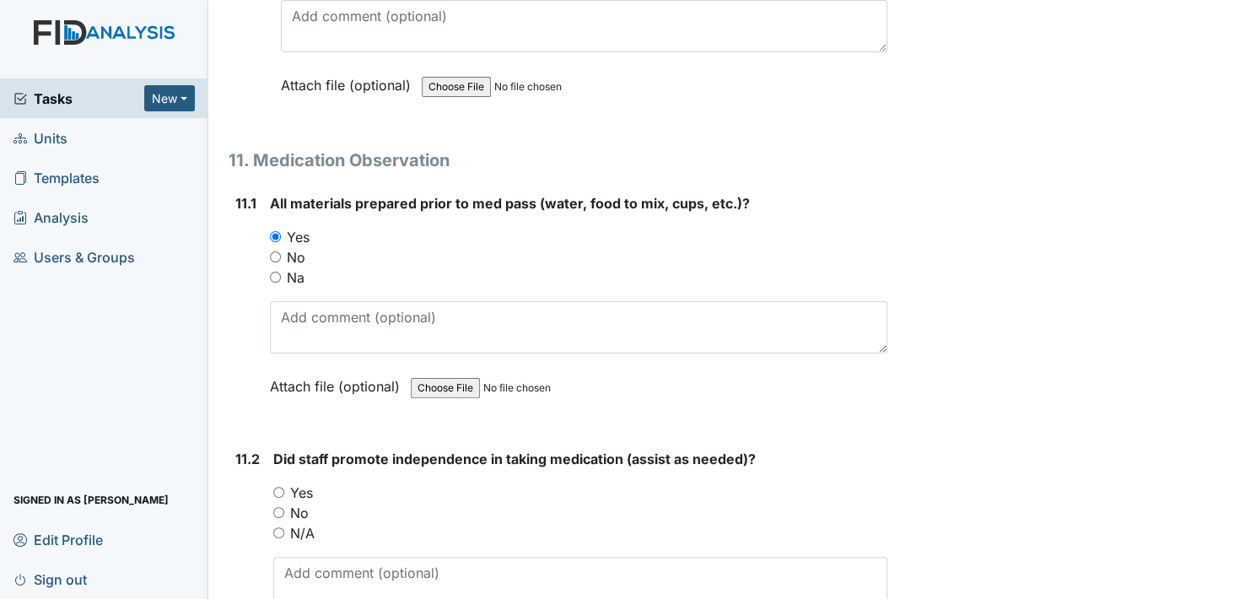
type textarea "HM observed clients wearing eyeglasses and all other adaptive equipment as pres…"
click at [279, 487] on input "Yes" at bounding box center [278, 492] width 11 height 11
radio input "true"
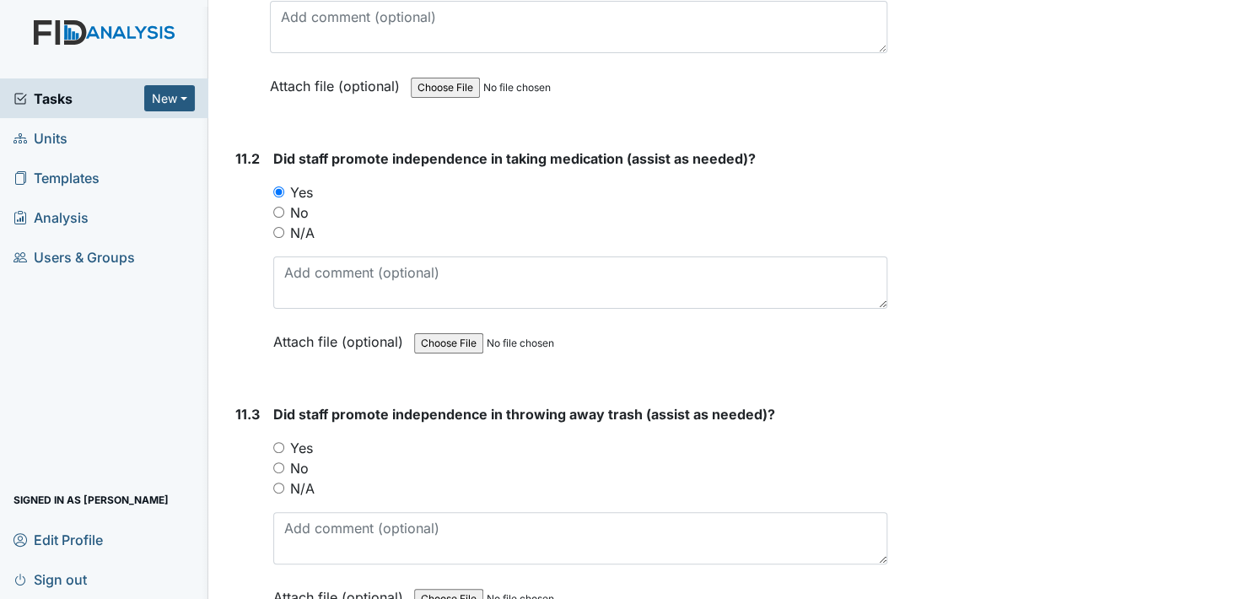
scroll to position [19237, 0]
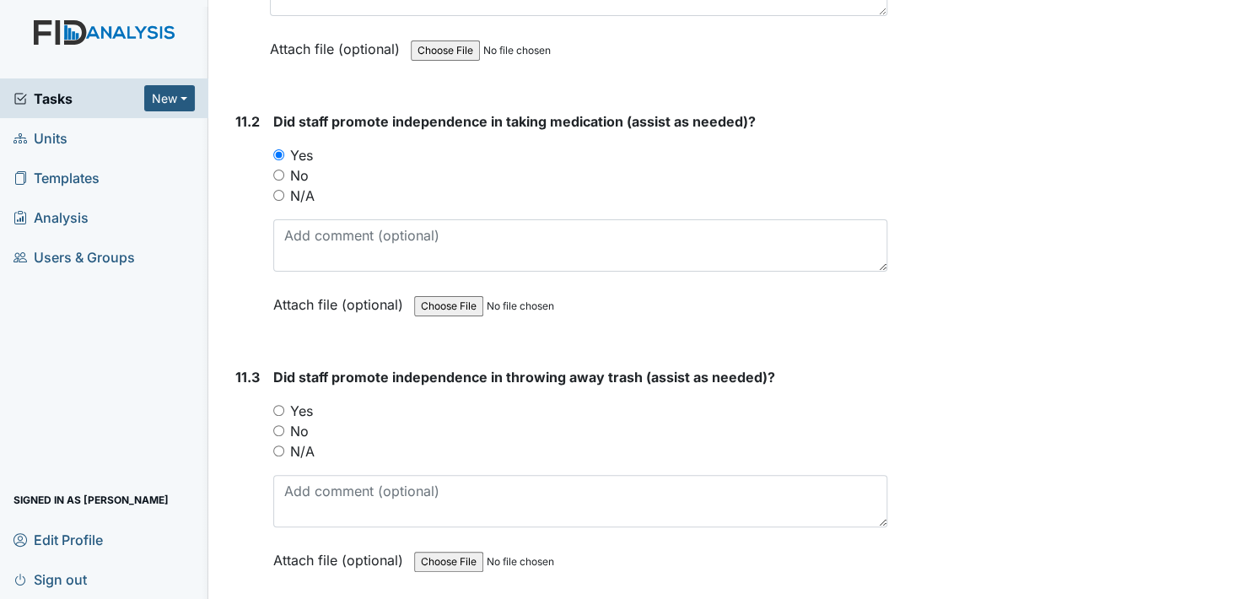
click at [277, 405] on input "Yes" at bounding box center [278, 410] width 11 height 11
radio input "true"
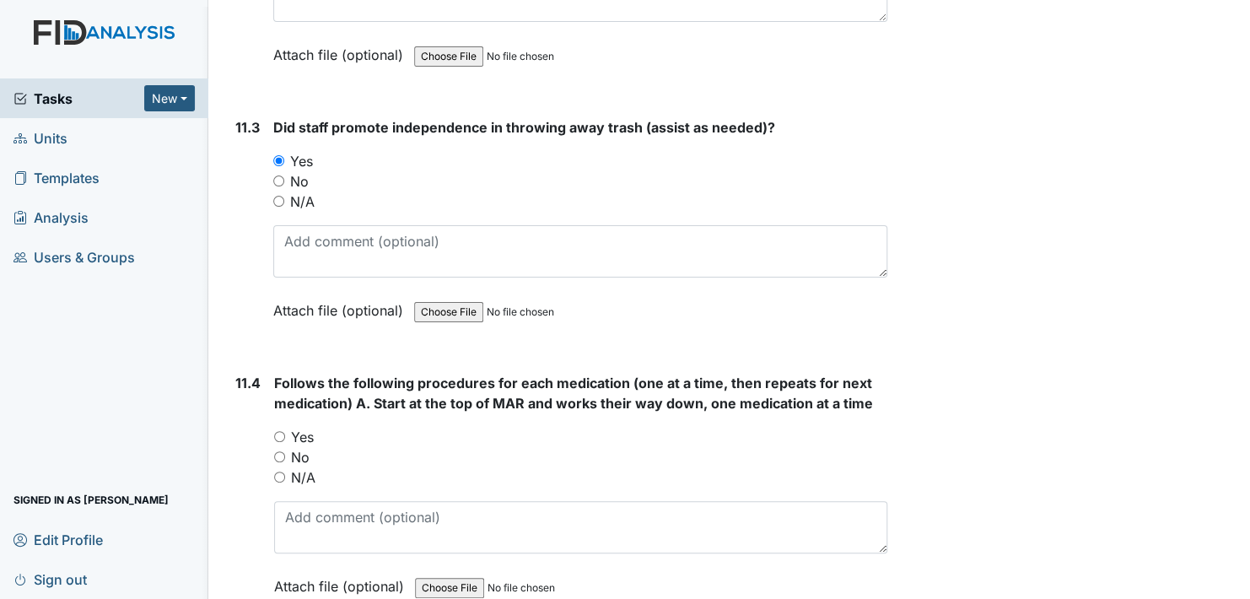
scroll to position [19490, 0]
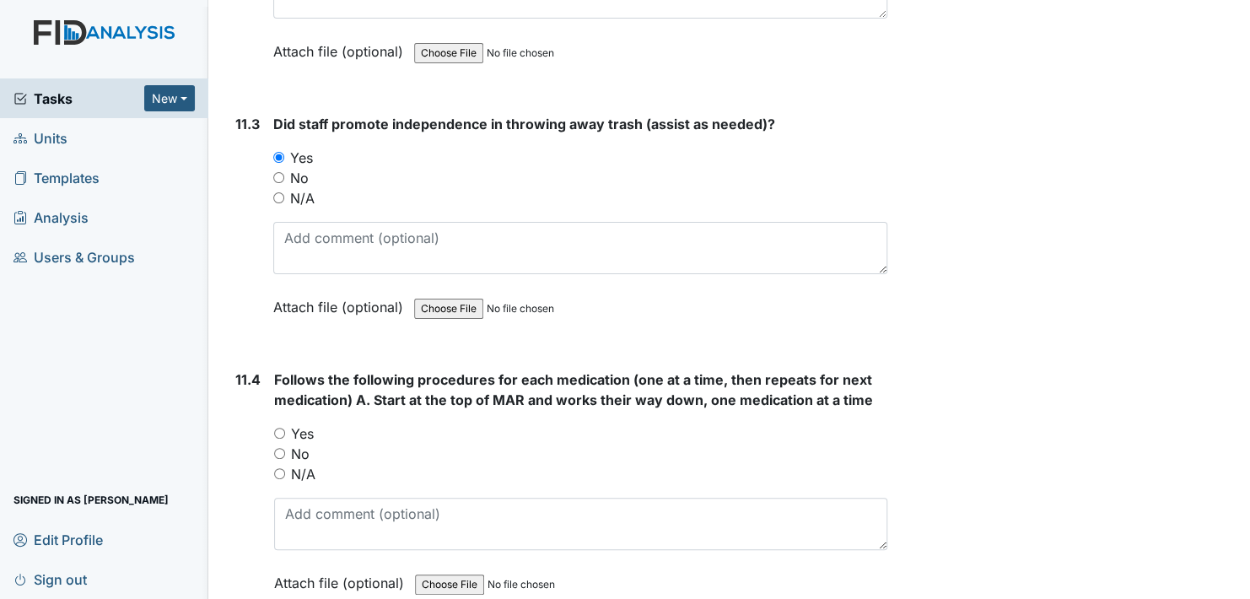
click at [284, 428] on input "Yes" at bounding box center [279, 433] width 11 height 11
radio input "true"
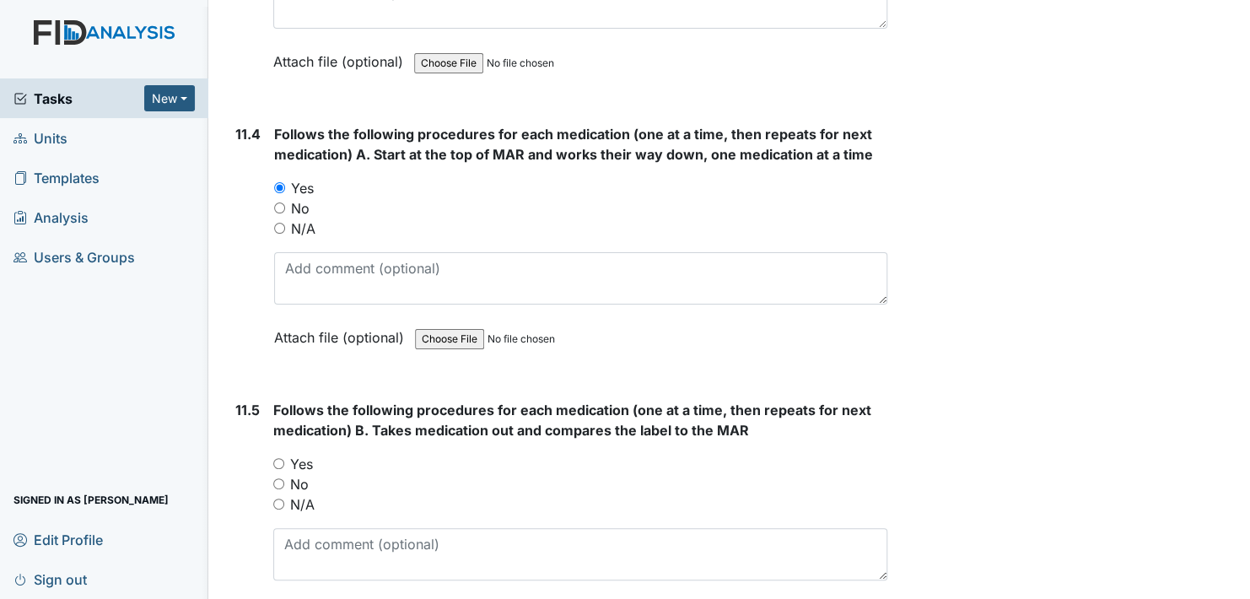
scroll to position [19743, 0]
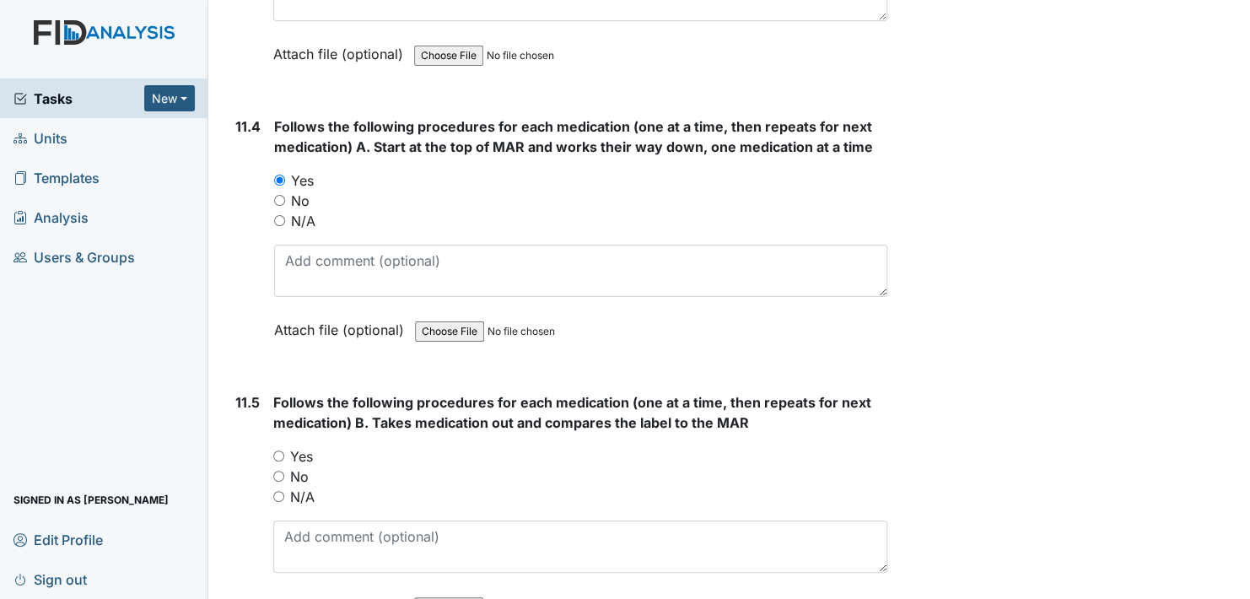
click at [276, 451] on input "Yes" at bounding box center [278, 456] width 11 height 11
radio input "true"
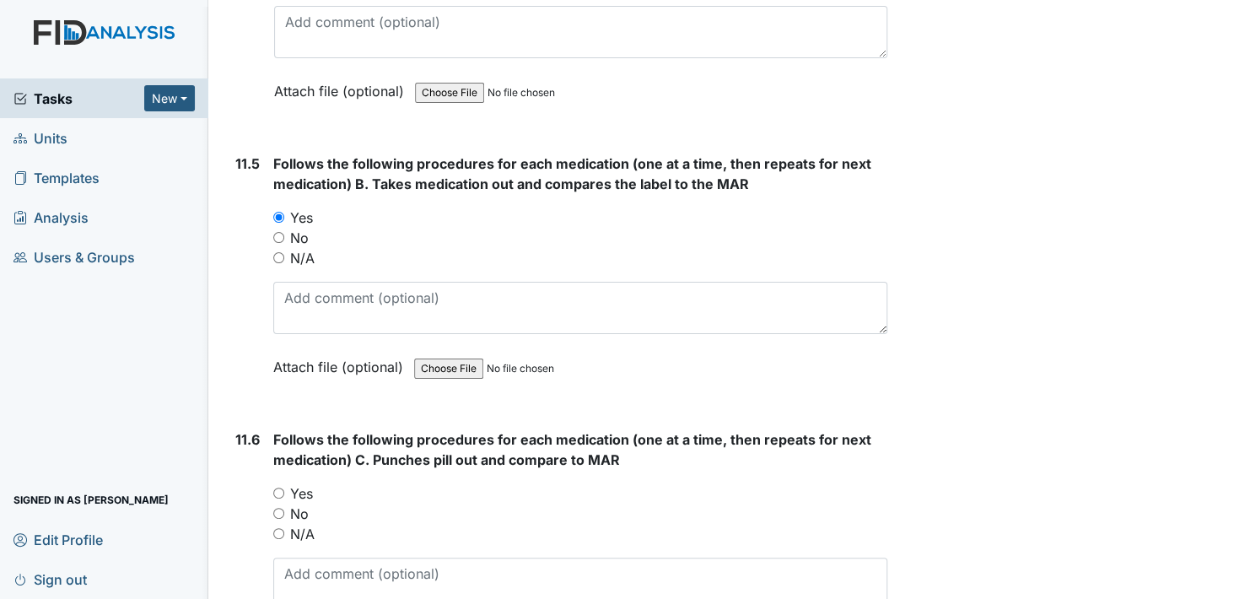
scroll to position [19996, 0]
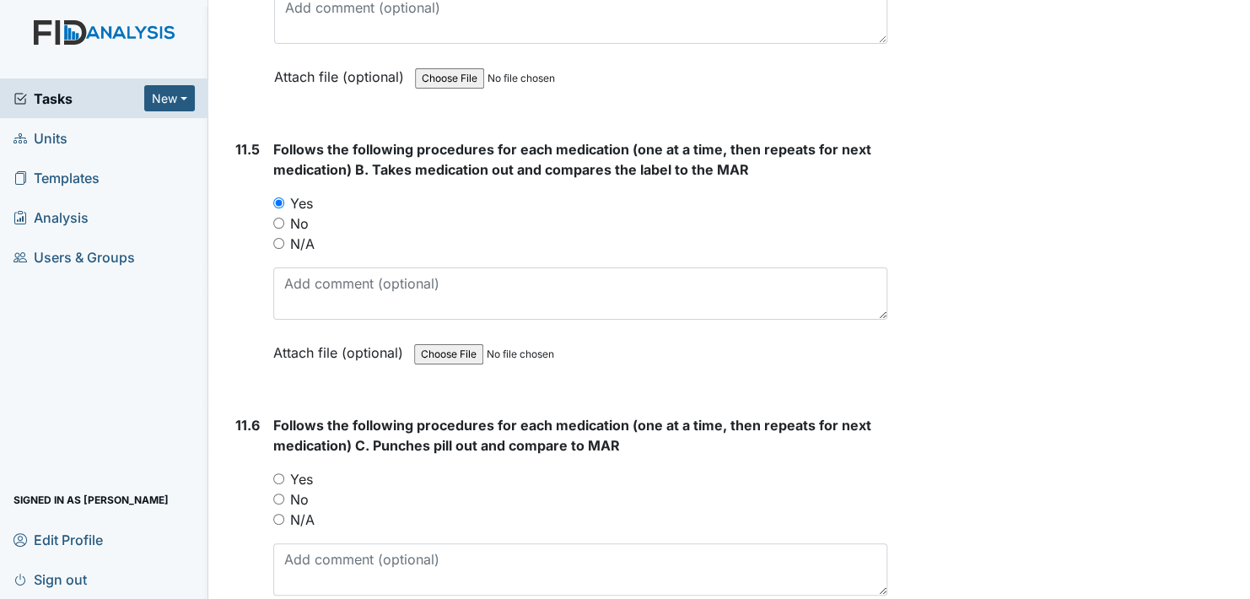
click at [280, 473] on input "Yes" at bounding box center [278, 478] width 11 height 11
radio input "true"
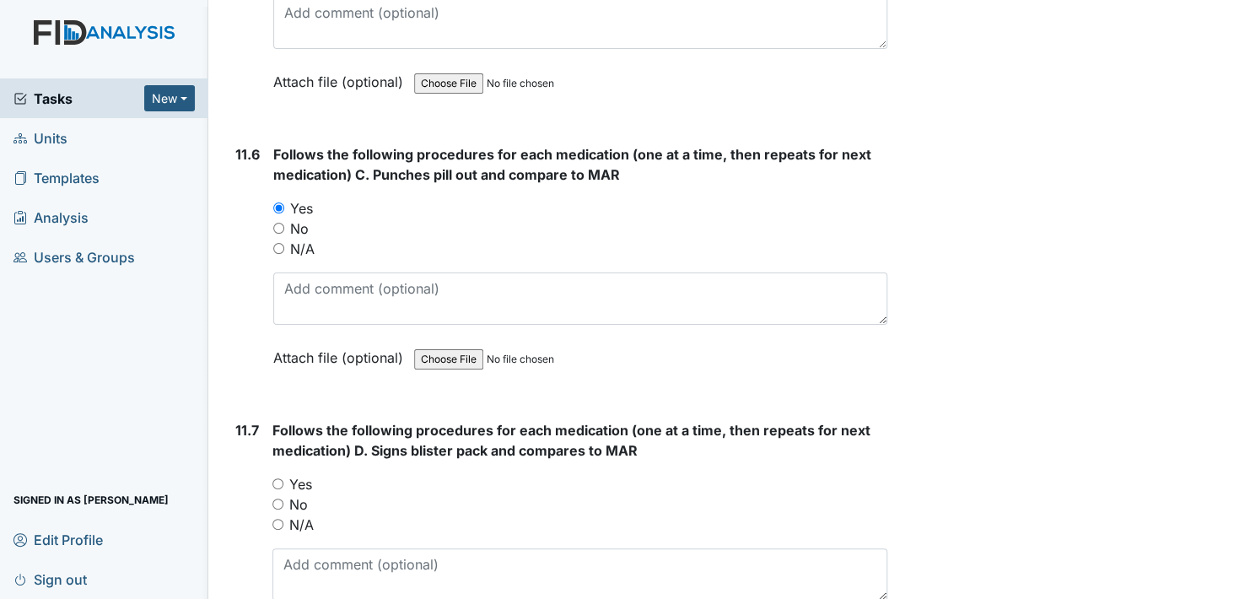
scroll to position [20333, 0]
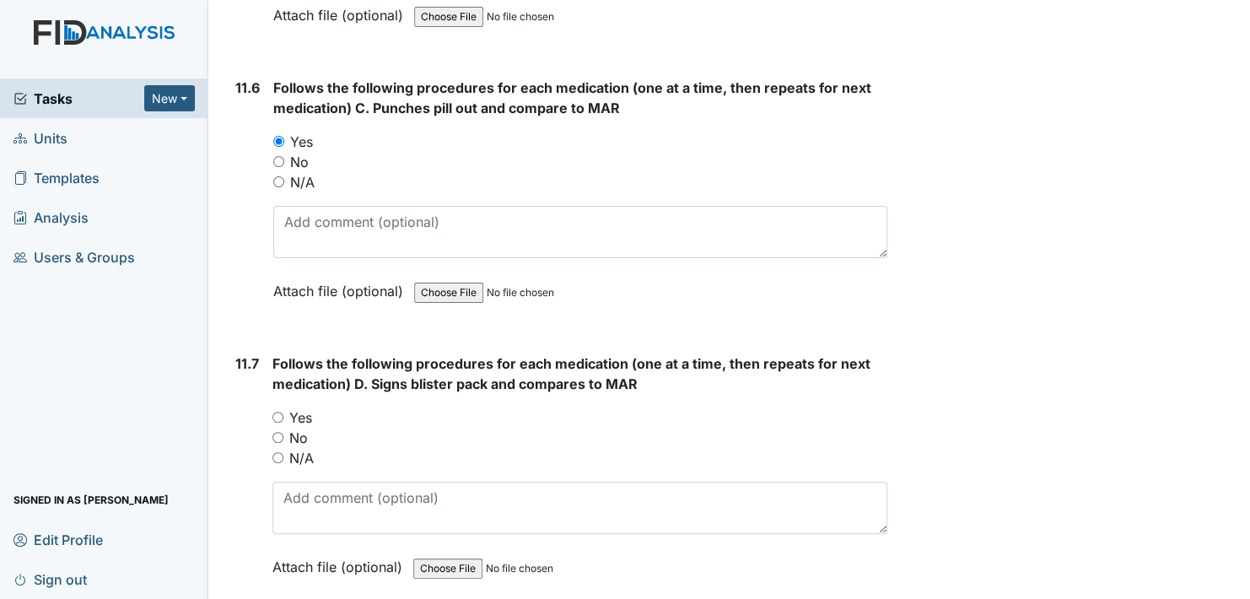
click at [280, 412] on input "Yes" at bounding box center [278, 417] width 11 height 11
radio input "true"
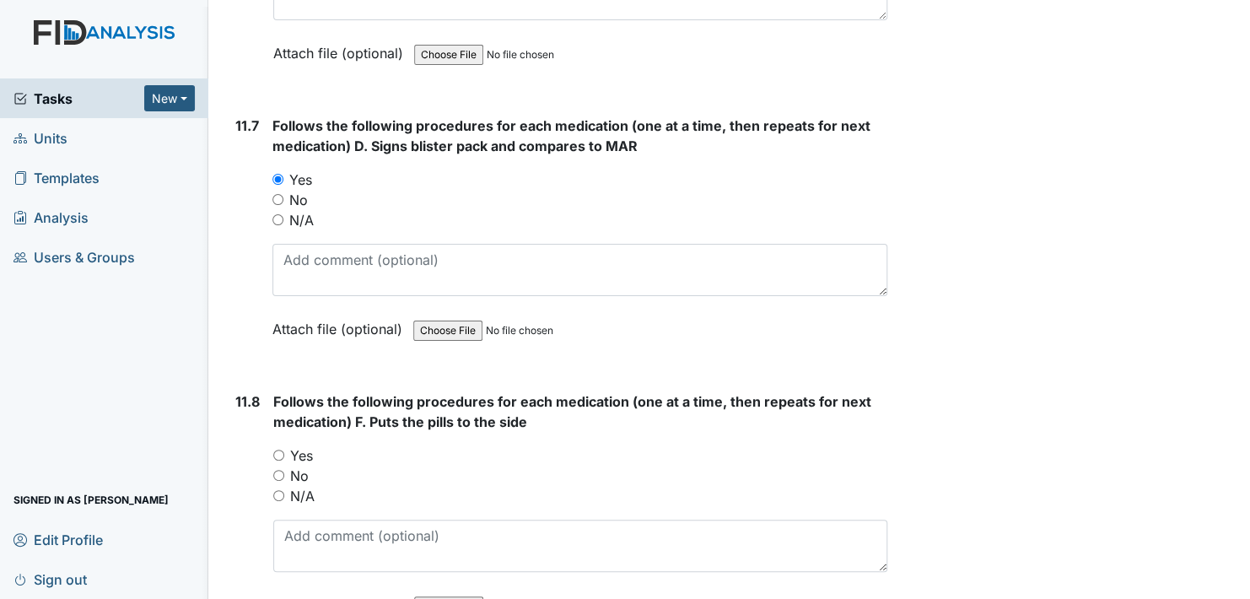
scroll to position [20586, 0]
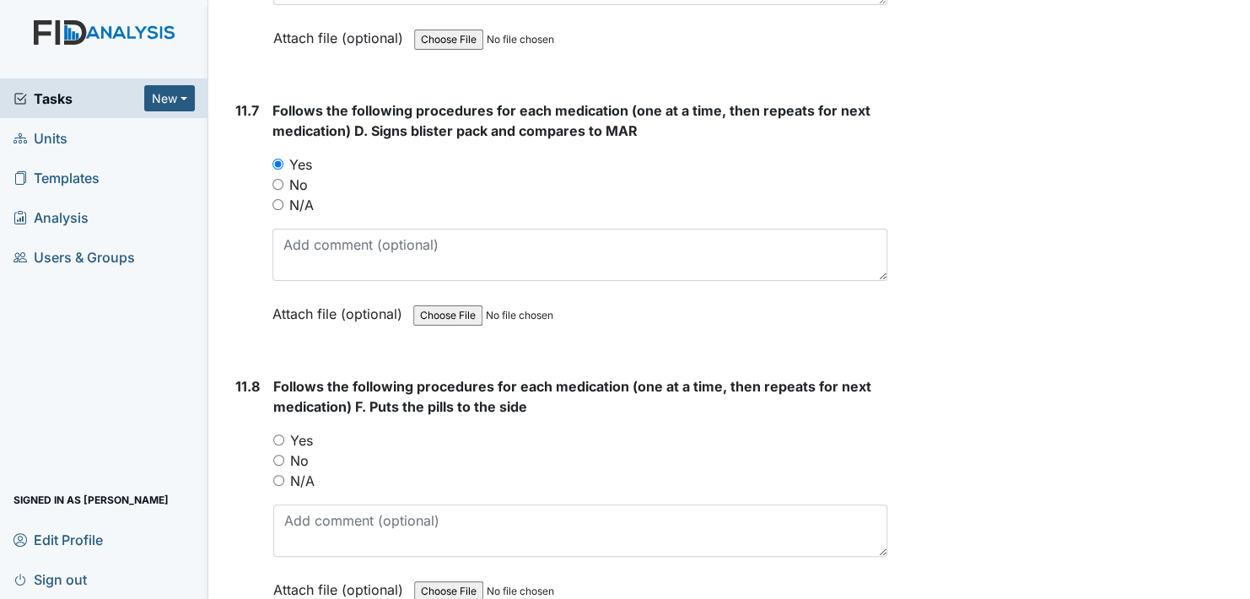
click at [274, 435] on input "Yes" at bounding box center [278, 440] width 11 height 11
radio input "true"
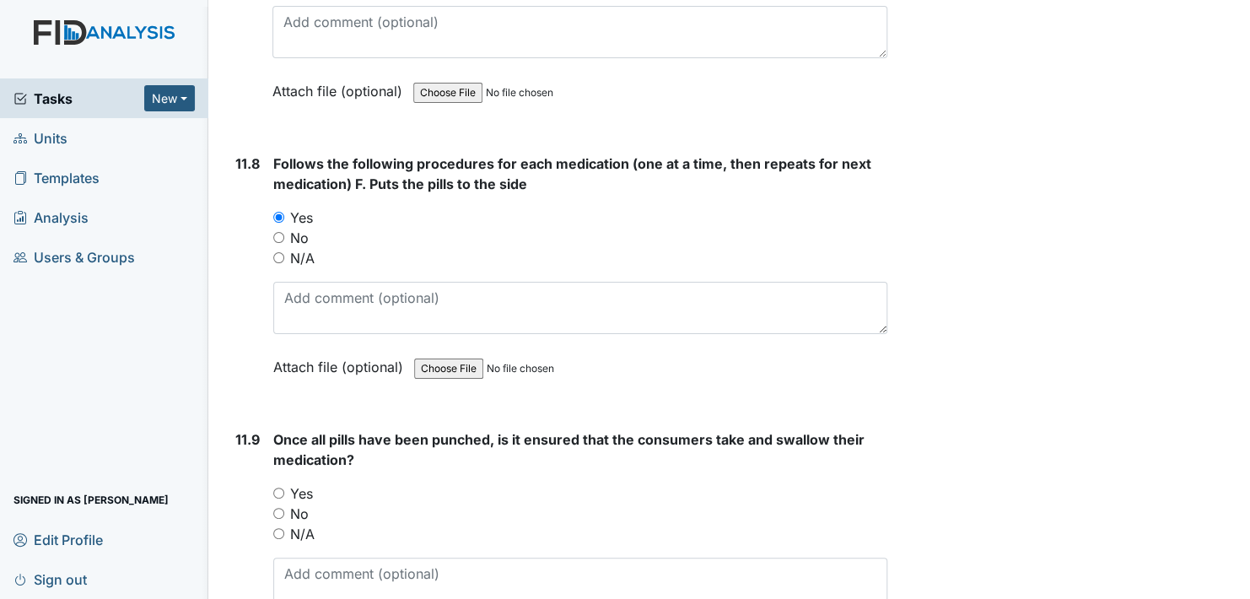
scroll to position [20840, 0]
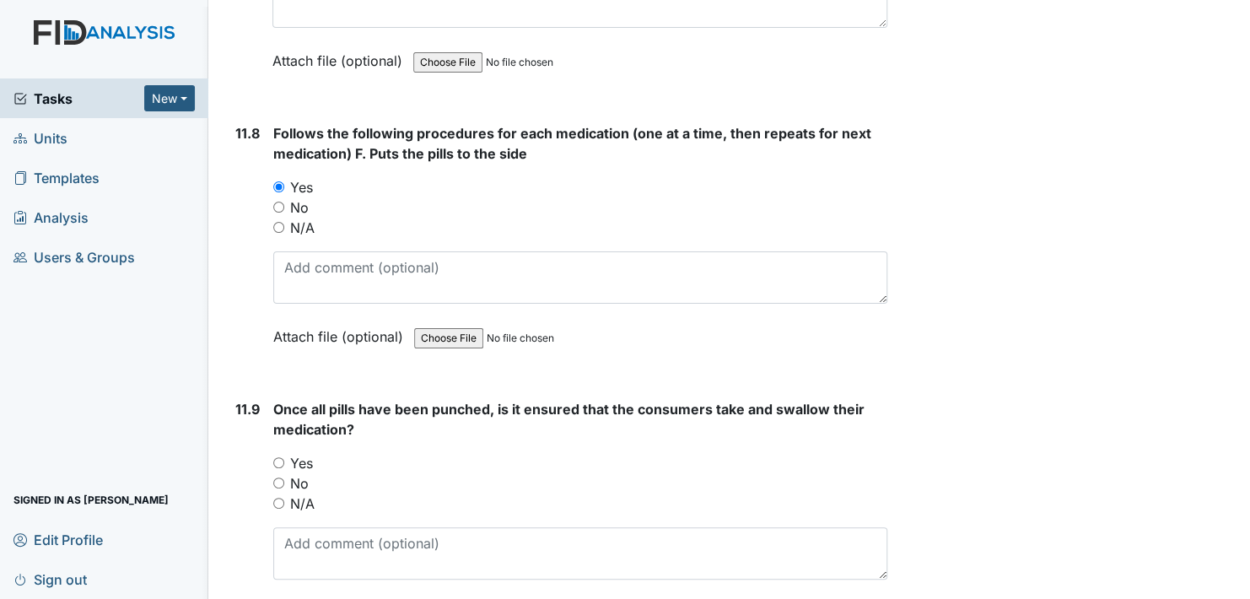
click at [278, 457] on input "Yes" at bounding box center [278, 462] width 11 height 11
radio input "true"
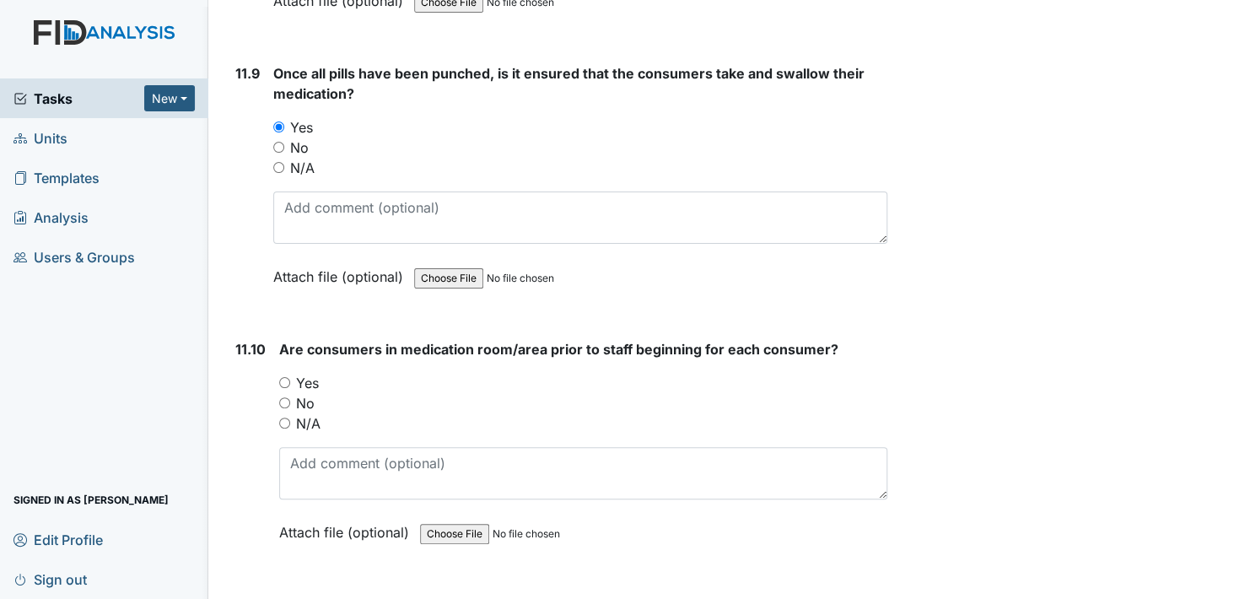
scroll to position [21177, 0]
click at [283, 375] on input "Yes" at bounding box center [284, 380] width 11 height 11
radio input "true"
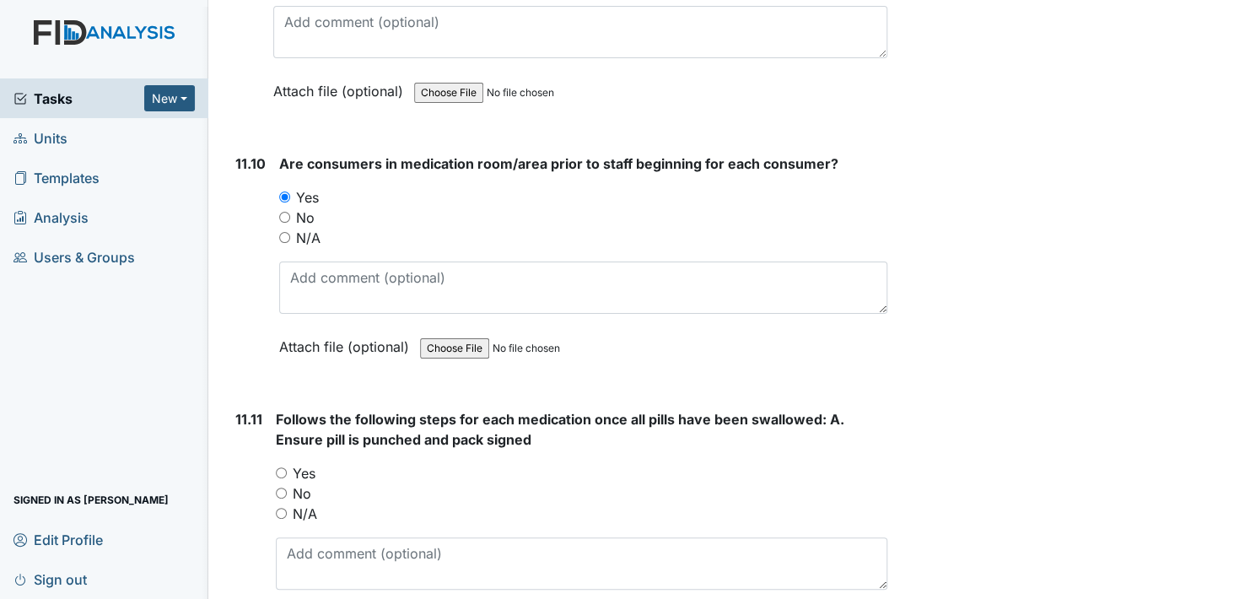
scroll to position [21430, 0]
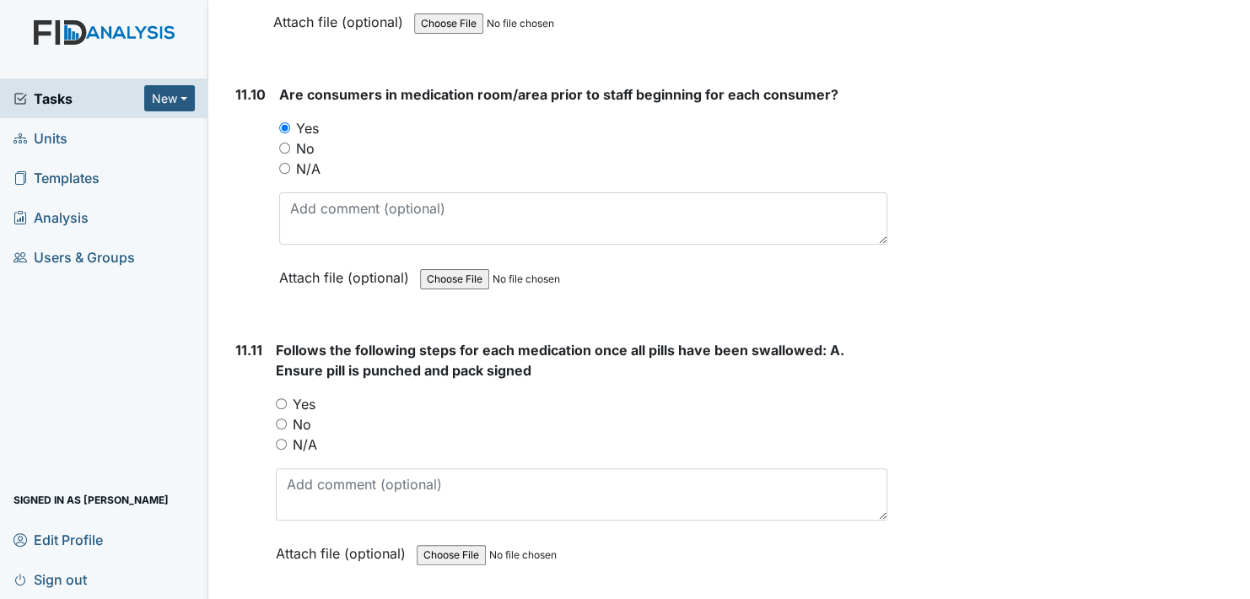
click at [282, 398] on input "Yes" at bounding box center [281, 403] width 11 height 11
radio input "true"
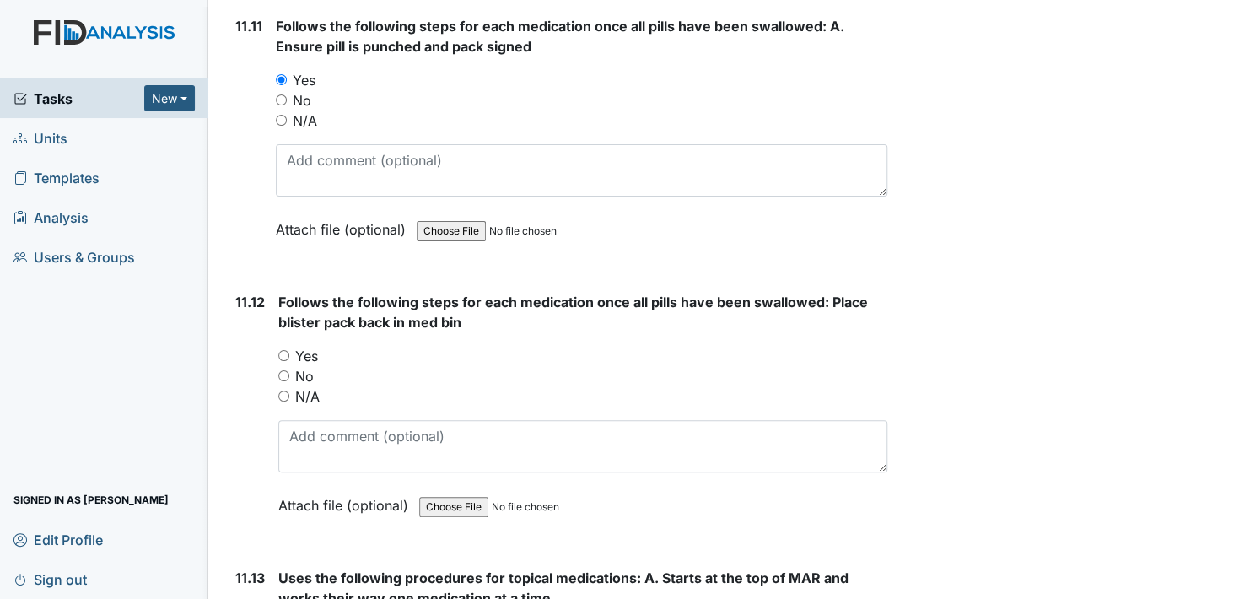
scroll to position [21768, 0]
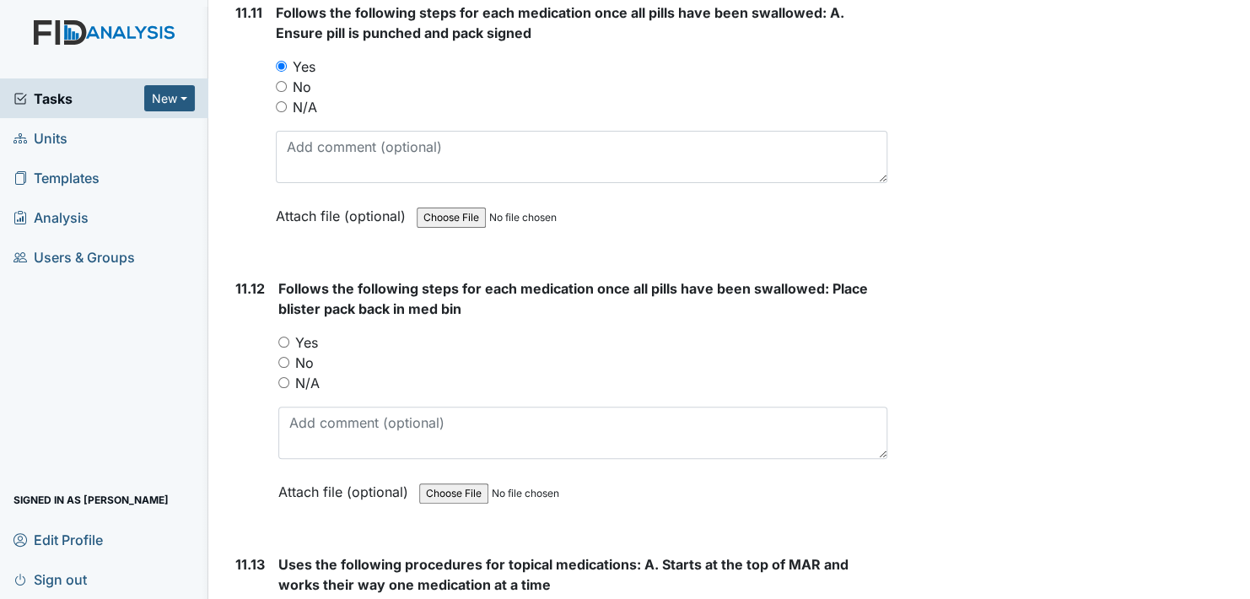
drag, startPoint x: 284, startPoint y: 289, endPoint x: 299, endPoint y: 286, distance: 14.7
click at [284, 337] on input "Yes" at bounding box center [283, 342] width 11 height 11
radio input "true"
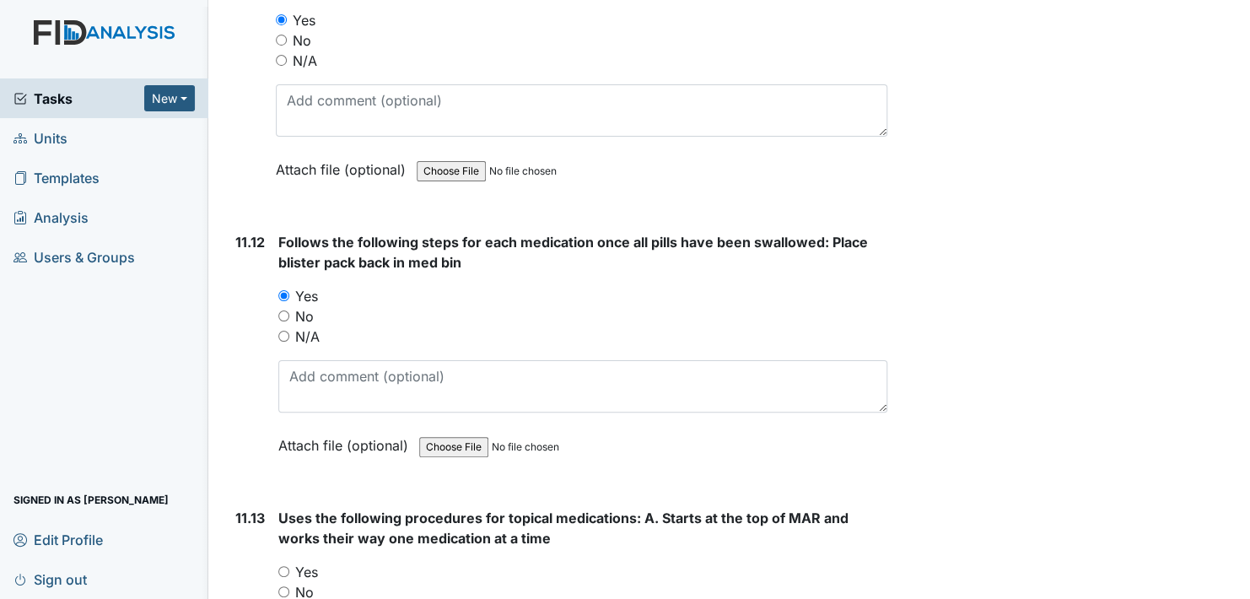
scroll to position [22021, 0]
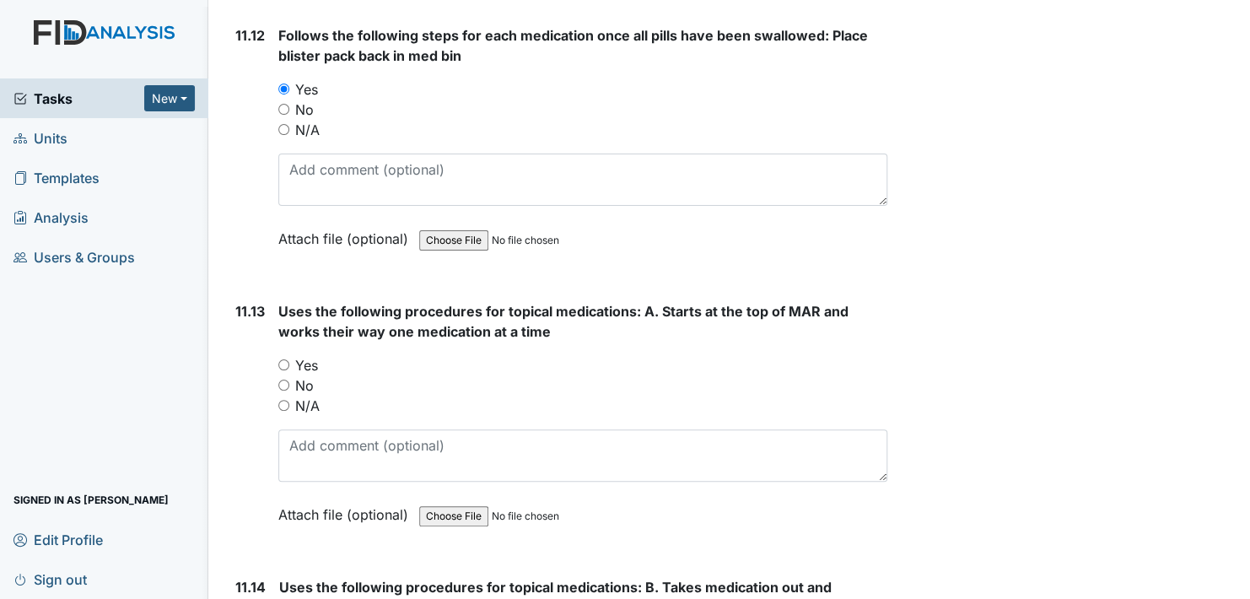
click at [284, 359] on input "Yes" at bounding box center [283, 364] width 11 height 11
radio input "true"
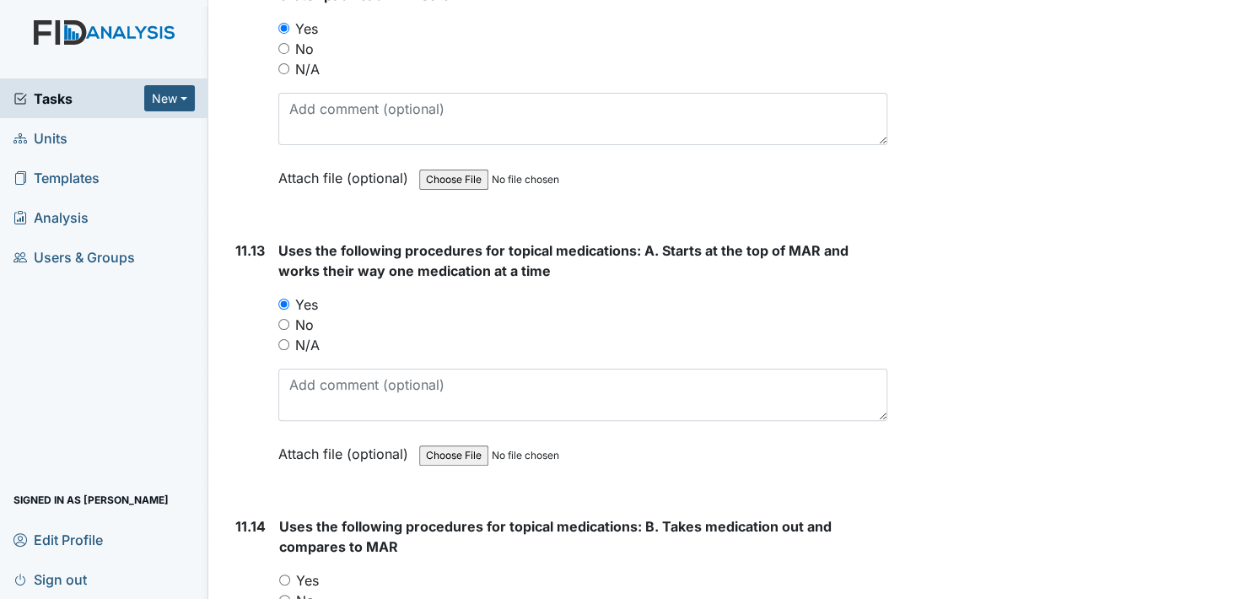
scroll to position [22274, 0]
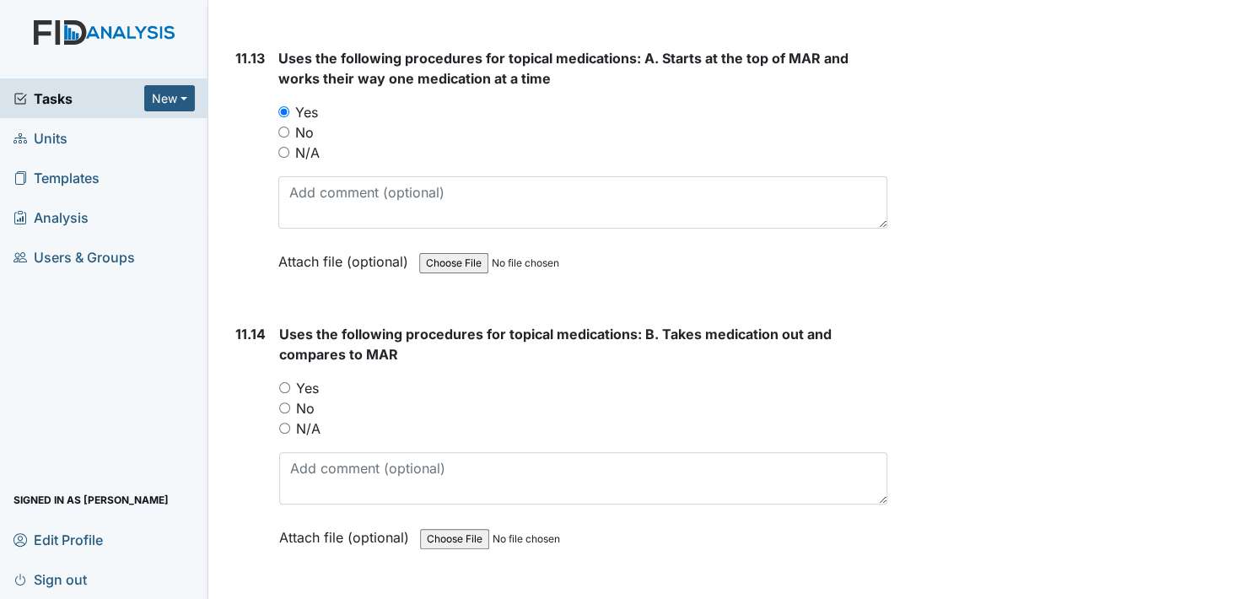
click at [285, 382] on input "Yes" at bounding box center [284, 387] width 11 height 11
radio input "true"
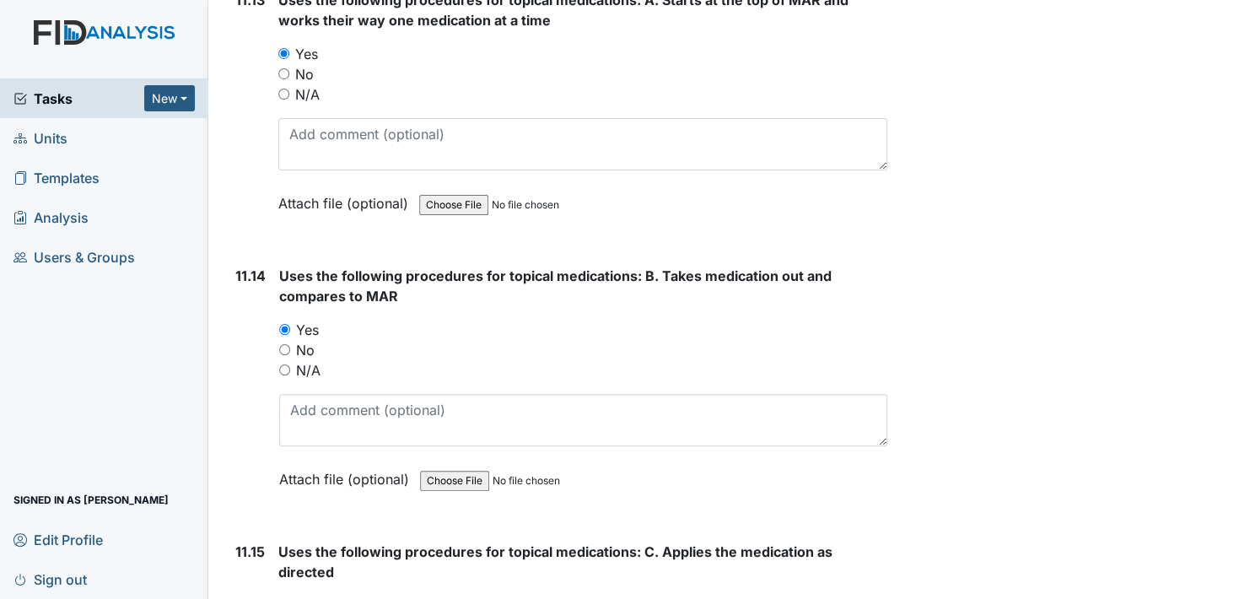
scroll to position [22527, 0]
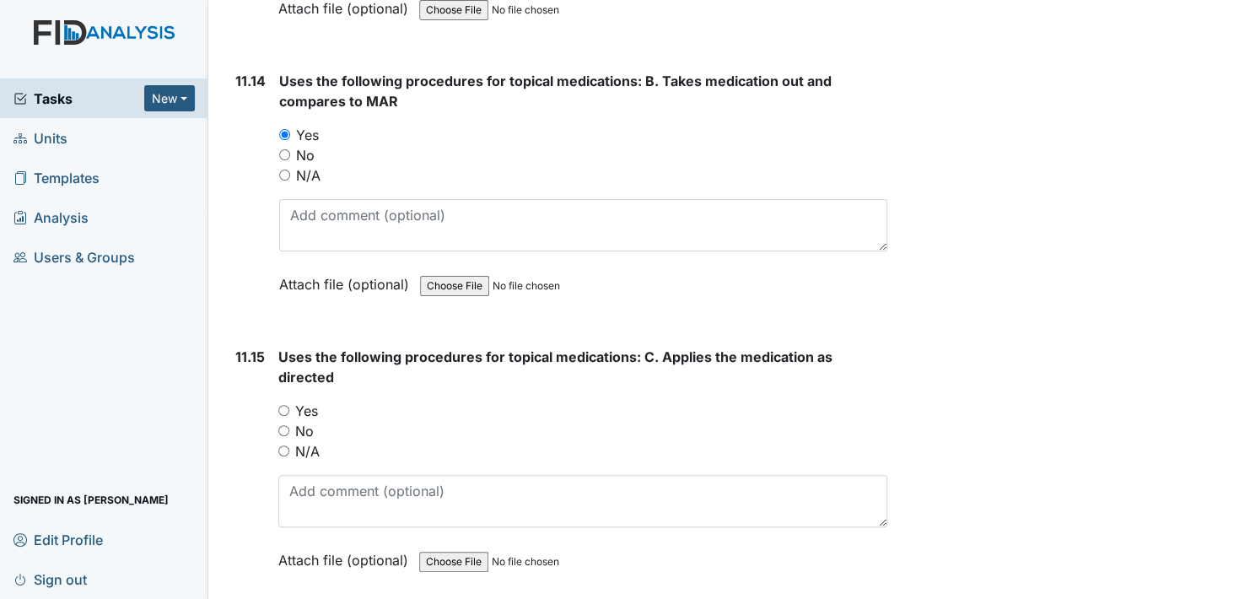
click at [283, 405] on input "Yes" at bounding box center [283, 410] width 11 height 11
radio input "true"
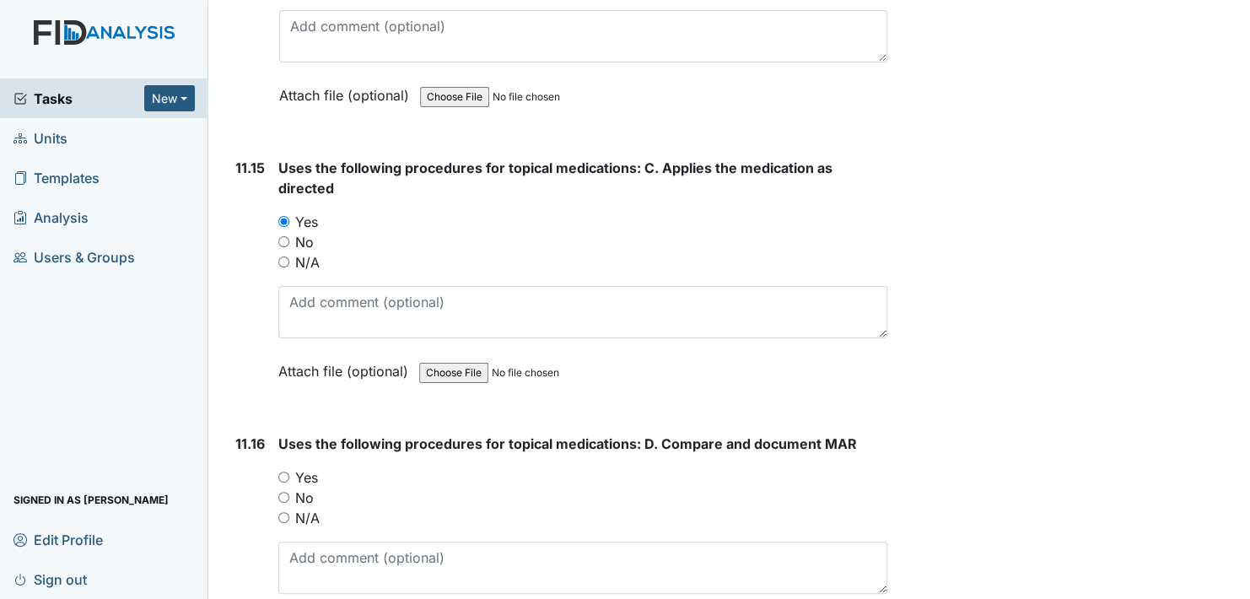
scroll to position [22780, 0]
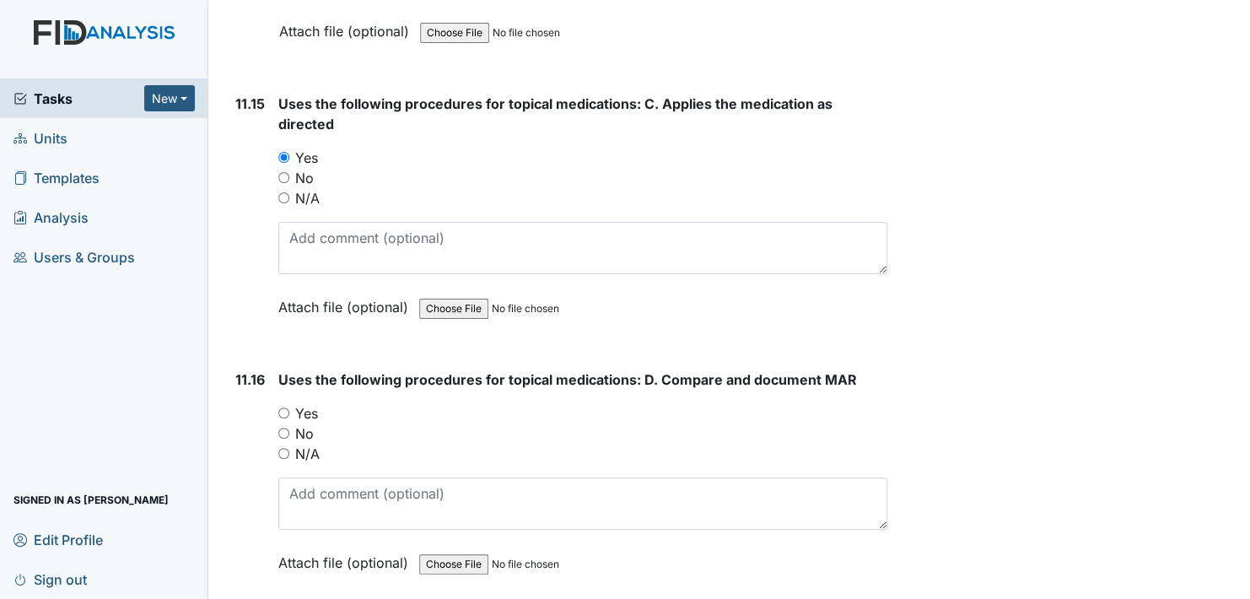
click at [289, 408] on input "Yes" at bounding box center [283, 413] width 11 height 11
radio input "true"
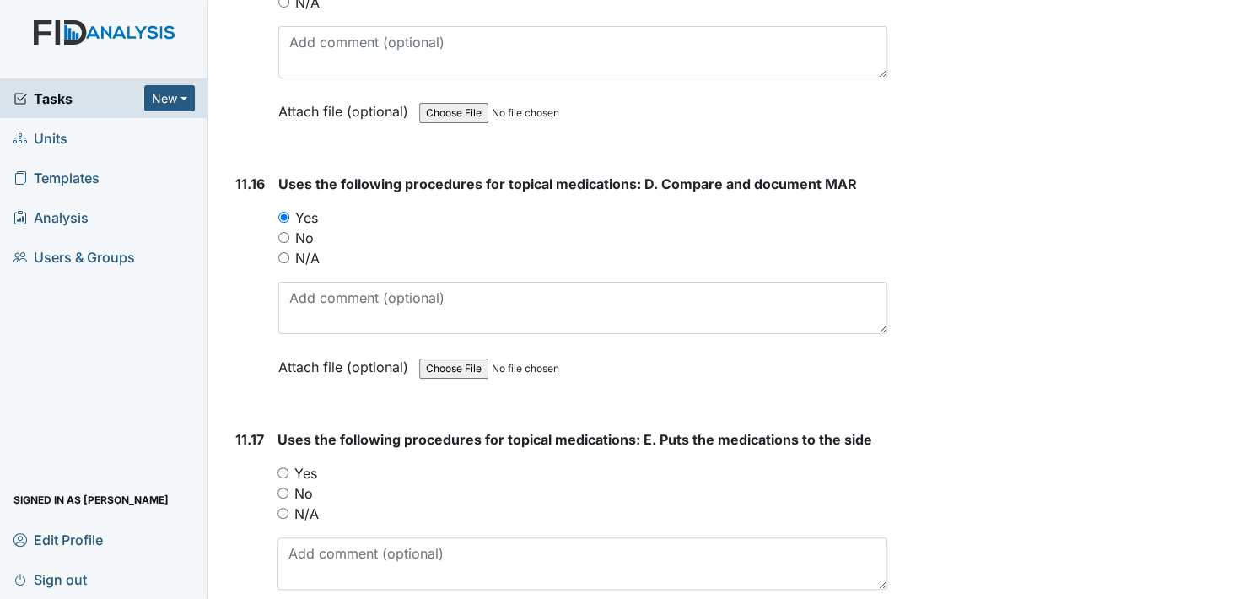
scroll to position [23033, 0]
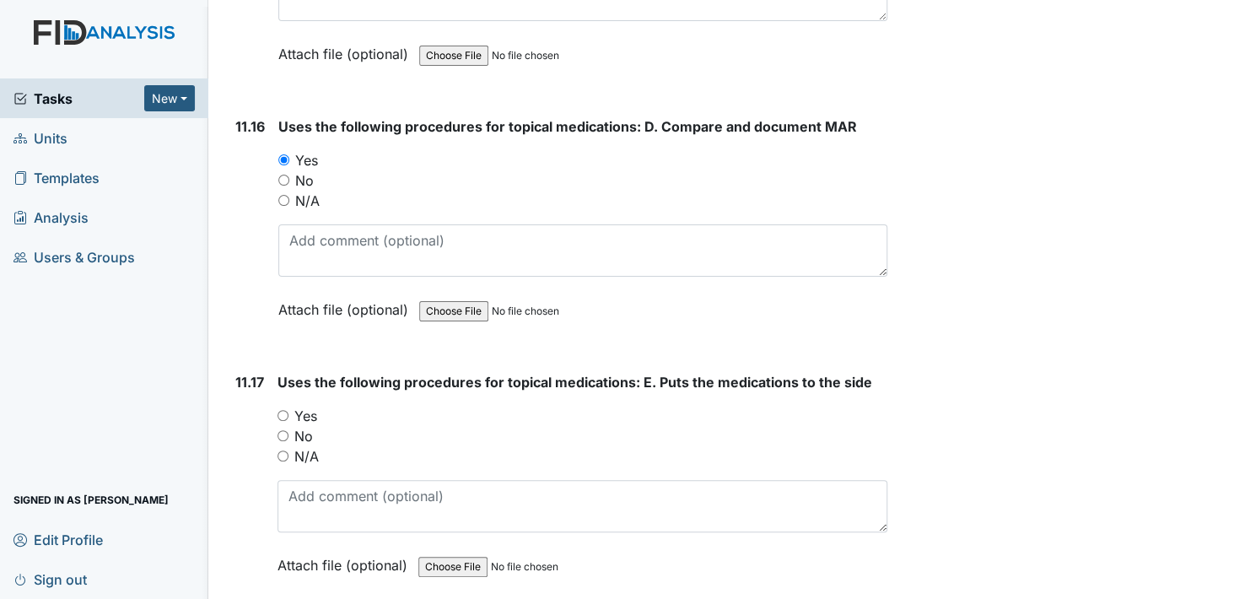
click at [281, 410] on input "Yes" at bounding box center [283, 415] width 11 height 11
radio input "true"
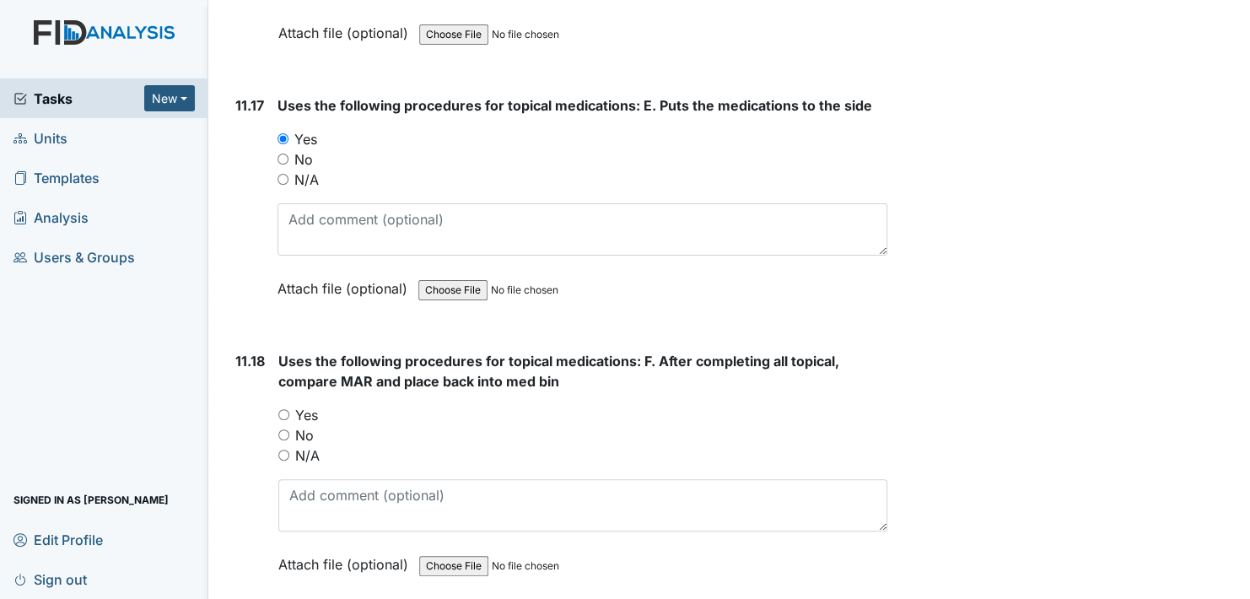
scroll to position [23371, 0]
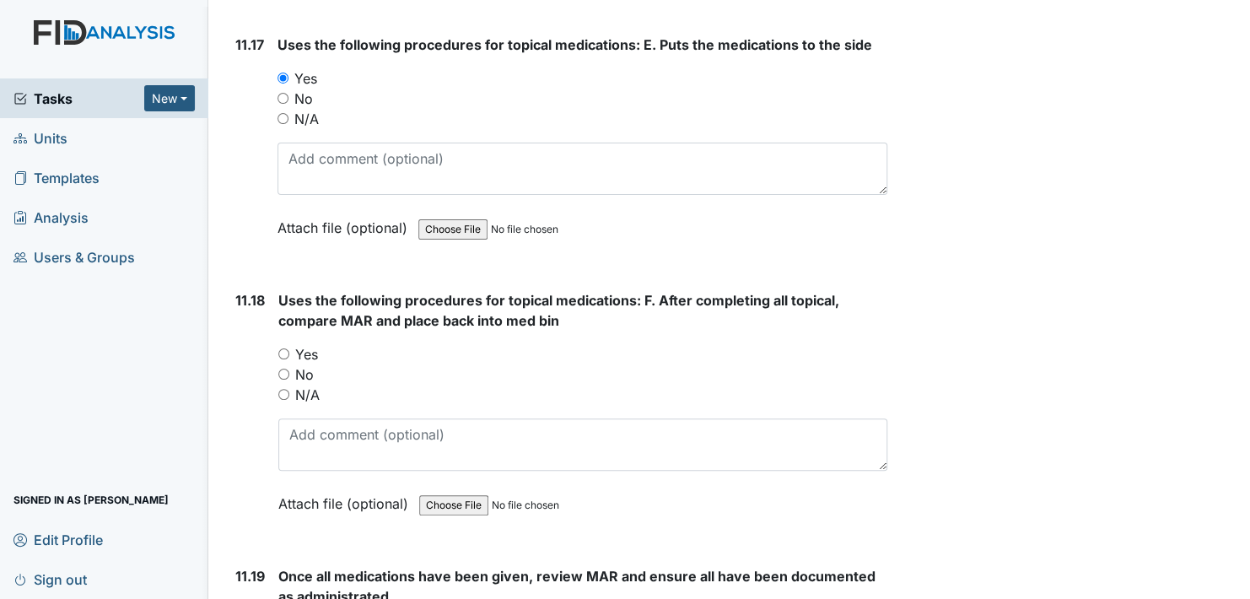
click at [281, 348] on input "Yes" at bounding box center [283, 353] width 11 height 11
radio input "true"
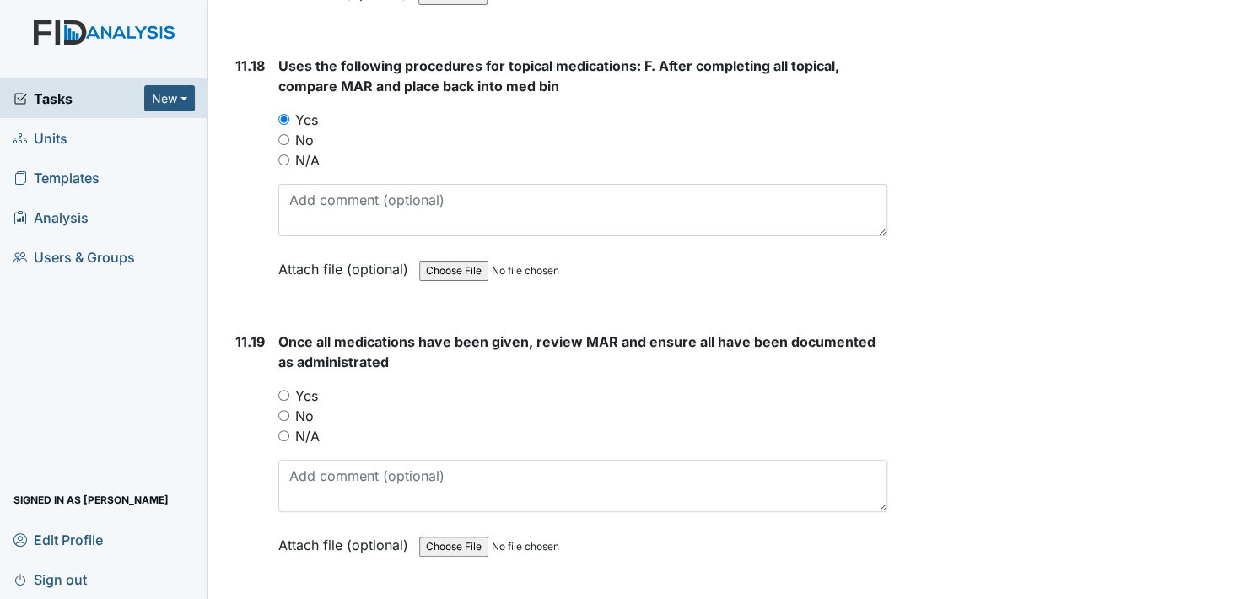
scroll to position [23624, 0]
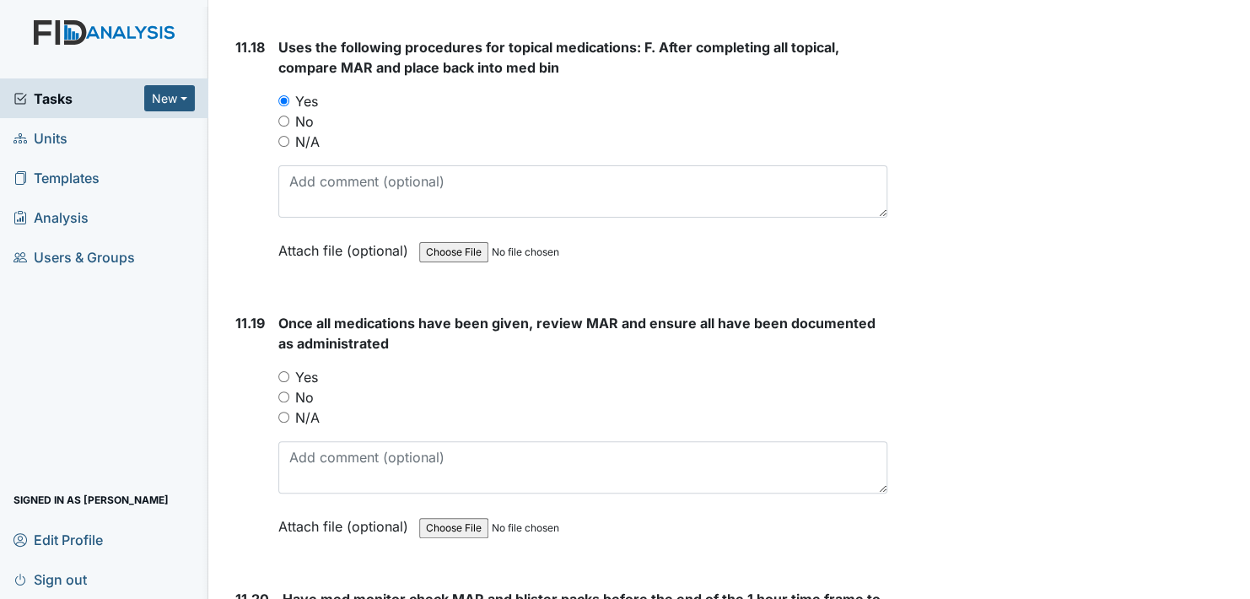
click at [287, 371] on input "Yes" at bounding box center [283, 376] width 11 height 11
radio input "true"
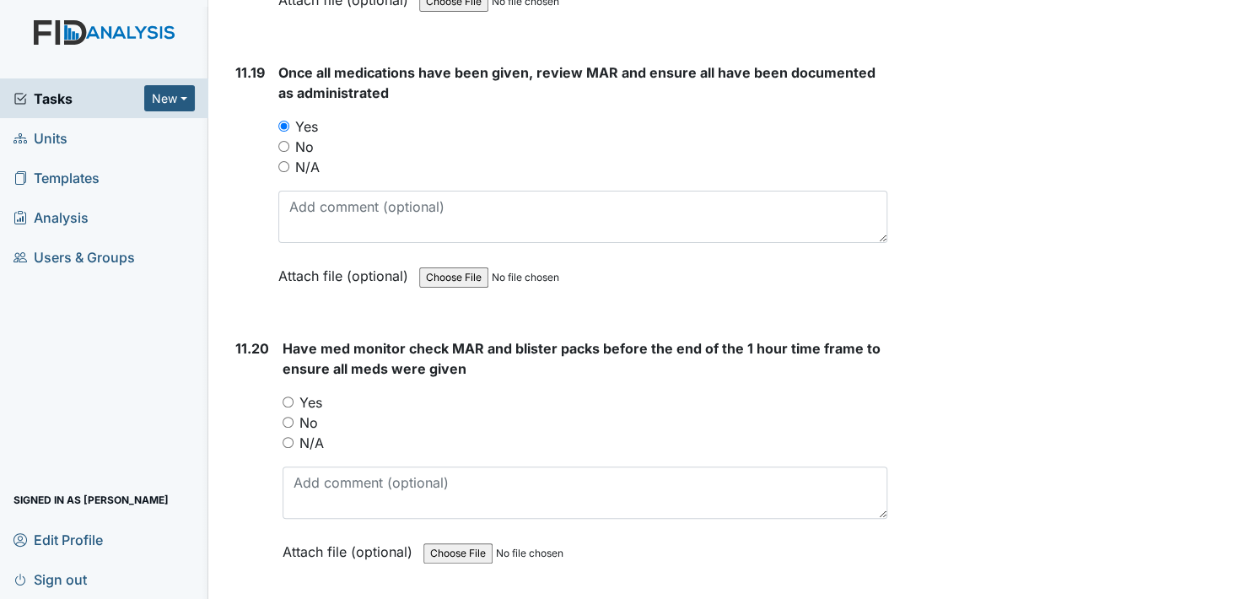
scroll to position [23877, 0]
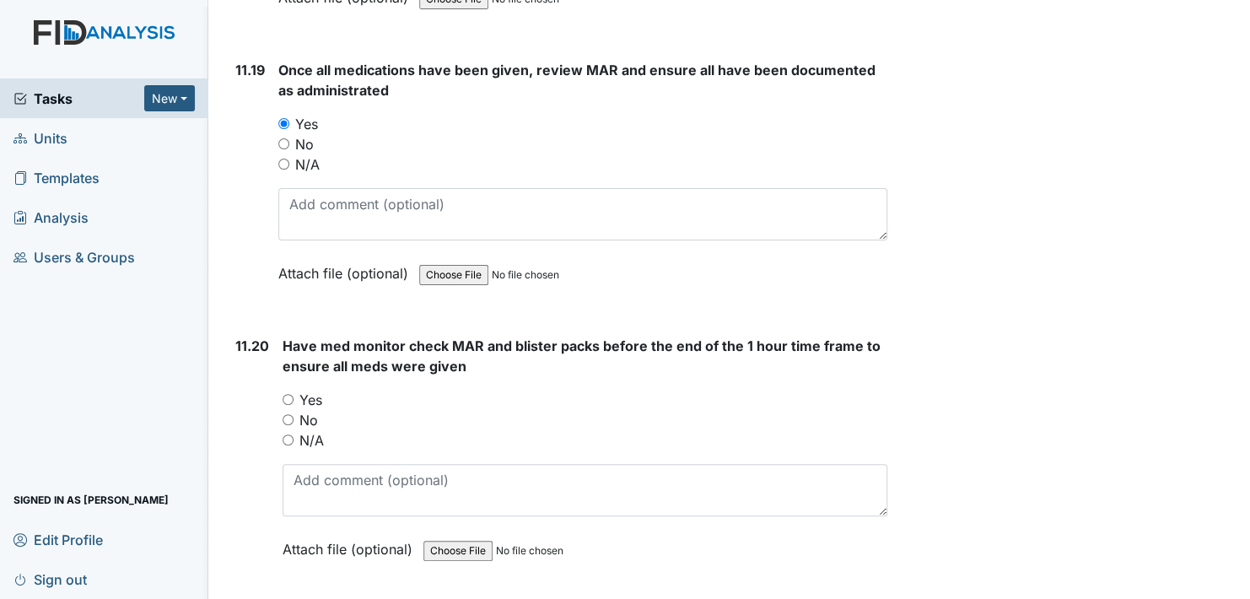
click at [289, 394] on input "Yes" at bounding box center [288, 399] width 11 height 11
radio input "true"
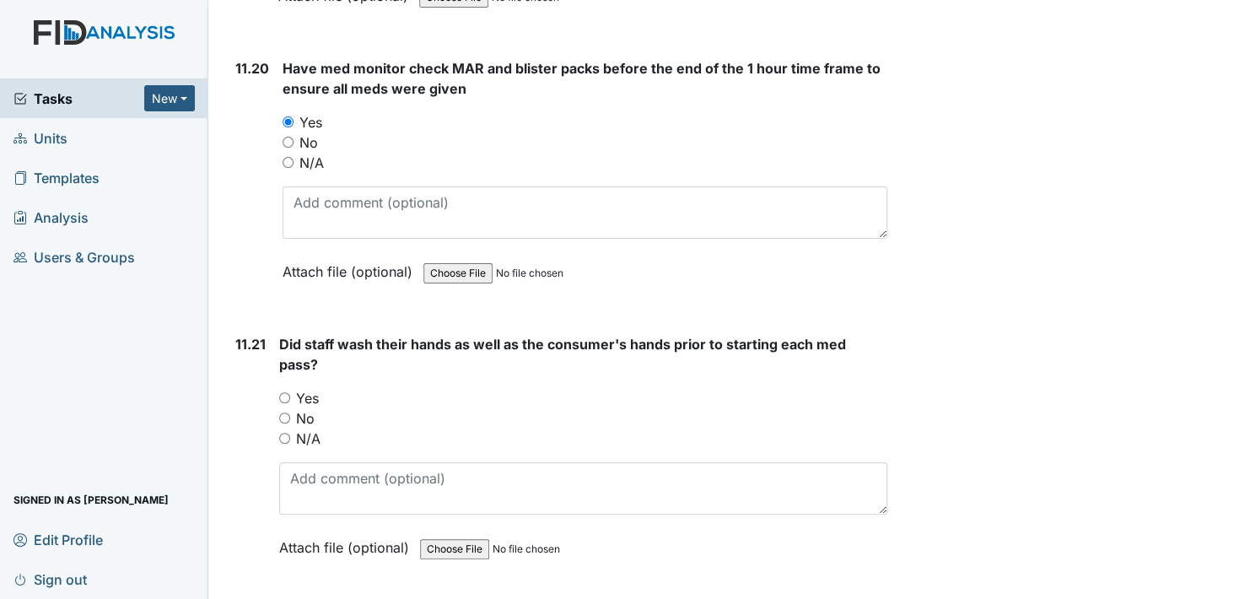
scroll to position [24214, 0]
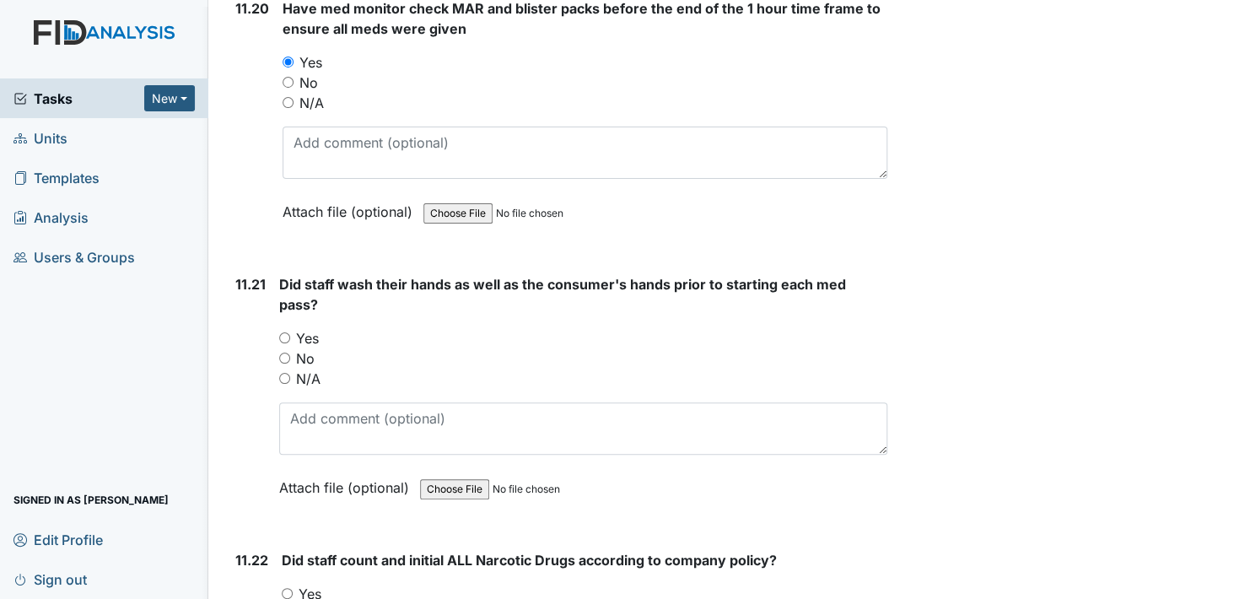
click at [285, 332] on input "Yes" at bounding box center [284, 337] width 11 height 11
radio input "true"
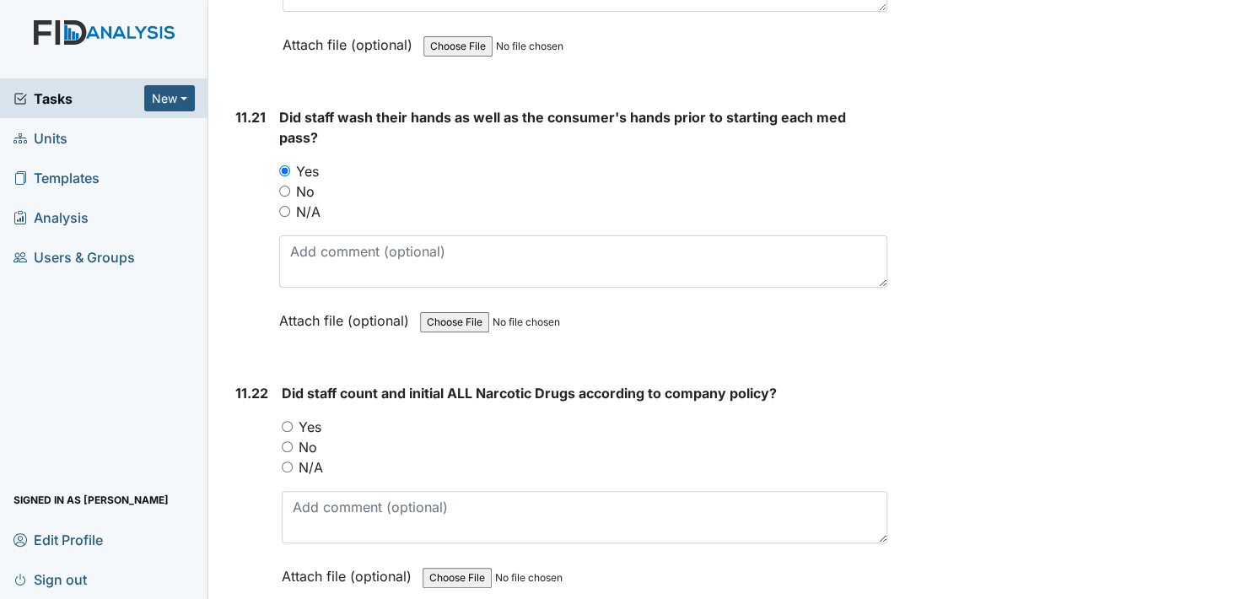
scroll to position [24383, 0]
click at [284, 419] on input "Yes" at bounding box center [287, 424] width 11 height 11
radio input "true"
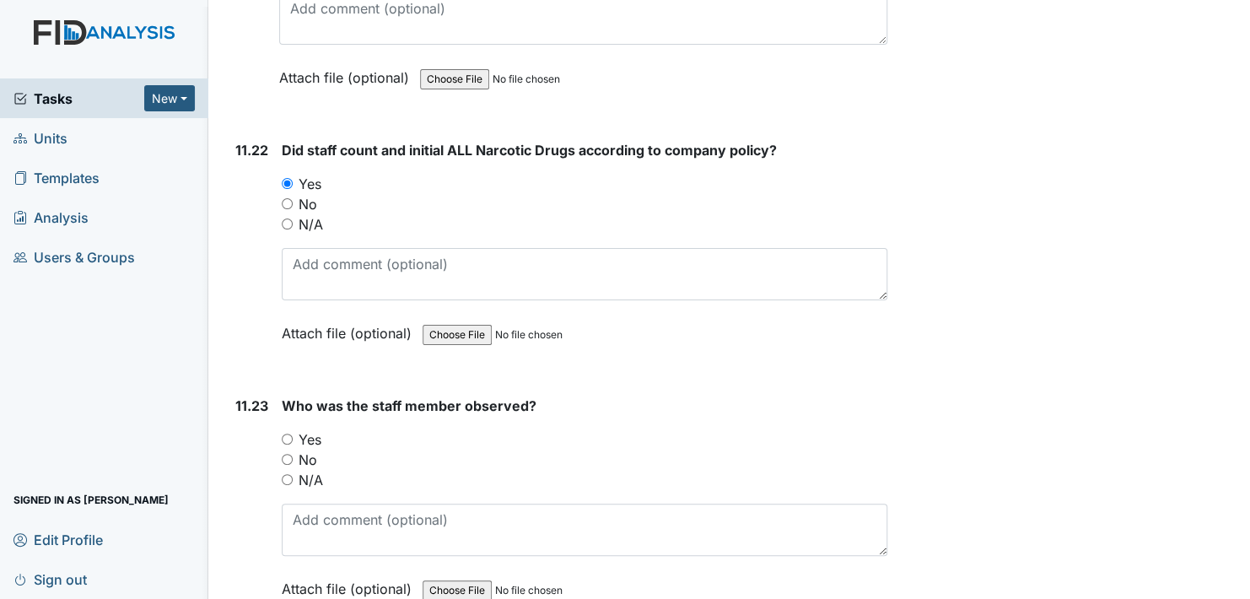
scroll to position [24636, 0]
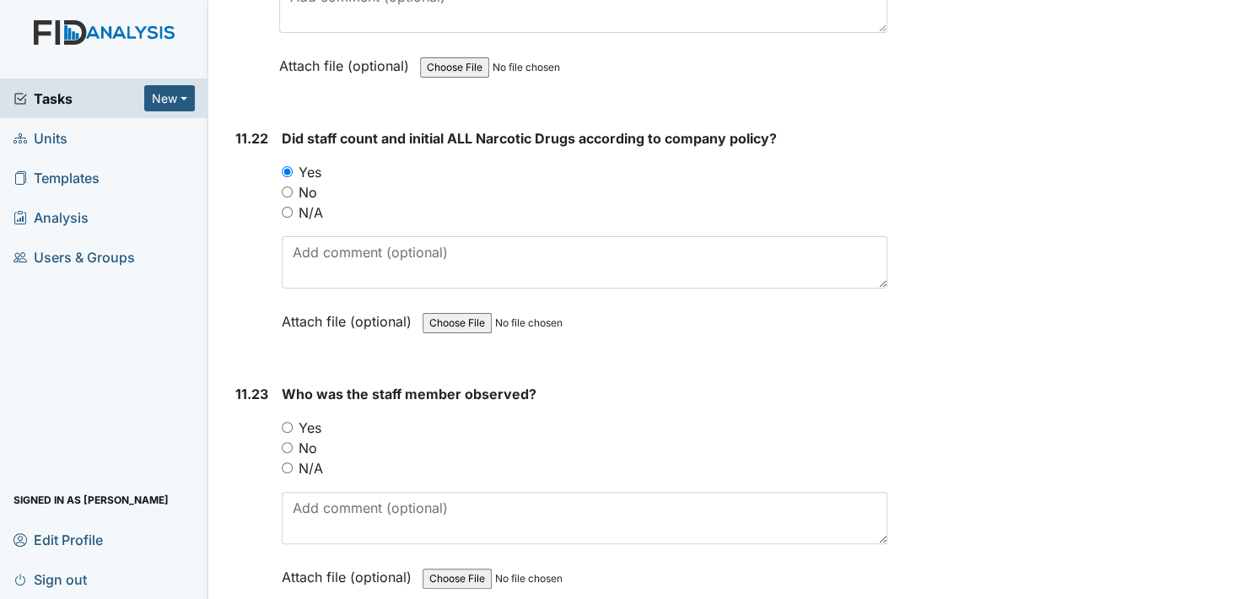
click at [289, 422] on input "Yes" at bounding box center [287, 427] width 11 height 11
radio input "true"
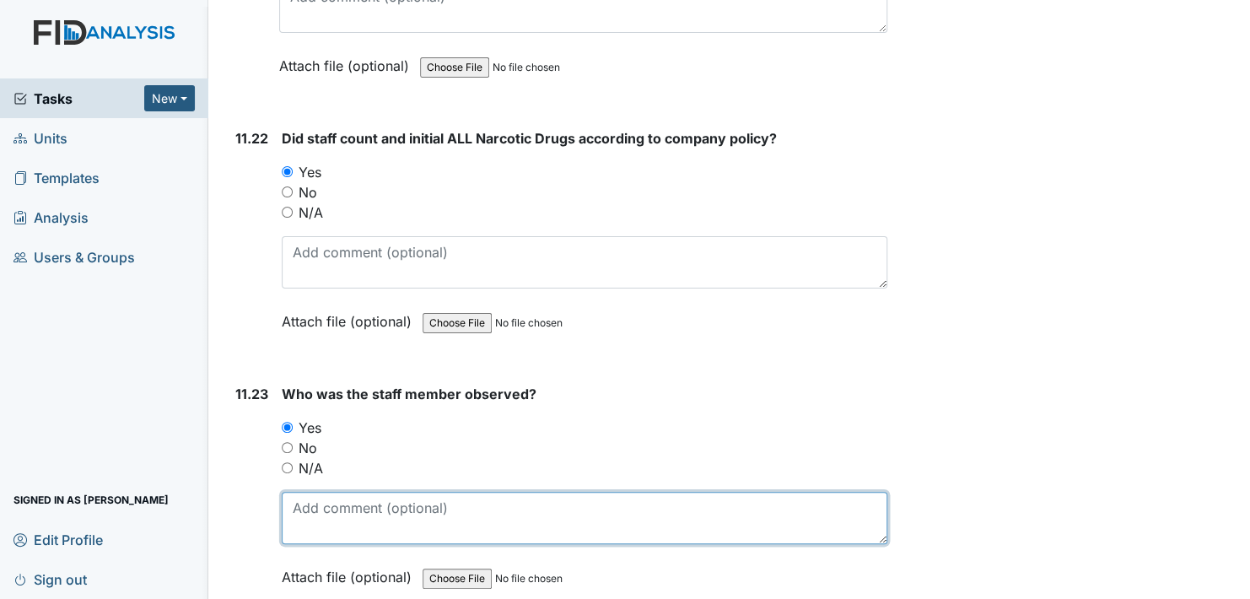
click at [352, 492] on textarea at bounding box center [585, 518] width 606 height 52
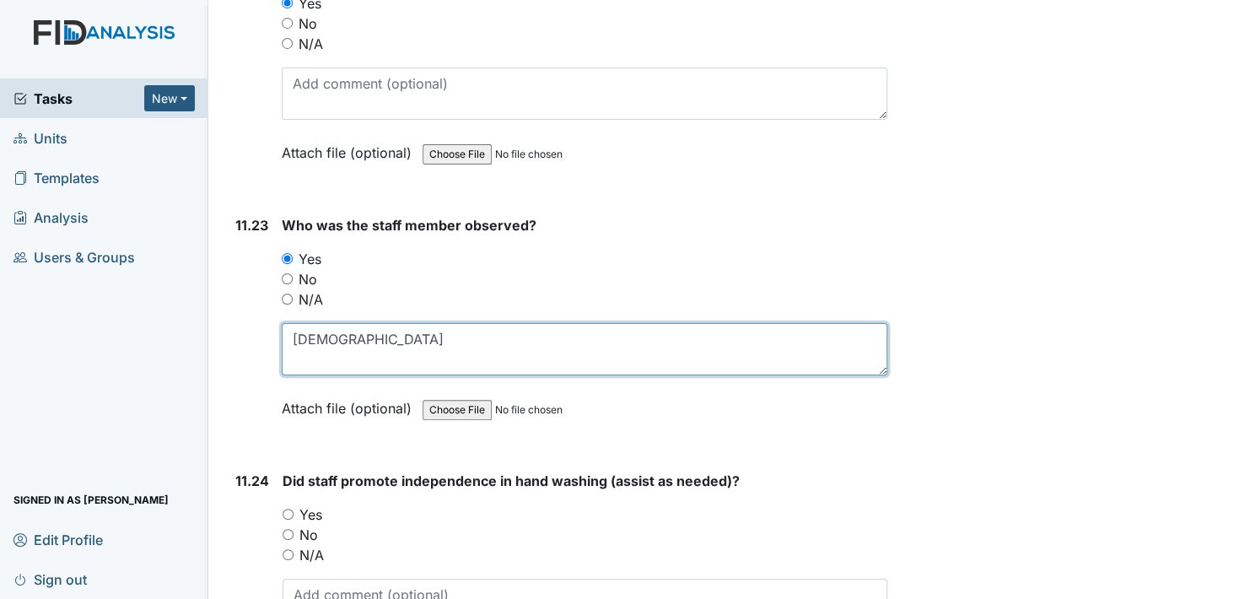
scroll to position [24889, 0]
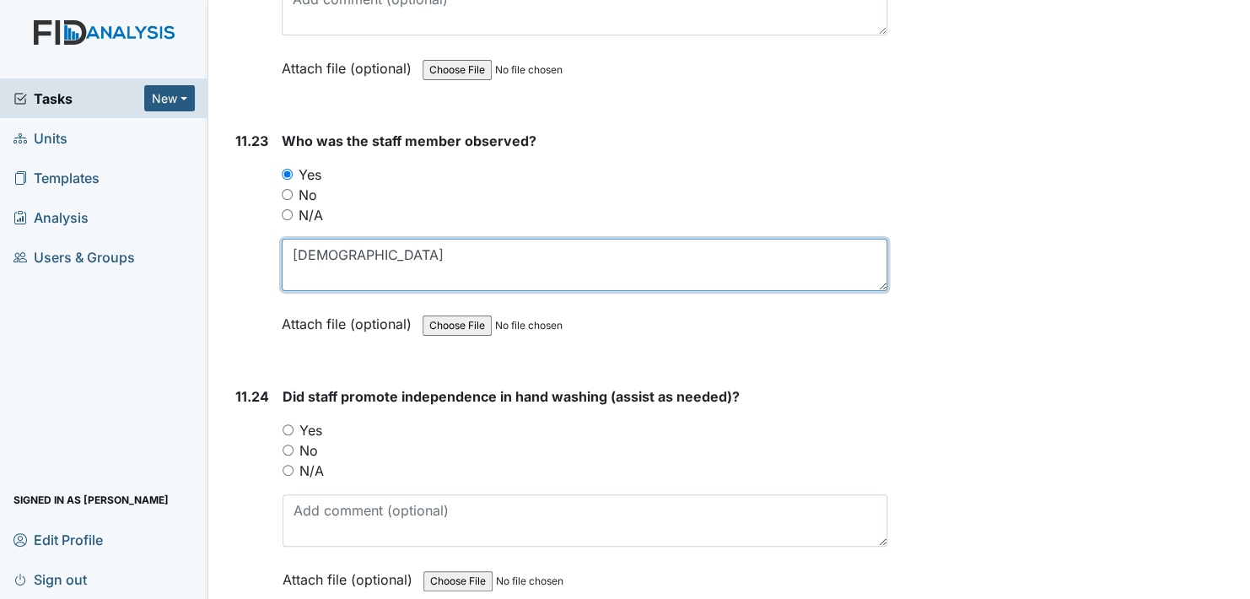
type textarea "[DEMOGRAPHIC_DATA]"
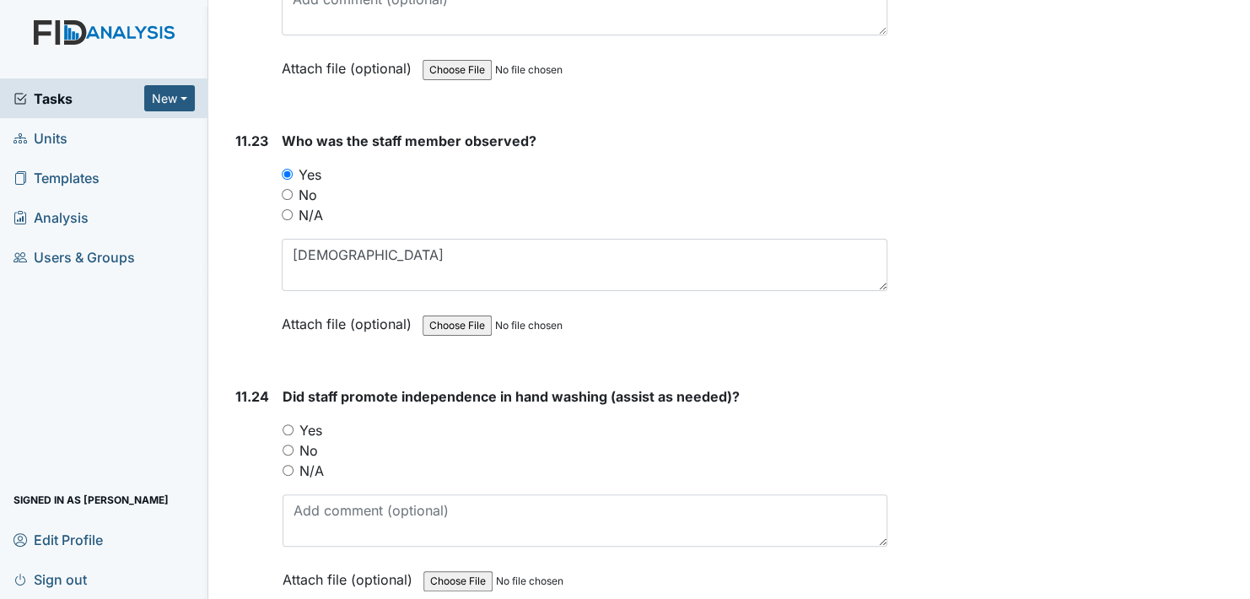
click at [286, 424] on input "Yes" at bounding box center [288, 429] width 11 height 11
radio input "true"
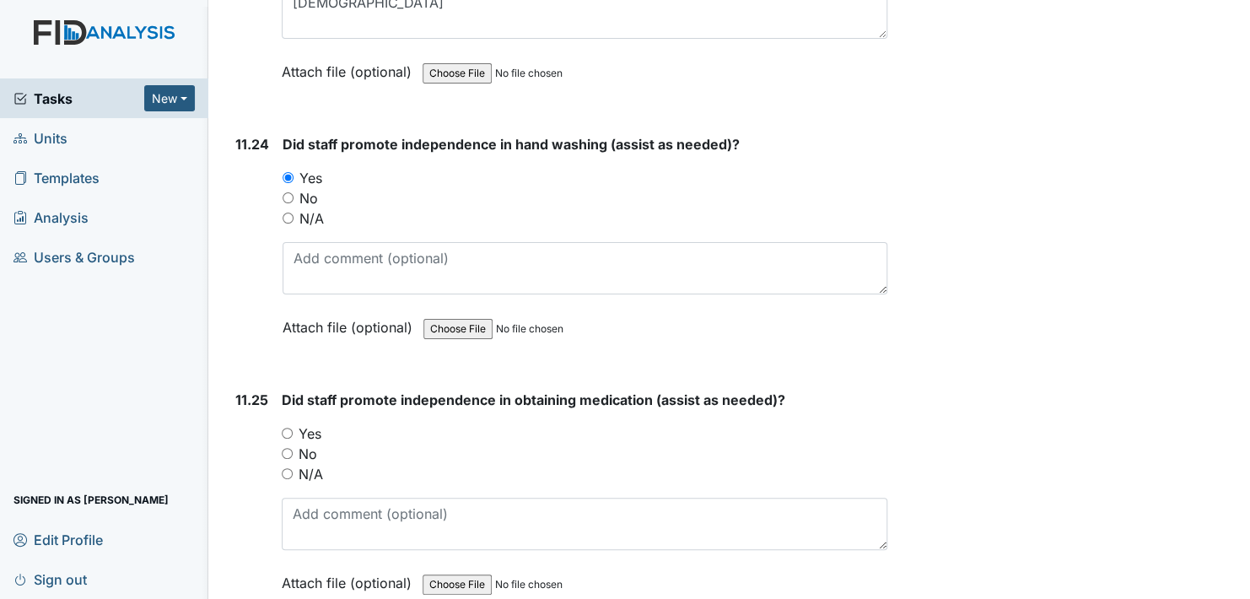
scroll to position [25143, 0]
click at [284, 427] on input "Yes" at bounding box center [287, 432] width 11 height 11
radio input "true"
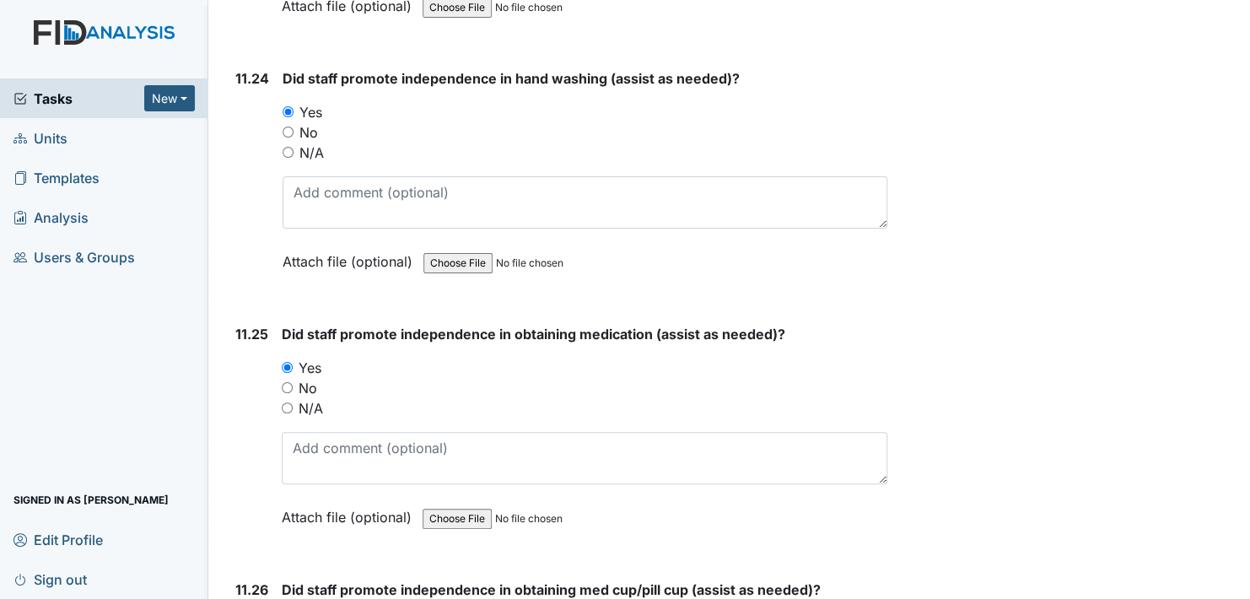
scroll to position [25396, 0]
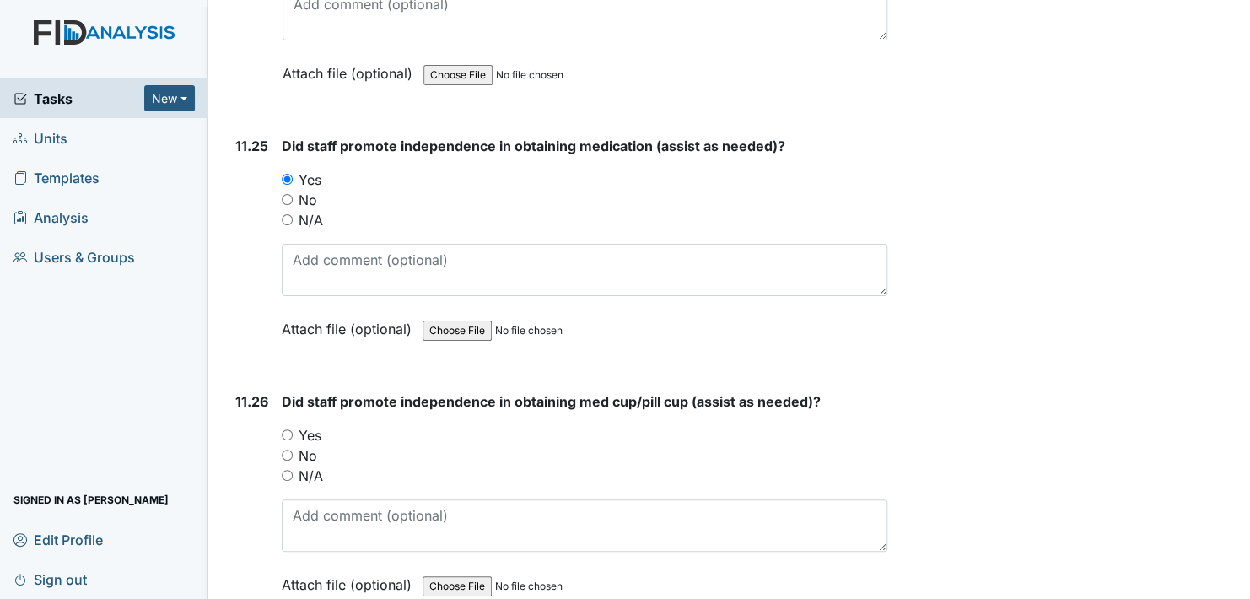
click at [288, 429] on input "Yes" at bounding box center [287, 434] width 11 height 11
radio input "true"
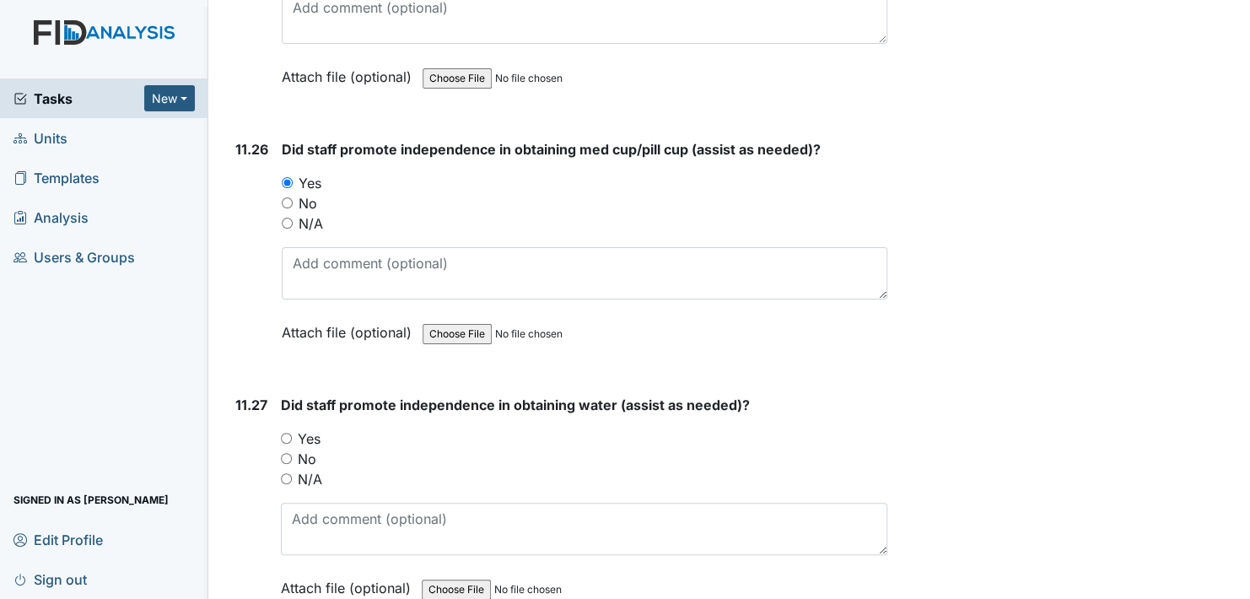
scroll to position [25649, 0]
drag, startPoint x: 287, startPoint y: 373, endPoint x: 333, endPoint y: 381, distance: 47.0
click at [288, 432] on input "Yes" at bounding box center [286, 437] width 11 height 11
radio input "true"
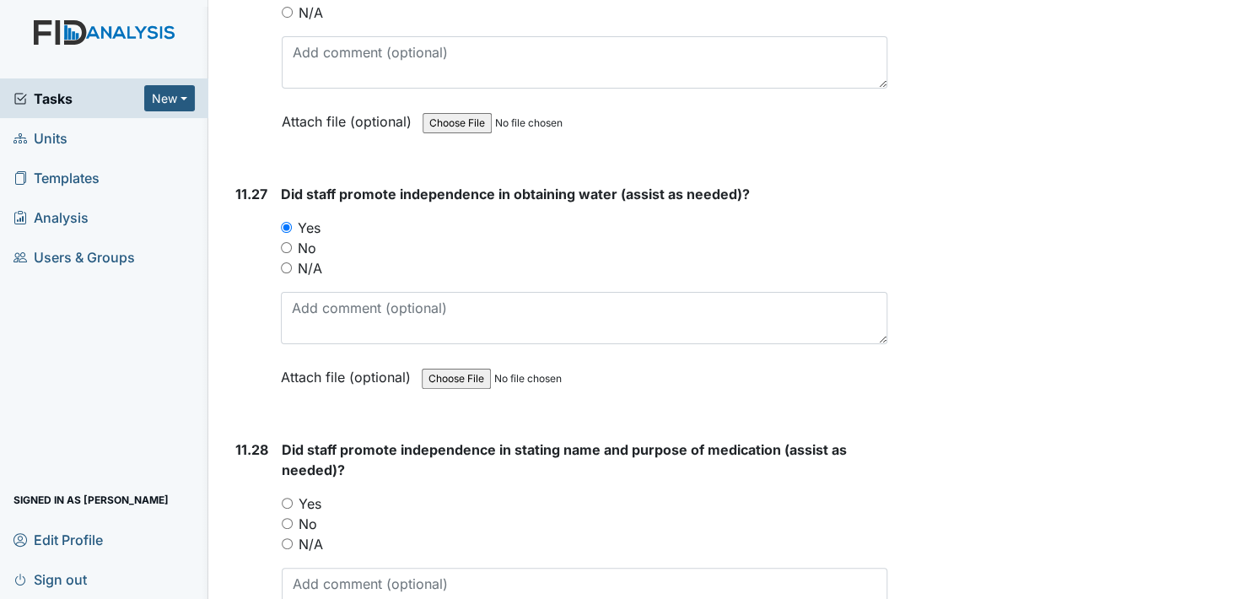
scroll to position [25902, 0]
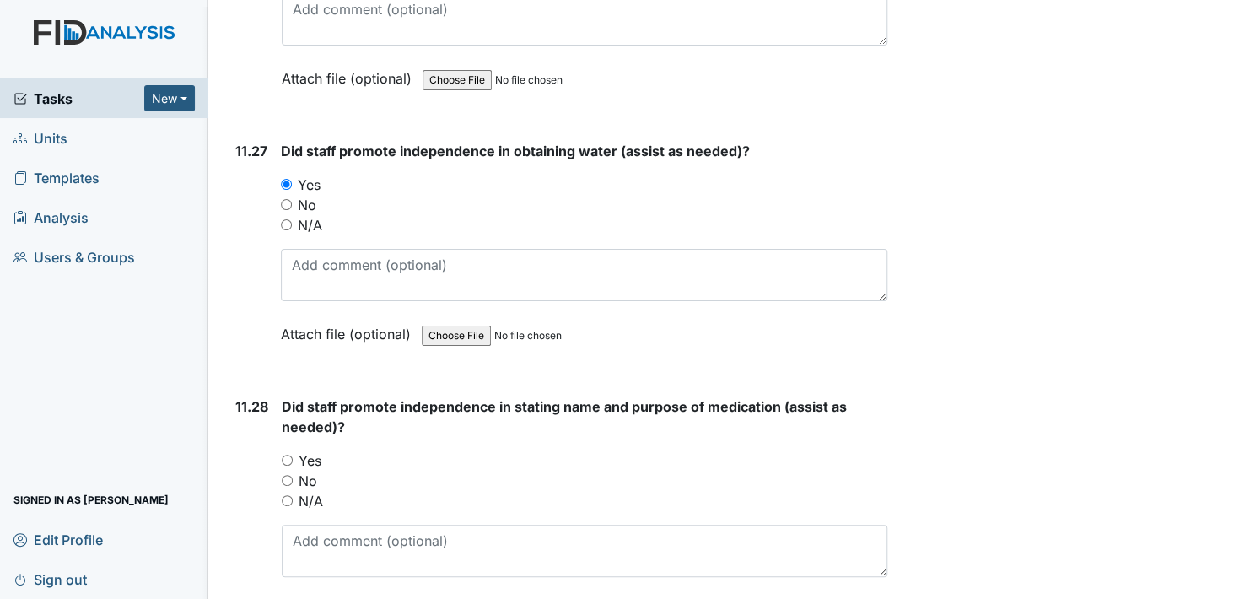
click at [289, 455] on input "Yes" at bounding box center [287, 460] width 11 height 11
radio input "true"
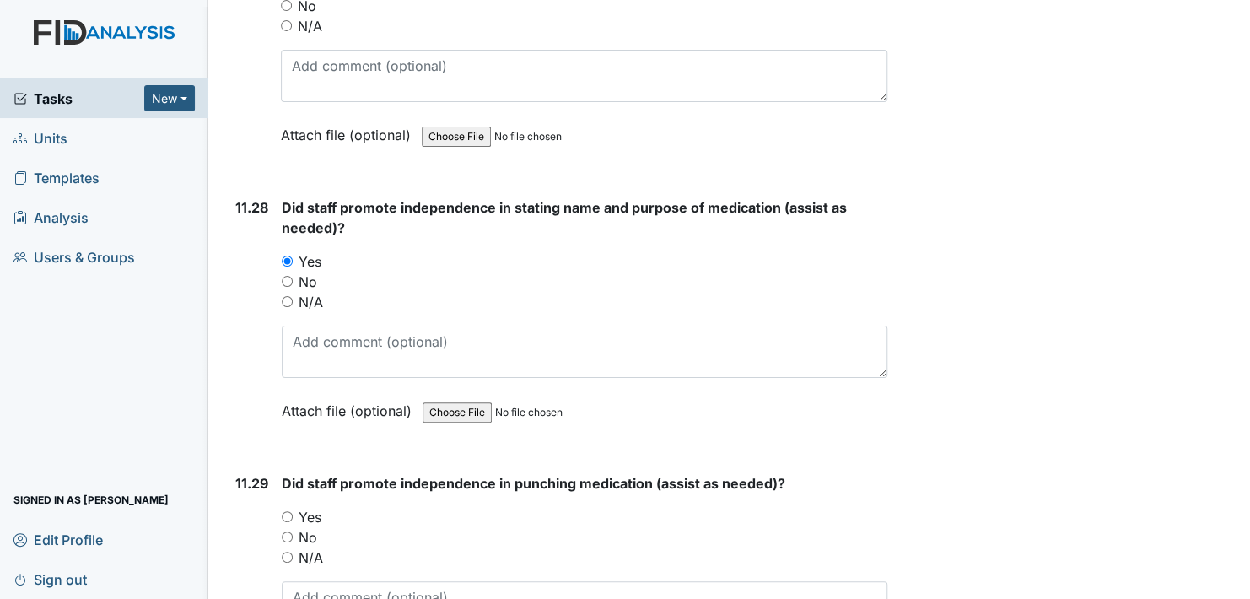
scroll to position [26155, 0]
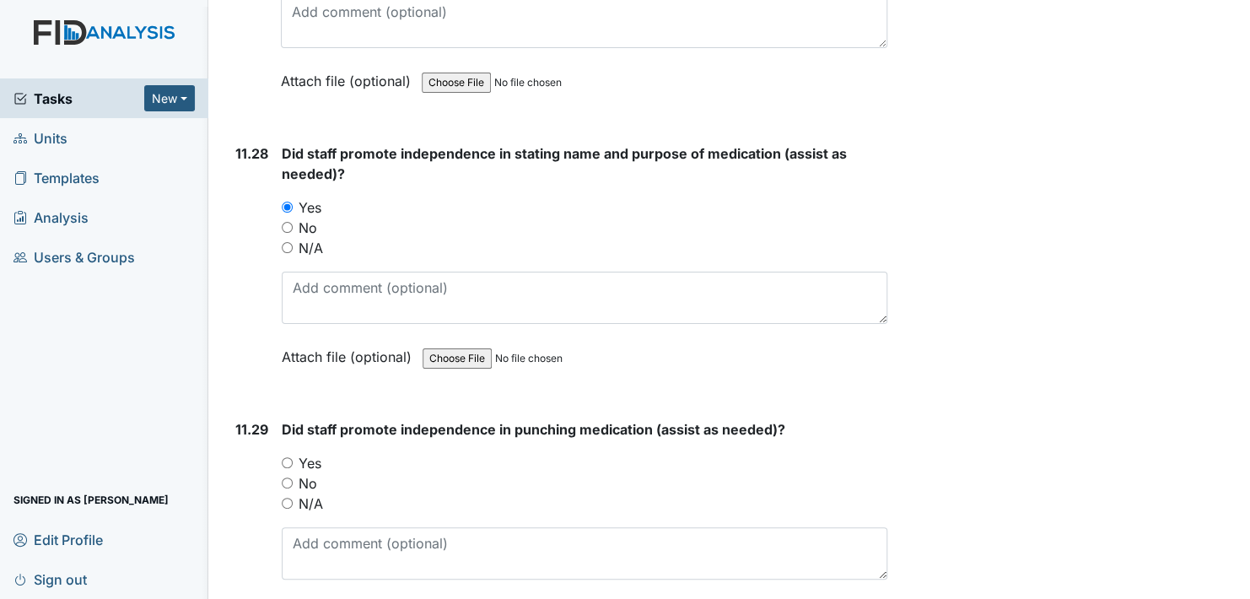
click at [288, 457] on input "Yes" at bounding box center [287, 462] width 11 height 11
radio input "true"
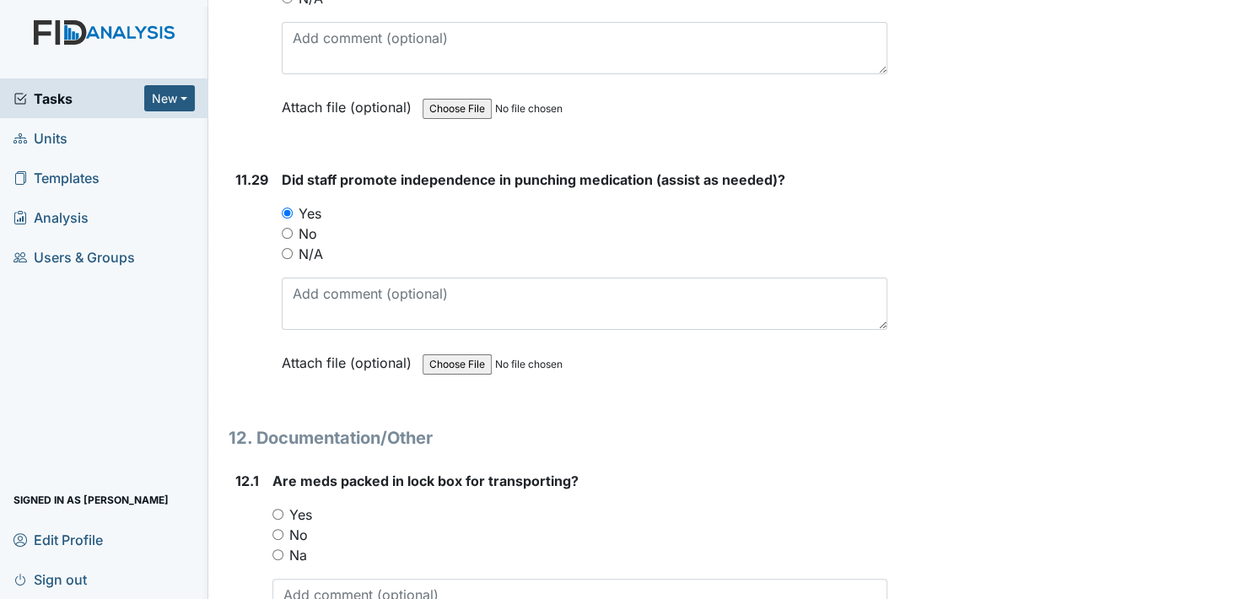
scroll to position [26408, 0]
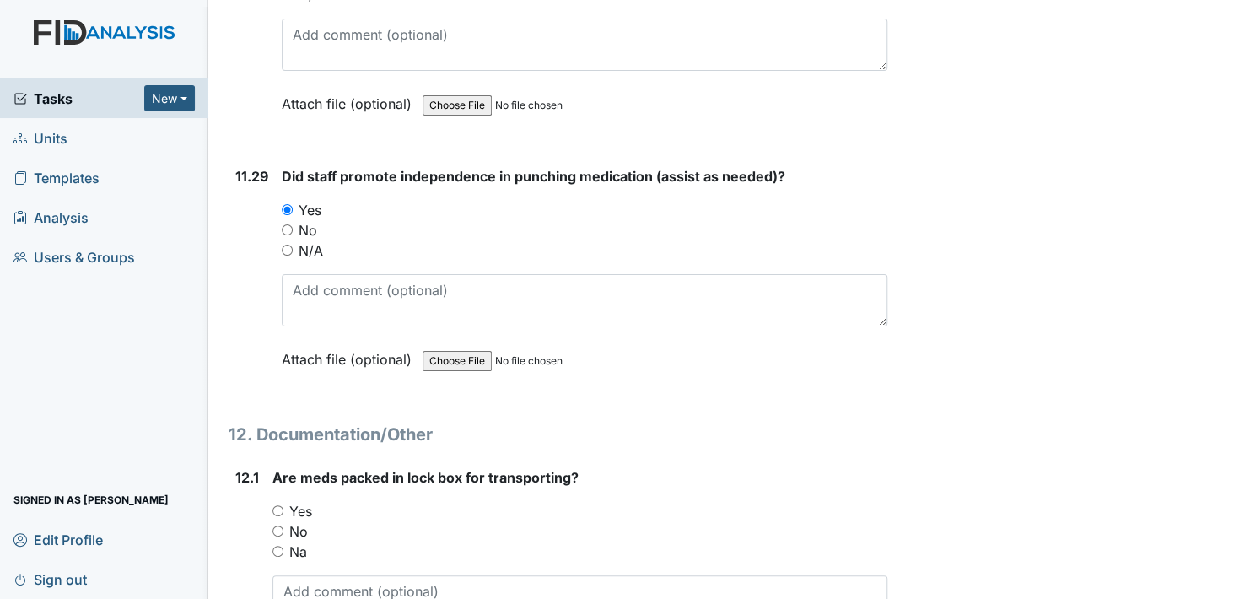
click at [281, 505] on input "Yes" at bounding box center [278, 510] width 11 height 11
radio input "true"
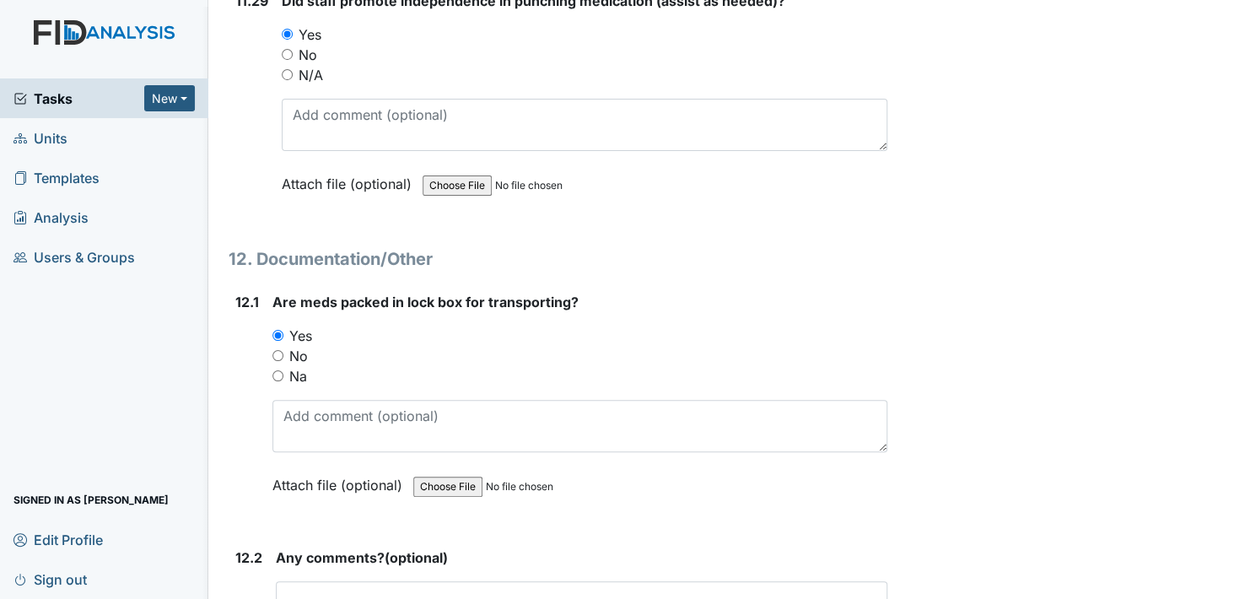
scroll to position [26661, 0]
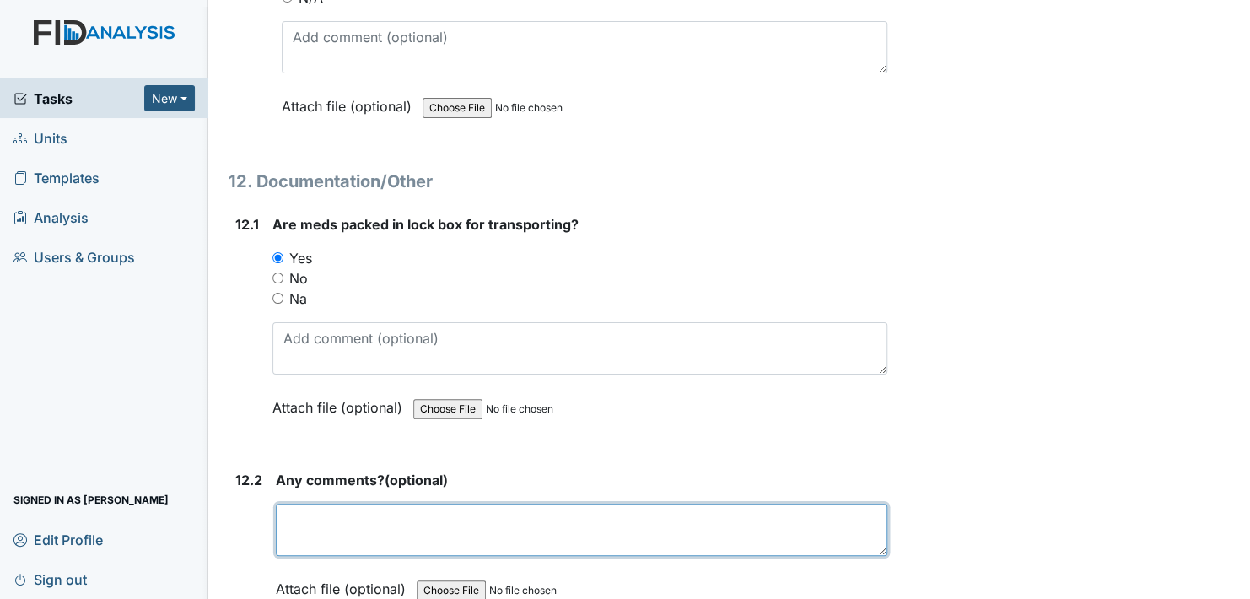
click at [383, 504] on textarea at bounding box center [582, 530] width 612 height 52
type textarea "n"
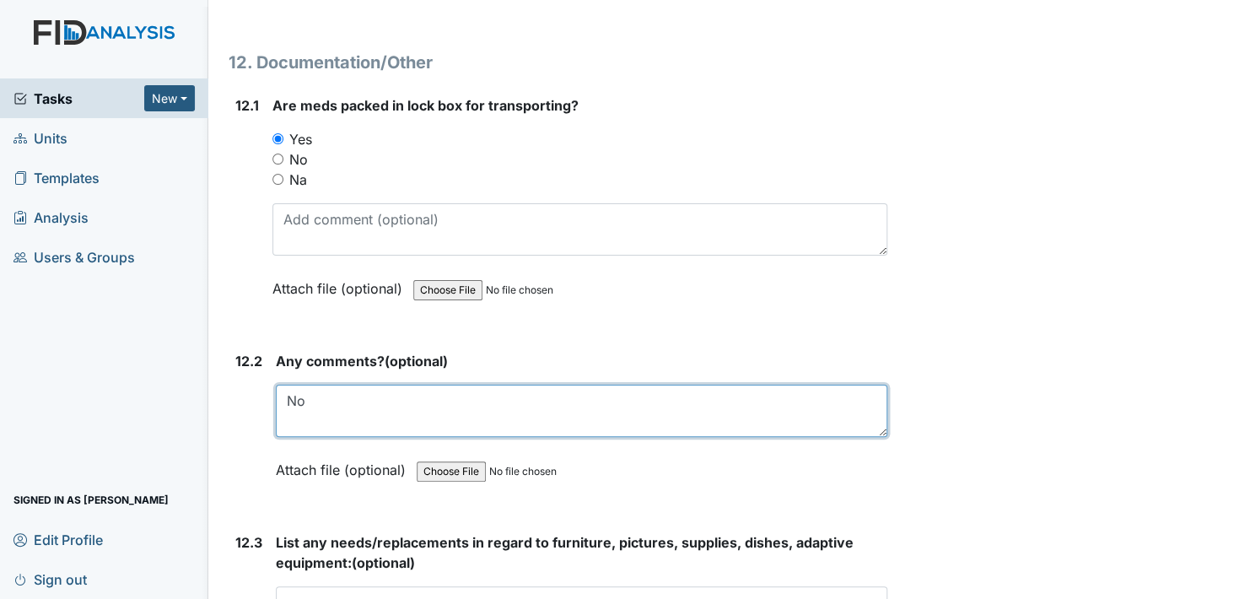
scroll to position [26830, 0]
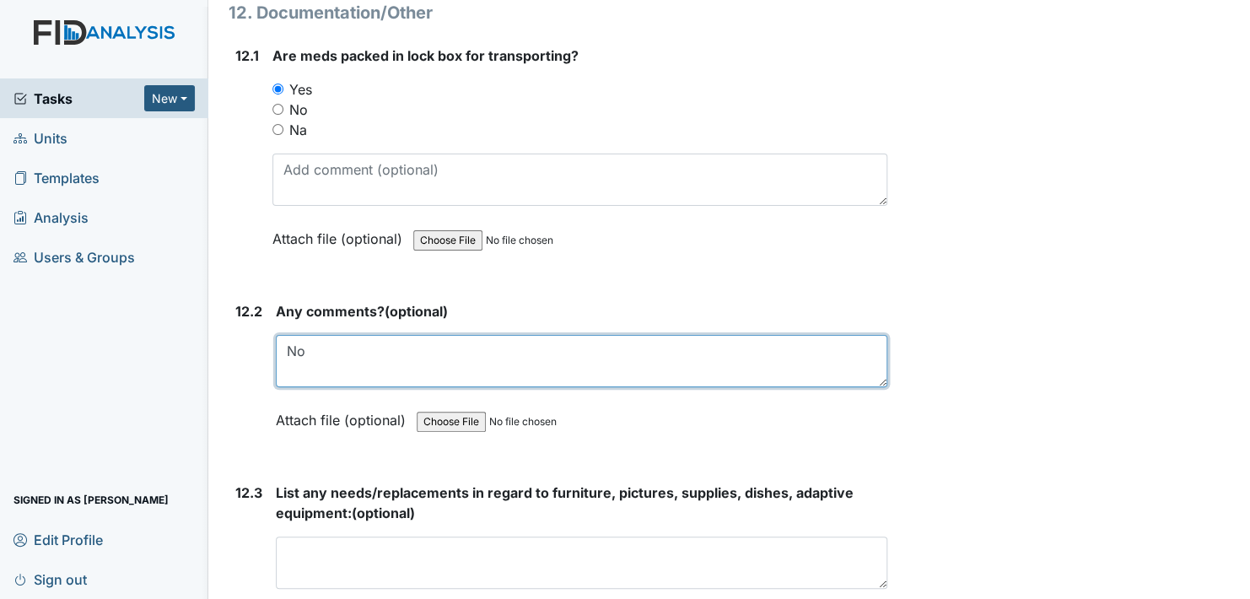
type textarea "No"
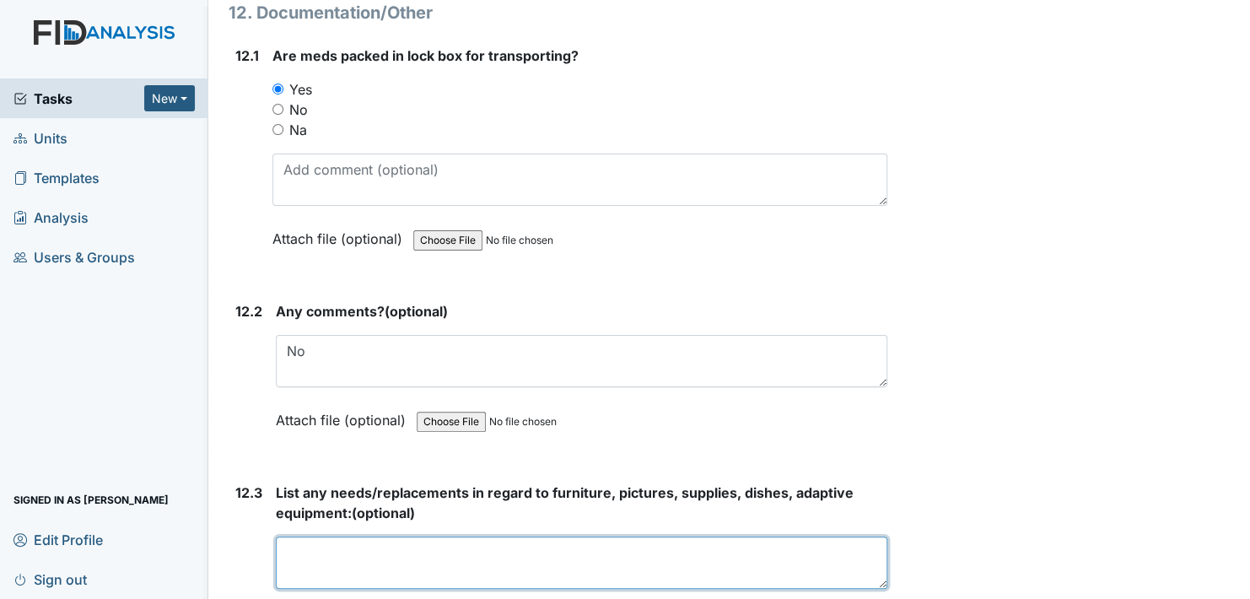
click at [370, 537] on textarea at bounding box center [582, 563] width 612 height 52
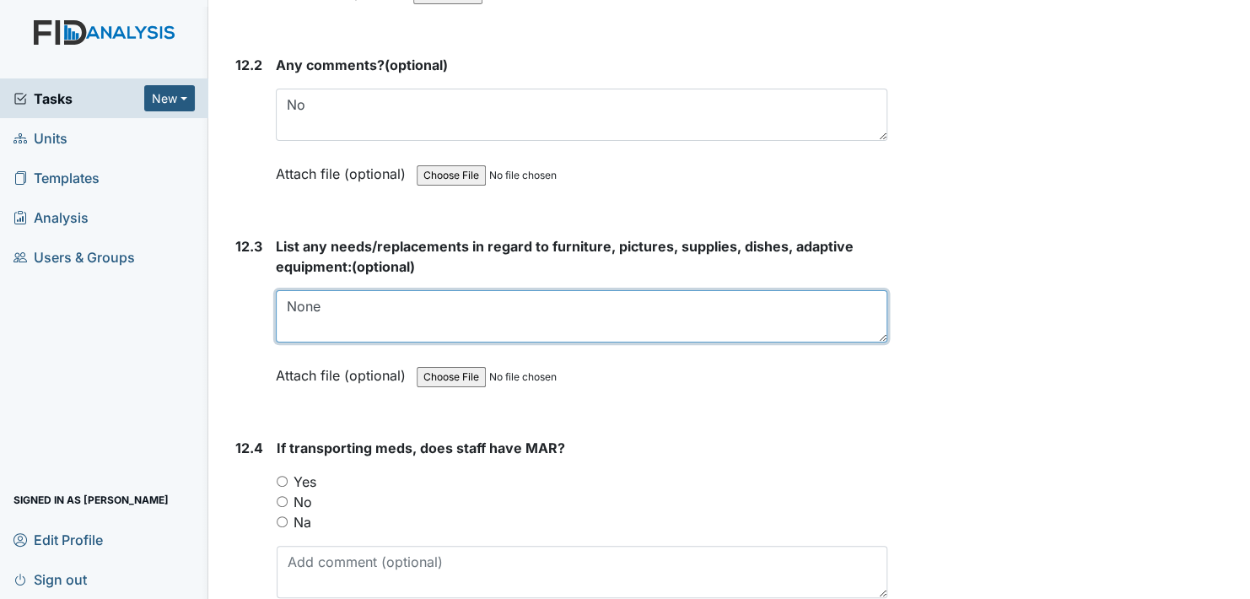
scroll to position [27083, 0]
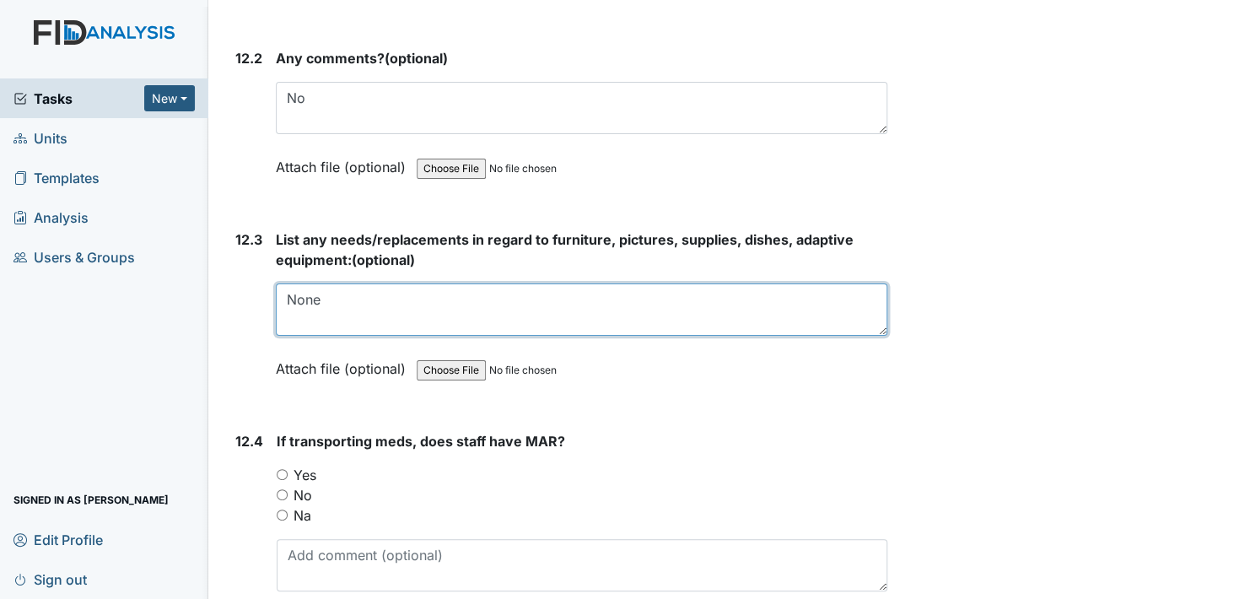
type textarea "None"
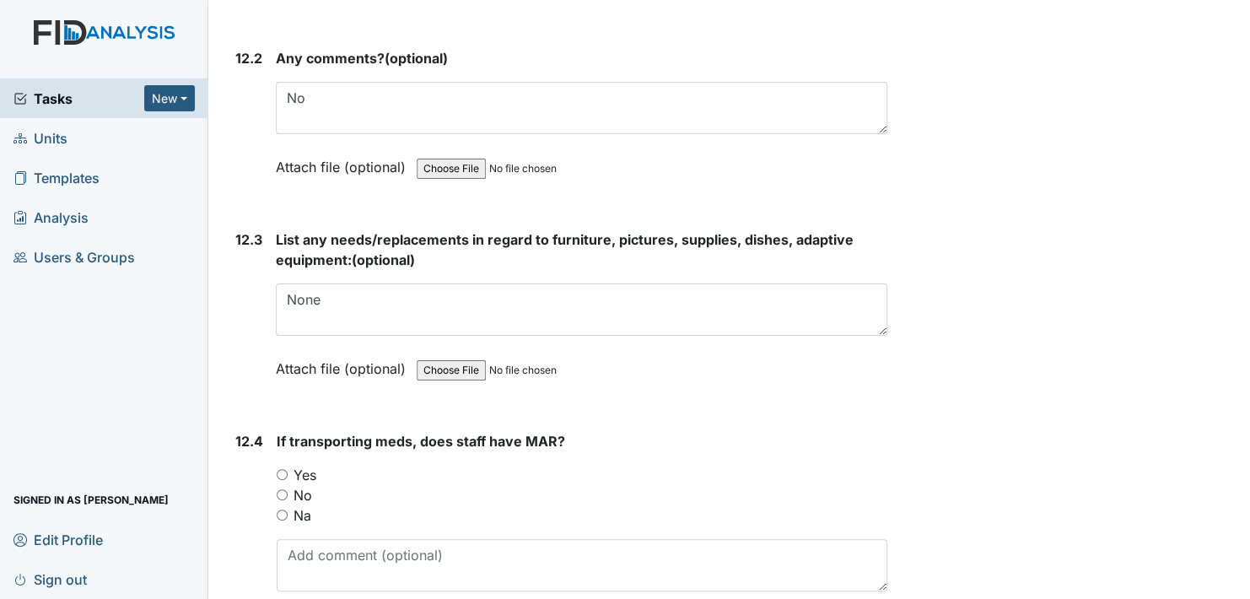
drag, startPoint x: 280, startPoint y: 399, endPoint x: 447, endPoint y: 415, distance: 167.8
click at [283, 469] on input "Yes" at bounding box center [282, 474] width 11 height 11
radio input "true"
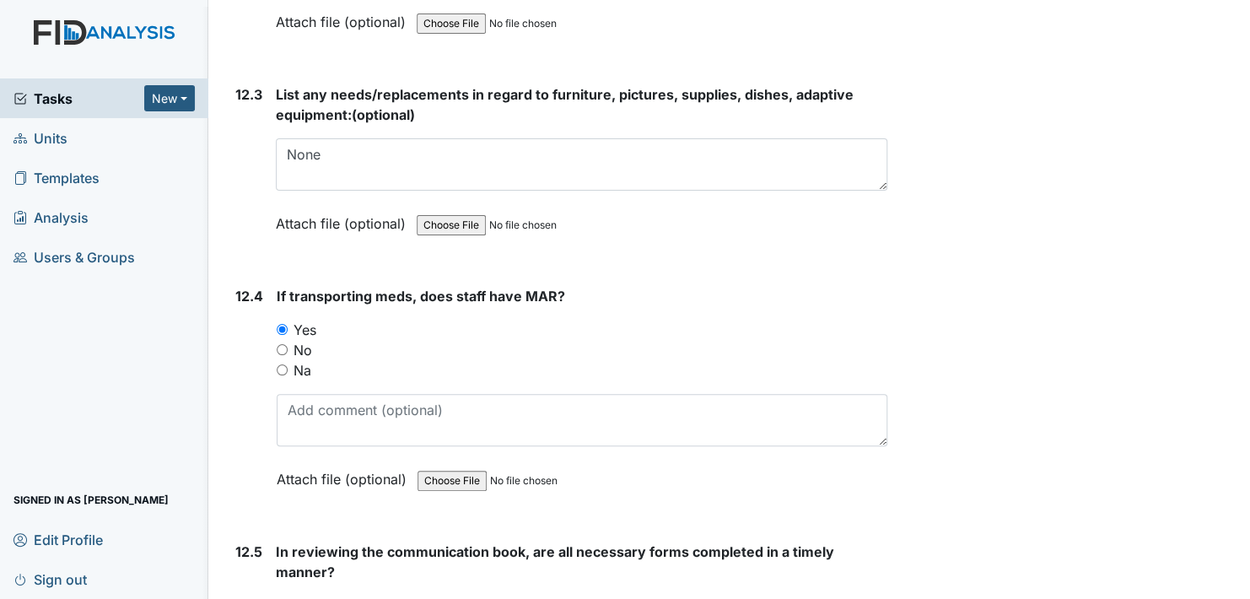
scroll to position [27252, 0]
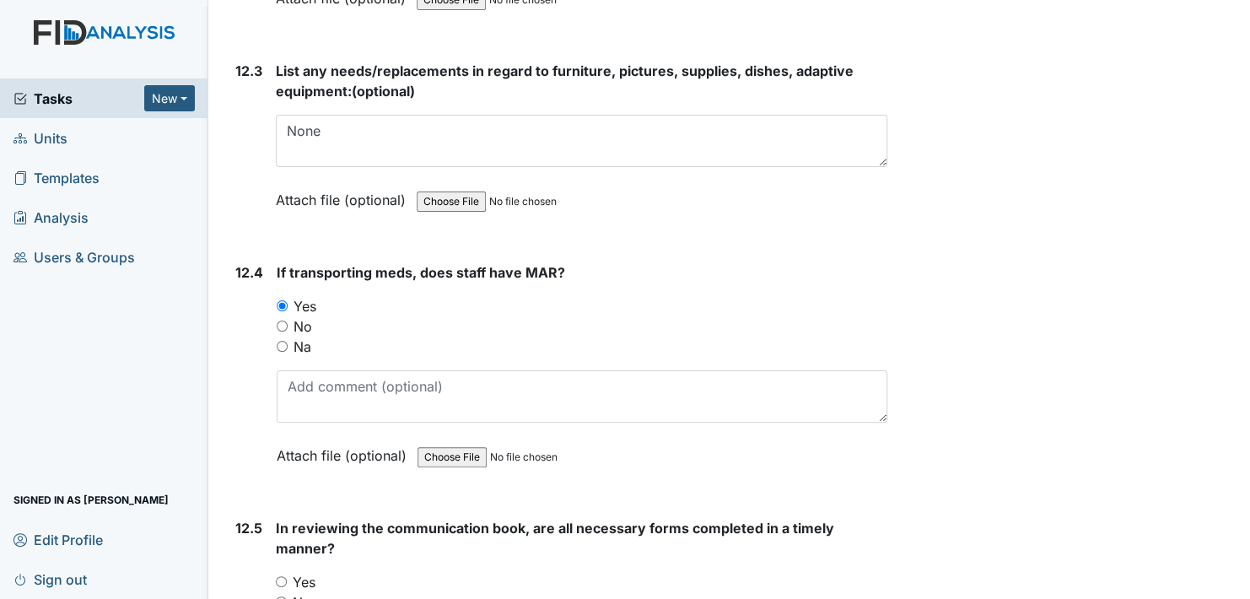
click at [284, 576] on input "Yes" at bounding box center [281, 581] width 11 height 11
radio input "true"
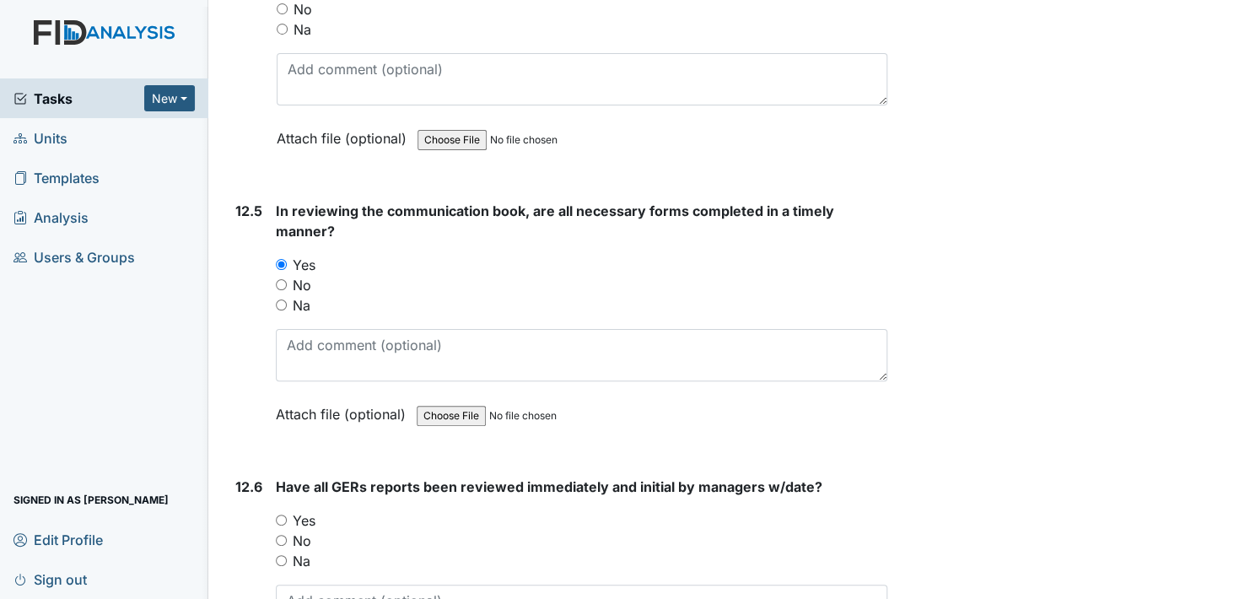
scroll to position [27589, 0]
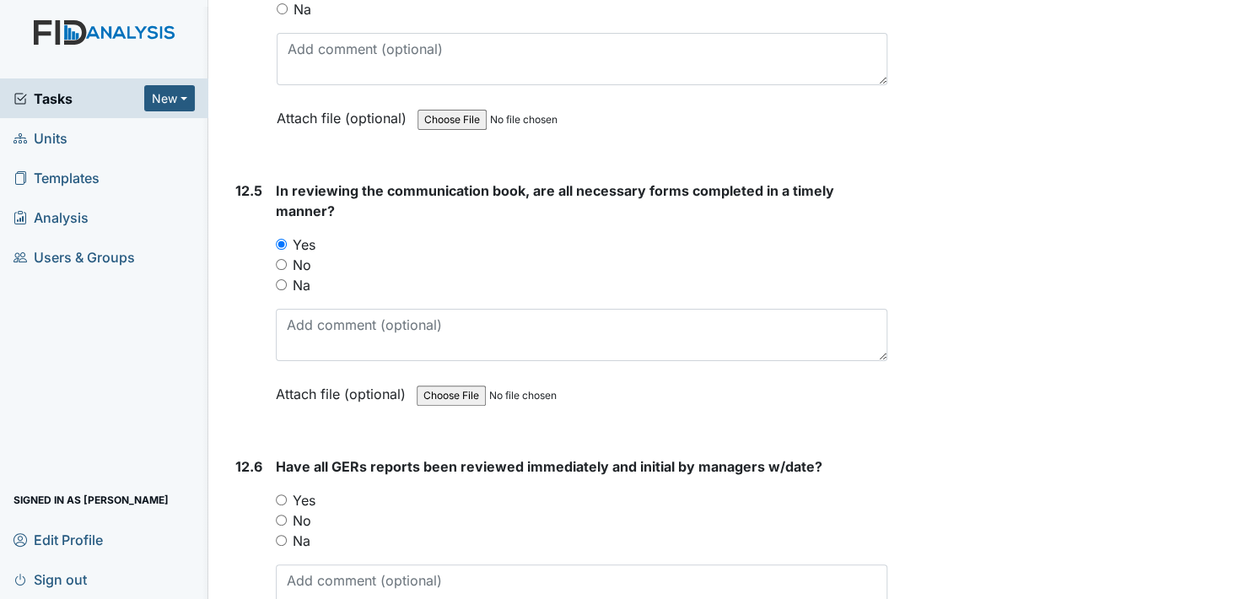
click at [280, 494] on input "Yes" at bounding box center [281, 499] width 11 height 11
radio input "true"
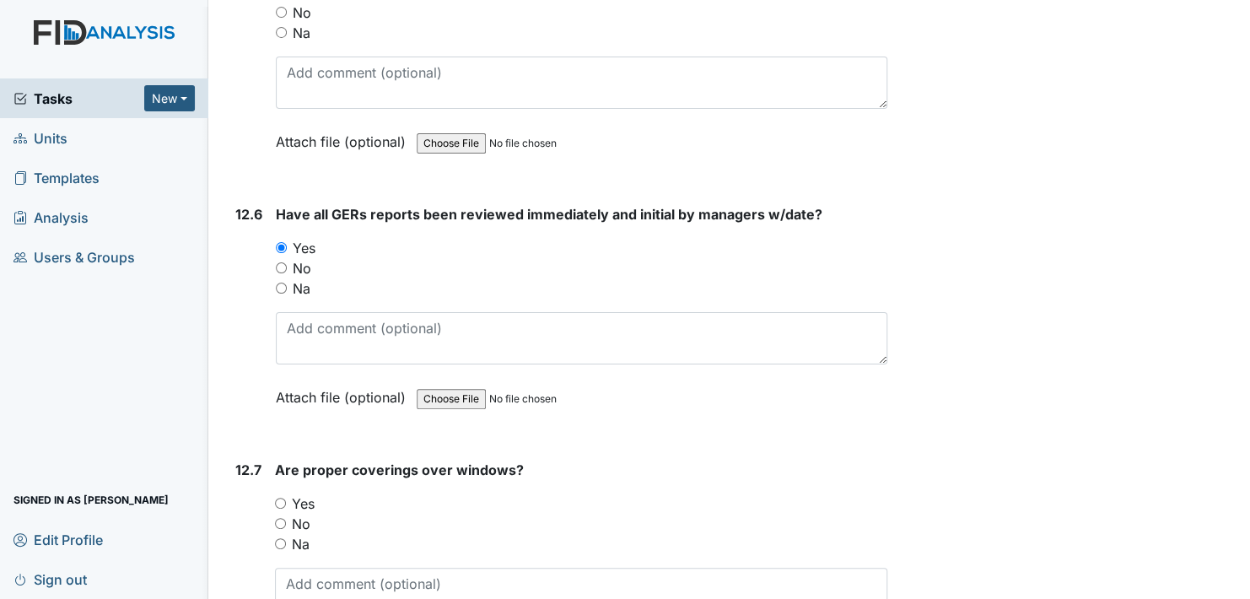
scroll to position [27842, 0]
click at [282, 497] on input "Yes" at bounding box center [280, 502] width 11 height 11
radio input "true"
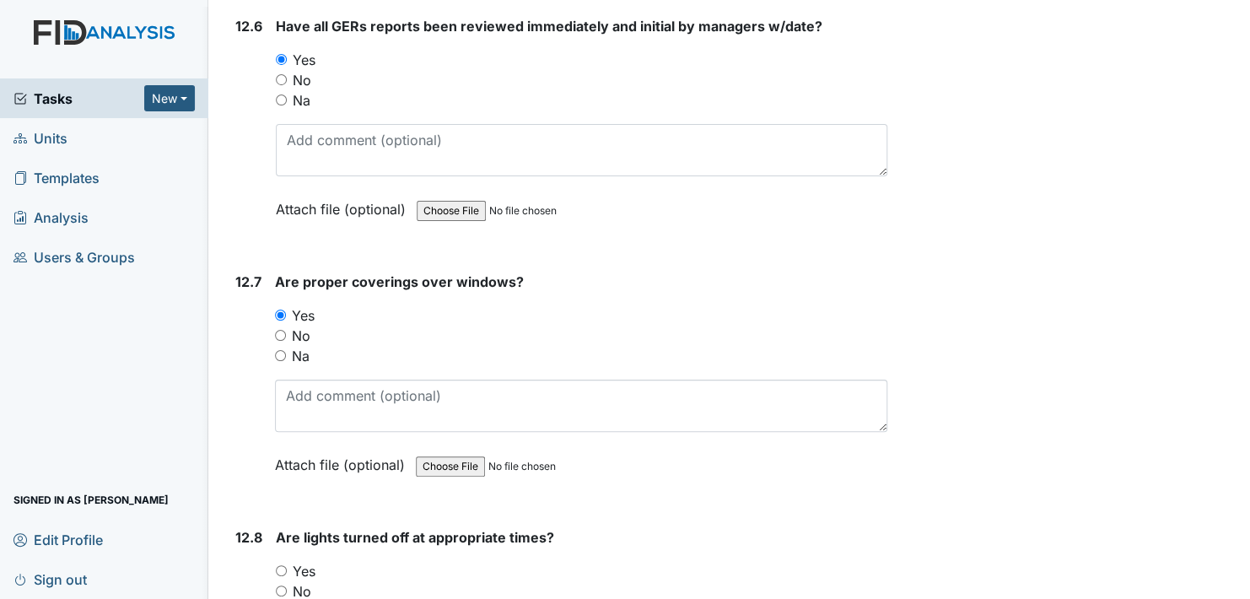
scroll to position [28180, 0]
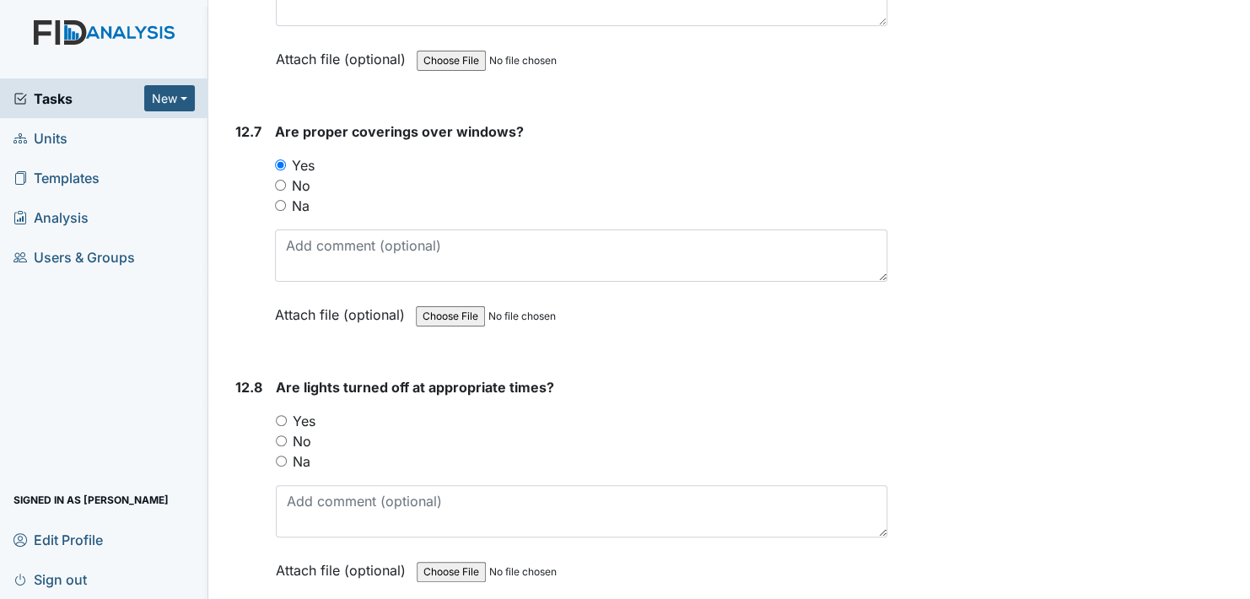
click at [283, 415] on input "Yes" at bounding box center [281, 420] width 11 height 11
radio input "true"
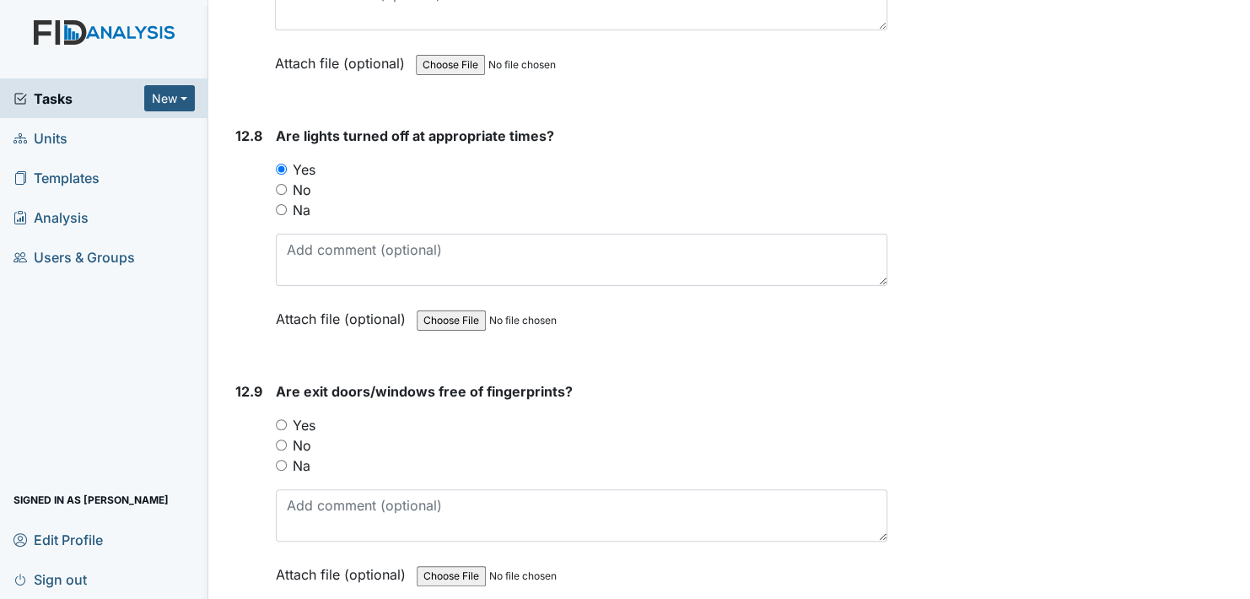
scroll to position [28433, 0]
click at [283, 418] on input "Yes" at bounding box center [281, 423] width 11 height 11
radio input "true"
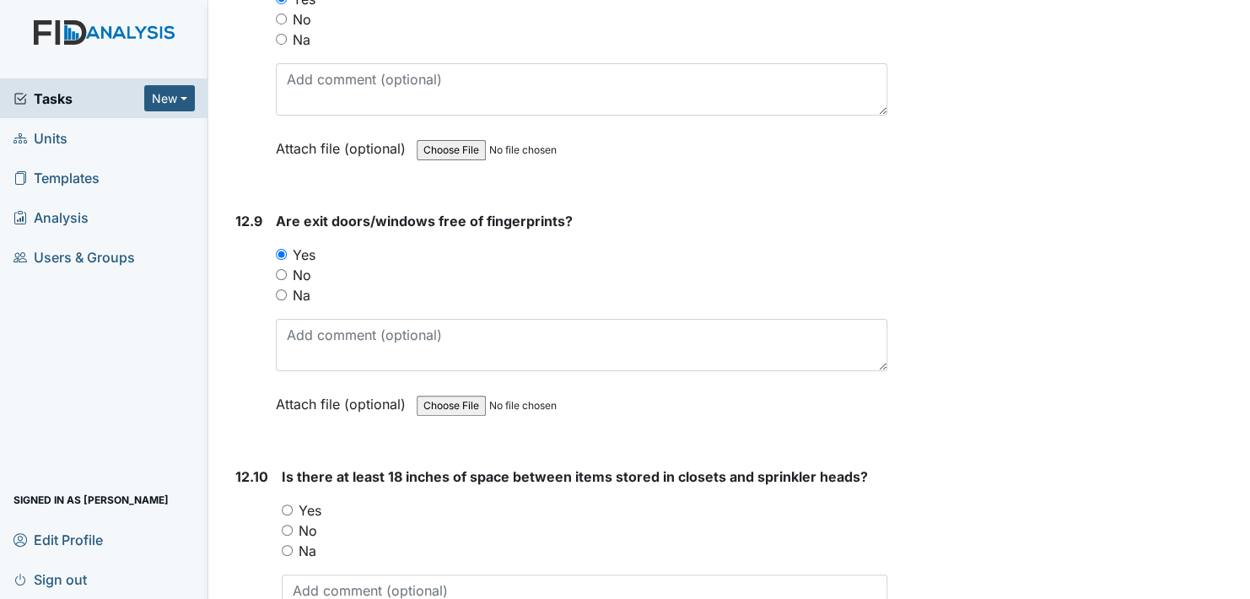
scroll to position [28686, 0]
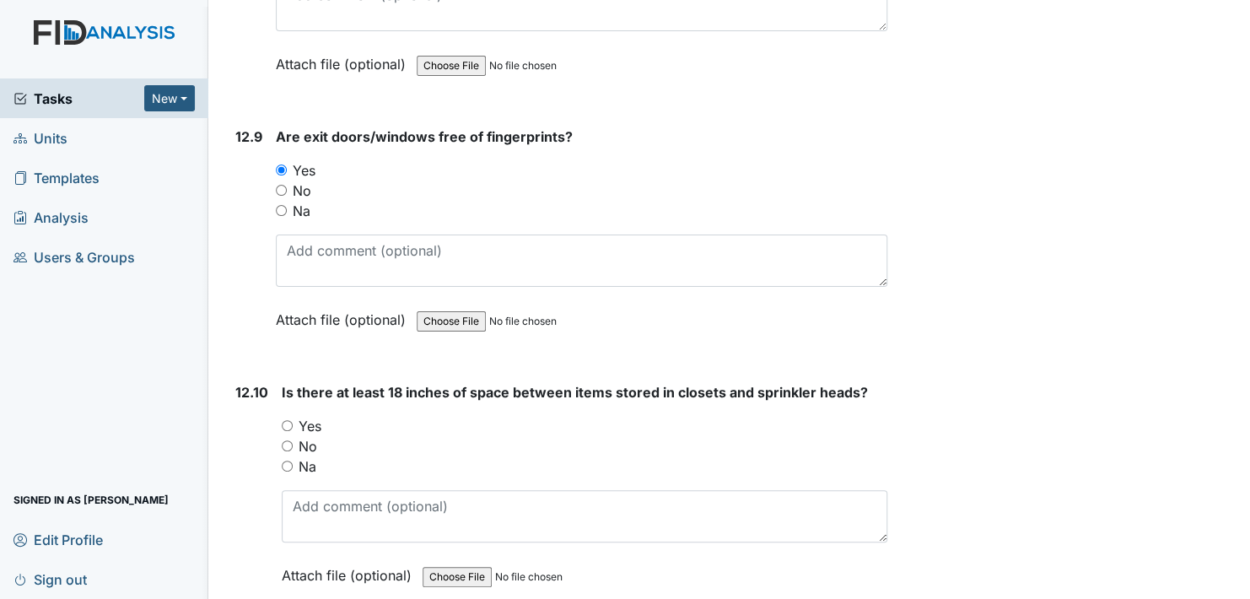
click at [289, 420] on input "Yes" at bounding box center [287, 425] width 11 height 11
radio input "true"
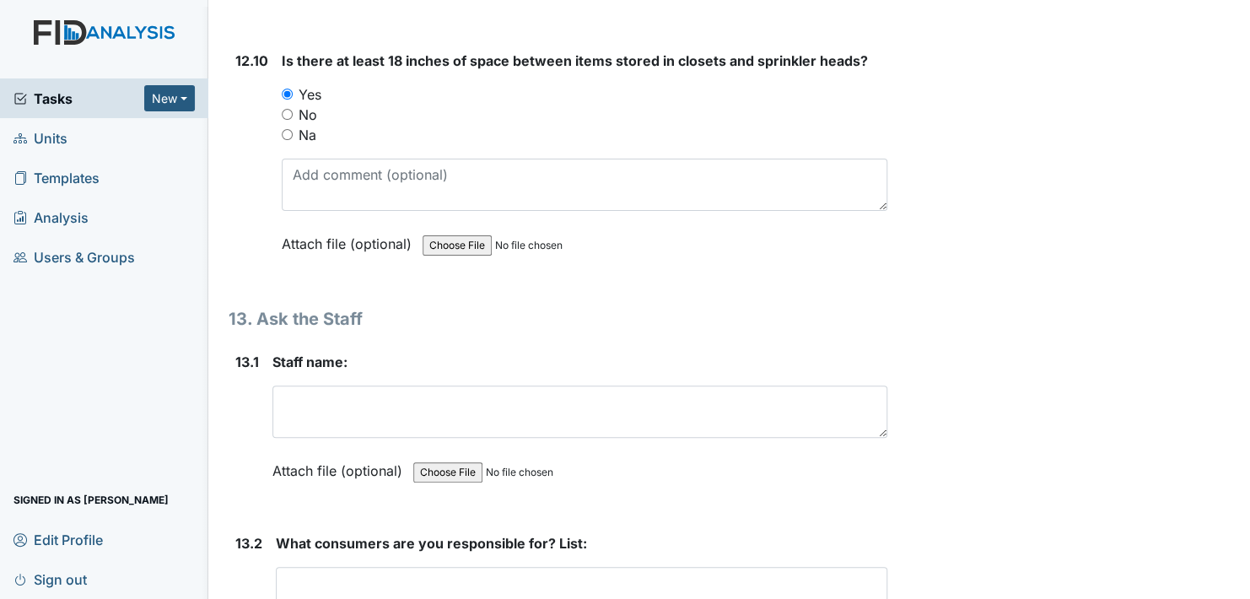
scroll to position [29024, 0]
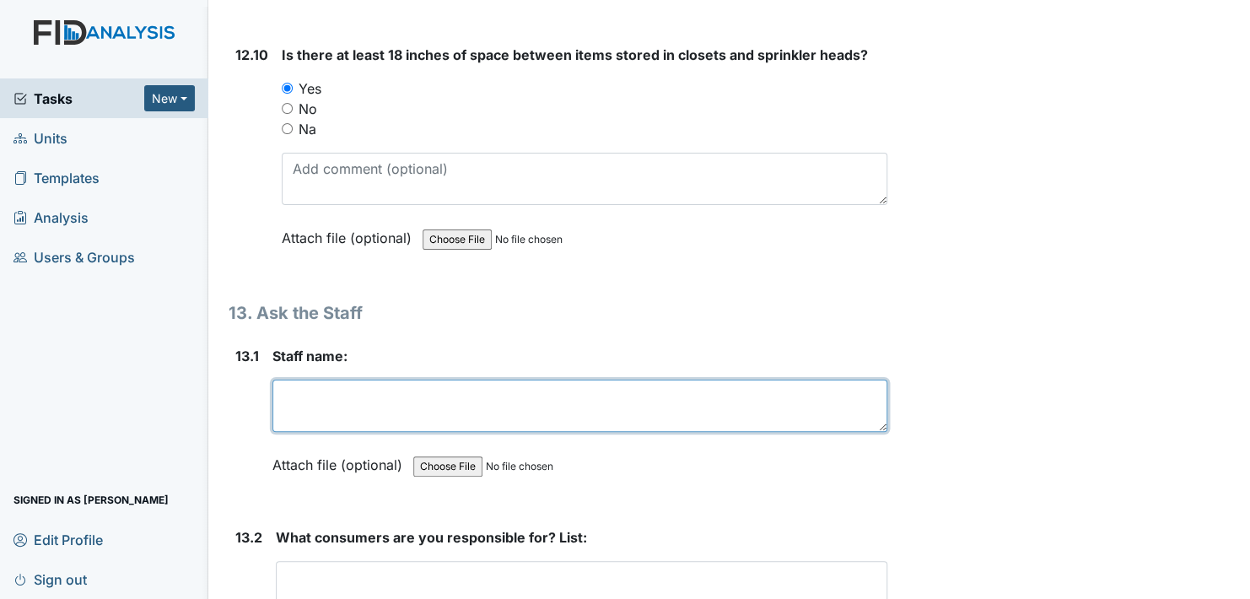
click at [361, 380] on textarea at bounding box center [580, 406] width 615 height 52
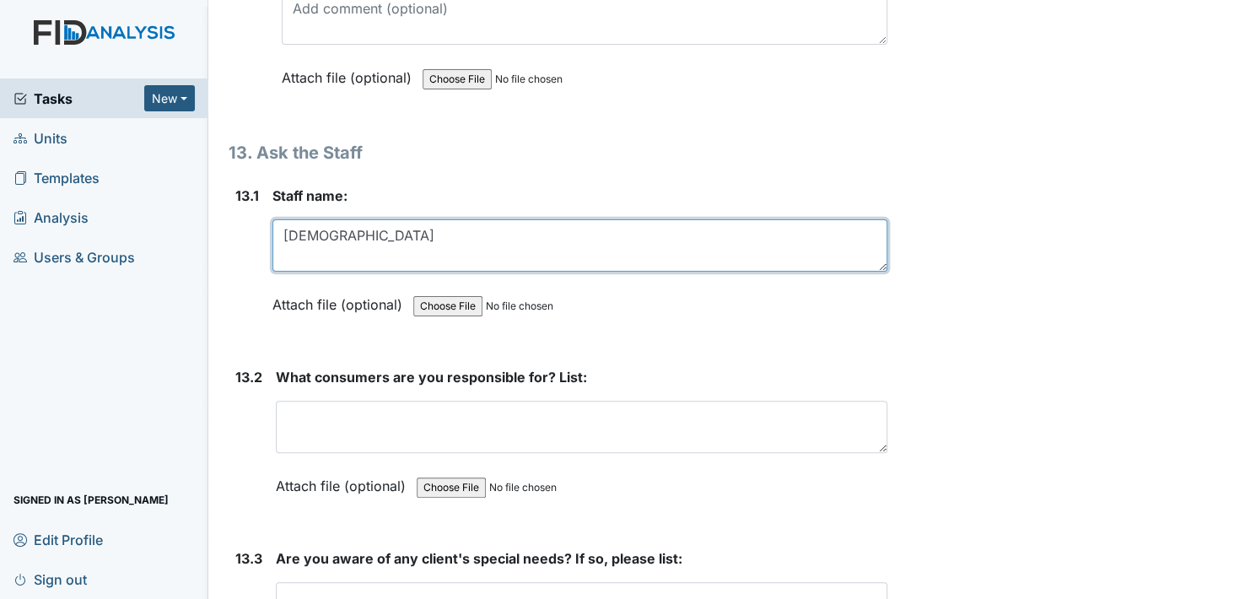
scroll to position [29192, 0]
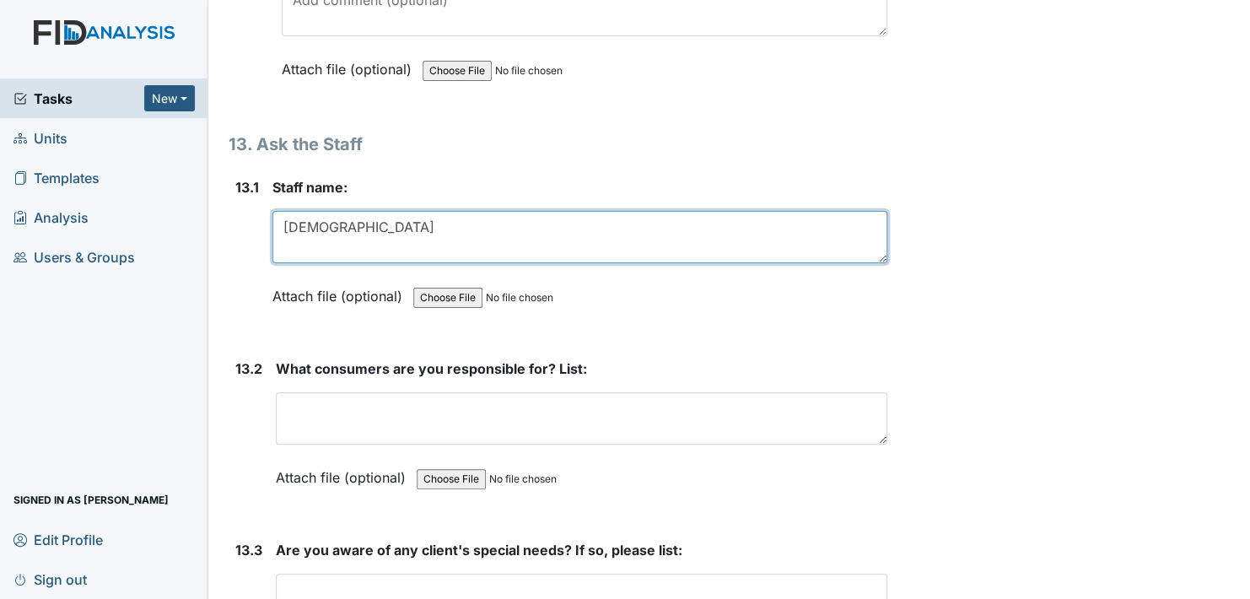
type textarea "[DEMOGRAPHIC_DATA]"
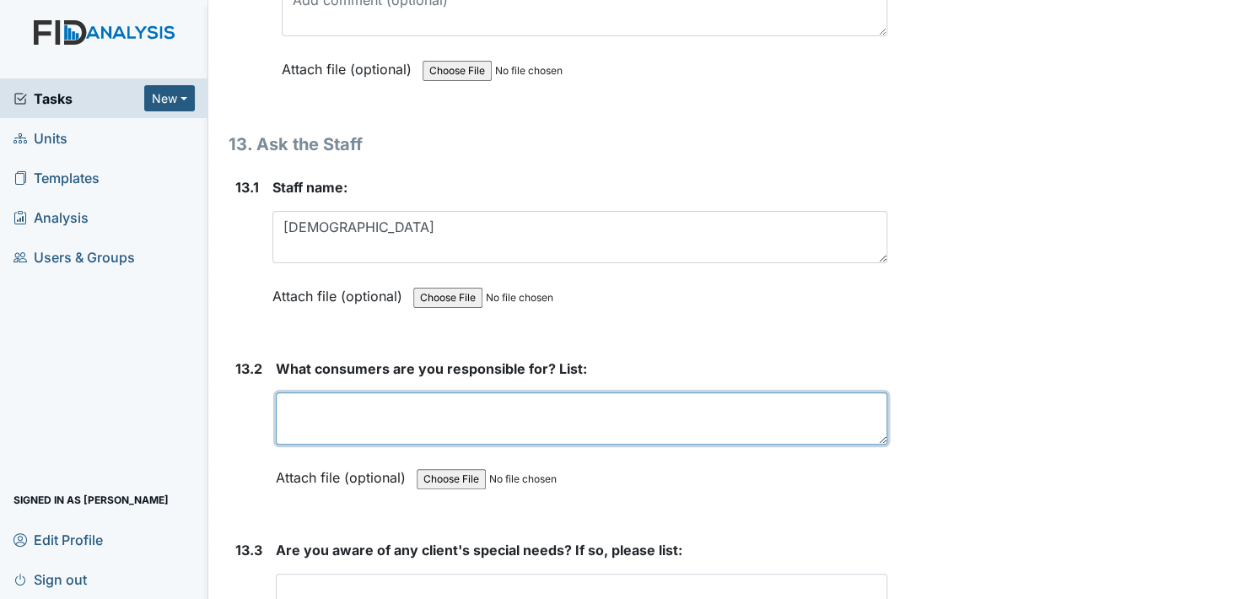
click at [335, 392] on textarea at bounding box center [582, 418] width 612 height 52
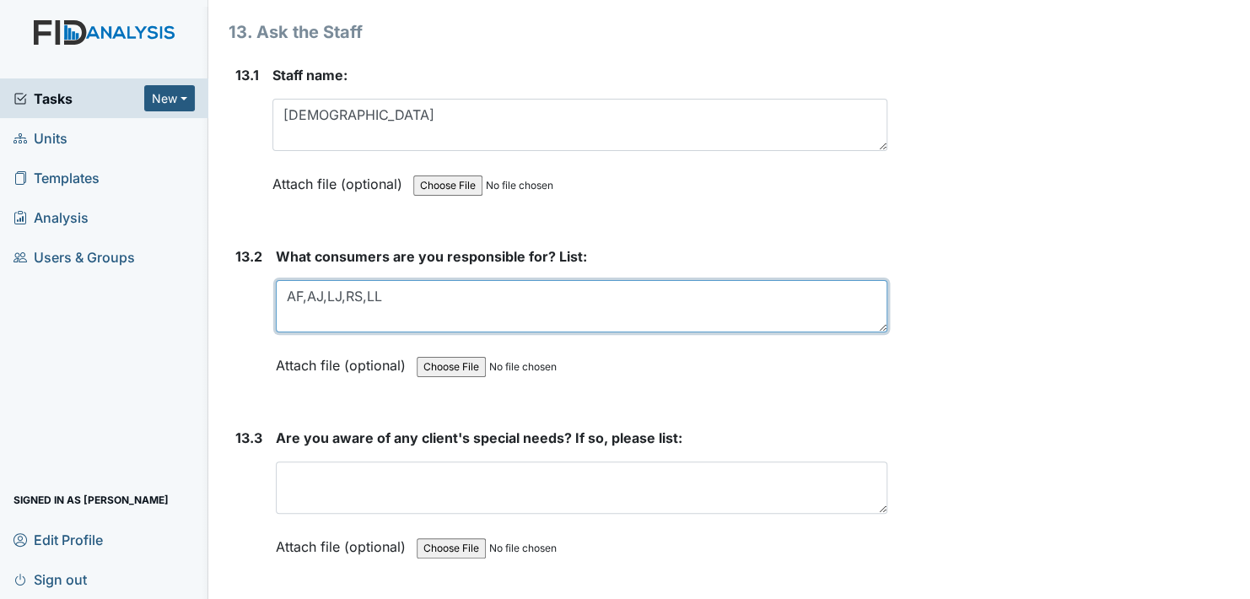
scroll to position [29361, 0]
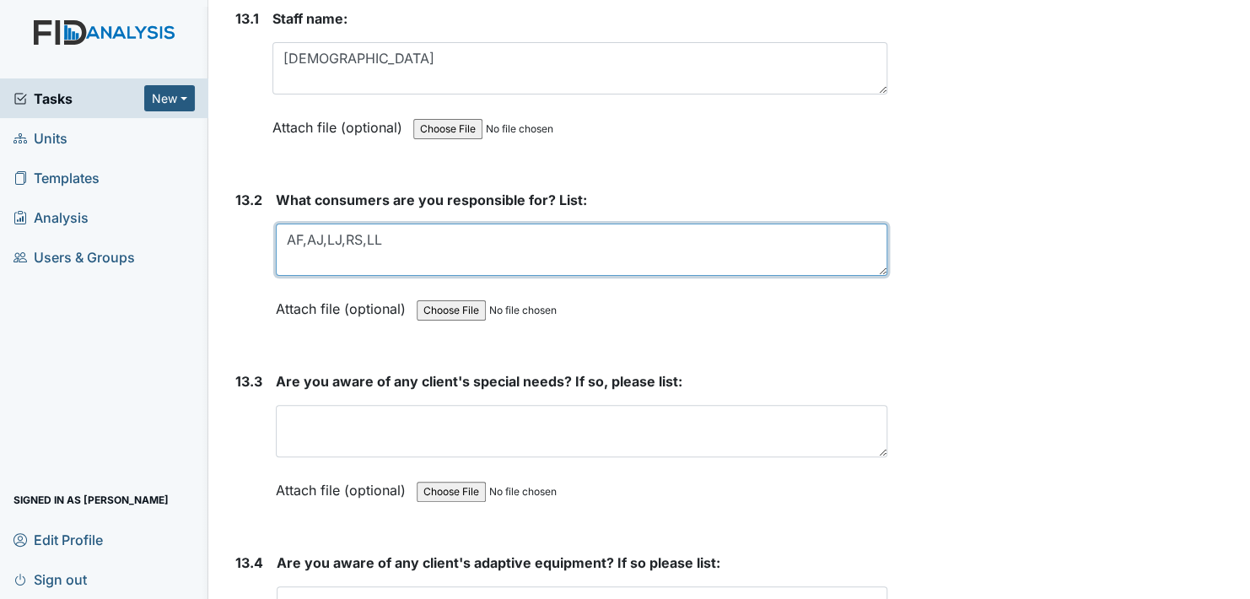
type textarea "AF,AJ,LJ,RS,LL"
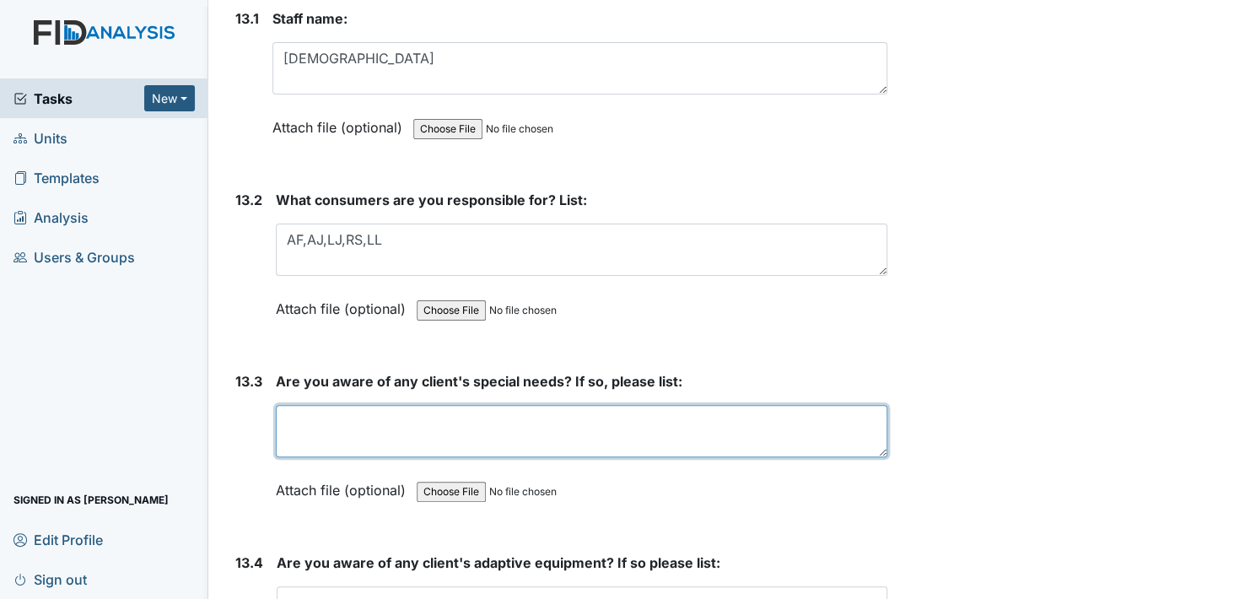
click at [318, 405] on textarea at bounding box center [582, 431] width 612 height 52
type textarea "Yes"
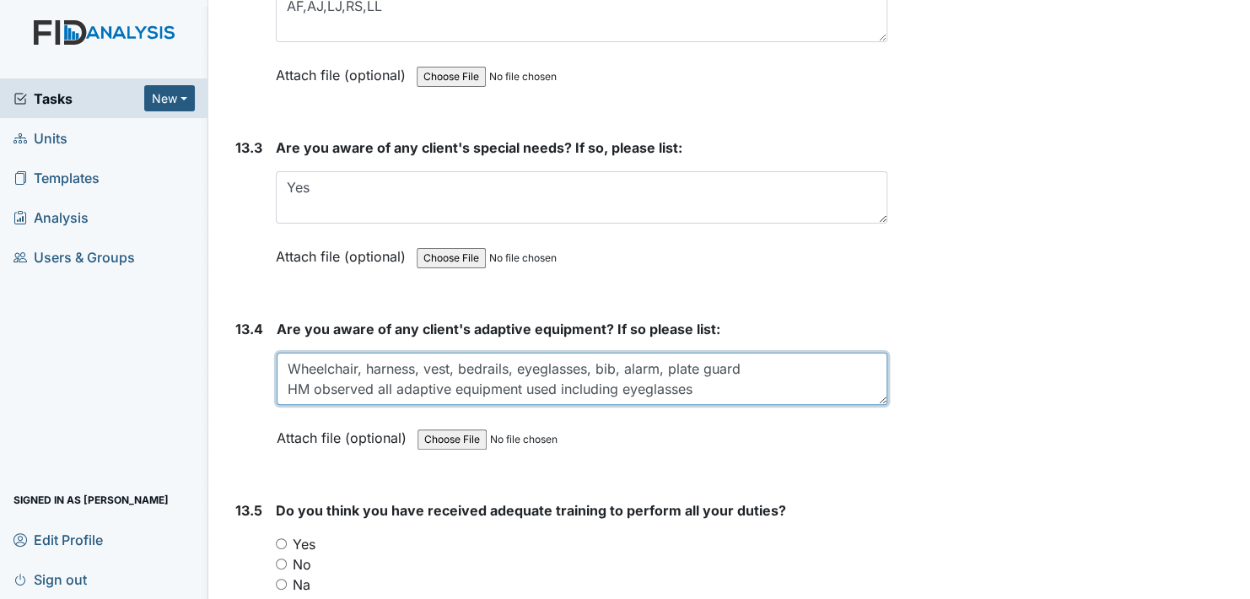
scroll to position [29699, 0]
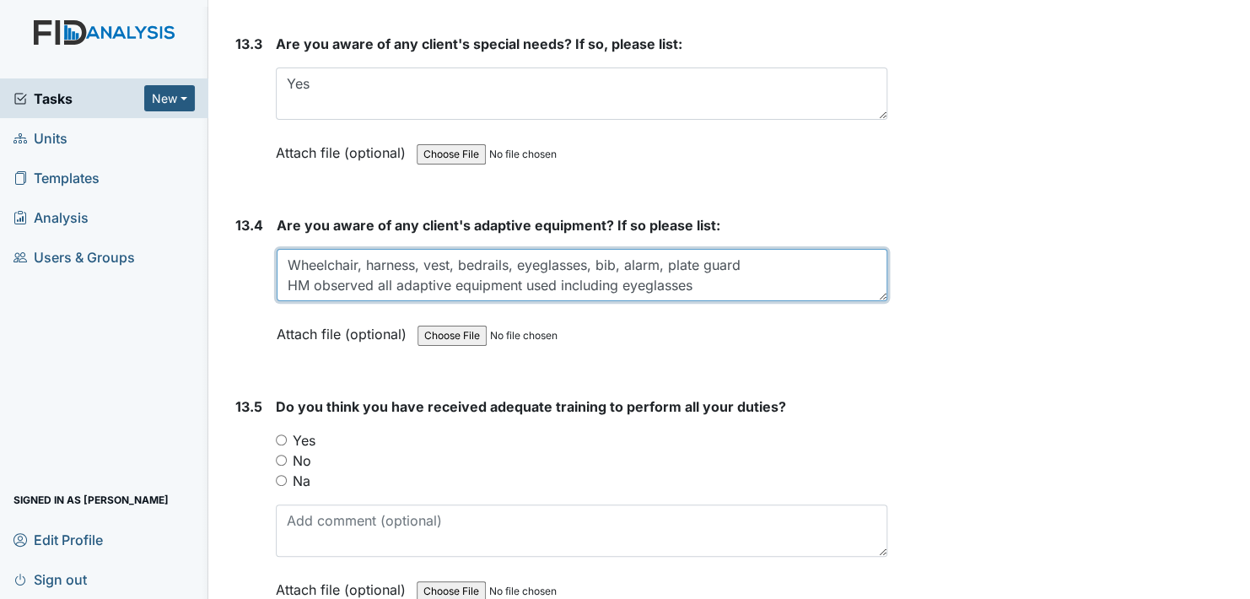
type textarea "Wheelchair, harness, vest, bedrails, eyeglasses, bib, alarm, plate guard HM obs…"
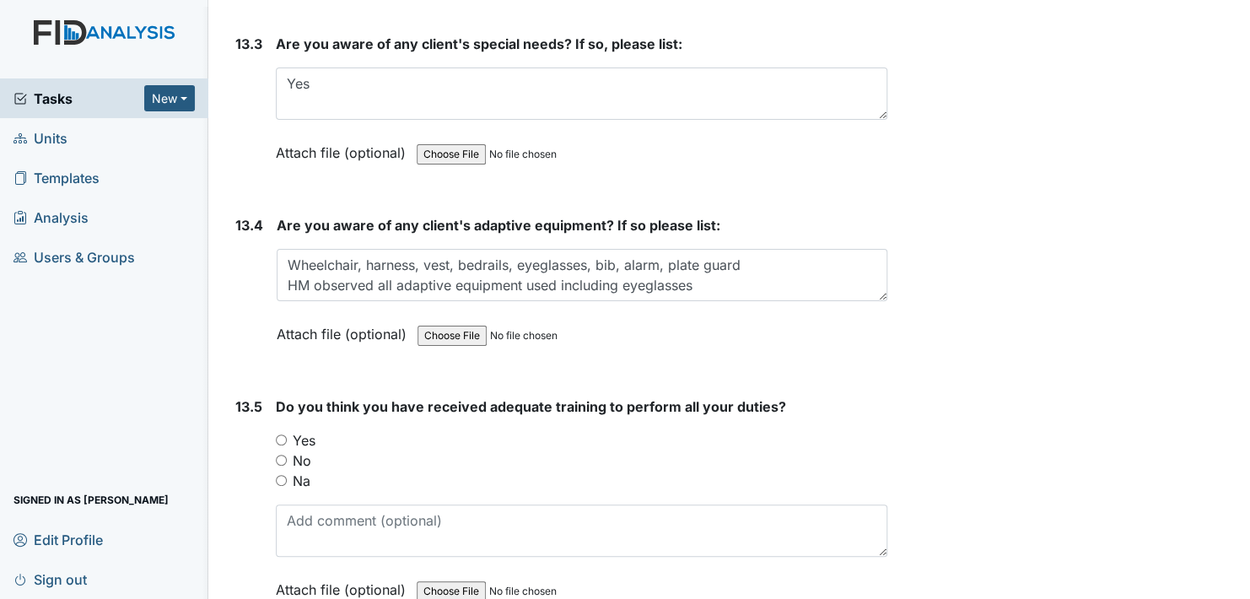
click at [272, 397] on div "13.5 Do you think you have received adequate training to perform all your dutie…" at bounding box center [558, 511] width 659 height 229
click at [282, 435] on input "Yes" at bounding box center [281, 440] width 11 height 11
radio input "true"
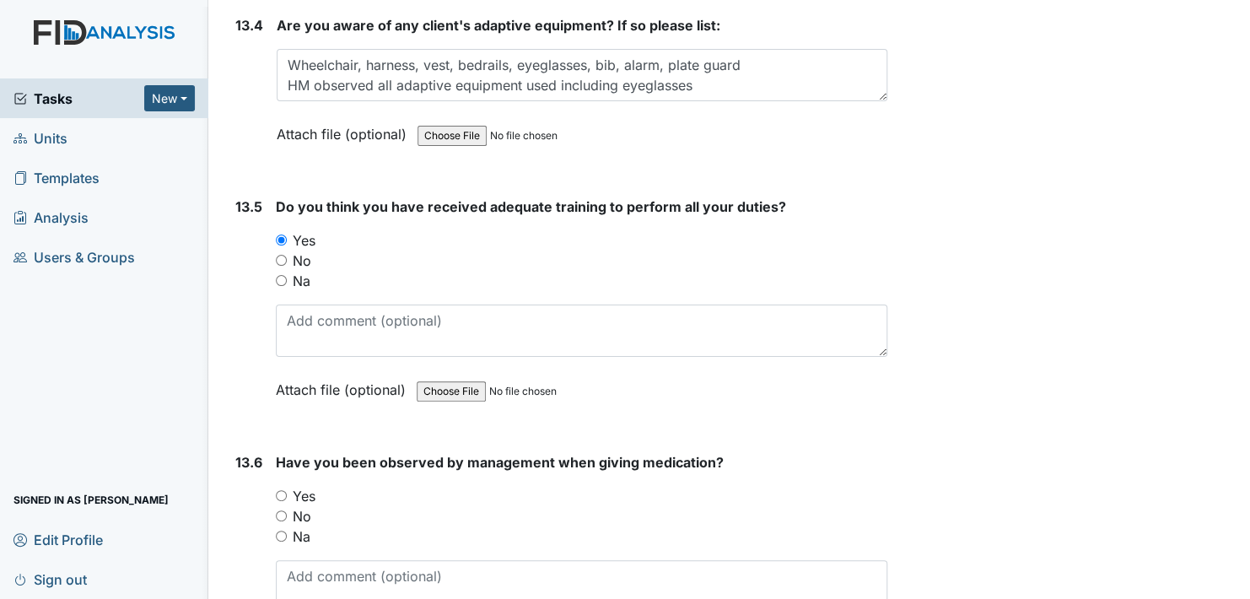
scroll to position [29952, 0]
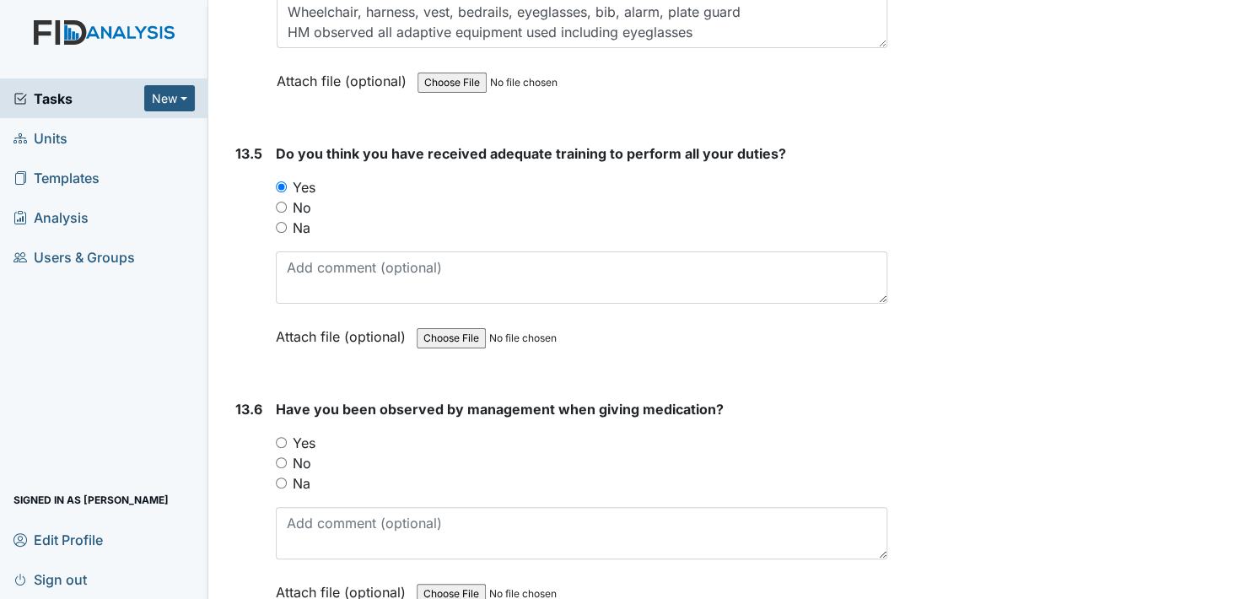
click at [281, 437] on input "Yes" at bounding box center [281, 442] width 11 height 11
radio input "true"
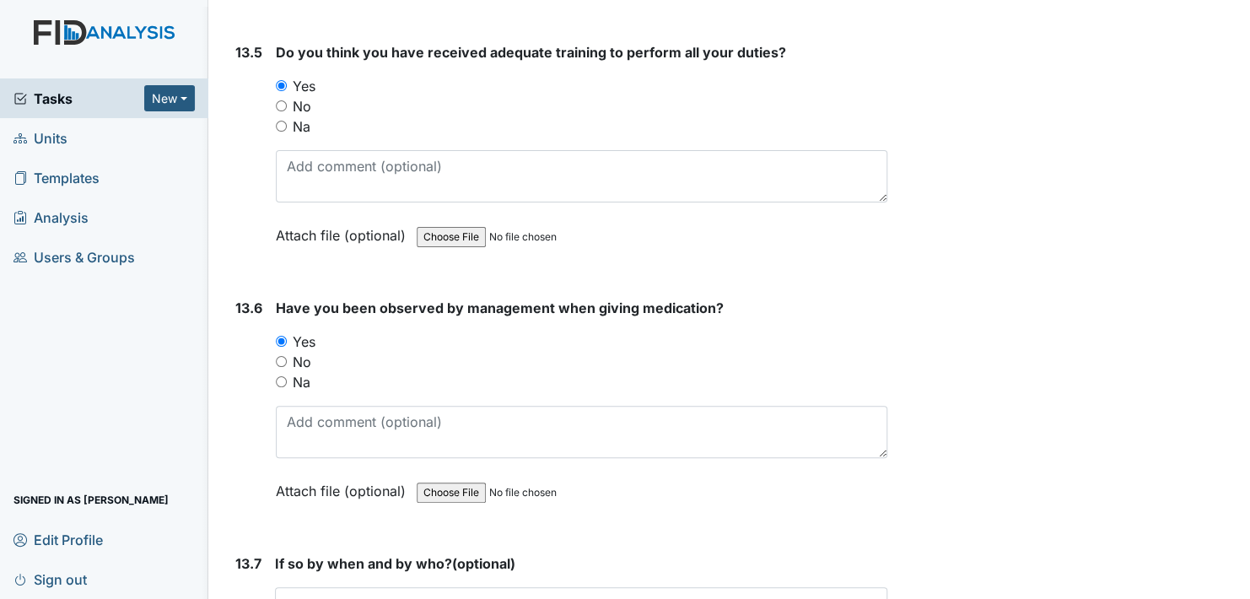
scroll to position [30289, 0]
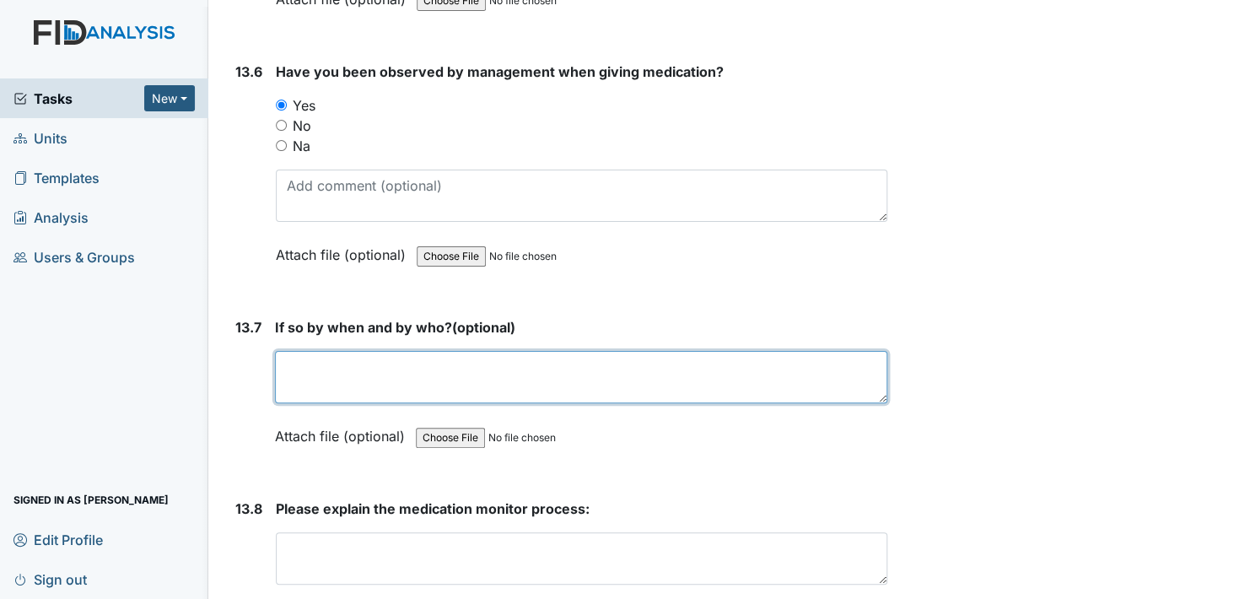
click at [332, 351] on textarea at bounding box center [581, 377] width 613 height 52
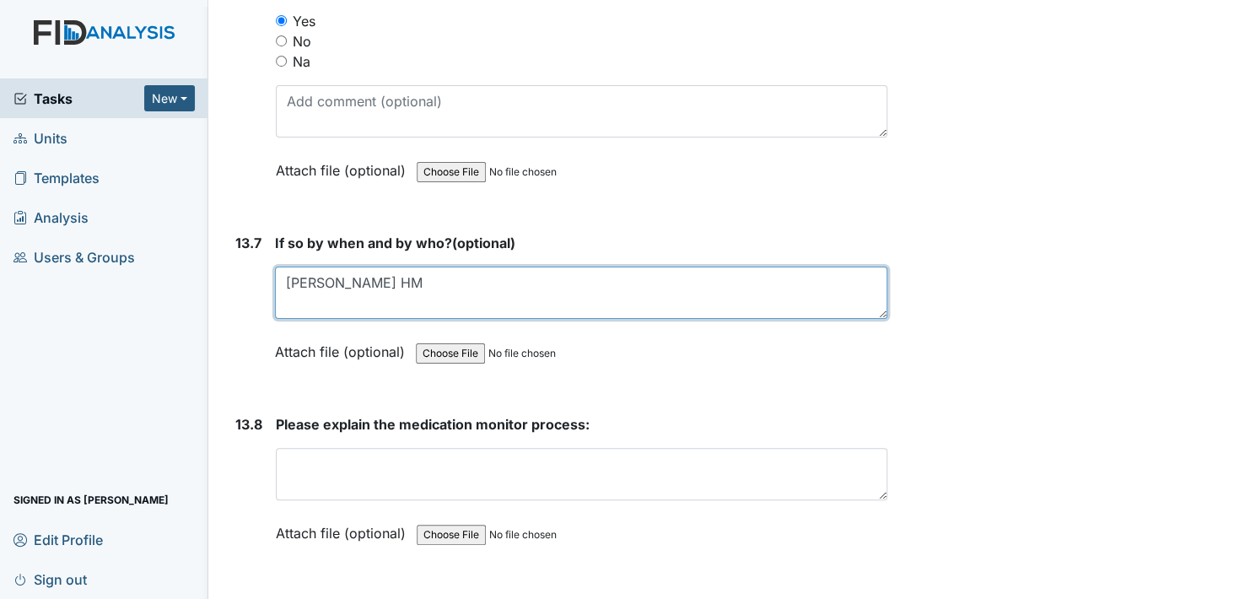
type textarea "[PERSON_NAME] HM"
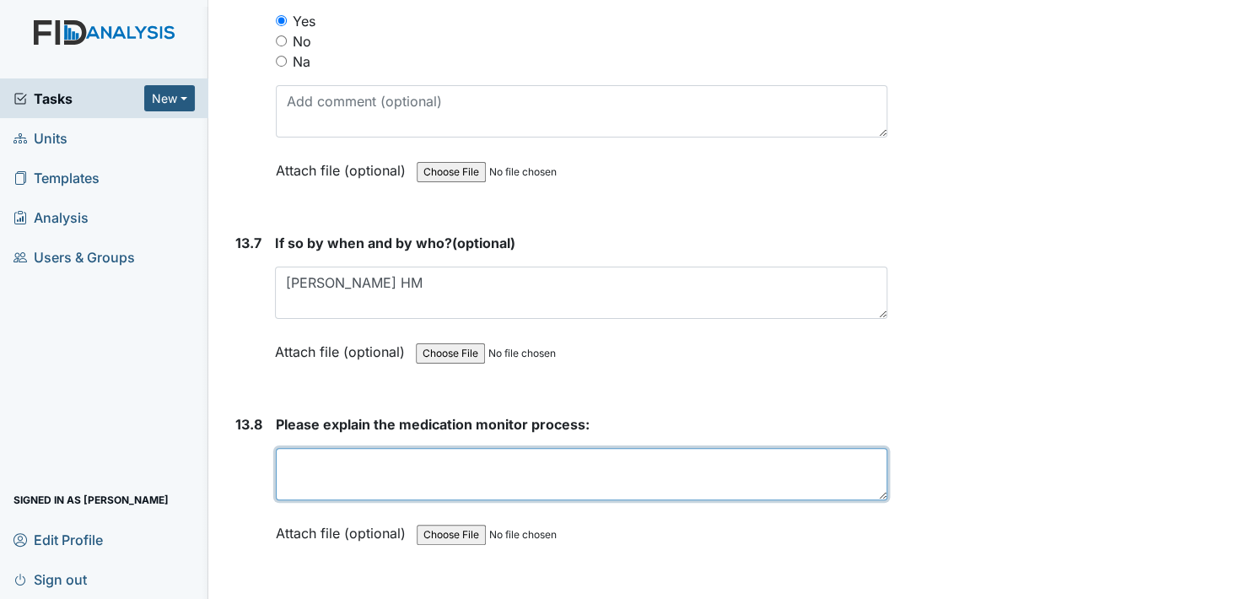
click at [347, 448] on textarea at bounding box center [582, 474] width 612 height 52
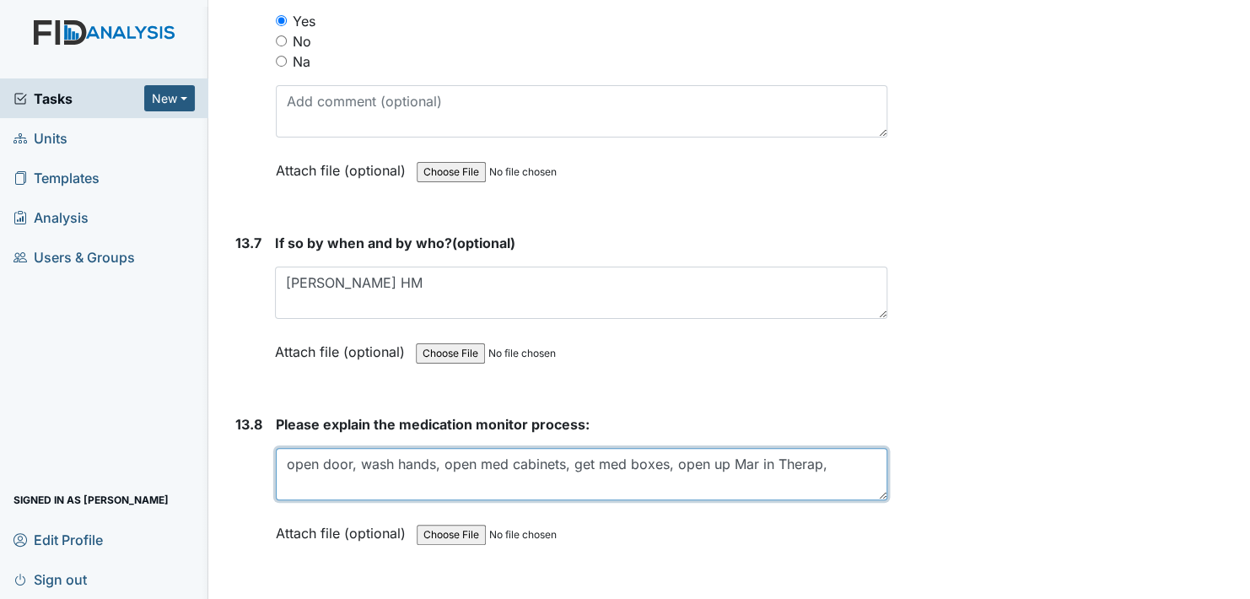
click at [666, 448] on textarea "open door, wash hands, open med cabinets, get med boxes, open up Mar in Therap," at bounding box center [582, 474] width 612 height 52
click at [764, 448] on textarea "open door, wash hands, open med cabinets, open up Mar in Therap," at bounding box center [582, 474] width 612 height 52
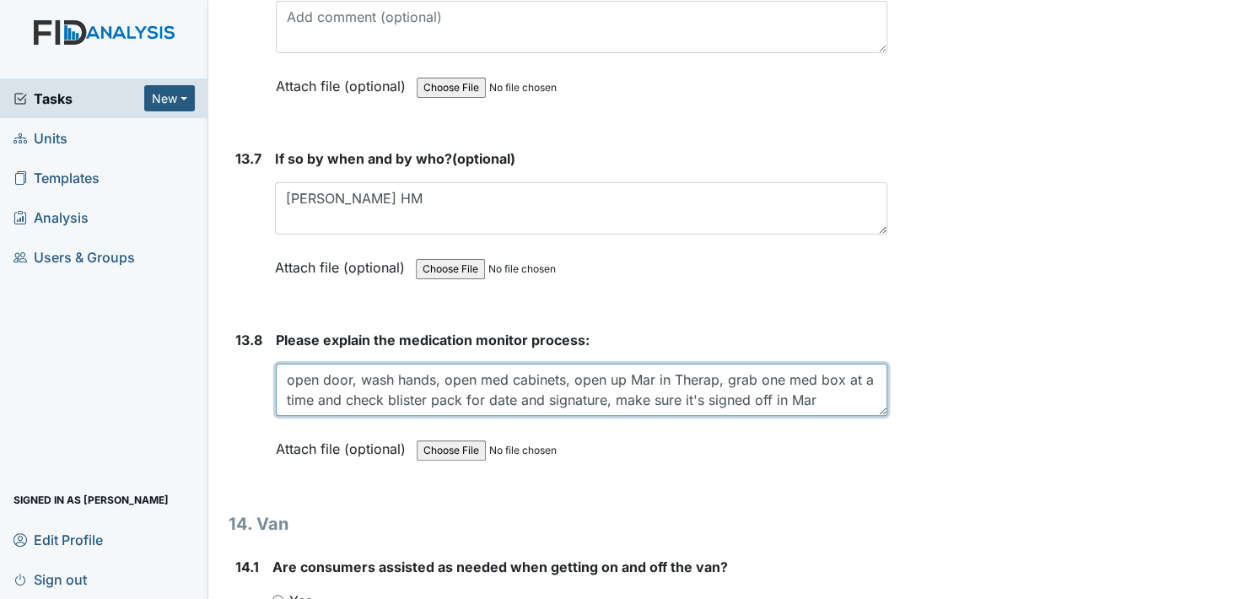
scroll to position [30711, 0]
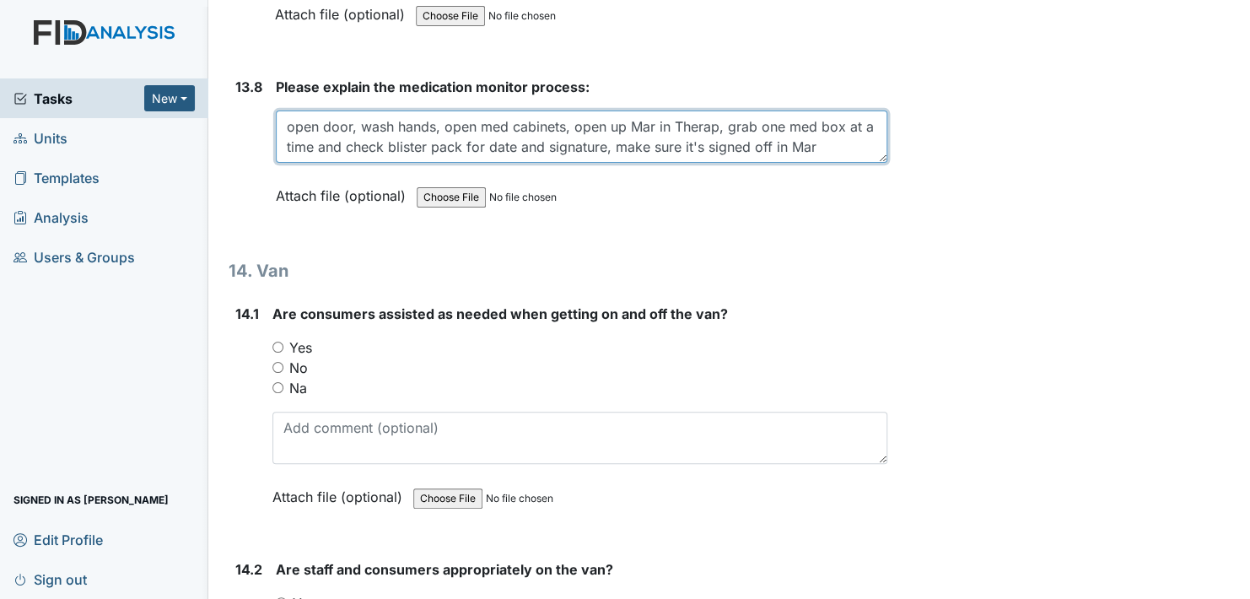
type textarea "open door, wash hands, open med cabinets, open up Mar in Therap, grab one med b…"
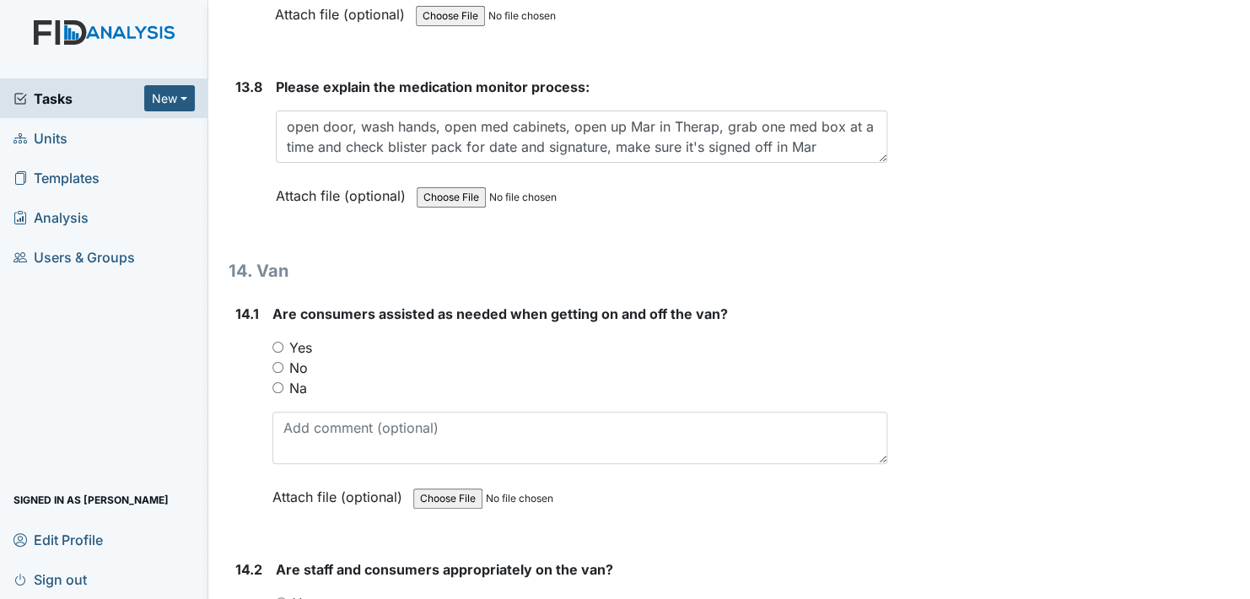
click at [283, 337] on div "Yes" at bounding box center [580, 347] width 615 height 20
click at [277, 342] on input "Yes" at bounding box center [278, 347] width 11 height 11
radio input "true"
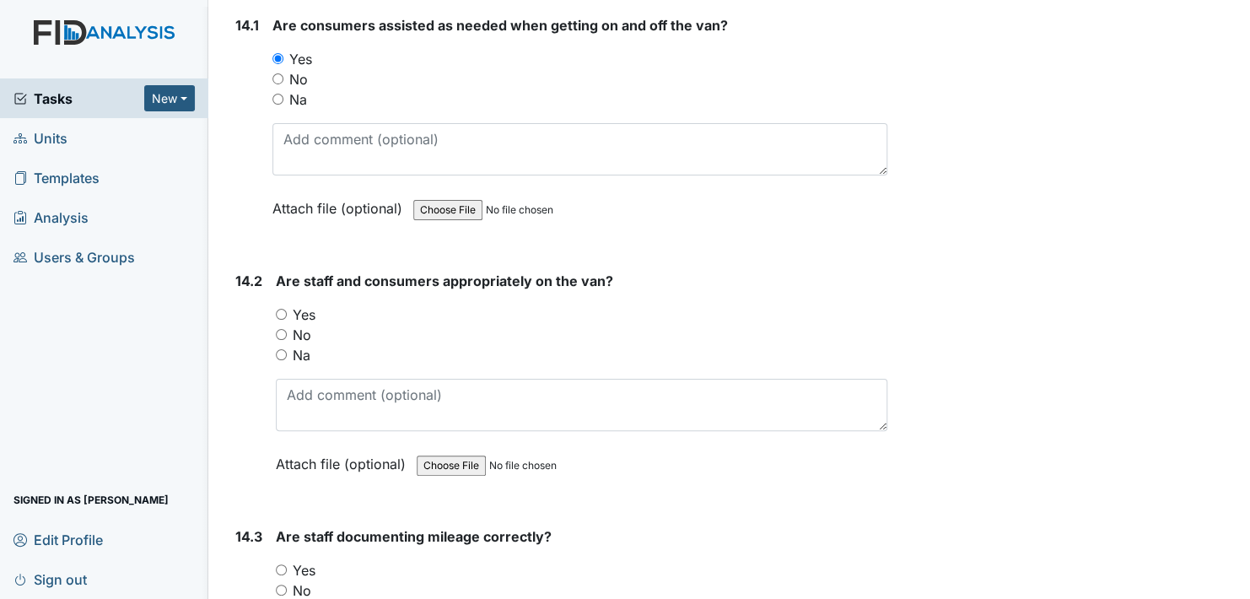
scroll to position [31048, 0]
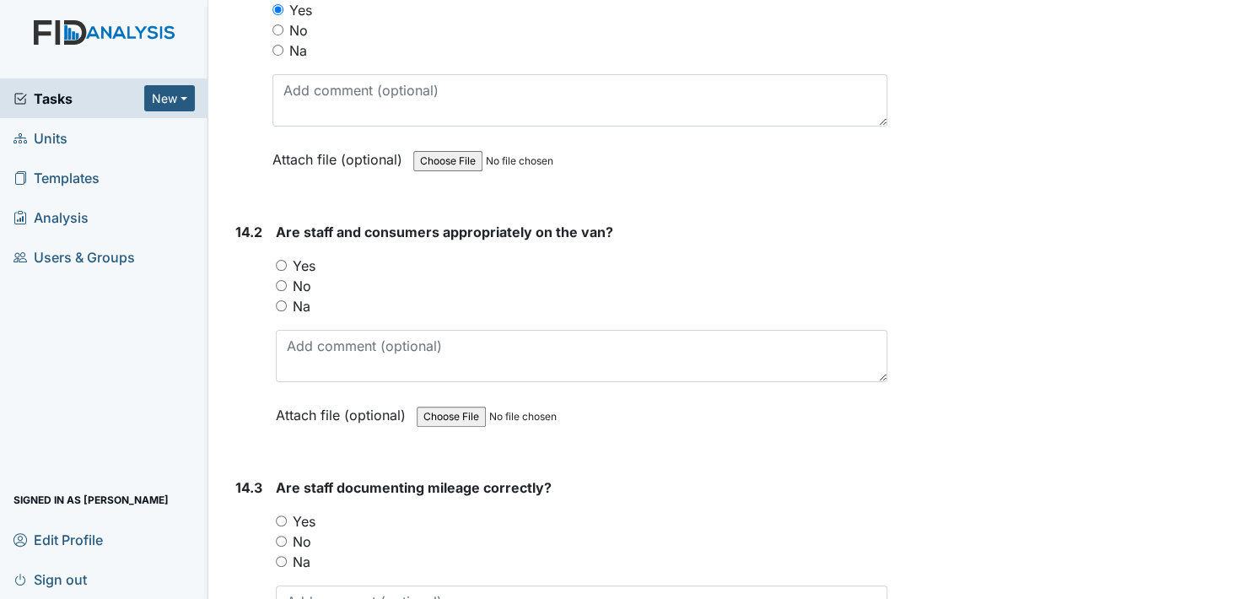
click at [283, 260] on input "Yes" at bounding box center [281, 265] width 11 height 11
radio input "true"
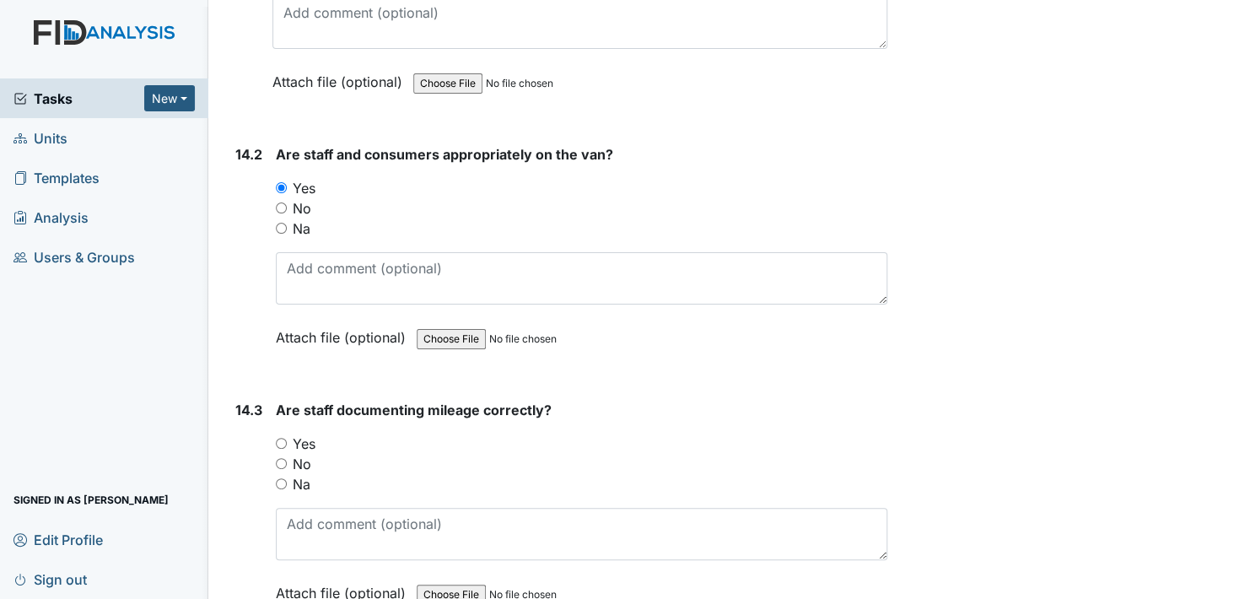
scroll to position [31217, 0]
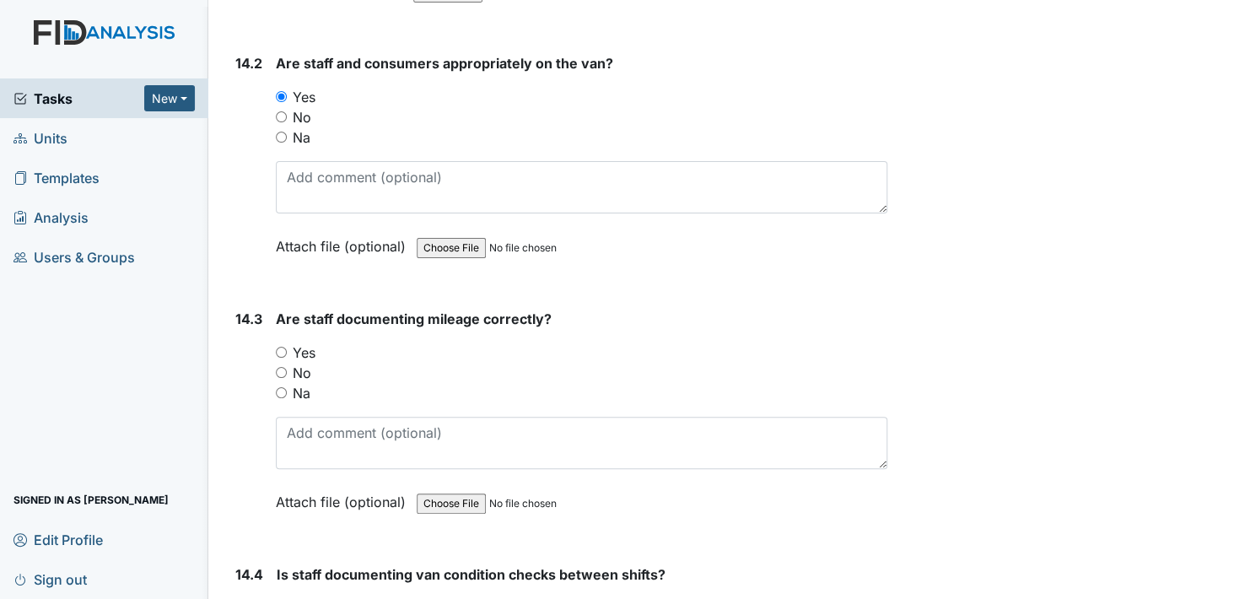
click at [283, 347] on input "Yes" at bounding box center [281, 352] width 11 height 11
radio input "true"
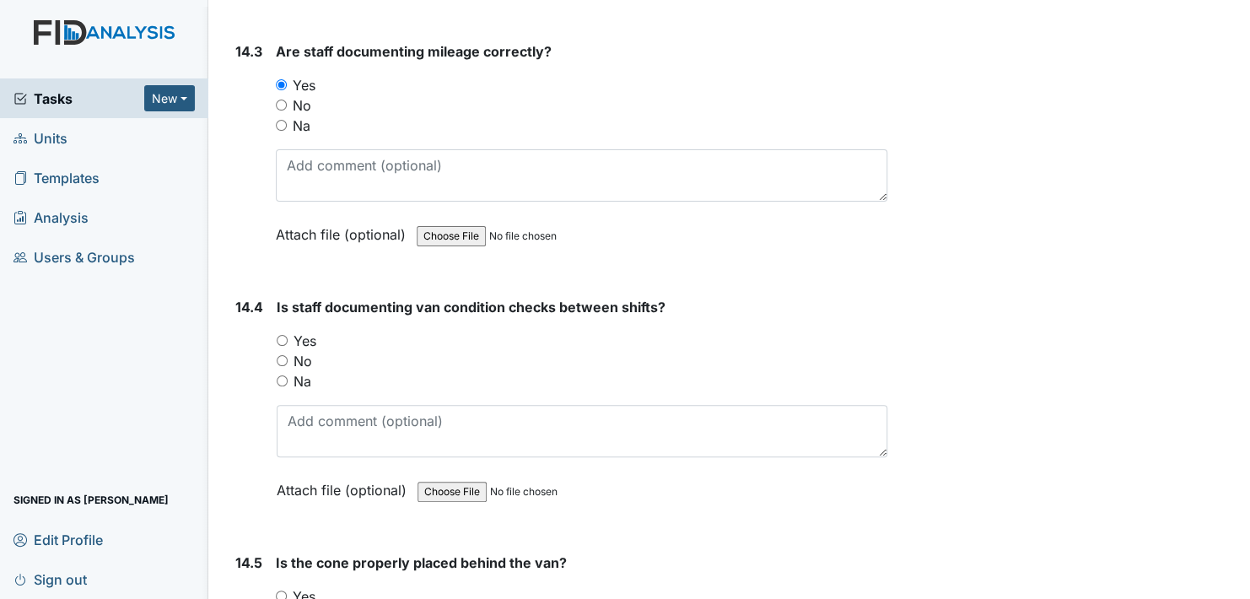
scroll to position [31555, 0]
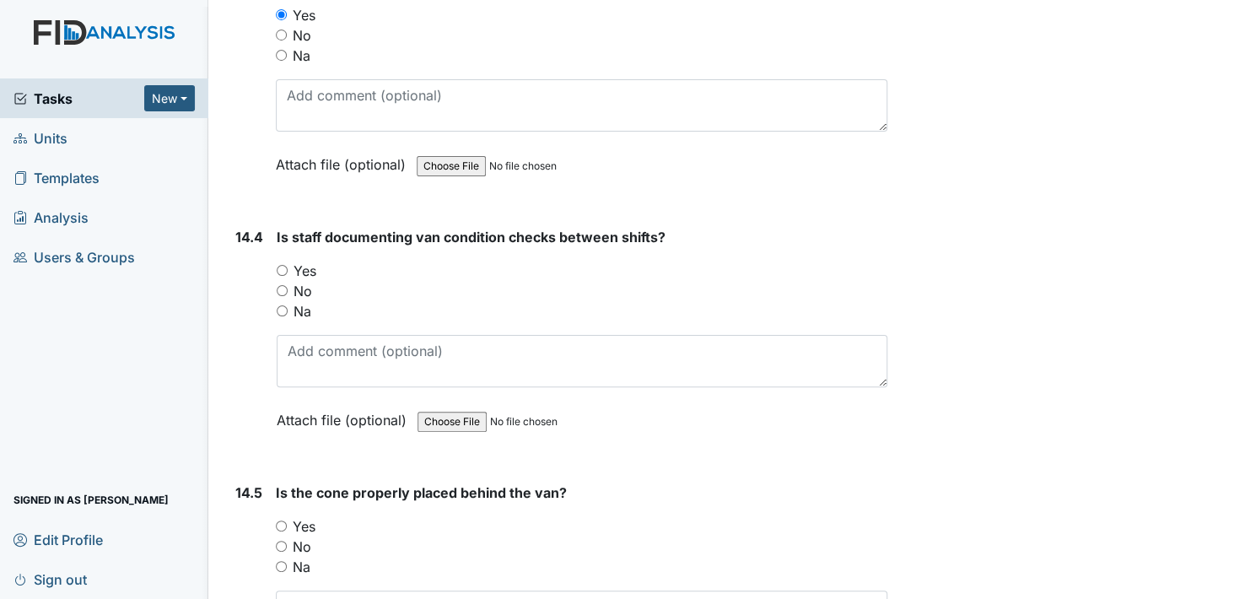
click at [283, 265] on input "Yes" at bounding box center [282, 270] width 11 height 11
radio input "true"
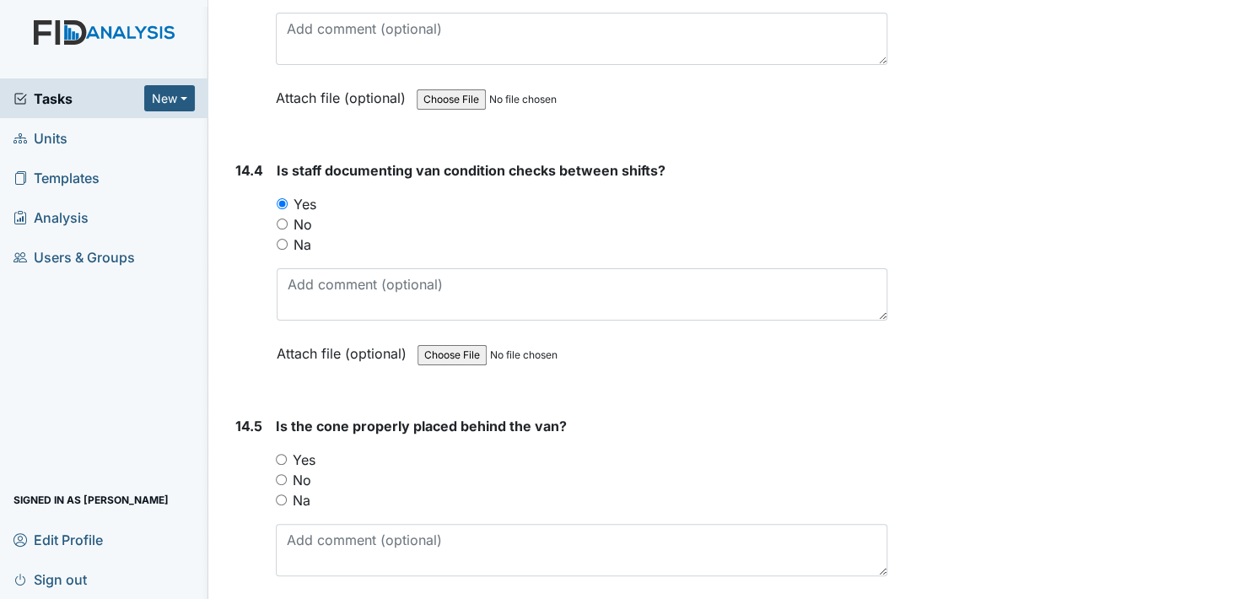
scroll to position [31723, 0]
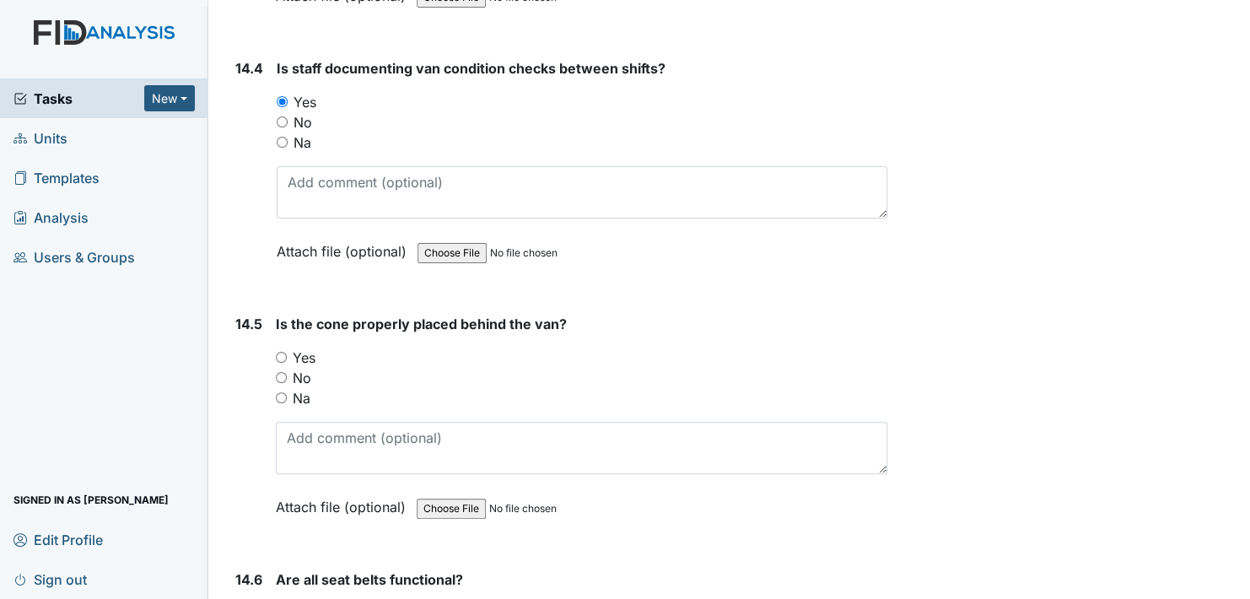
click at [283, 352] on input "Yes" at bounding box center [281, 357] width 11 height 11
radio input "true"
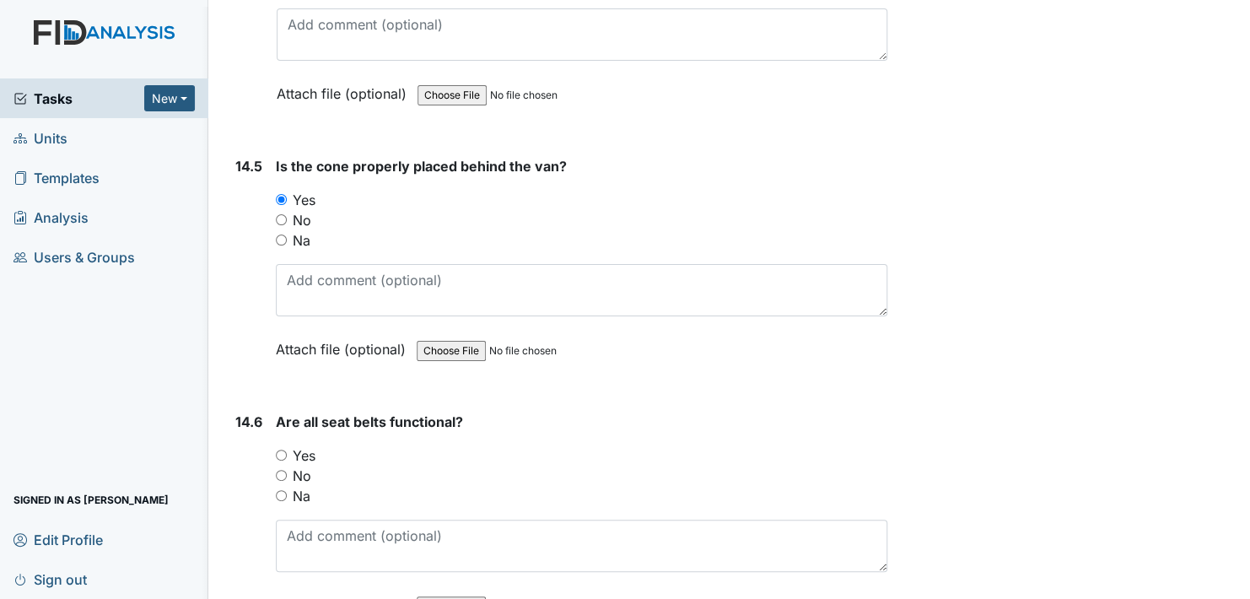
scroll to position [31892, 0]
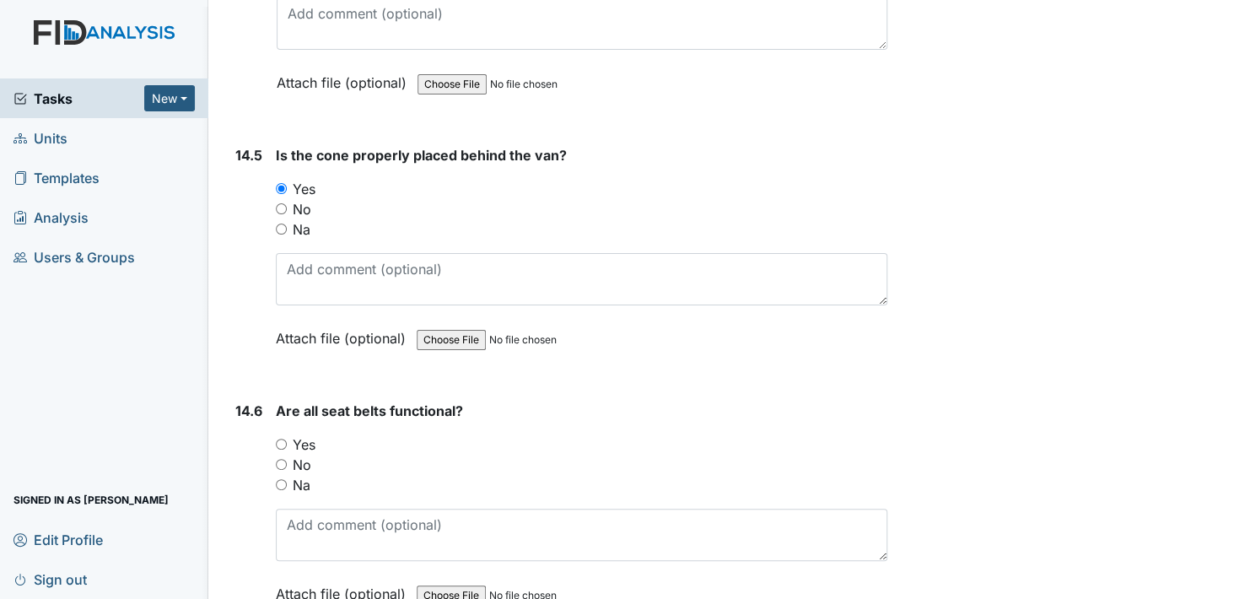
click at [283, 439] on input "Yes" at bounding box center [281, 444] width 11 height 11
radio input "true"
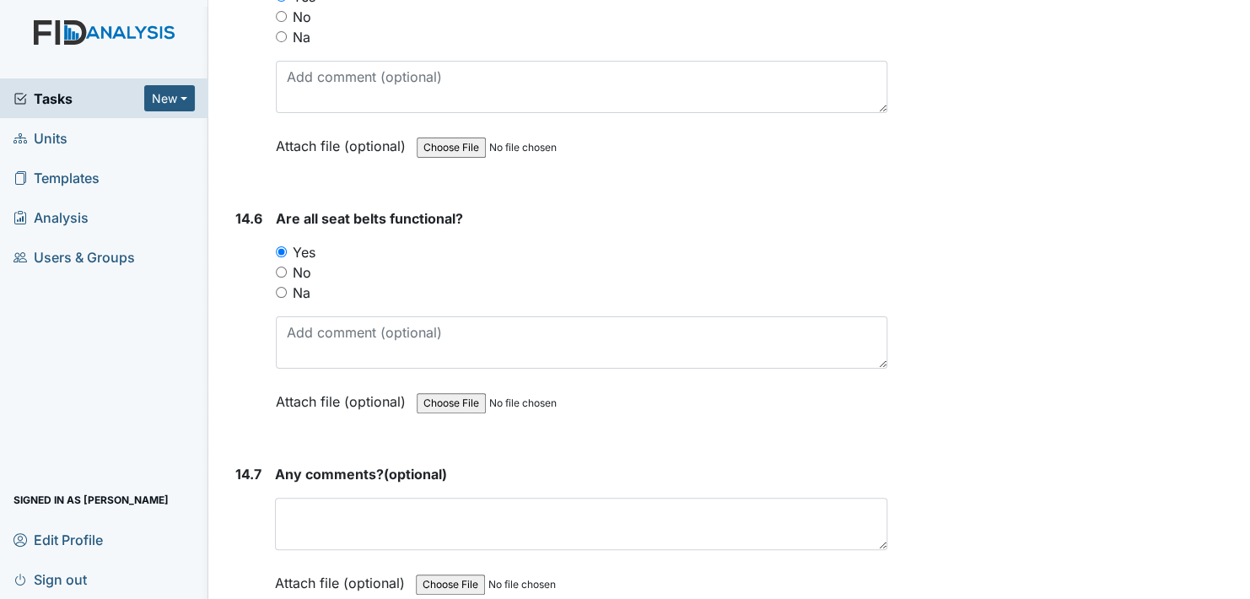
scroll to position [32087, 0]
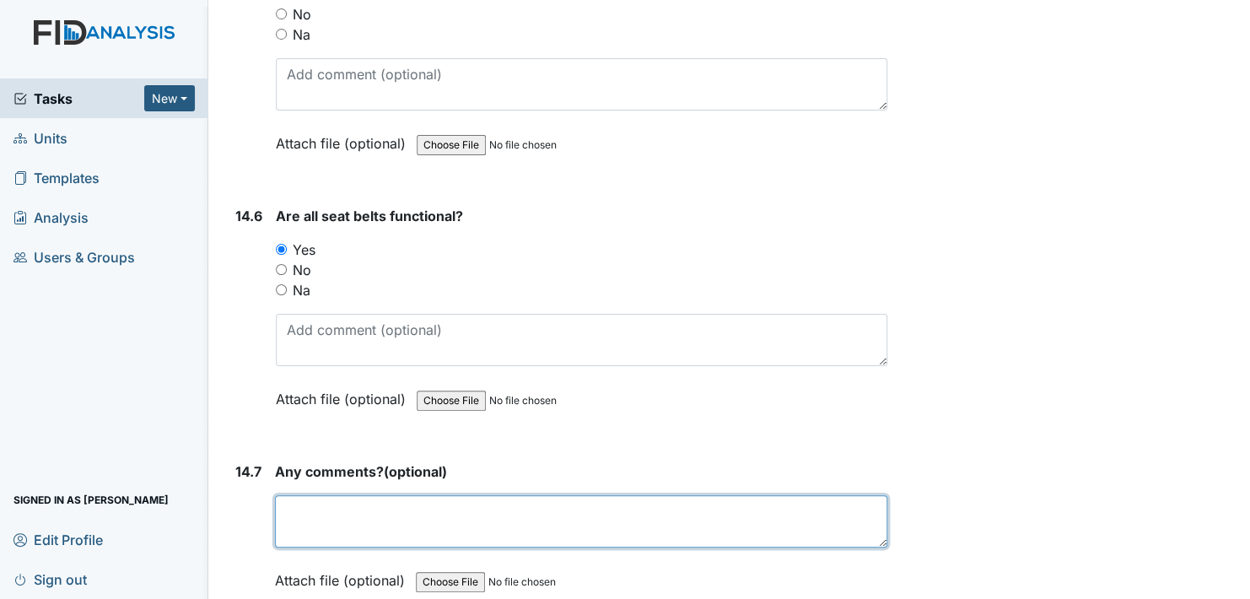
click at [389, 495] on textarea at bounding box center [581, 521] width 613 height 52
type textarea "None"
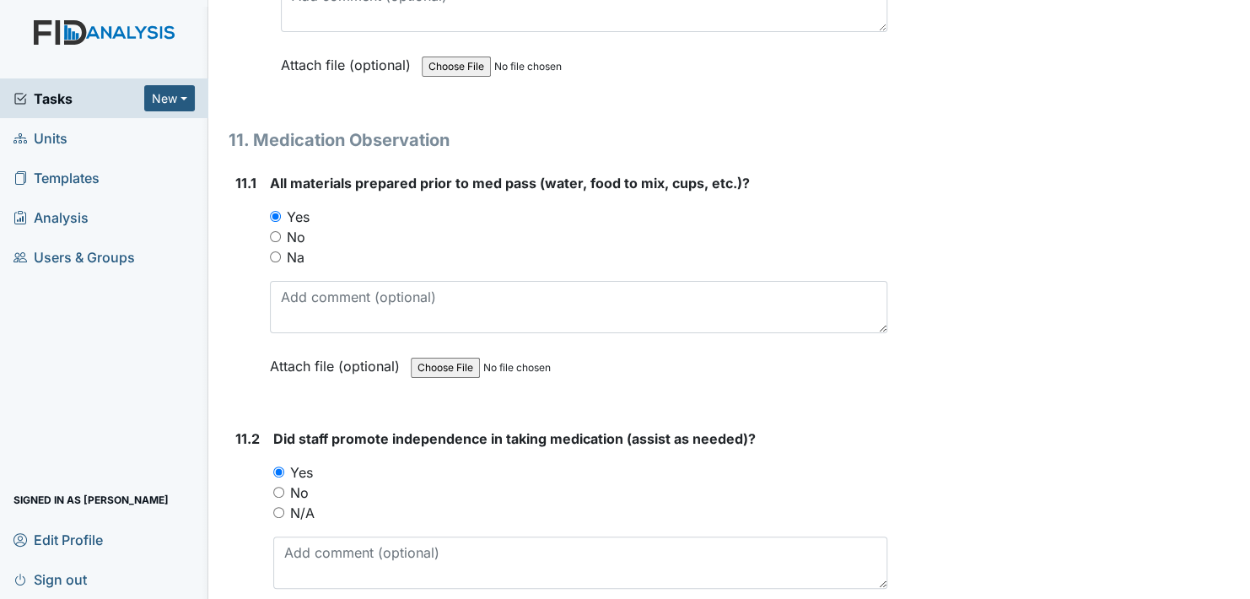
scroll to position [18841, 0]
